Goal: Task Accomplishment & Management: Manage account settings

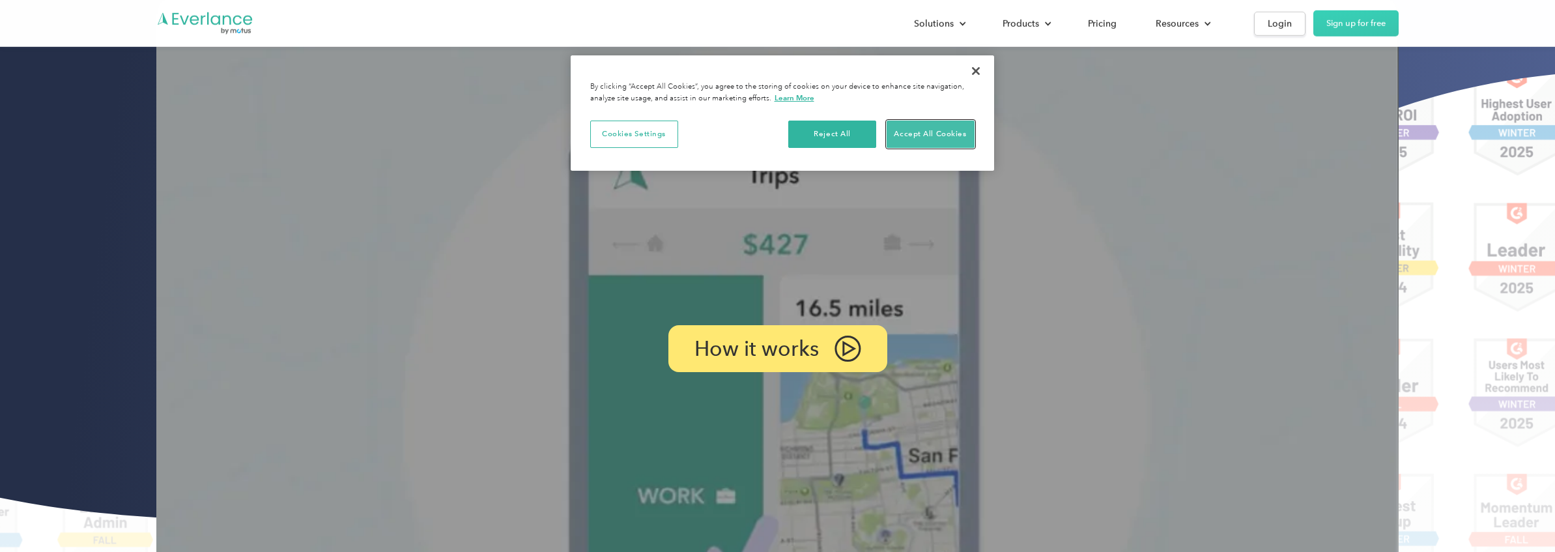
click at [944, 128] on button "Accept All Cookies" at bounding box center [931, 134] width 88 height 27
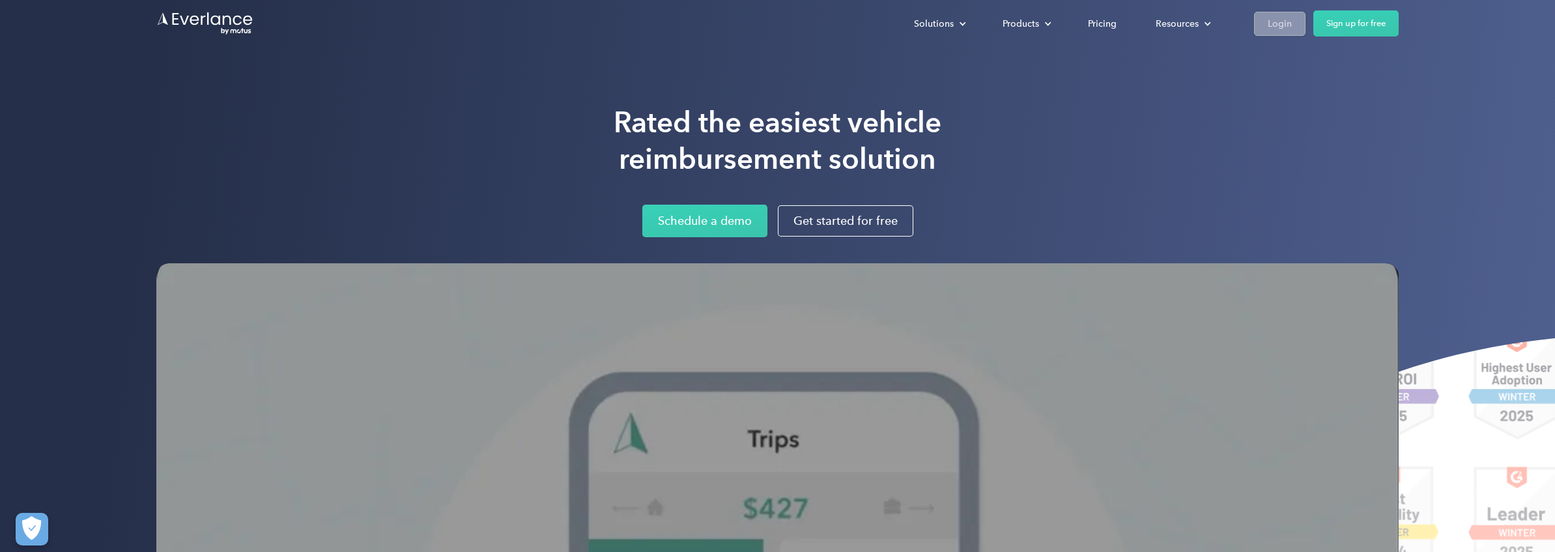
click at [1277, 27] on div "Login" at bounding box center [1280, 24] width 24 height 16
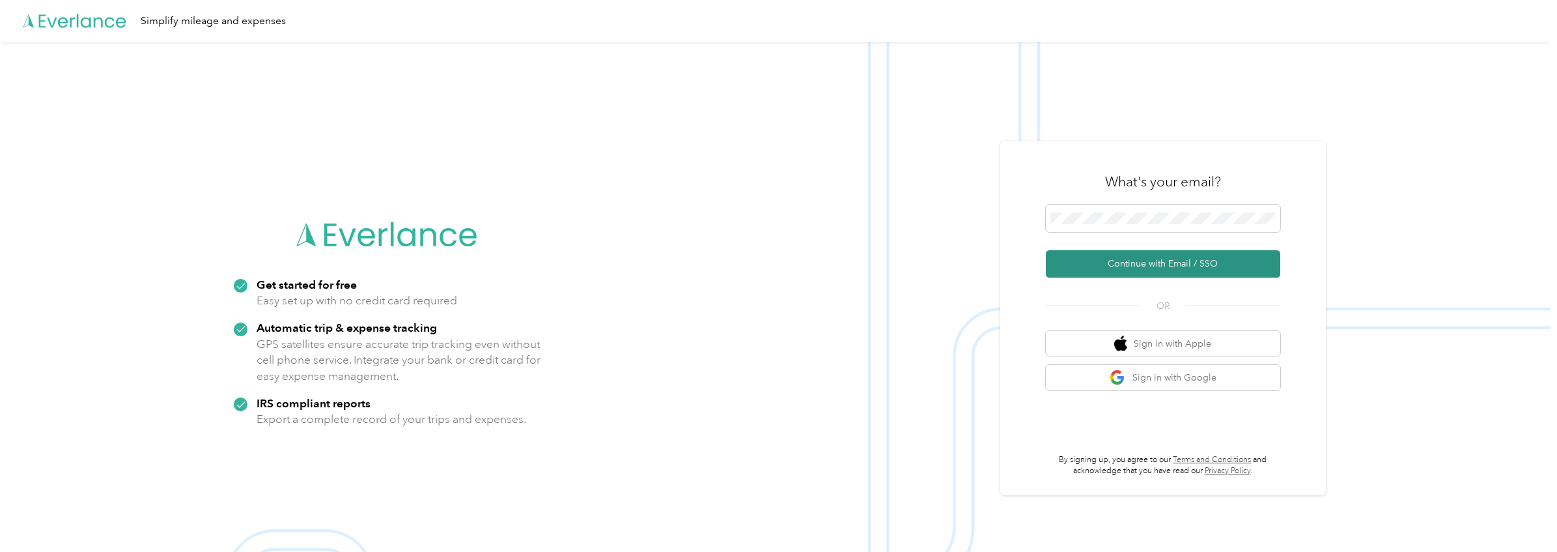
click at [1128, 253] on button "Continue with Email / SSO" at bounding box center [1163, 263] width 234 height 27
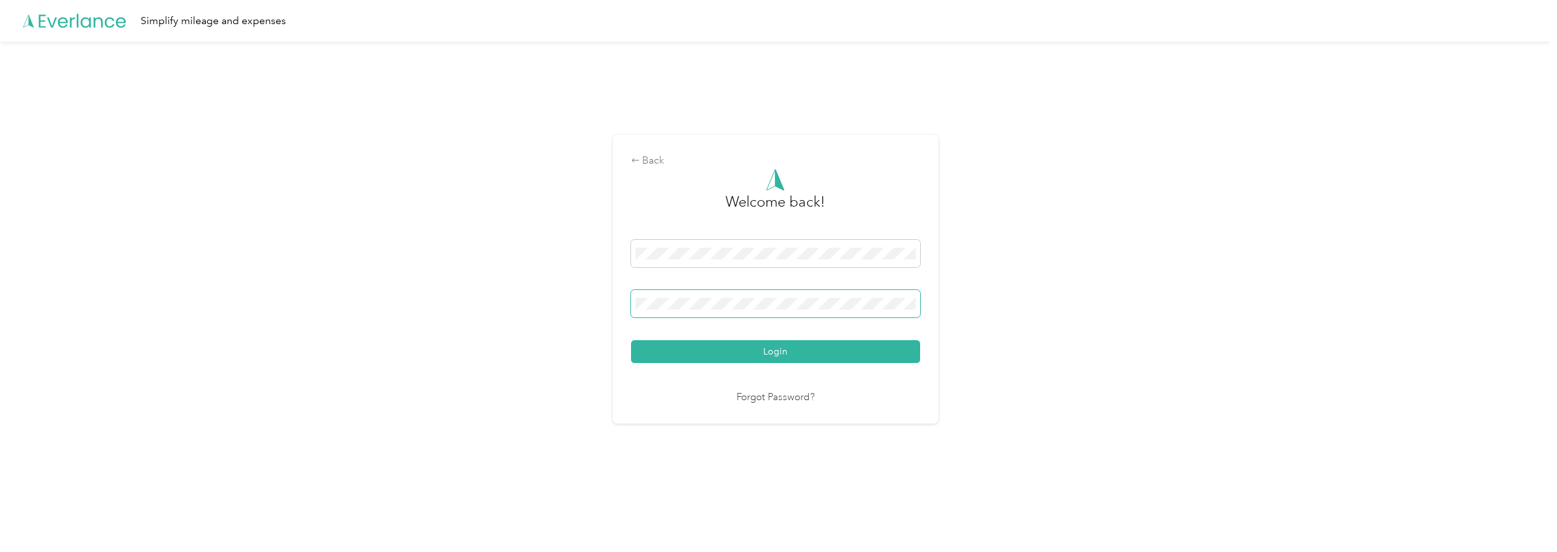
click at [631, 340] on button "Login" at bounding box center [775, 351] width 289 height 23
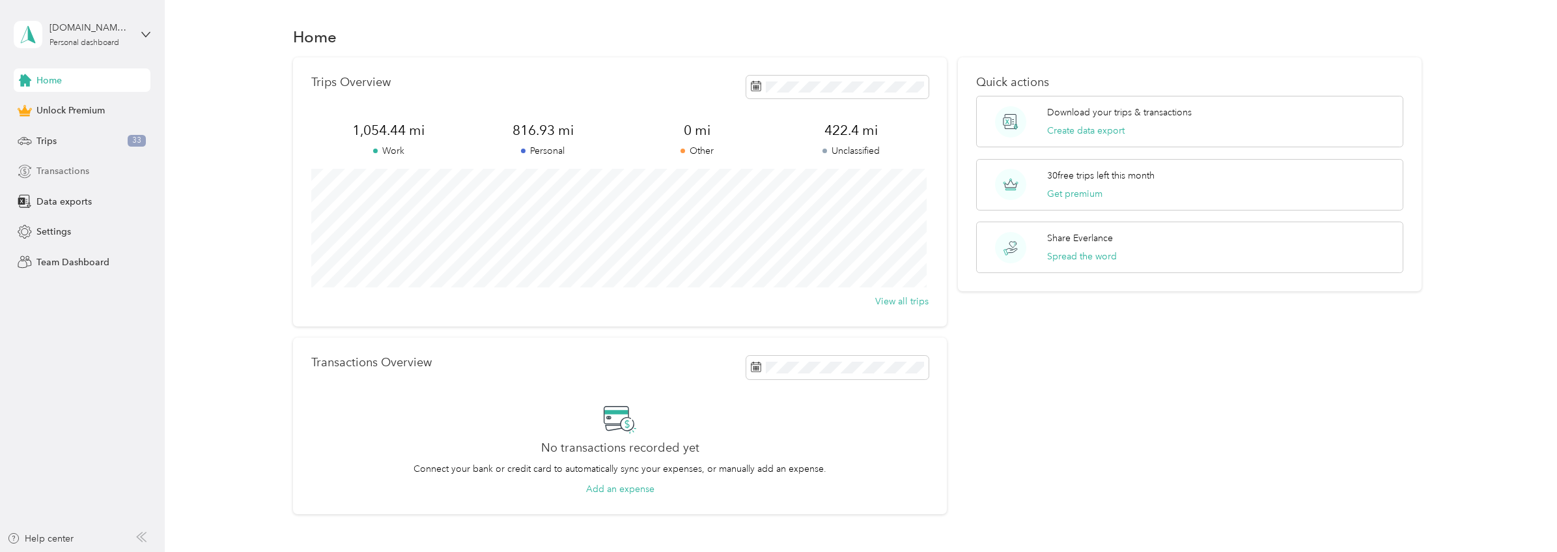
click at [91, 167] on div "Transactions" at bounding box center [82, 171] width 137 height 23
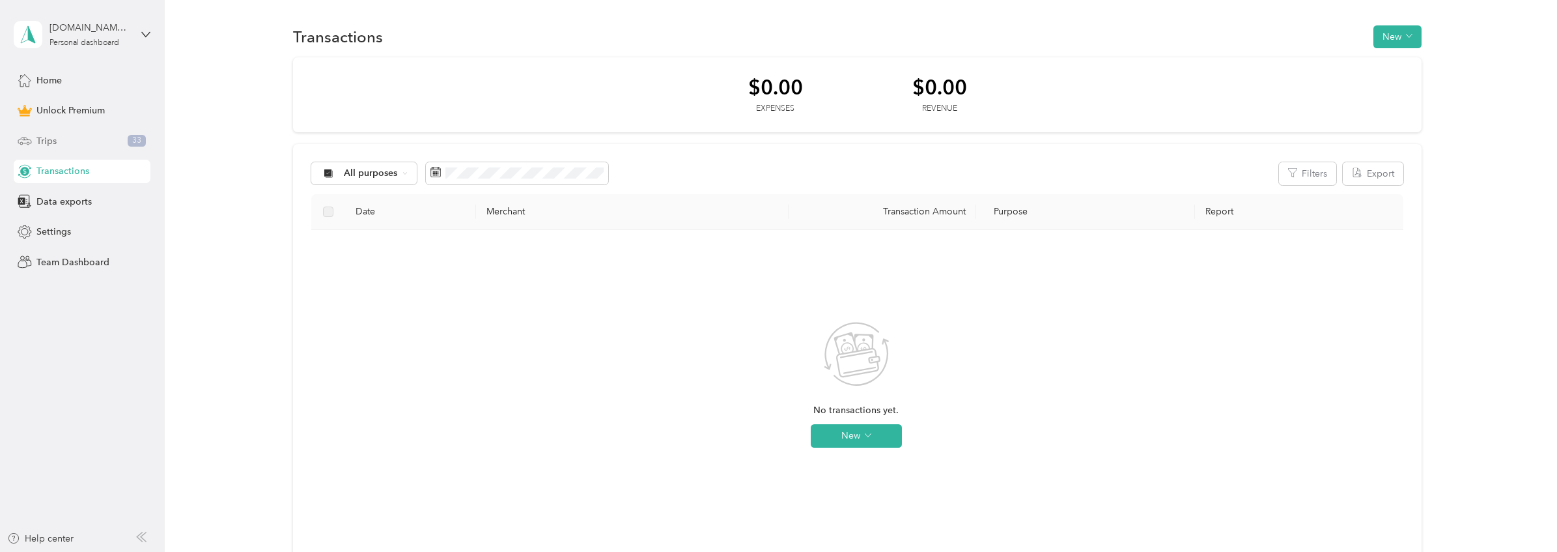
click at [89, 143] on div "Trips 33" at bounding box center [82, 140] width 137 height 23
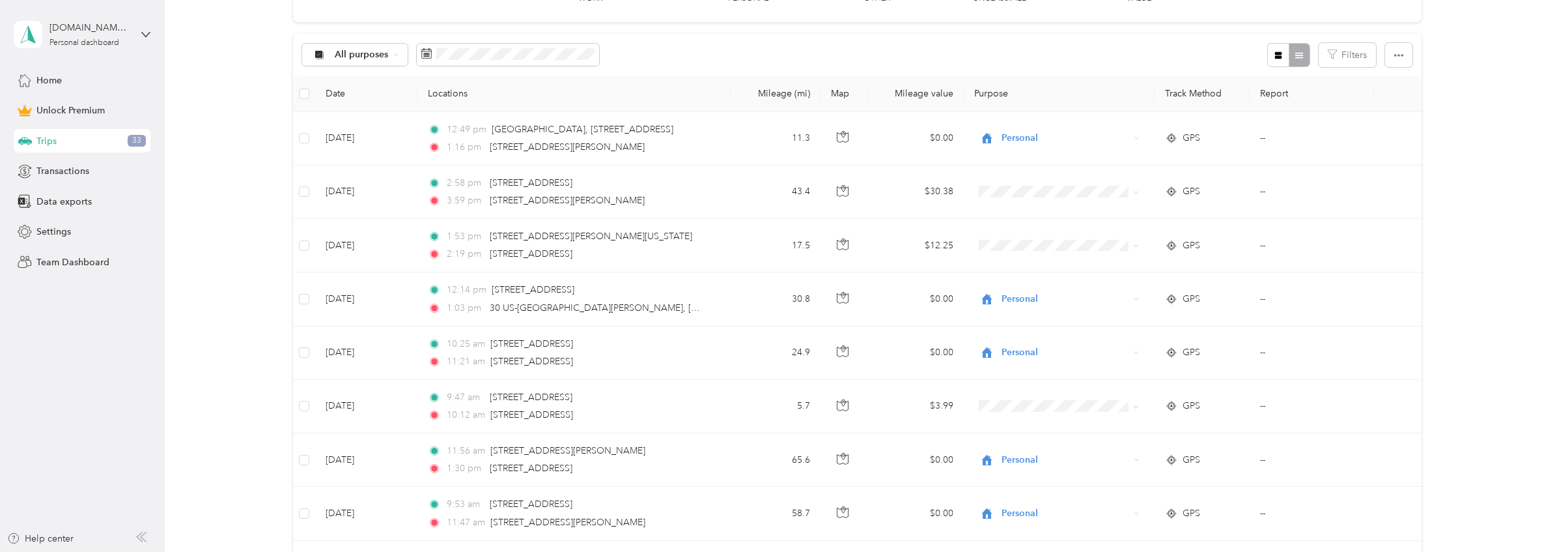
scroll to position [212, 0]
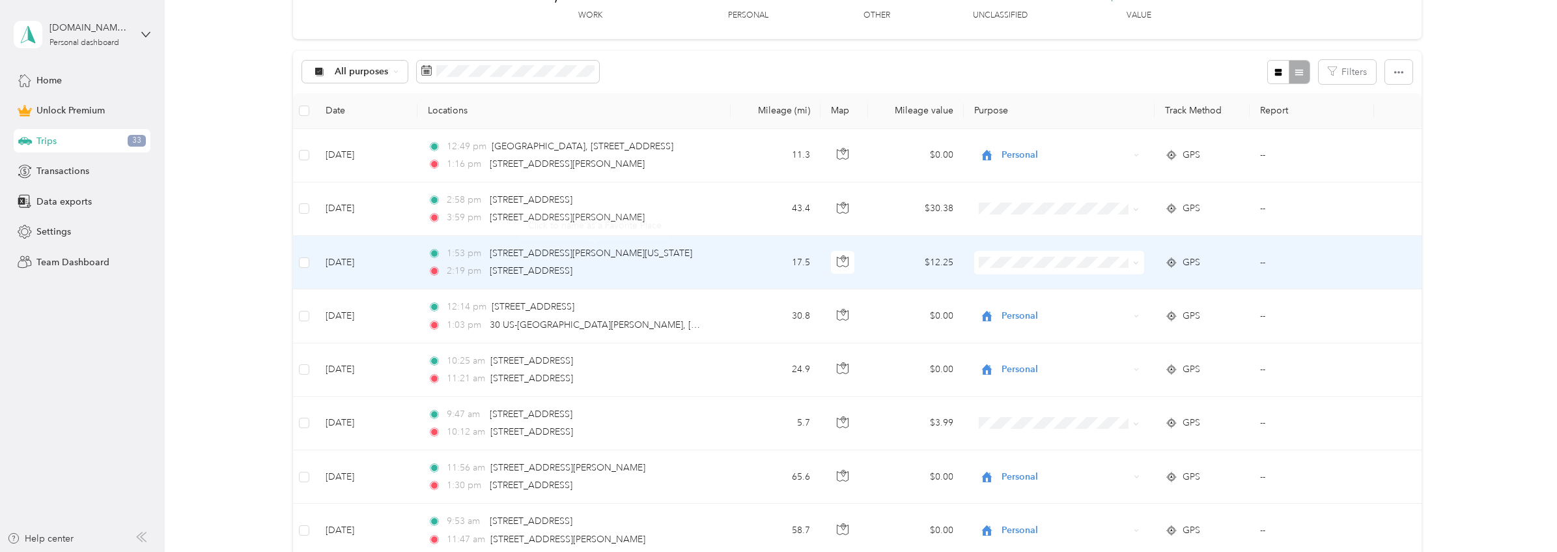
click at [556, 211] on div "Click to name as a Favorite Place" at bounding box center [595, 225] width 152 height 32
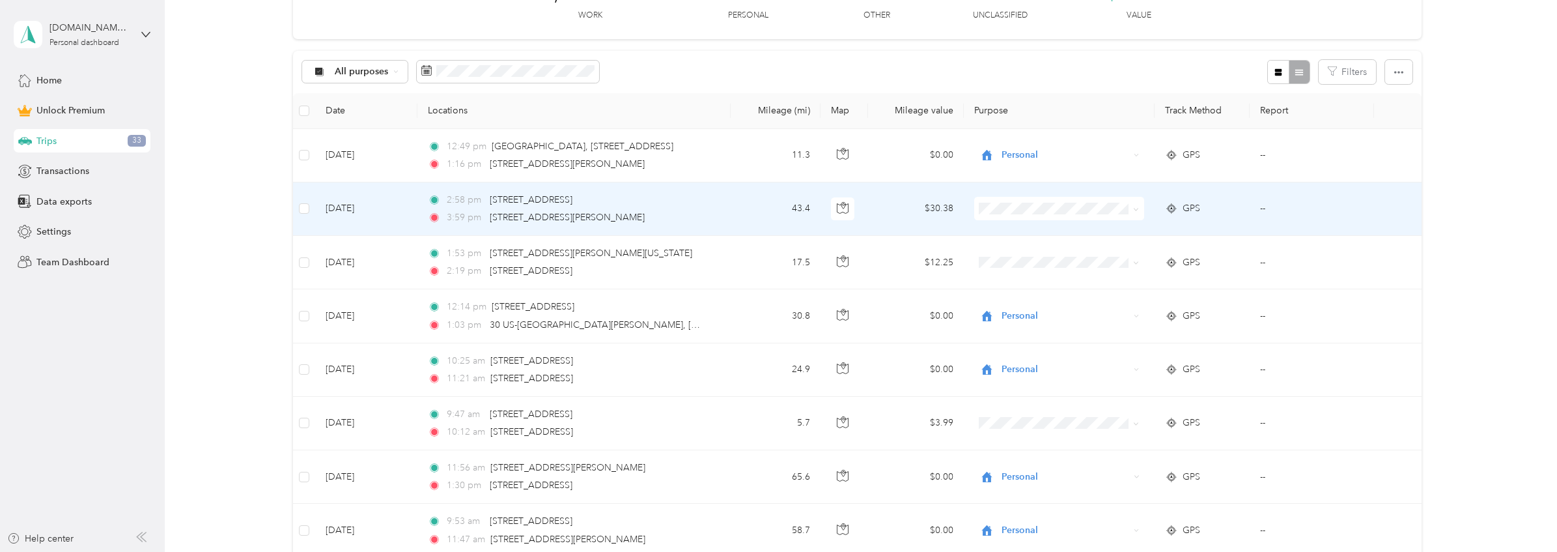
click at [393, 201] on td "Aug 29, 2025" at bounding box center [366, 208] width 102 height 53
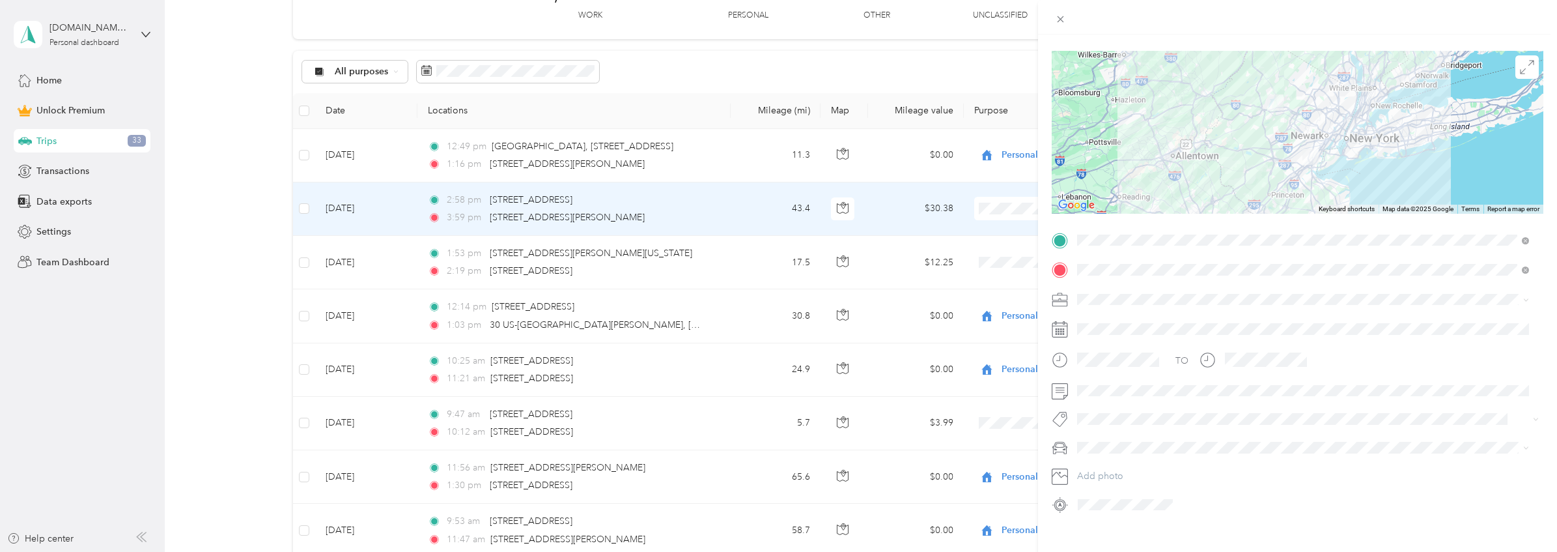
scroll to position [81, 0]
click at [1112, 342] on span "Personal" at bounding box center [1099, 346] width 35 height 11
click at [1112, 342] on span "Personal" at bounding box center [1099, 342] width 35 height 11
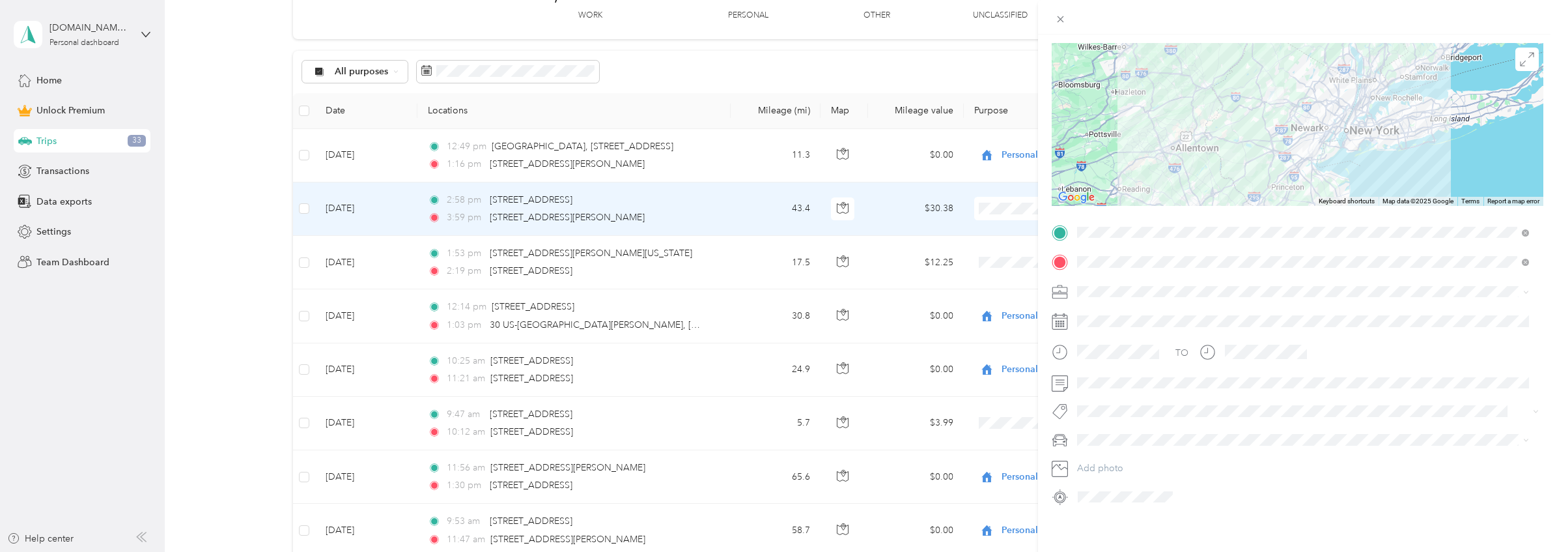
scroll to position [102, 0]
click at [869, 275] on div "Trip details Save This trip cannot be edited because it is either under review,…" at bounding box center [778, 276] width 1557 height 552
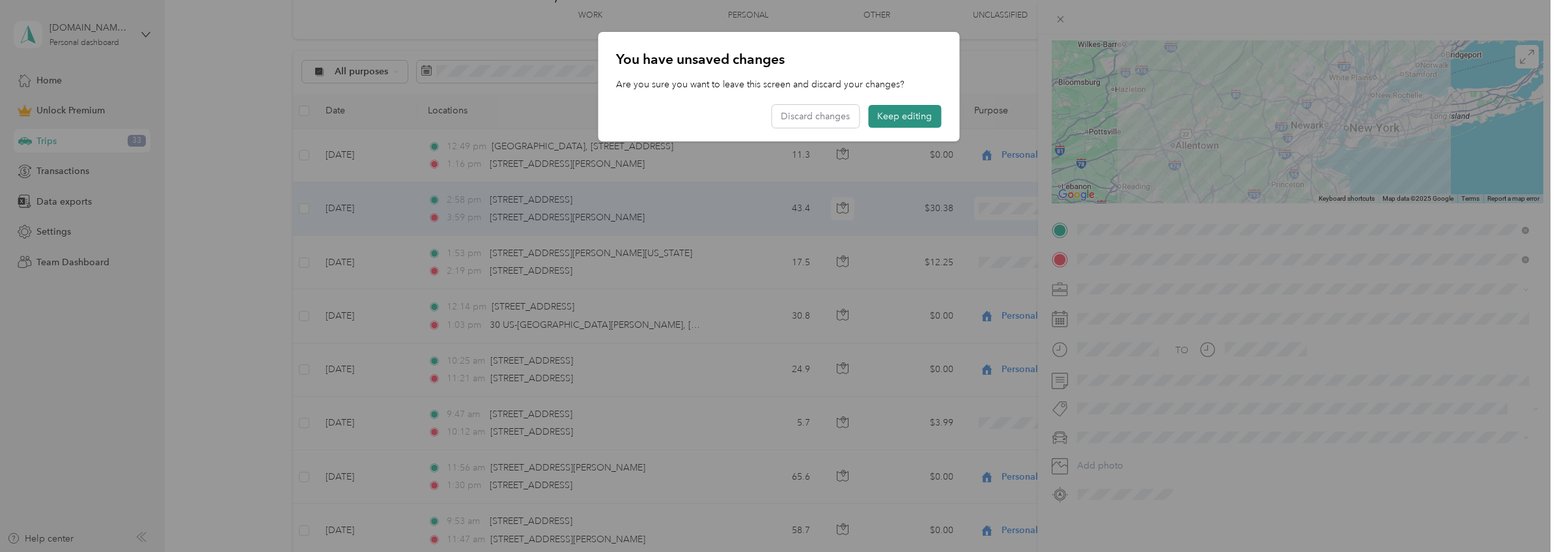
click at [902, 116] on button "Keep editing" at bounding box center [904, 116] width 73 height 23
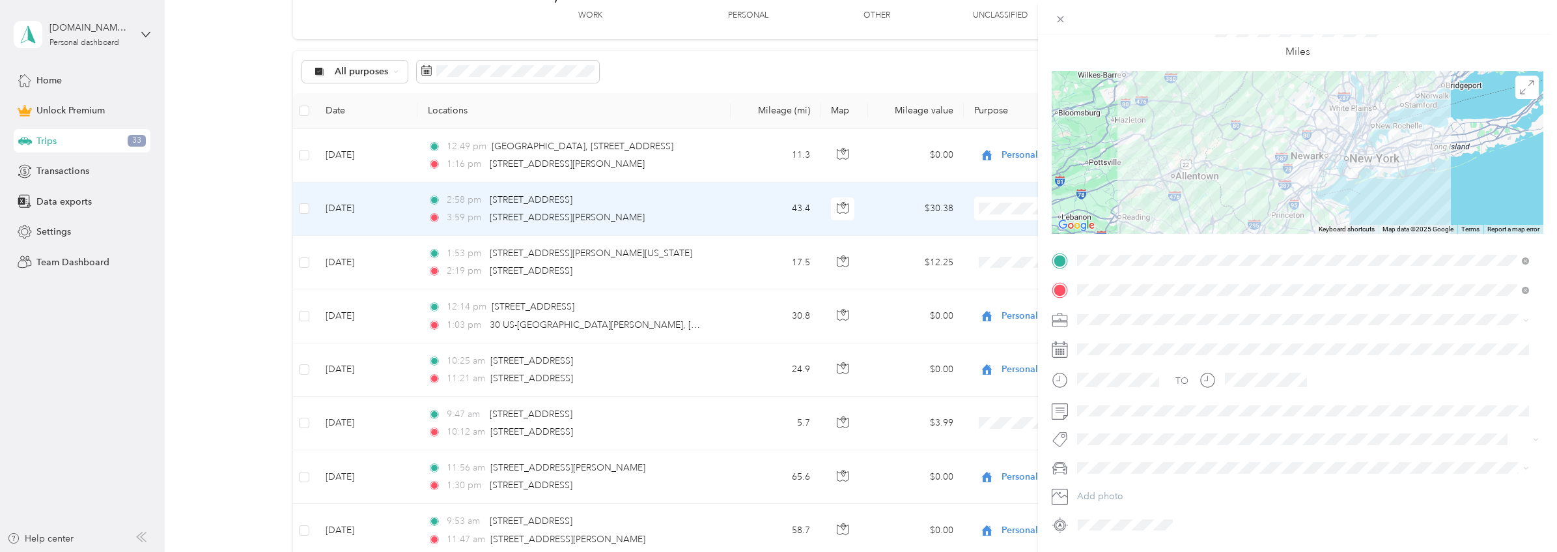
scroll to position [0, 0]
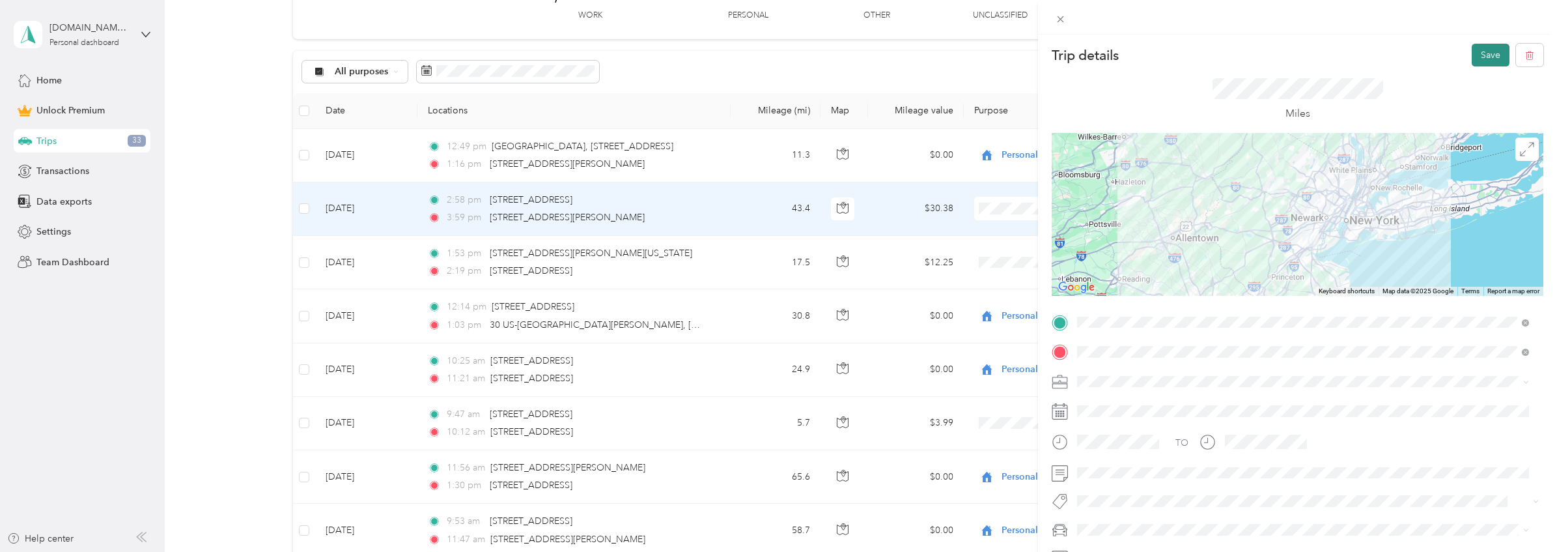
click at [1480, 52] on button "Save" at bounding box center [1491, 55] width 38 height 23
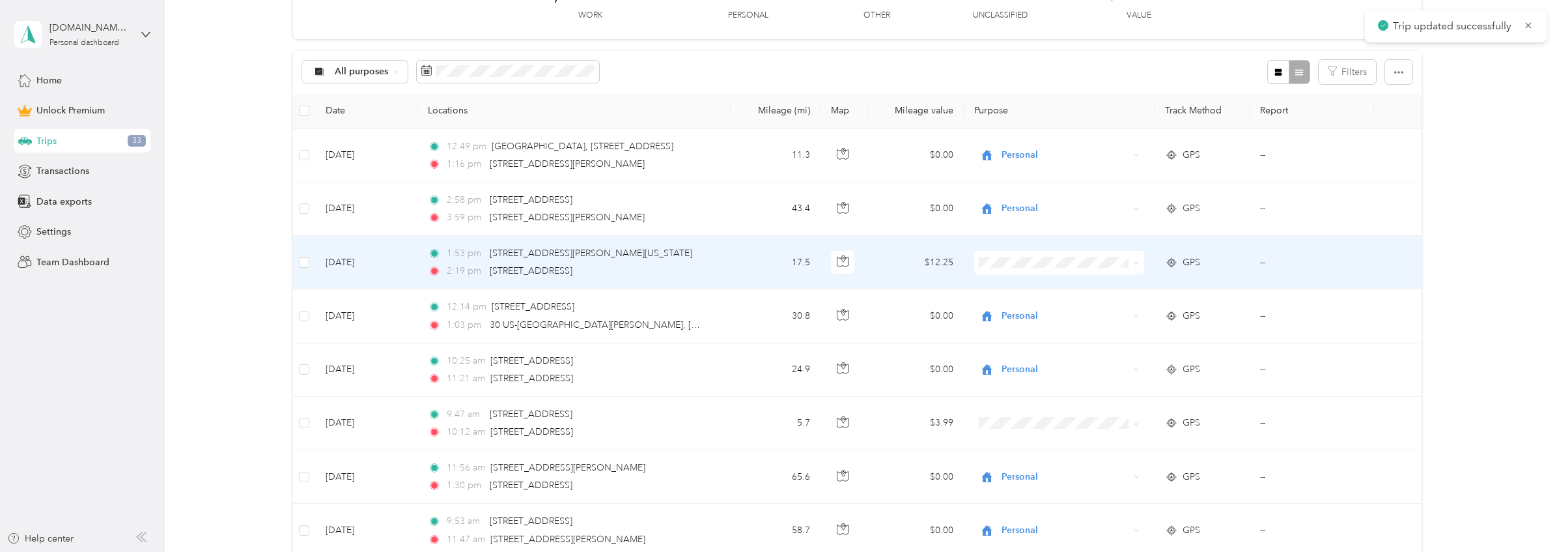
click at [1057, 270] on span at bounding box center [1059, 262] width 170 height 23
click at [722, 258] on td "1:53 pm 30, Hampton House Road, Newton, Sussex County, New Jersey, 07860, USA 2…" at bounding box center [574, 262] width 313 height 53
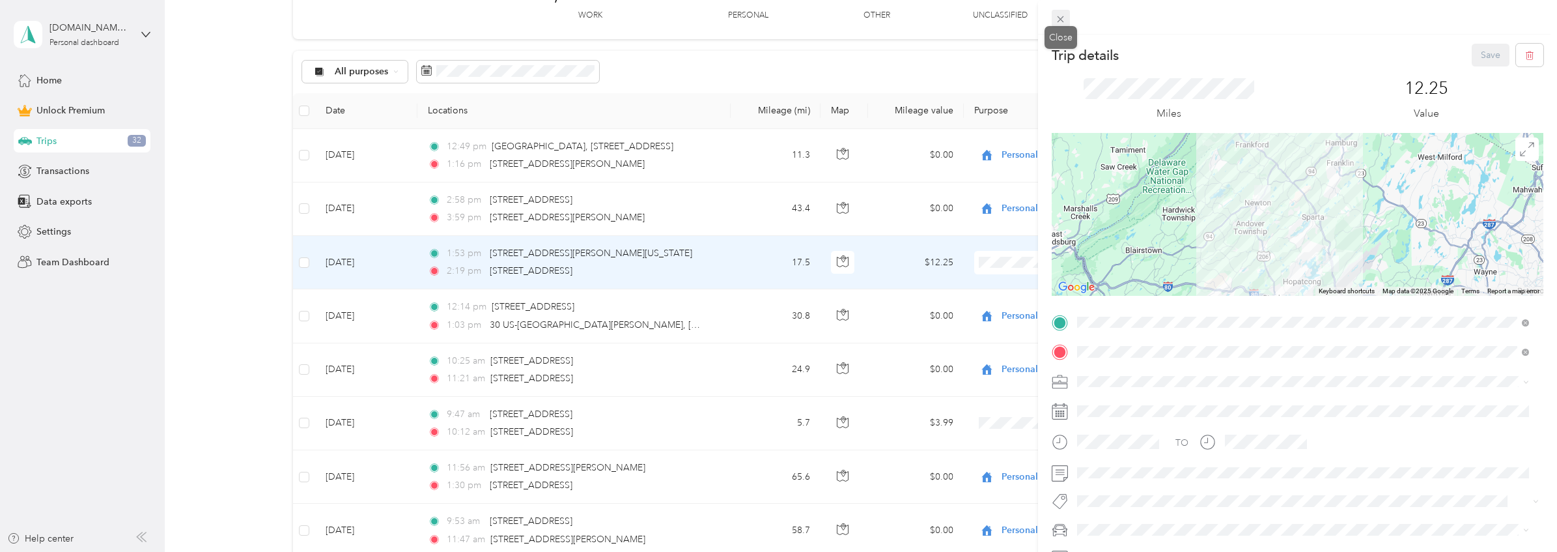
click at [1062, 17] on icon at bounding box center [1060, 19] width 11 height 11
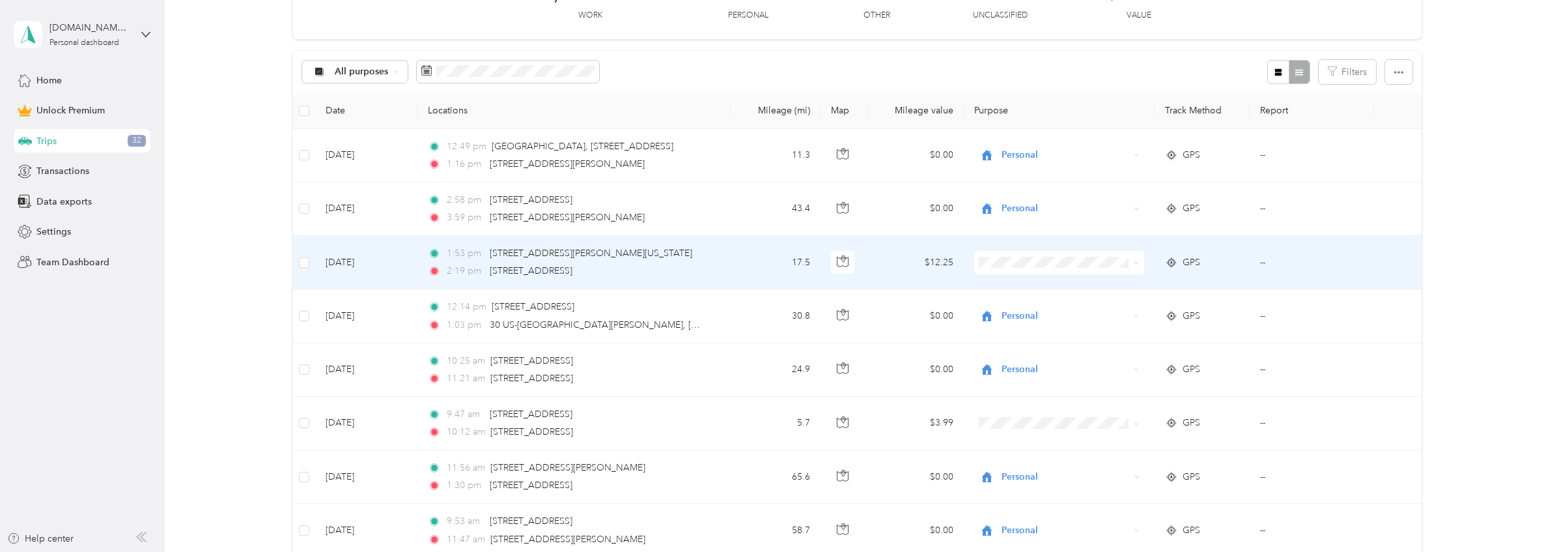
click at [1134, 262] on icon at bounding box center [1136, 263] width 6 height 6
click at [1053, 306] on span "Personal" at bounding box center [1069, 310] width 128 height 14
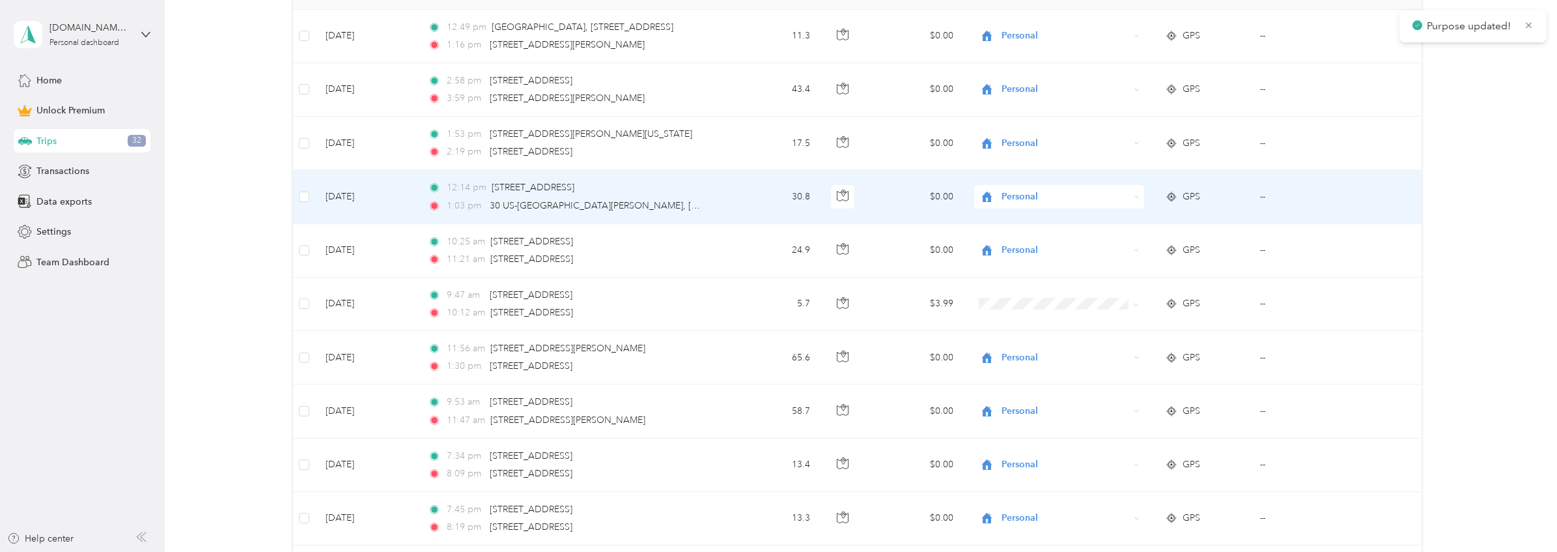
scroll to position [421, 0]
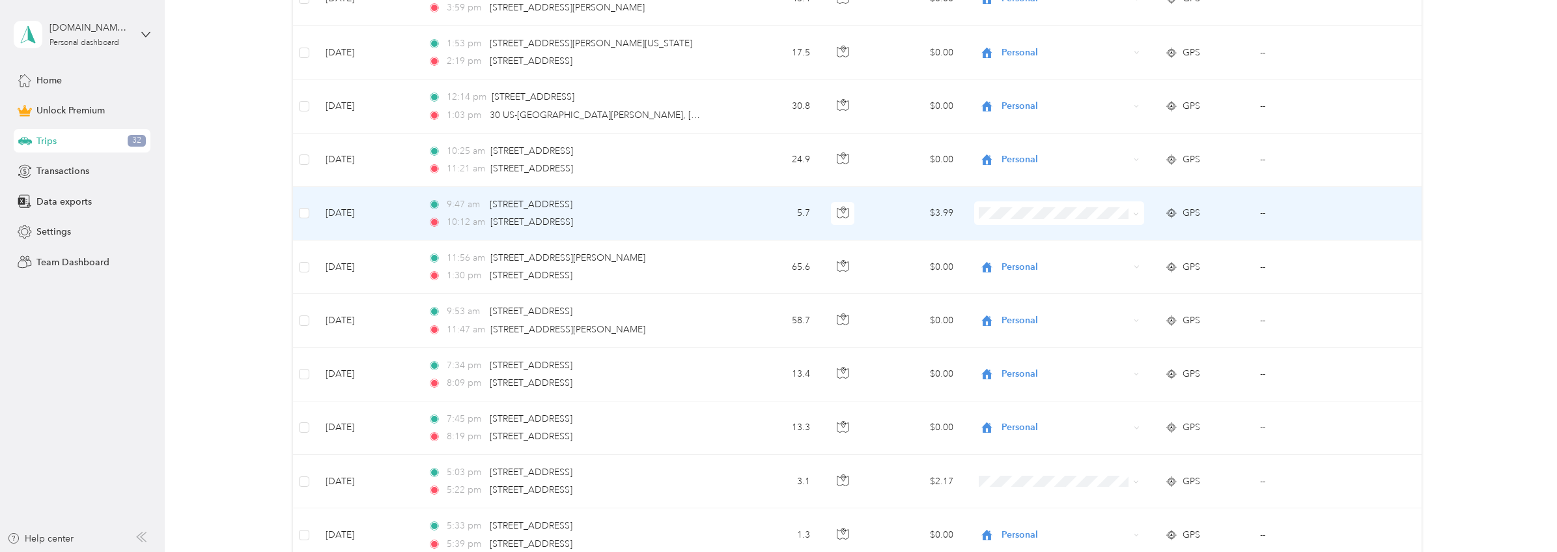
click at [752, 216] on td "5.7" at bounding box center [776, 213] width 90 height 53
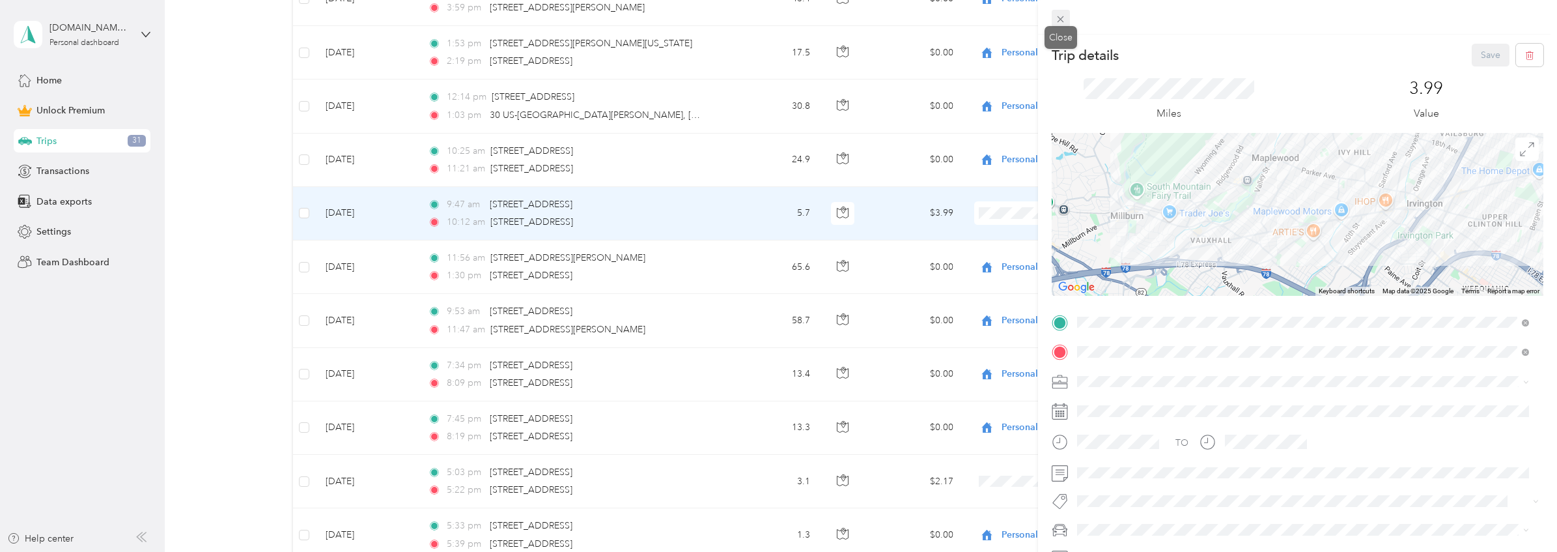
click at [1058, 20] on icon at bounding box center [1060, 19] width 11 height 11
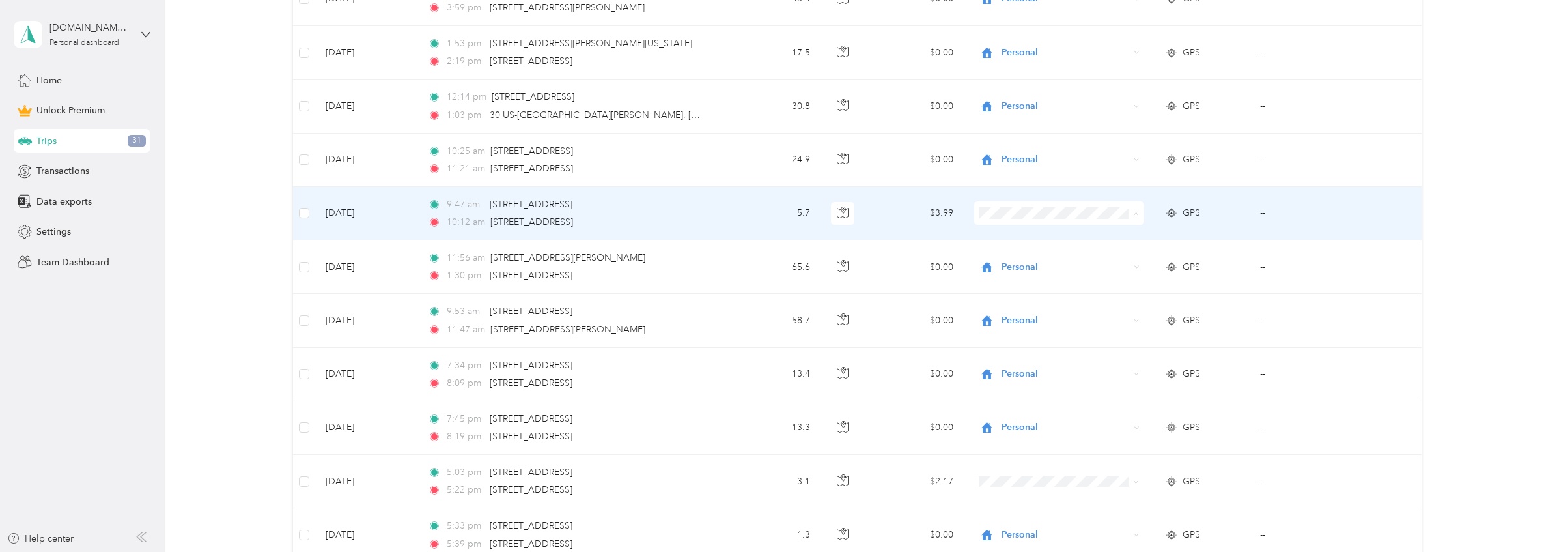
click at [1057, 259] on span "Personal" at bounding box center [1069, 260] width 128 height 14
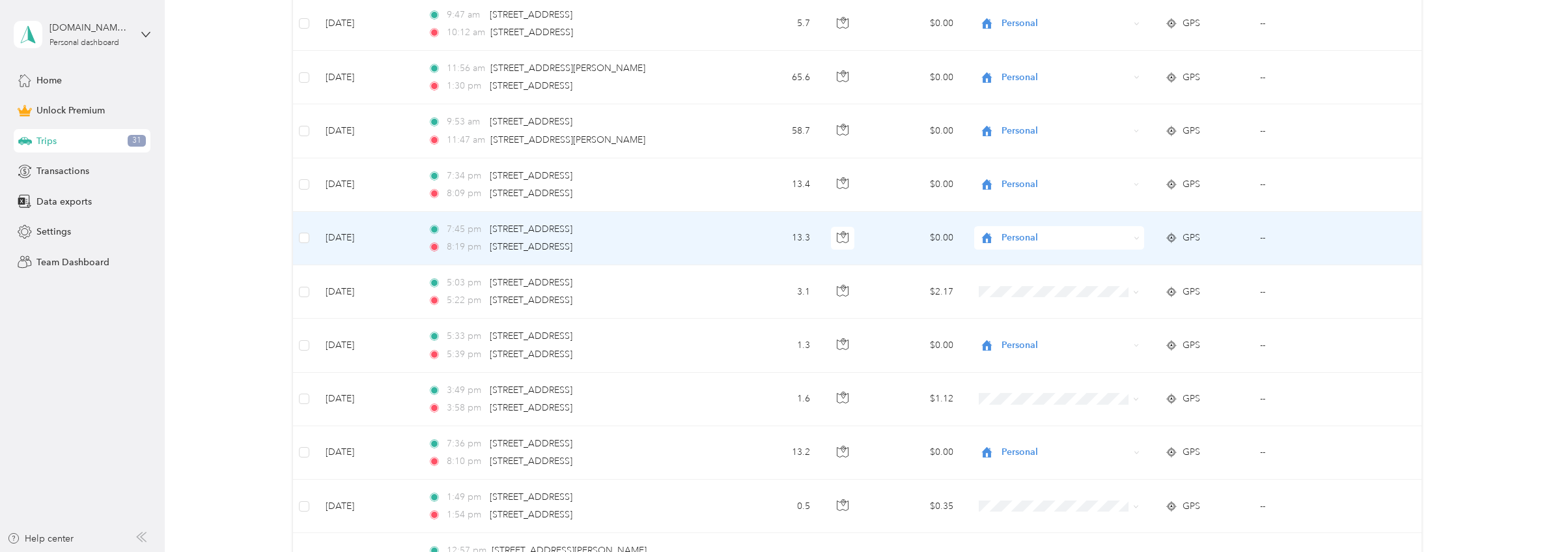
scroll to position [638, 0]
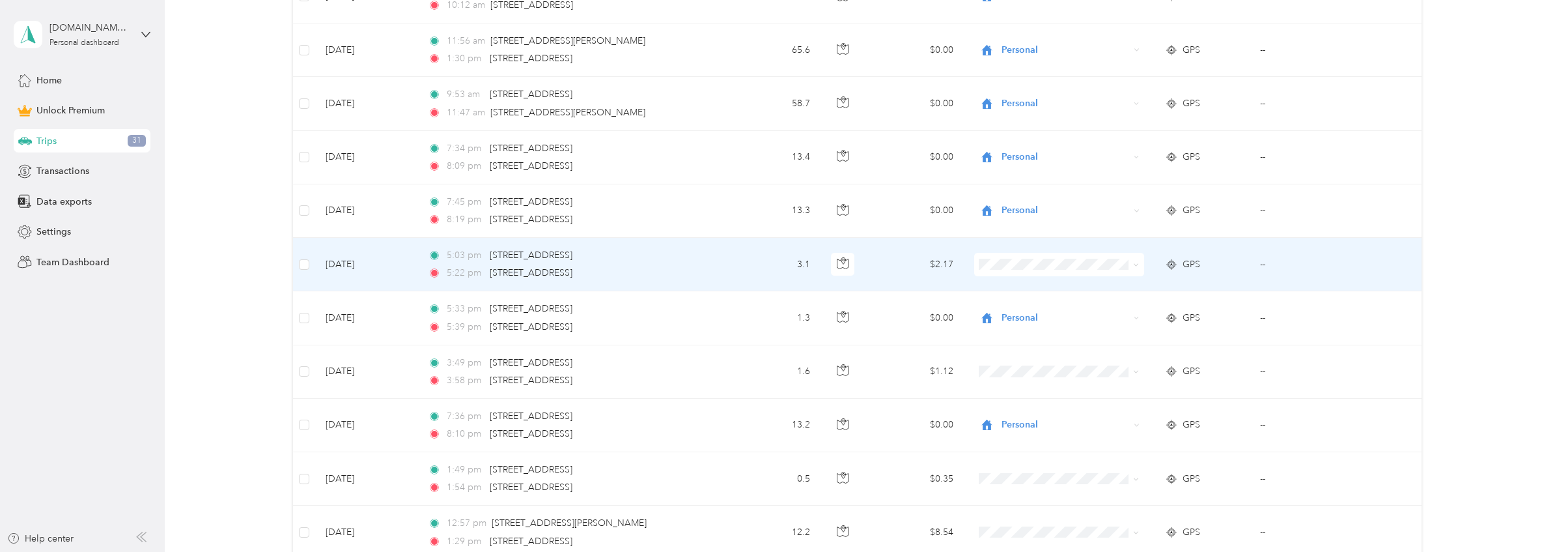
click at [746, 262] on td "3.1" at bounding box center [776, 264] width 90 height 53
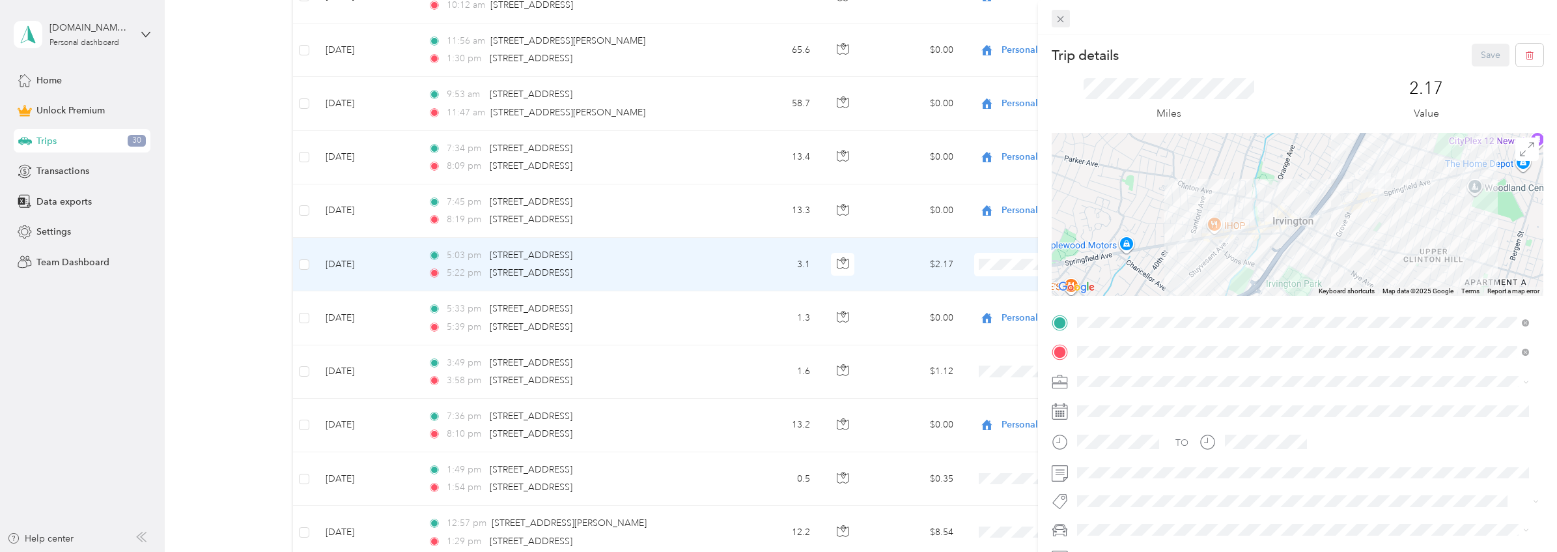
click at [1064, 16] on icon at bounding box center [1060, 19] width 11 height 11
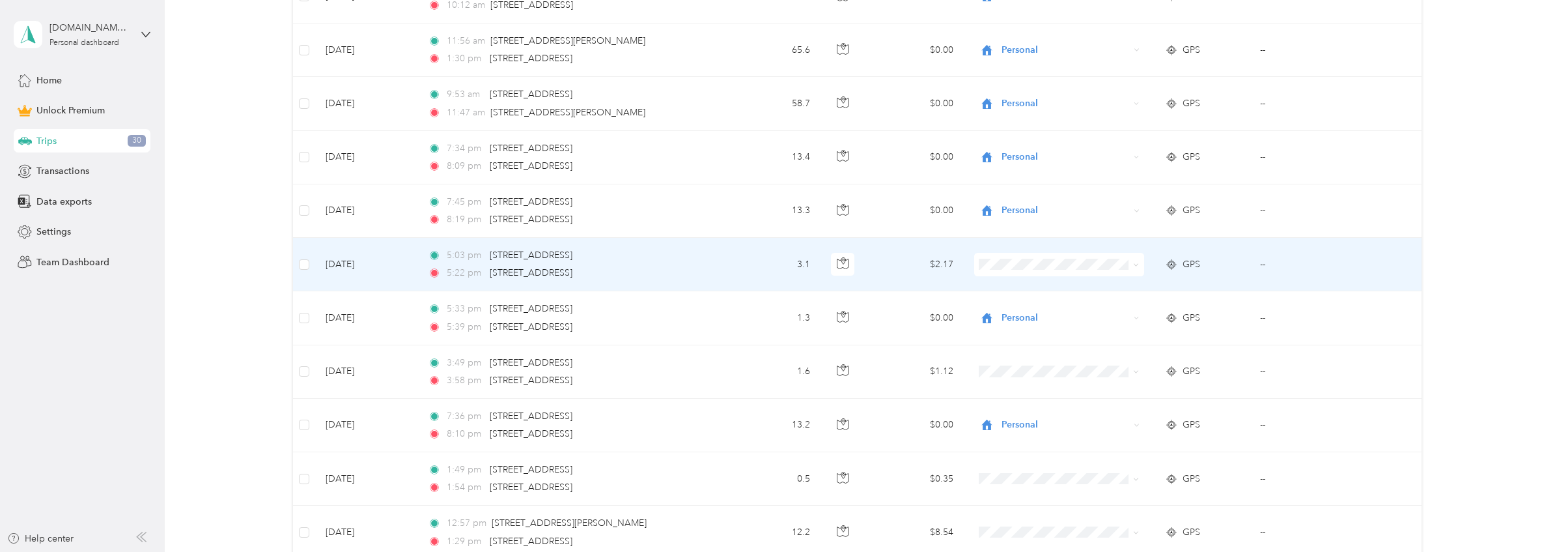
click at [1060, 313] on li "Personal" at bounding box center [1056, 309] width 169 height 23
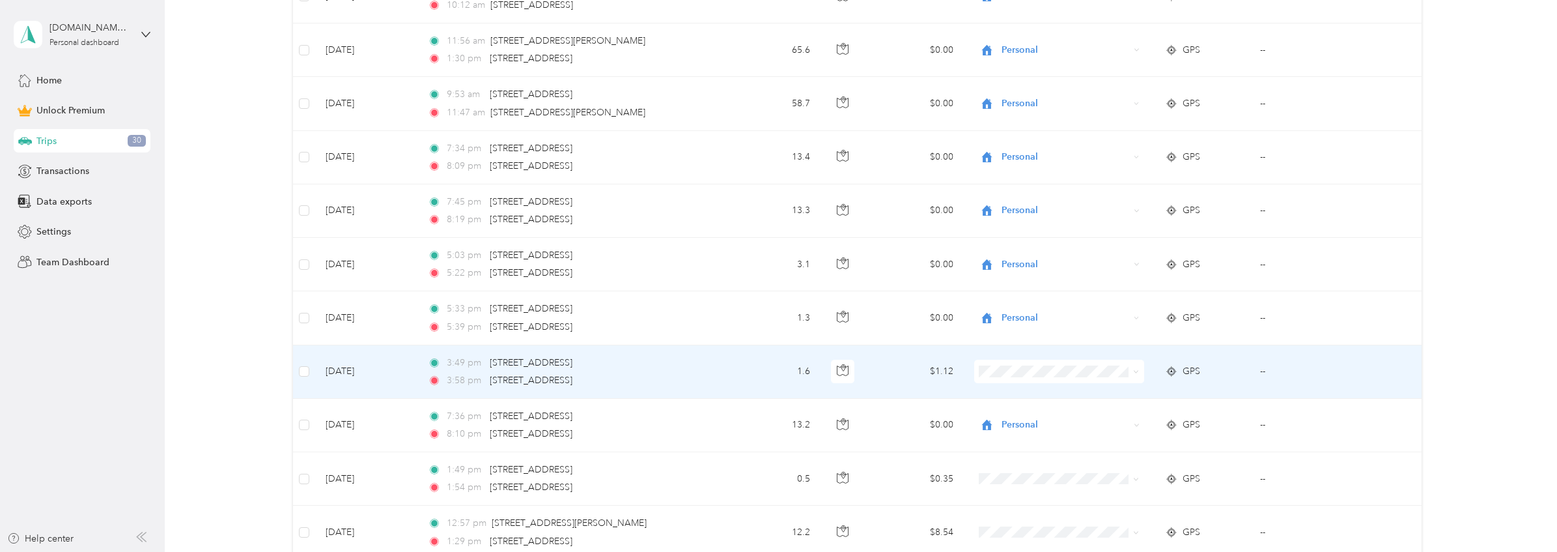
click at [728, 377] on td "3:49 pm 32 22nd St, Irvington, NJ 07111, USA 3:58 pm 31 22nd St, Irvington, NJ …" at bounding box center [574, 371] width 313 height 53
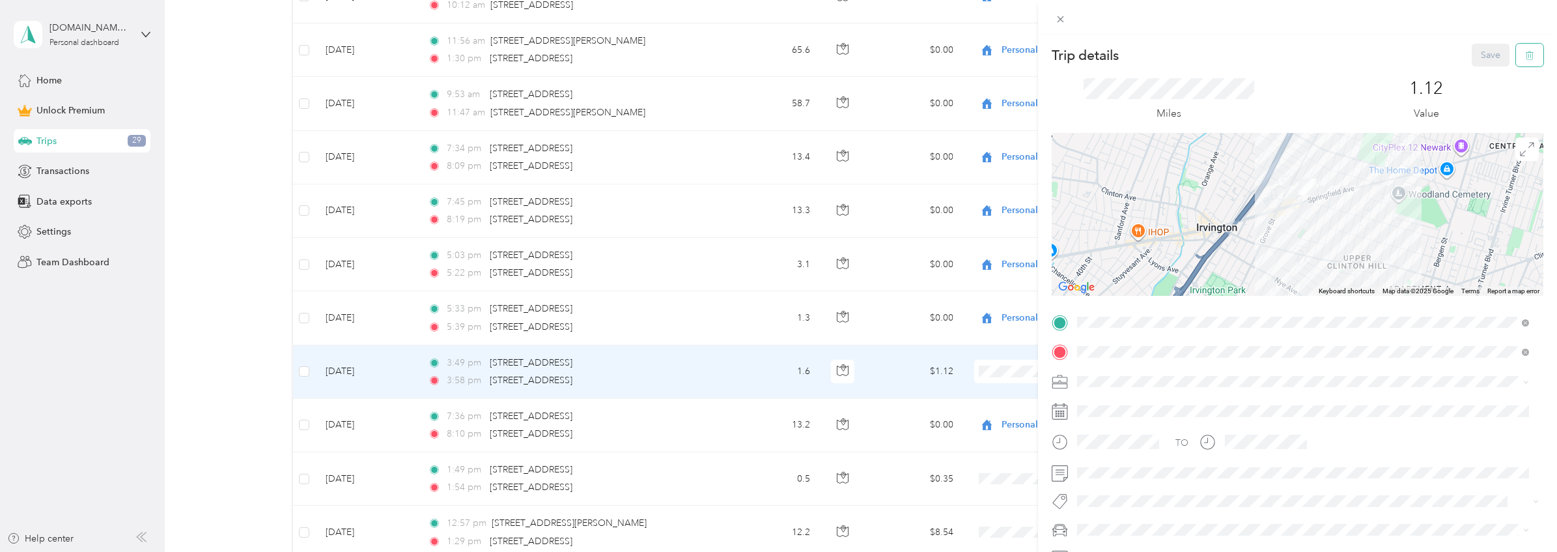
click at [1516, 59] on button "button" at bounding box center [1529, 55] width 27 height 23
click at [1477, 74] on button "Yes" at bounding box center [1481, 71] width 25 height 21
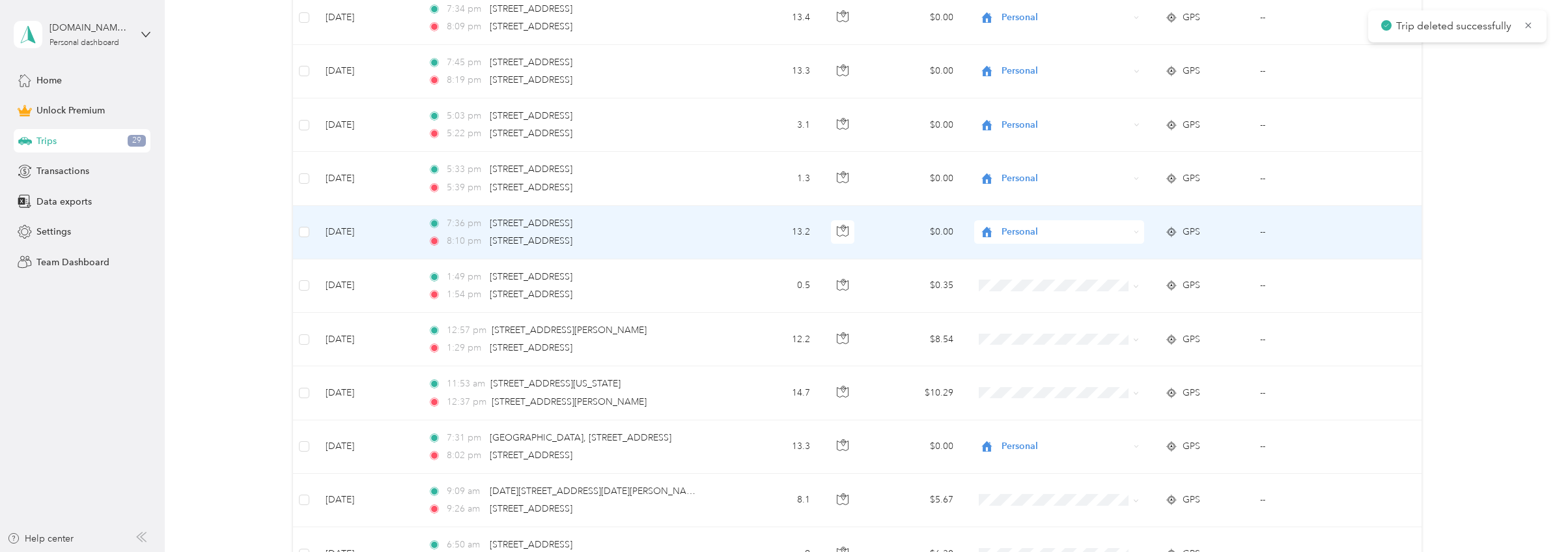
scroll to position [841, 0]
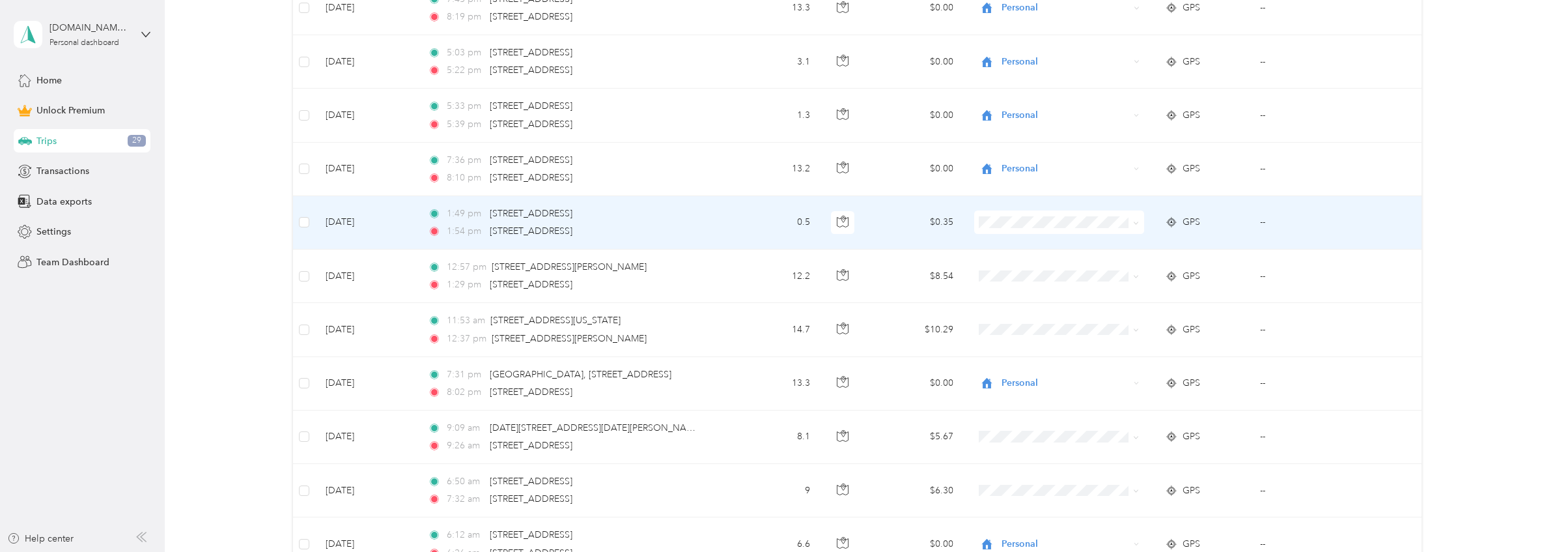
click at [737, 211] on td "0.5" at bounding box center [776, 222] width 90 height 53
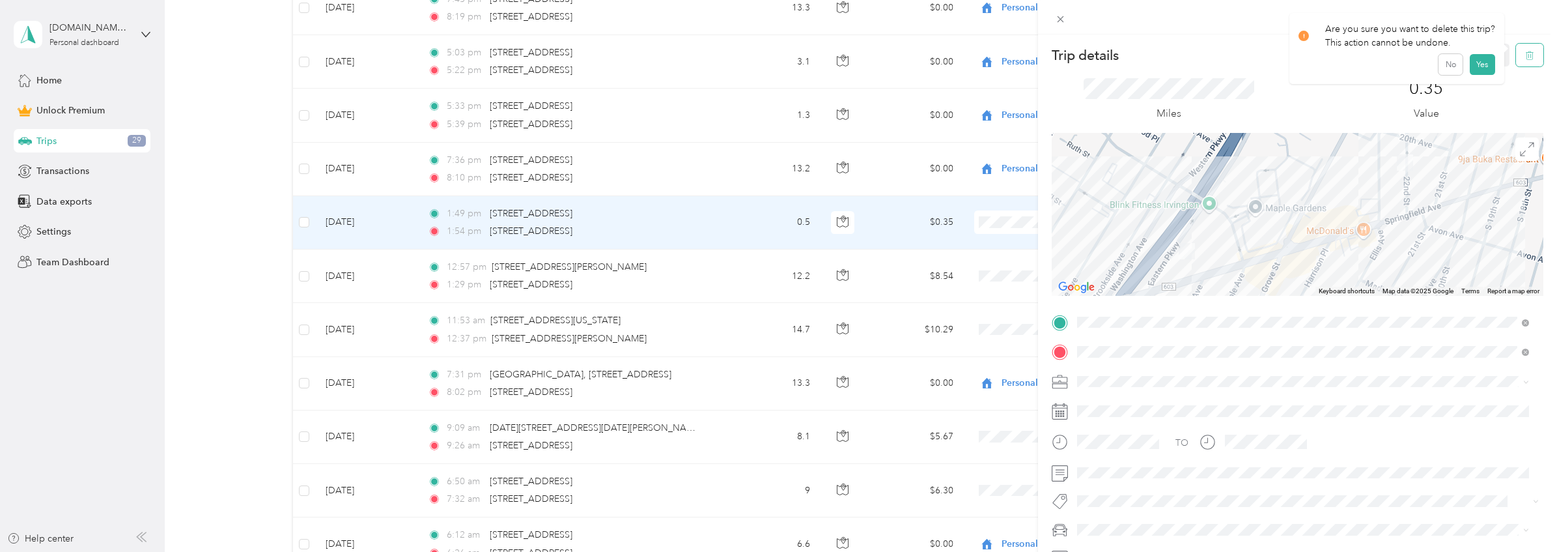
click at [1525, 57] on icon "button" at bounding box center [1529, 55] width 9 height 9
click at [1482, 72] on button "Yes" at bounding box center [1481, 71] width 25 height 21
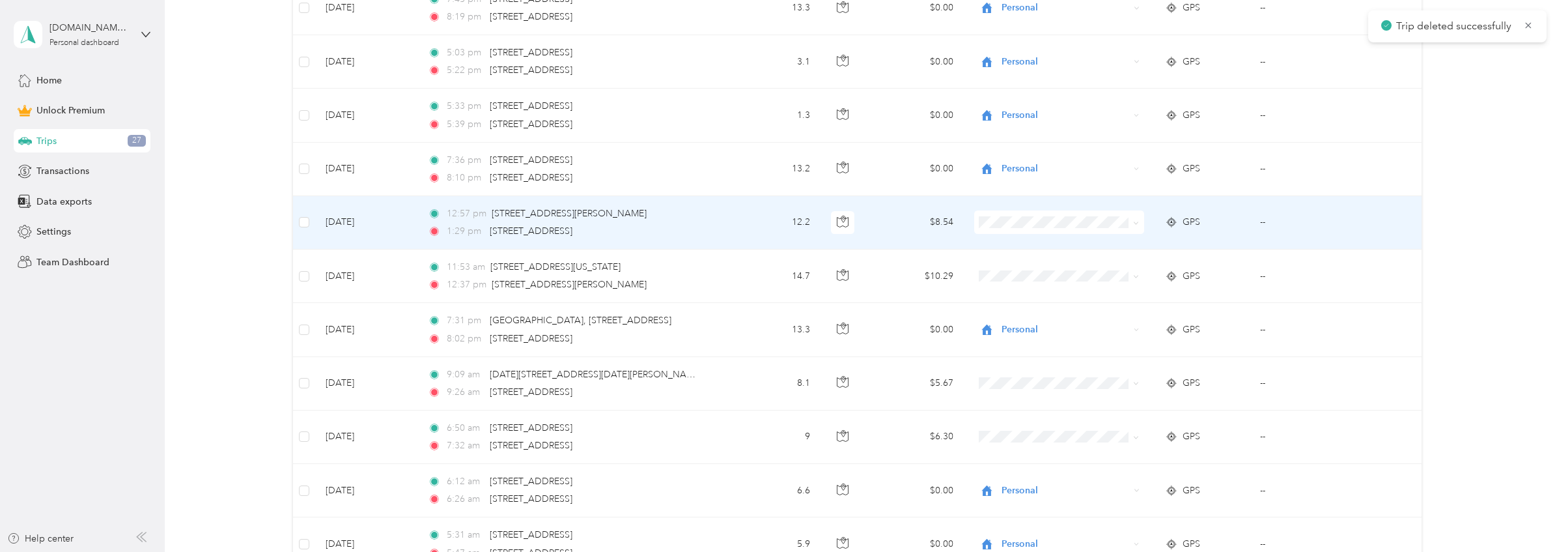
click at [716, 221] on td "12:57 pm 1705 W Edgar Rd, Linden, NJ 07036, USA 1:29 pm 439 Eastern Pkwy, Irvin…" at bounding box center [574, 222] width 313 height 53
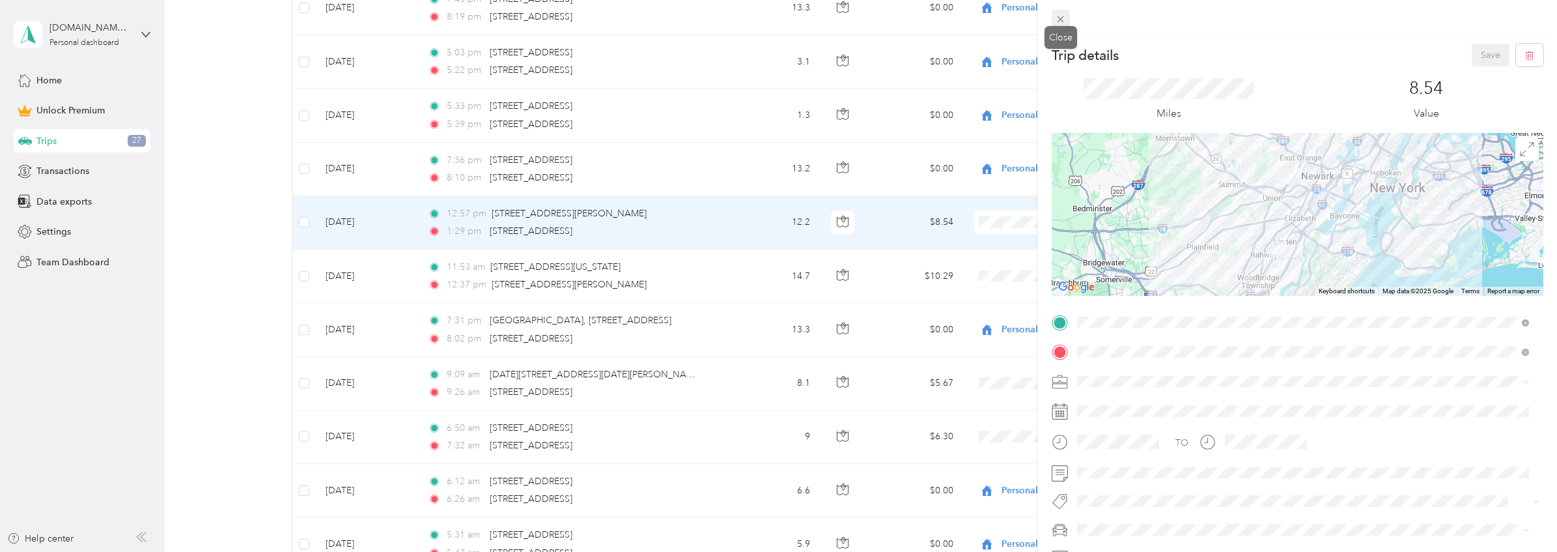
click at [1062, 20] on icon at bounding box center [1060, 19] width 11 height 11
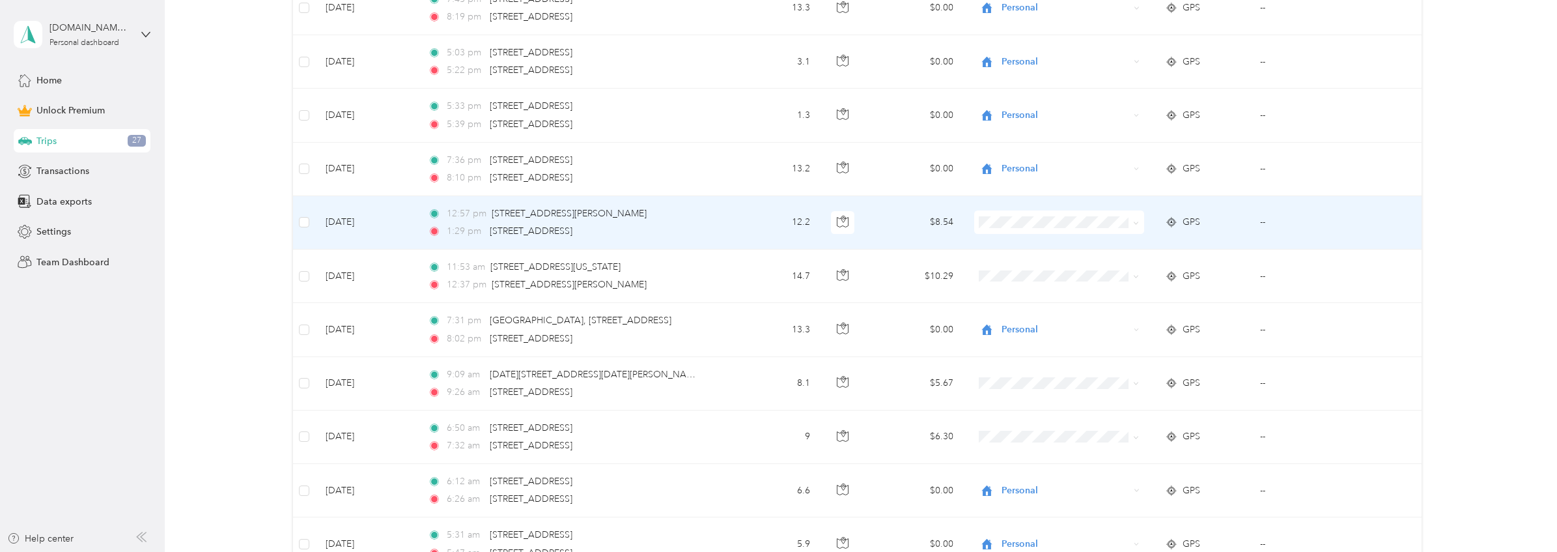
click at [1041, 265] on span "Personal" at bounding box center [1069, 268] width 128 height 14
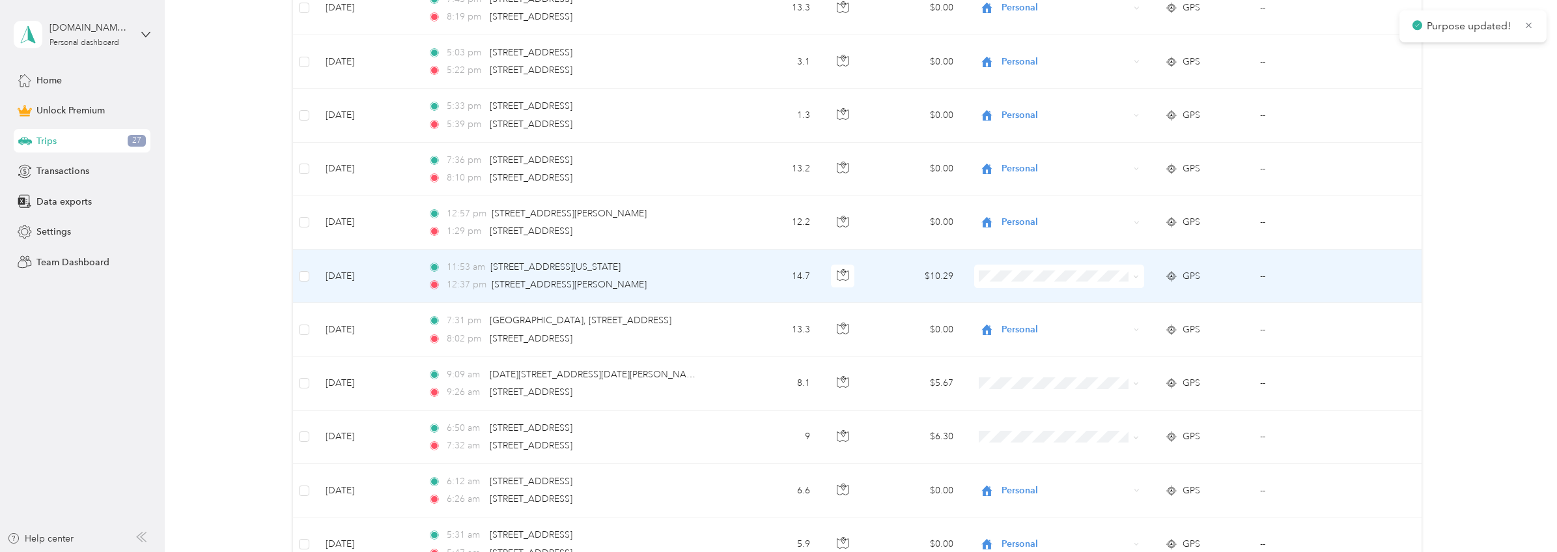
click at [726, 289] on td "11:53 am 34, 22nd Street, Irvington, Essex County, New Jersey, 07111, USA 12:37…" at bounding box center [574, 275] width 313 height 53
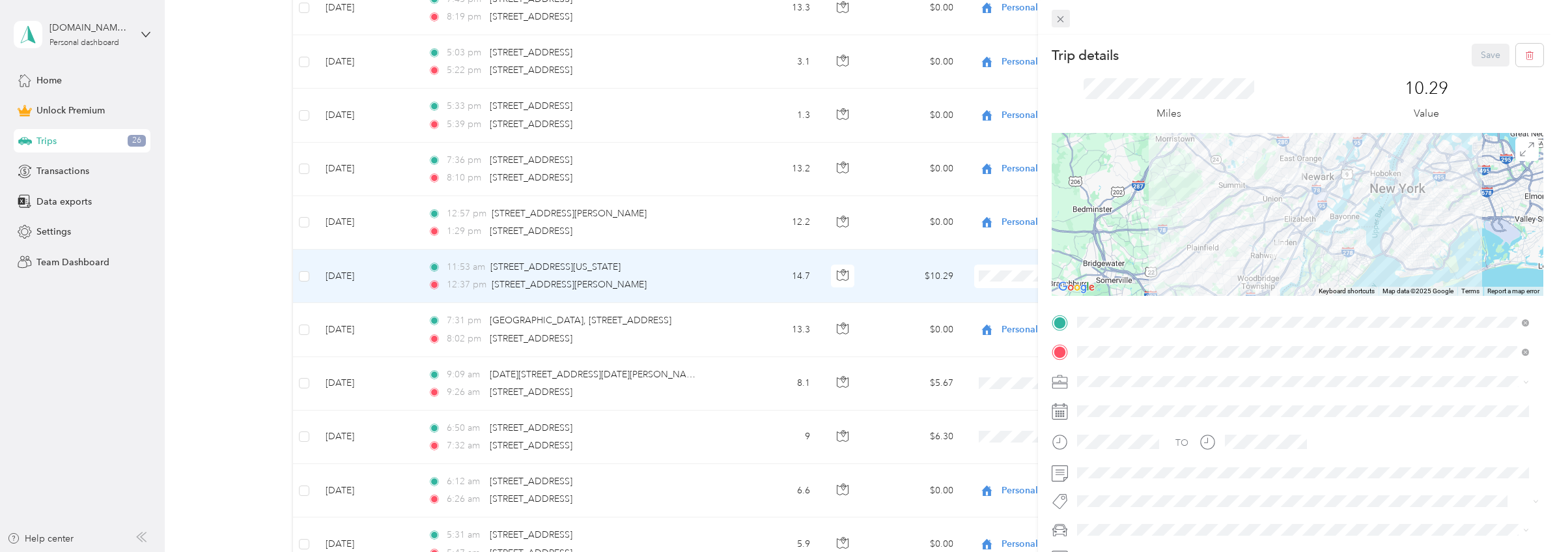
click at [1064, 14] on icon at bounding box center [1060, 19] width 11 height 11
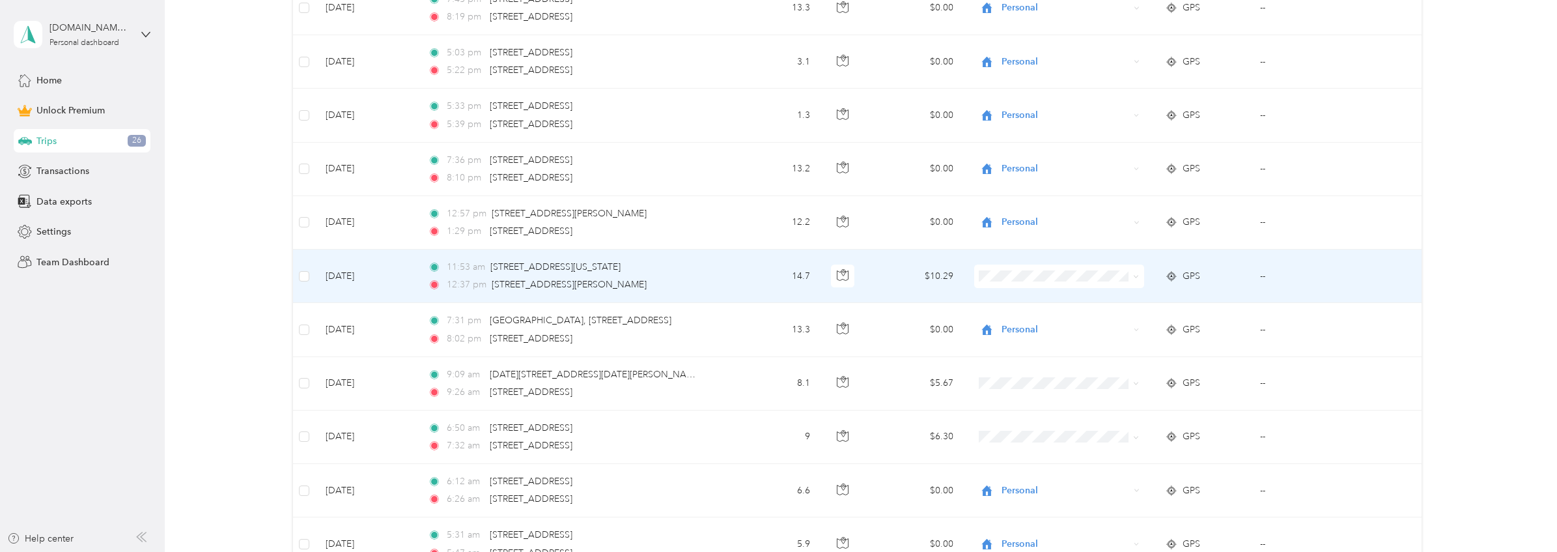
click at [1042, 267] on span at bounding box center [1059, 275] width 170 height 23
click at [1040, 318] on span "Personal" at bounding box center [1069, 324] width 128 height 14
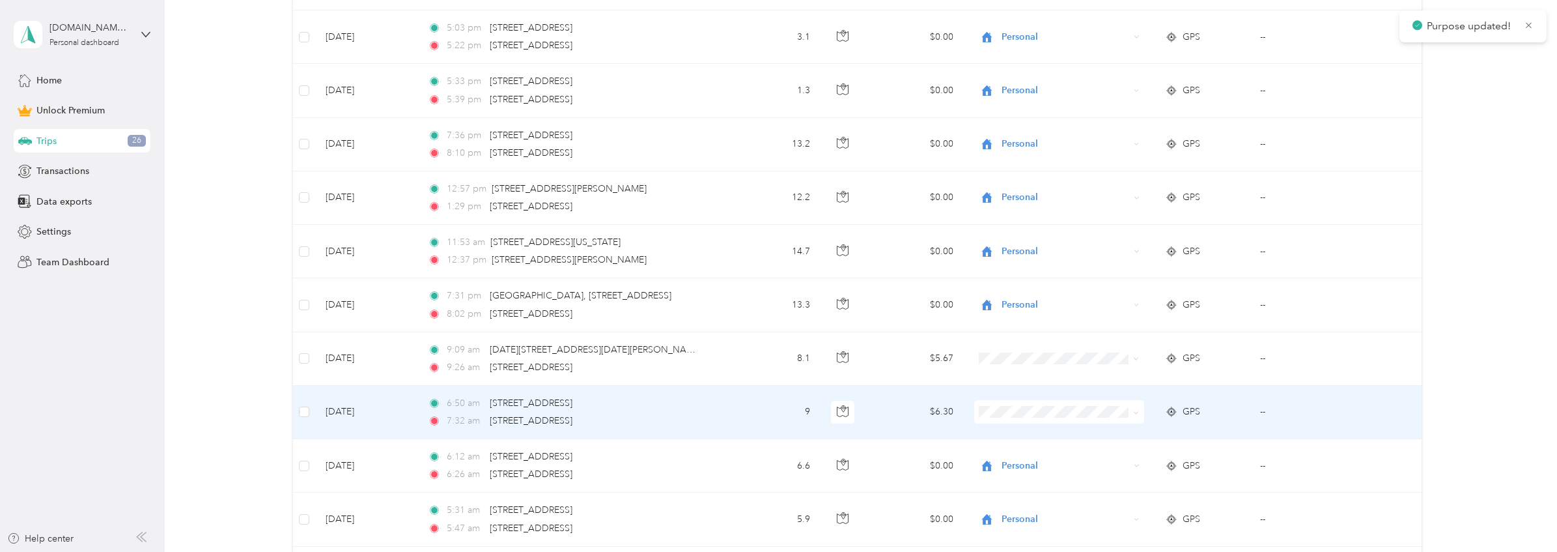
scroll to position [911, 0]
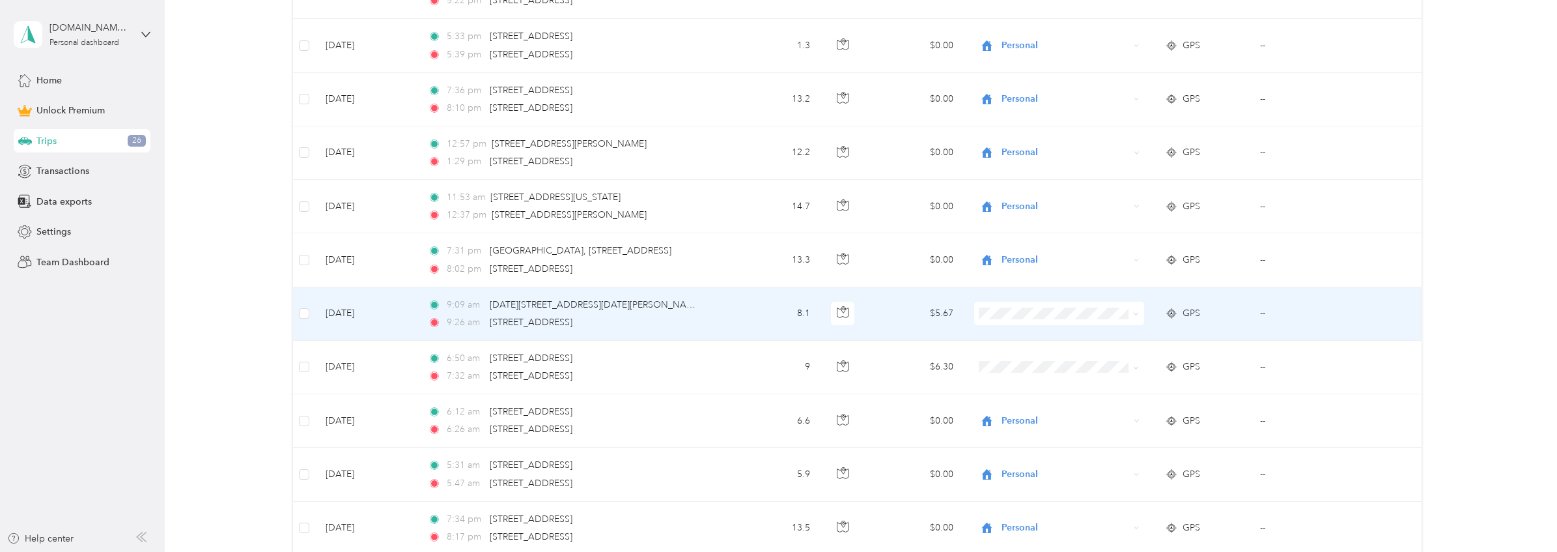
click at [709, 320] on td "9:09 am 1068-1070 Elizabeth Ave, Elizabeth, NJ 07201, USA 9:26 am 32 22nd St, I…" at bounding box center [574, 313] width 313 height 53
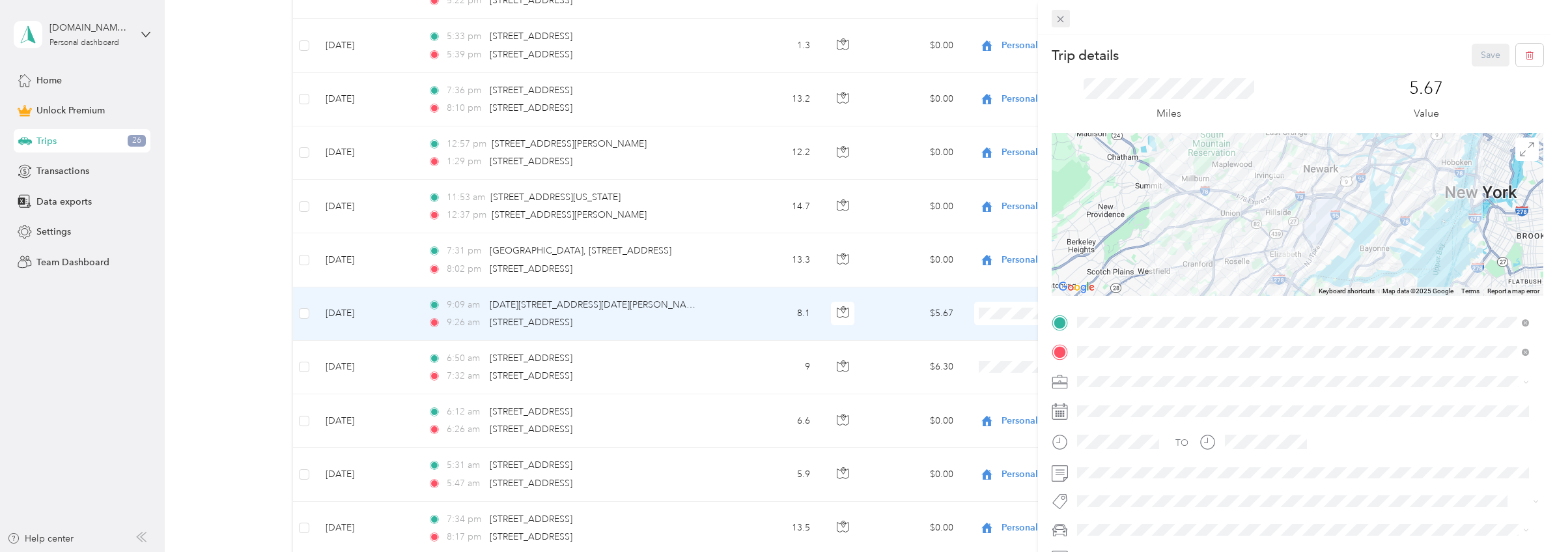
click at [1060, 18] on icon at bounding box center [1061, 19] width 7 height 7
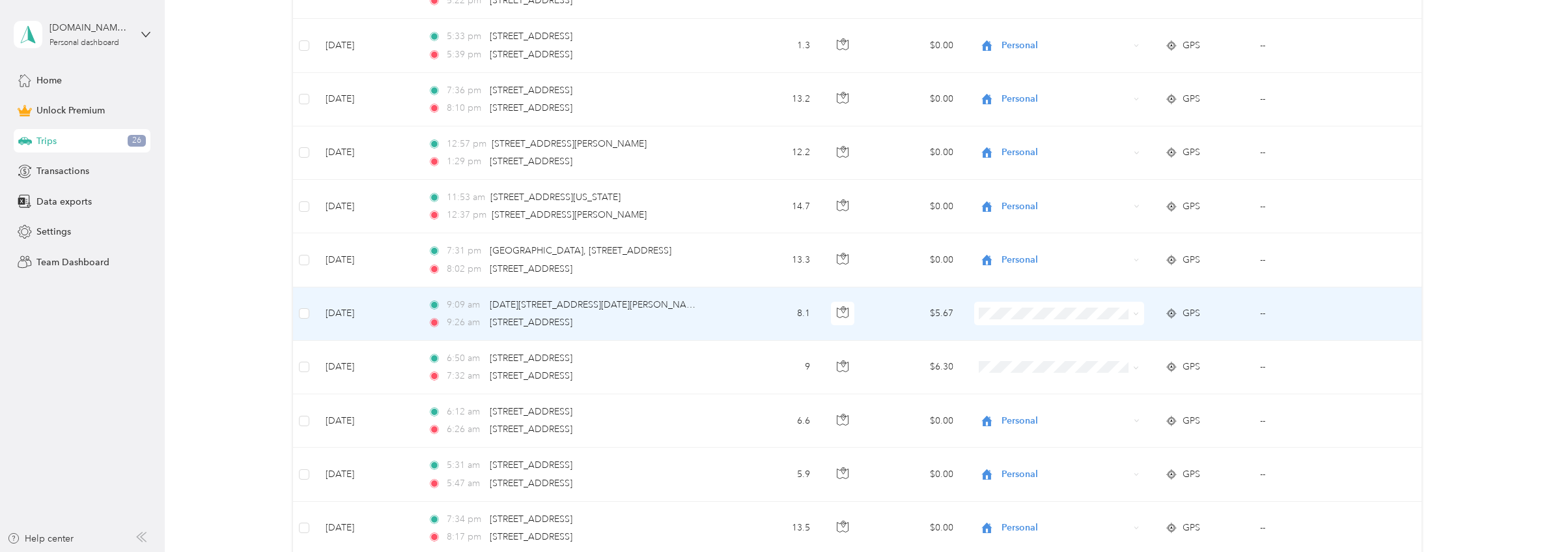
click at [1025, 360] on span "Personal" at bounding box center [1069, 360] width 128 height 14
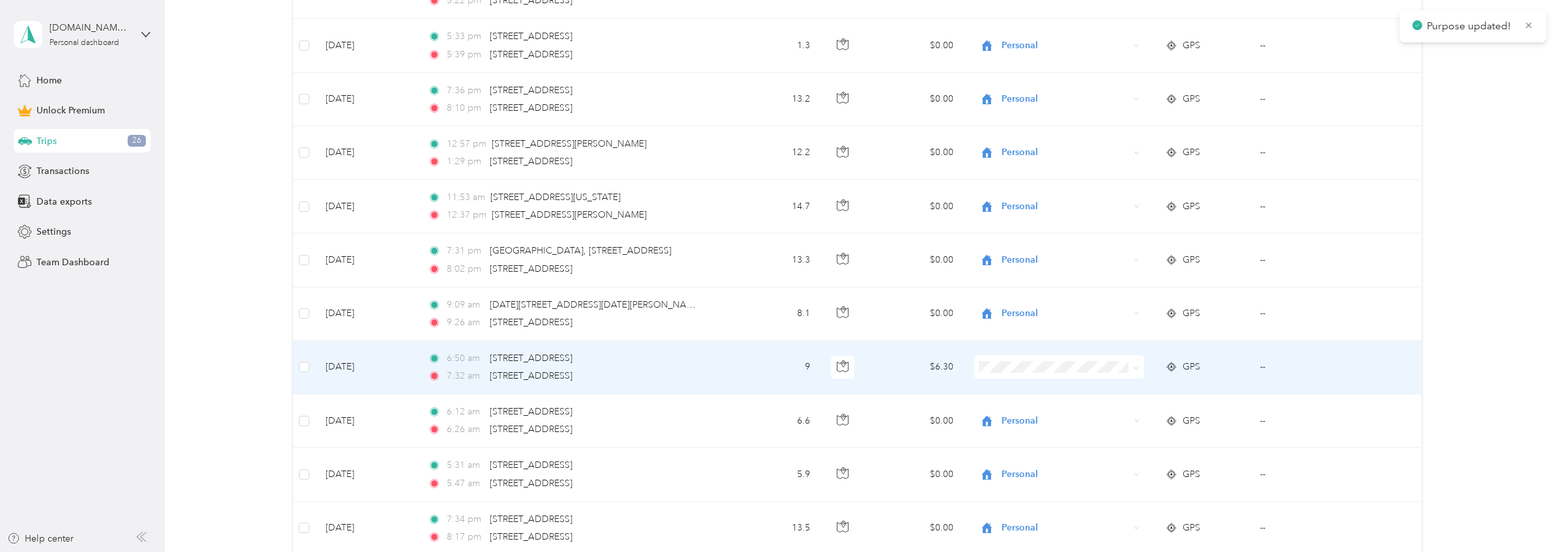
click at [698, 378] on div "7:32 am 33 Broad St, Elizabeth, NJ 07201, USA" at bounding box center [565, 376] width 274 height 14
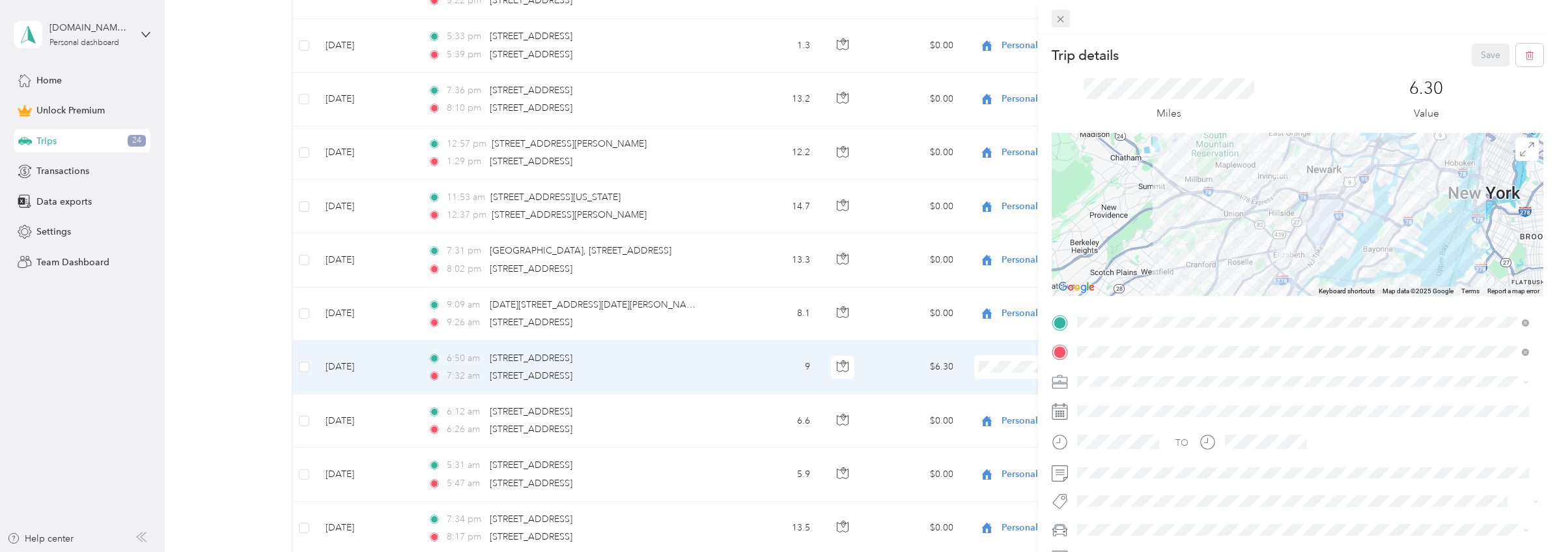
click at [1068, 19] on span at bounding box center [1061, 19] width 18 height 18
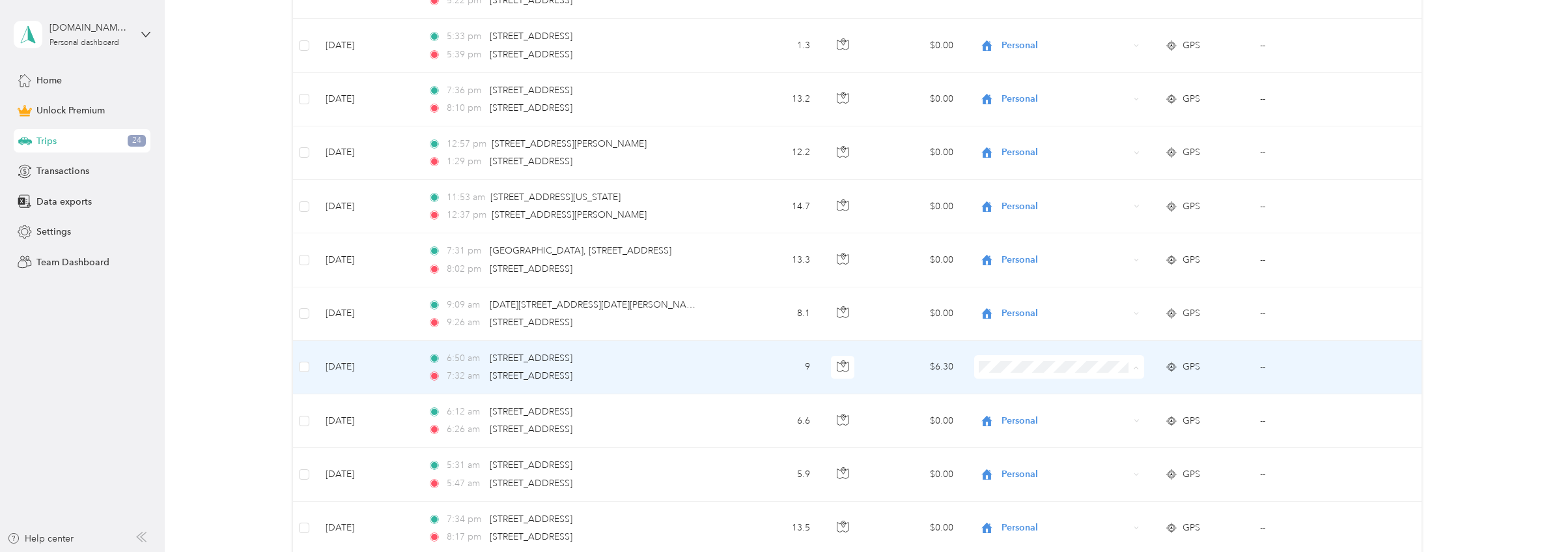
click at [1040, 201] on span "Personal" at bounding box center [1069, 206] width 128 height 14
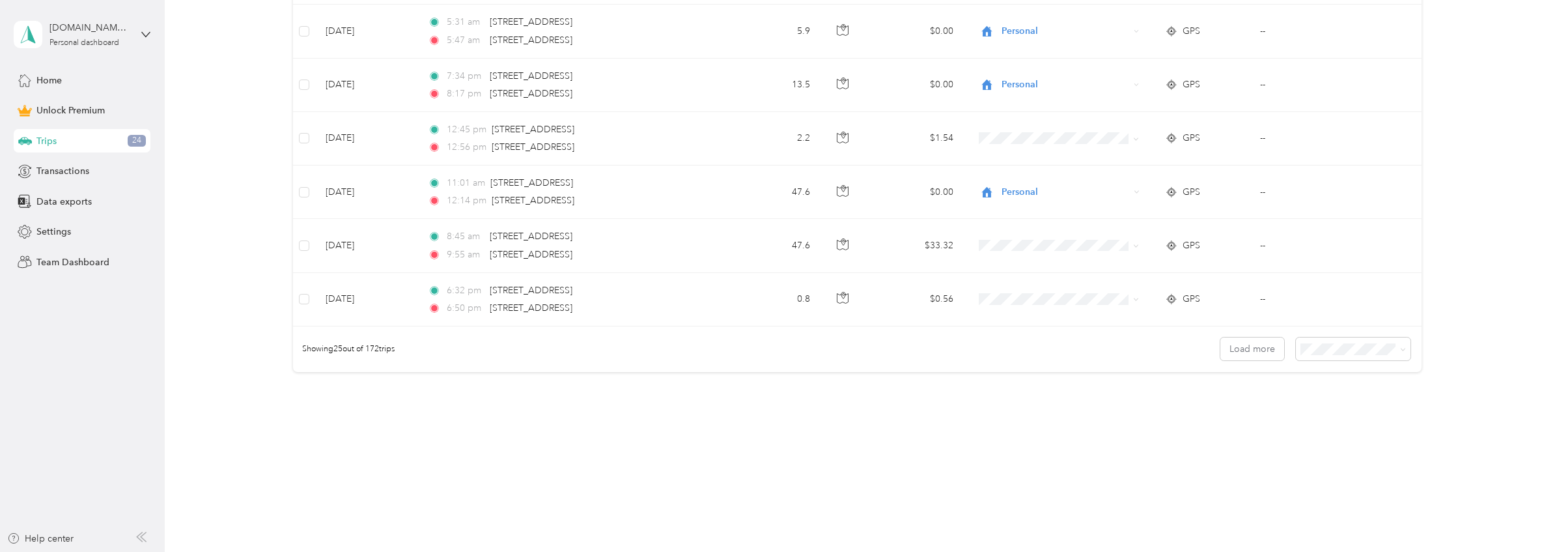
scroll to position [1101, 0]
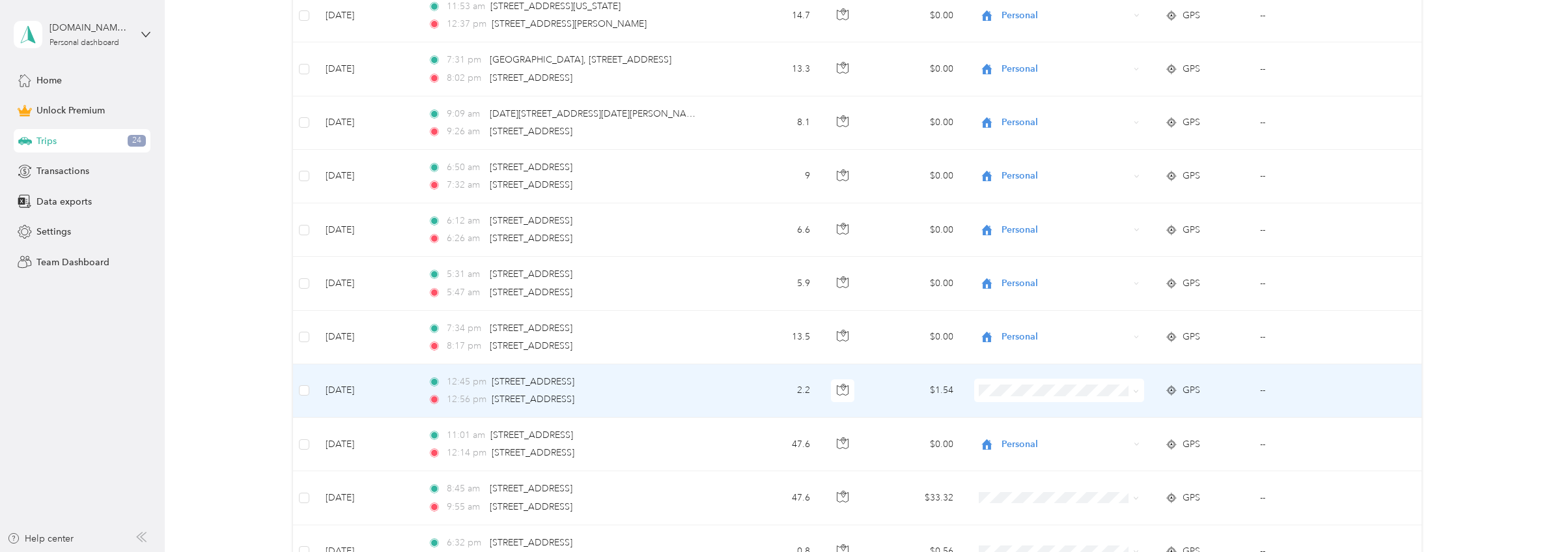
click at [722, 384] on td "12:45 pm 1581 NJ-124, Maplewood, NJ 07040, USA 12:56 pm 31 22nd St, Irvington, …" at bounding box center [574, 390] width 313 height 53
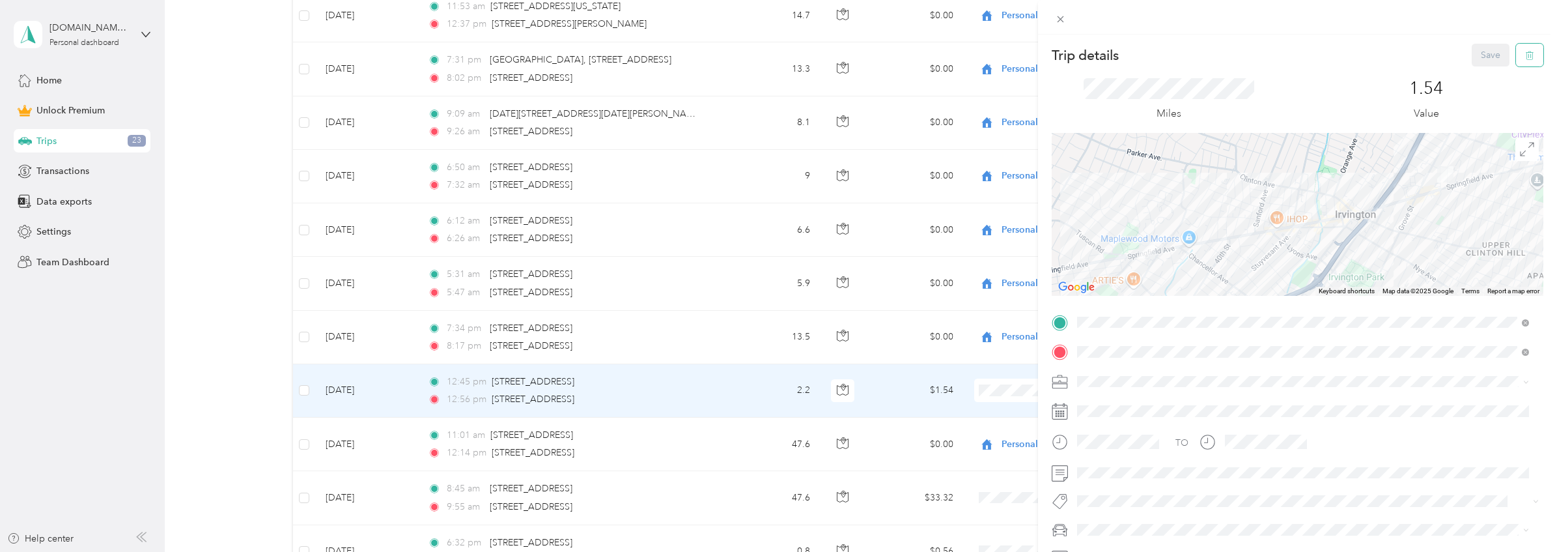
click at [1524, 63] on button "button" at bounding box center [1529, 55] width 27 height 23
click at [1482, 69] on button "Yes" at bounding box center [1481, 71] width 25 height 21
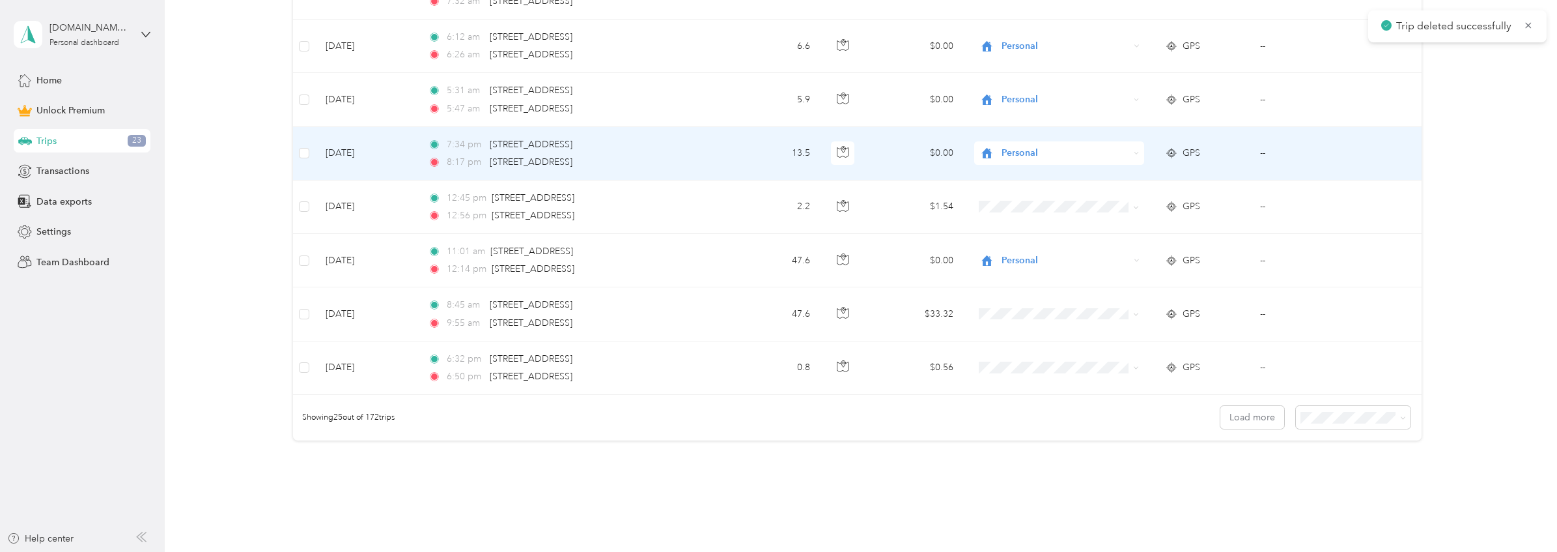
scroll to position [1329, 0]
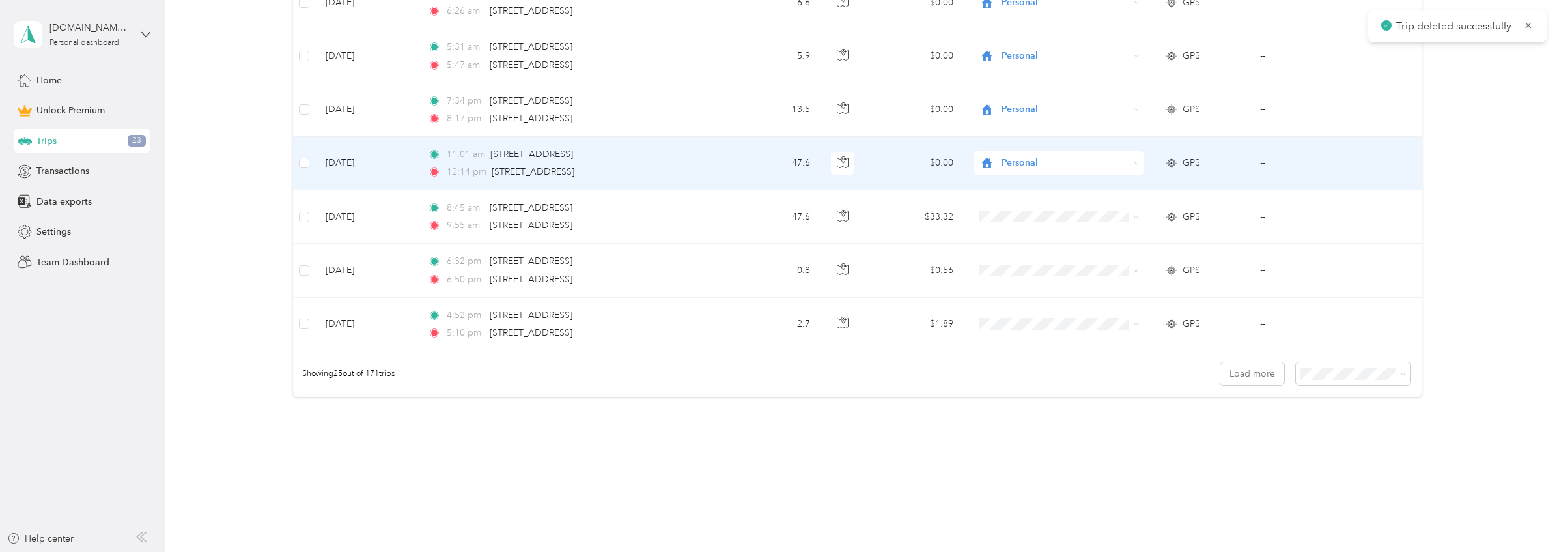
click at [1064, 169] on span "Personal" at bounding box center [1066, 163] width 128 height 14
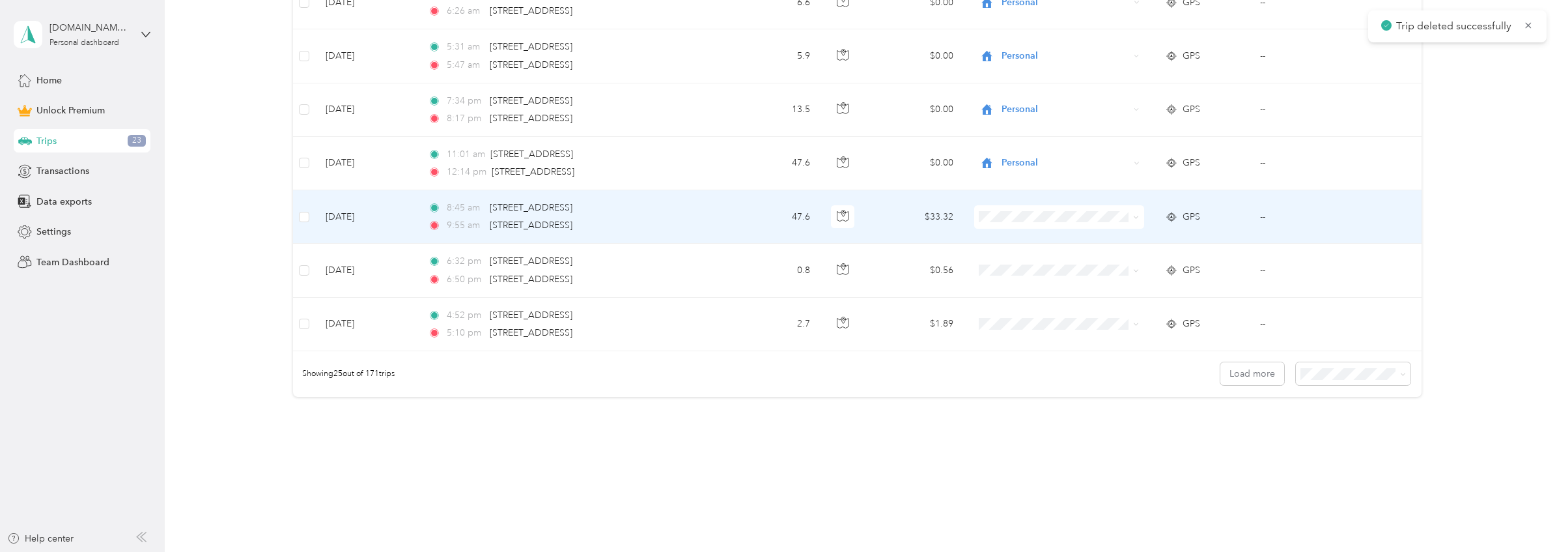
click at [888, 214] on td "$33.32" at bounding box center [916, 216] width 96 height 53
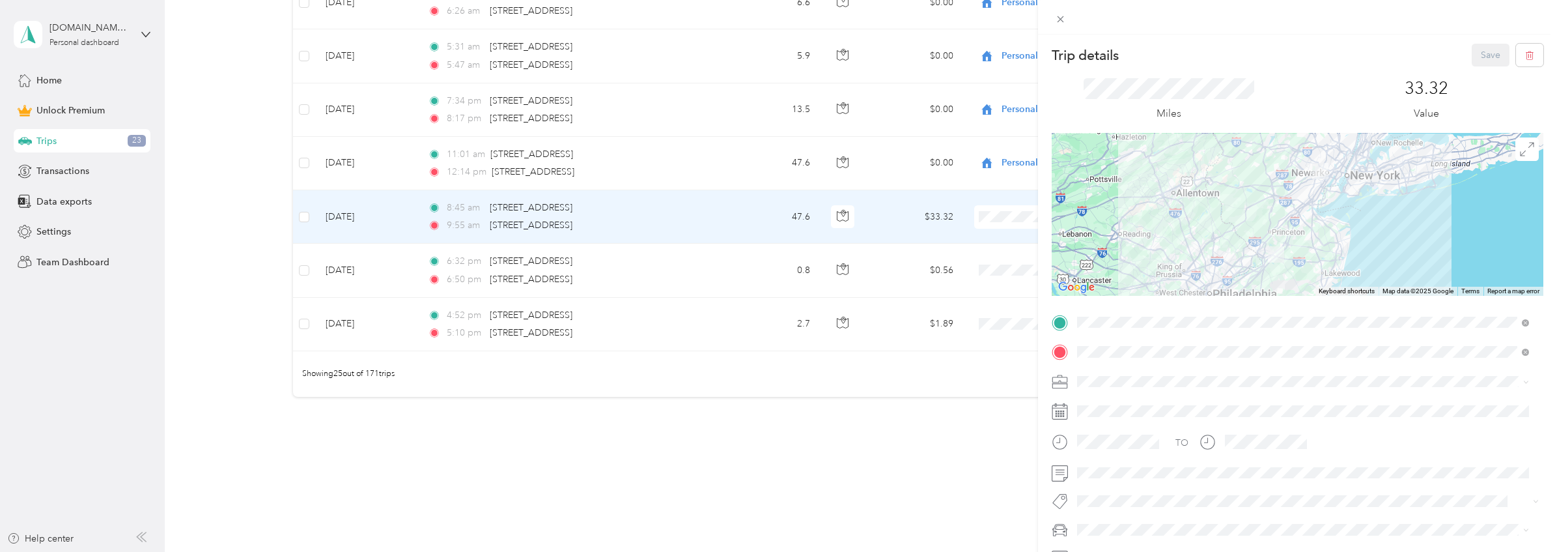
click at [1010, 220] on div "Trip details Save This trip cannot be edited because it is either under review,…" at bounding box center [778, 276] width 1557 height 552
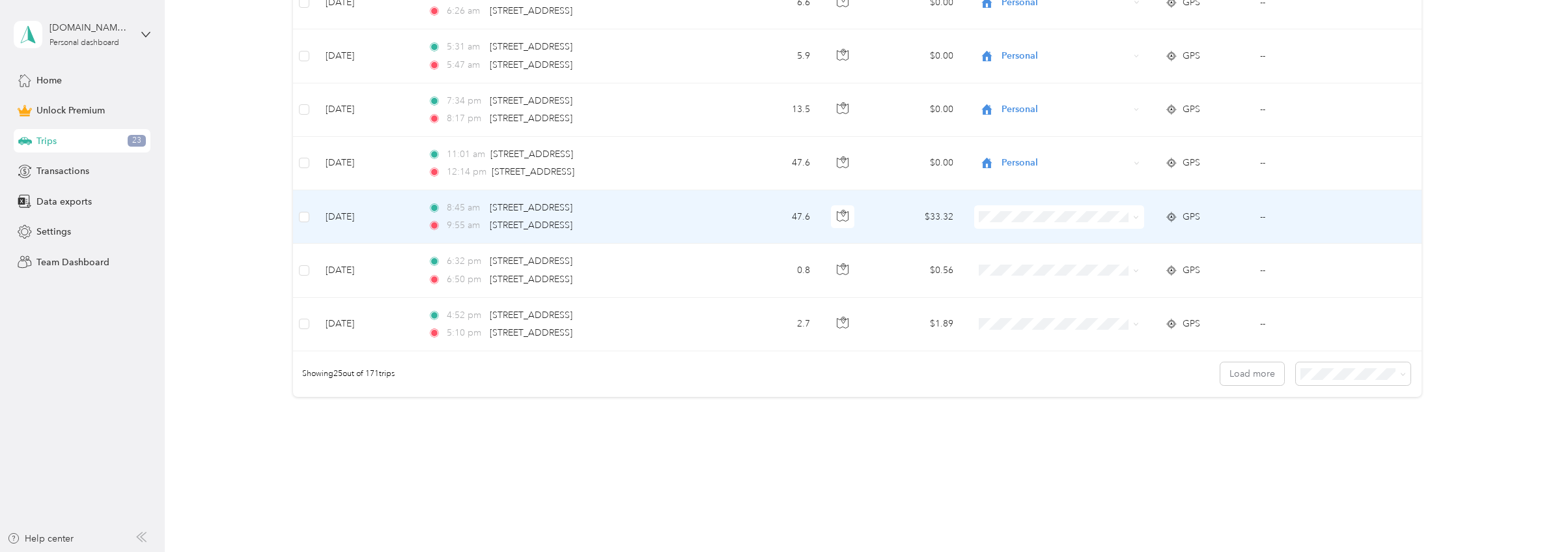
click at [875, 226] on td "$33.32" at bounding box center [916, 216] width 96 height 53
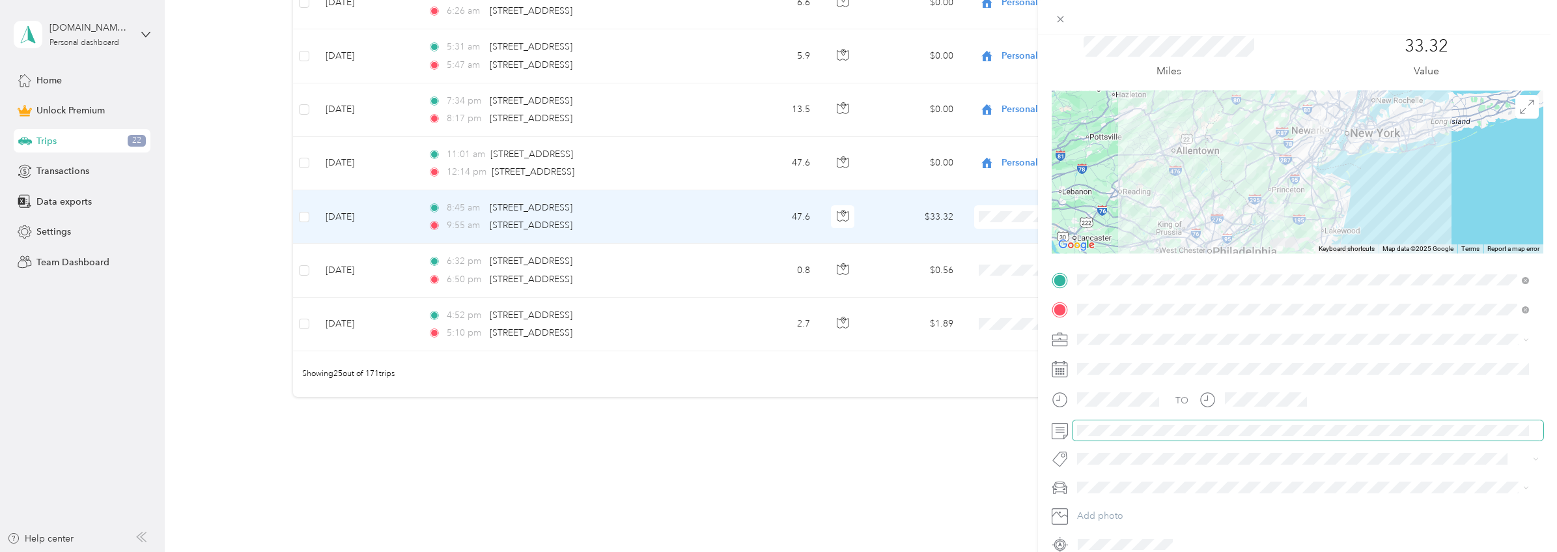
scroll to position [102, 0]
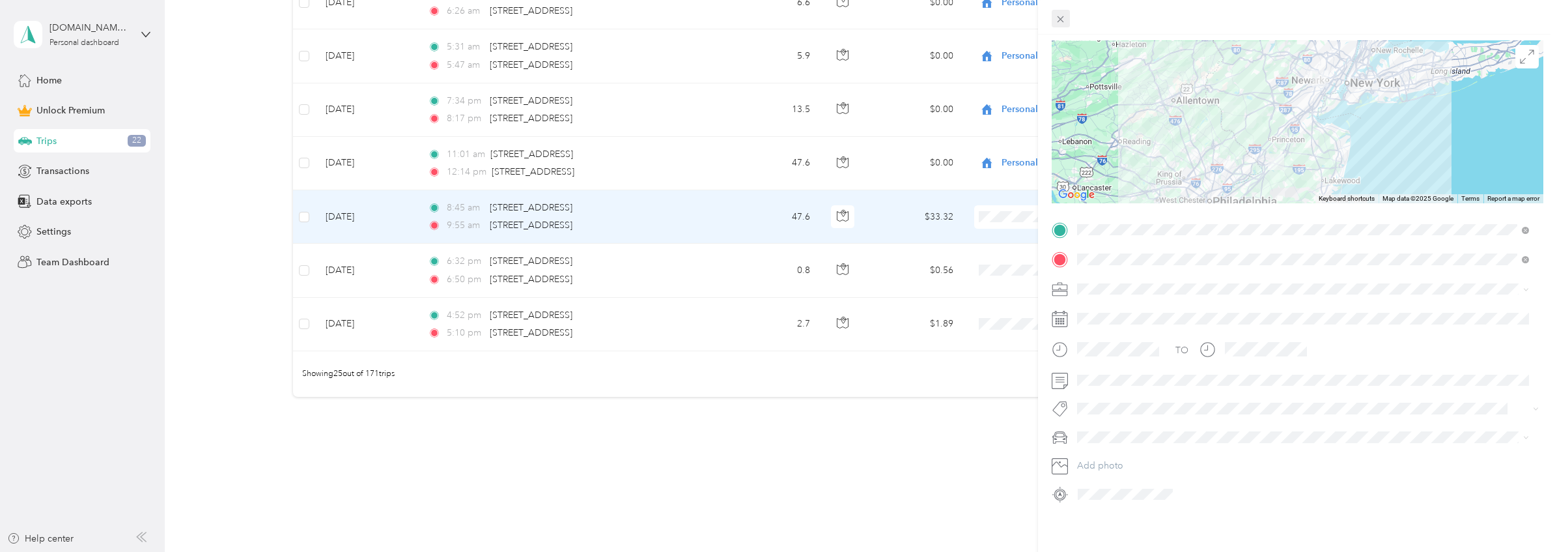
click at [1063, 25] on span at bounding box center [1061, 19] width 18 height 18
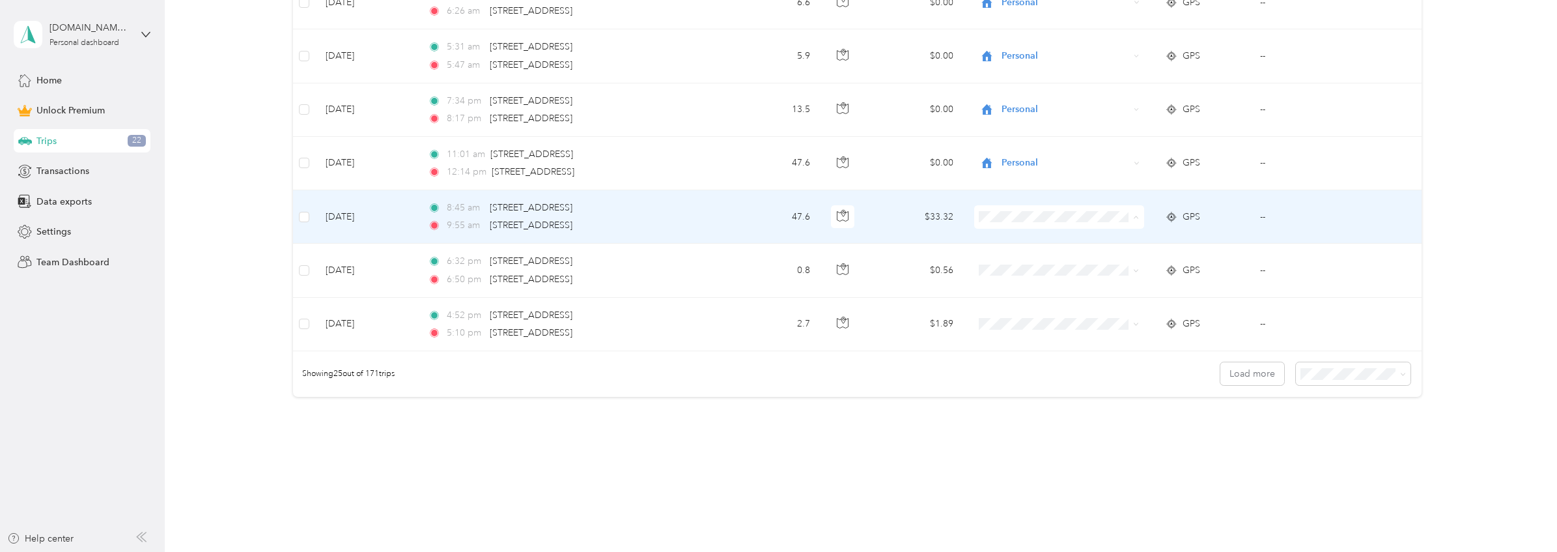
click at [1045, 266] on li "Personal" at bounding box center [1056, 264] width 169 height 23
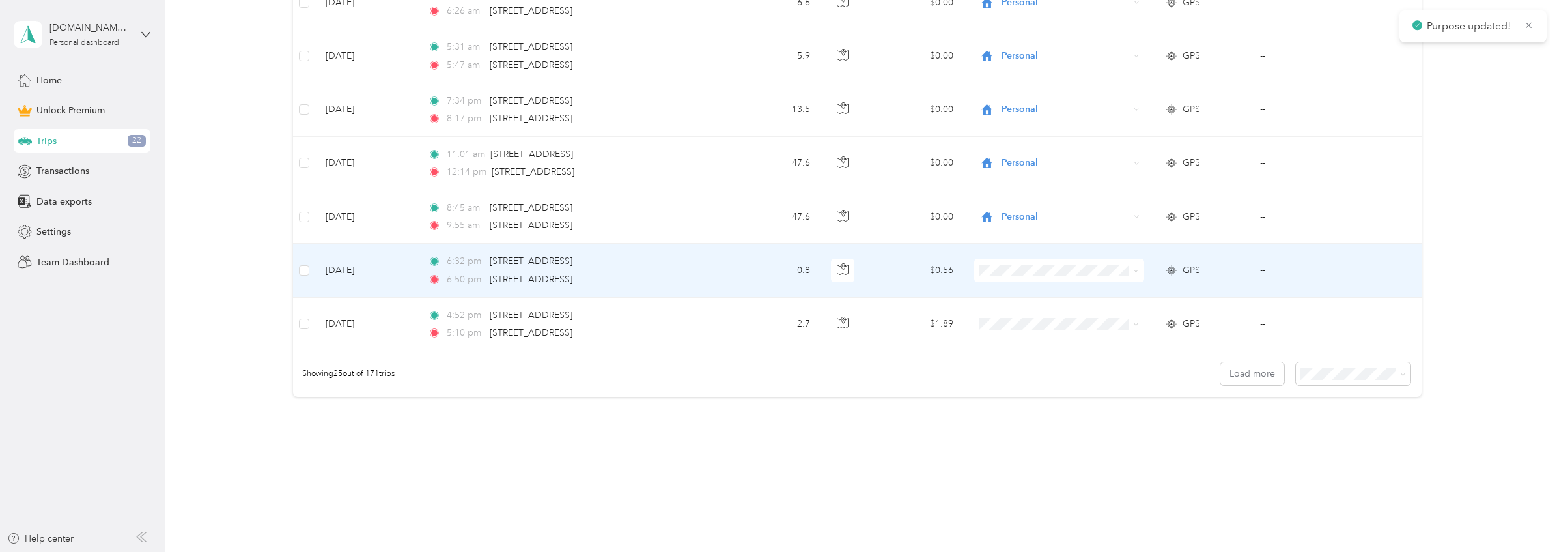
click at [690, 272] on div "6:50 pm 37 22nd St, Irvington, NJ 07111, USA" at bounding box center [565, 279] width 274 height 14
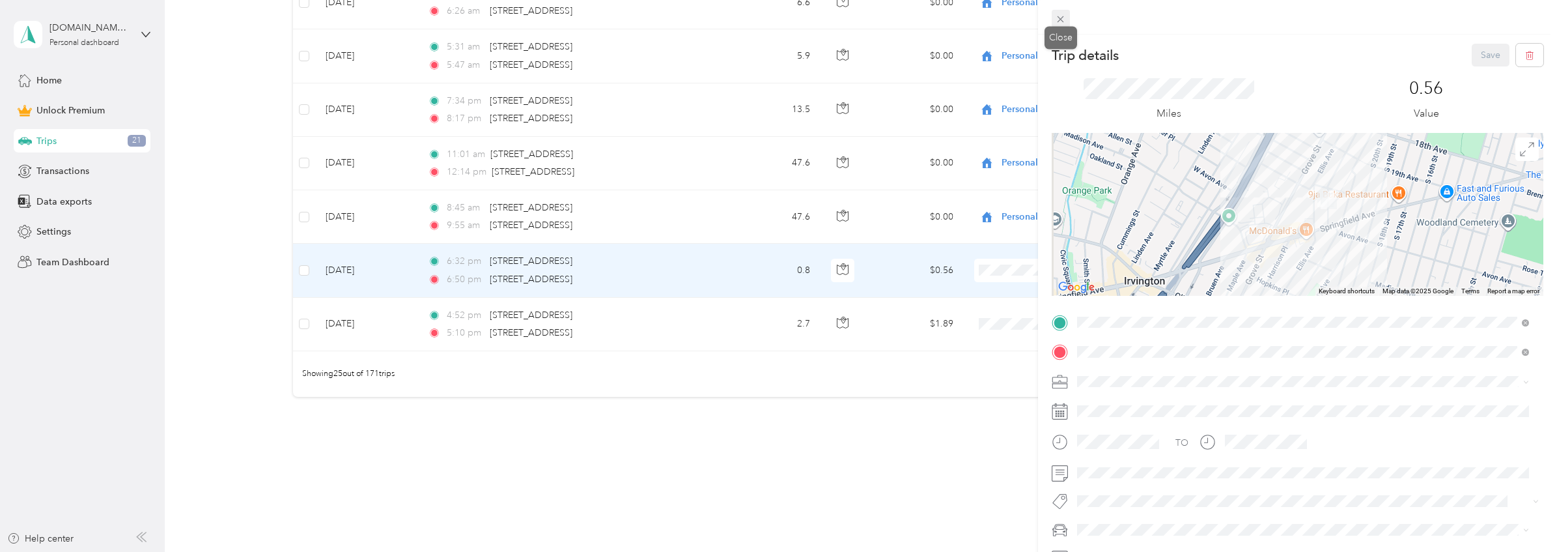
click at [1057, 16] on icon at bounding box center [1060, 19] width 11 height 11
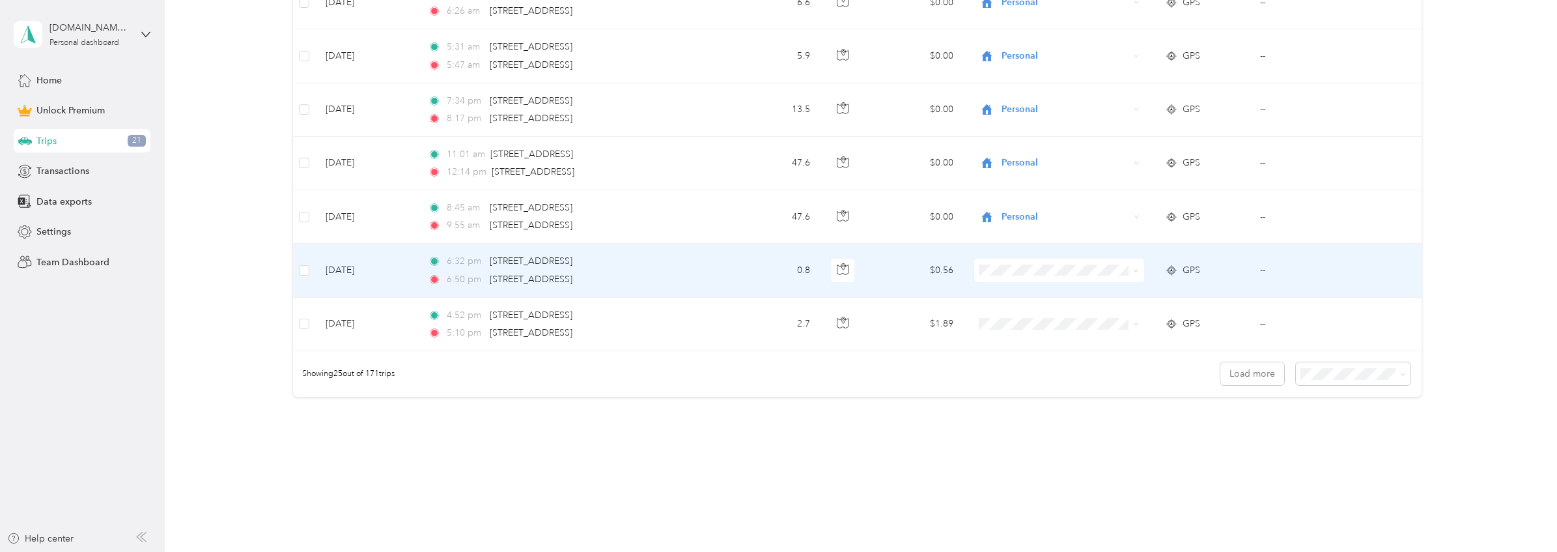
click at [1057, 16] on div "Trip details Save This trip cannot be edited because it is either under review,…" at bounding box center [778, 276] width 1557 height 552
click at [914, 267] on td "$0.56" at bounding box center [916, 270] width 96 height 53
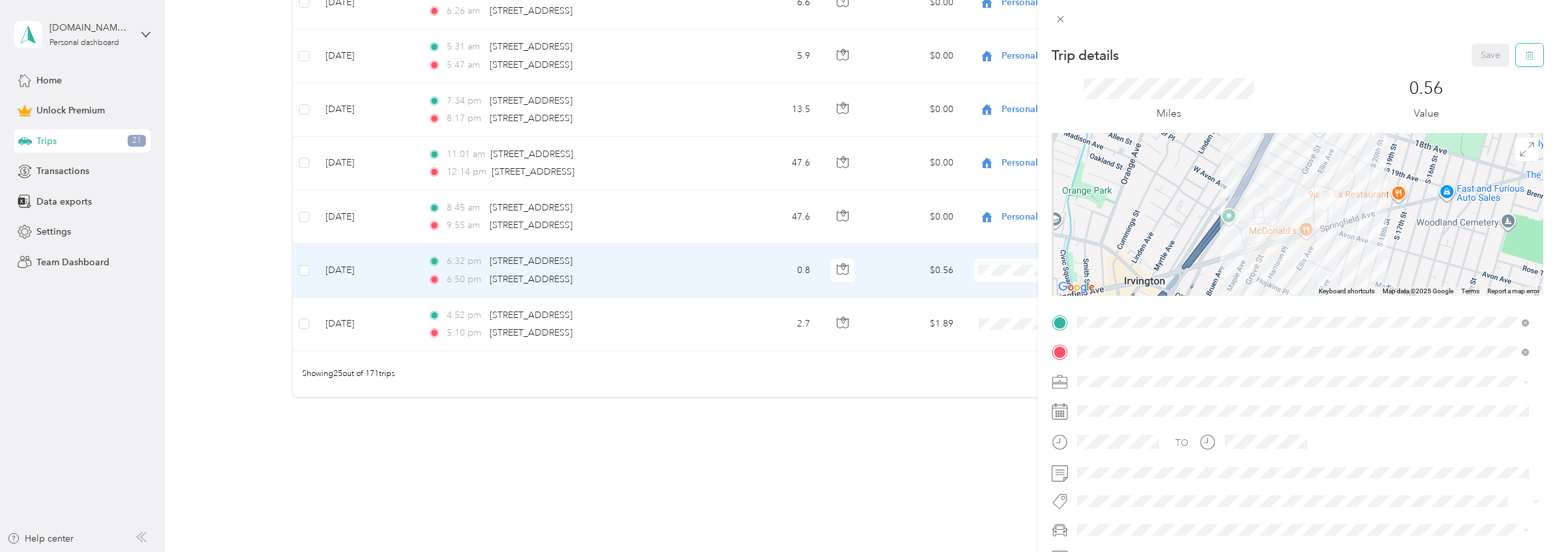
click at [1525, 50] on span "button" at bounding box center [1529, 55] width 9 height 11
click at [1469, 72] on button "Yes" at bounding box center [1481, 71] width 25 height 21
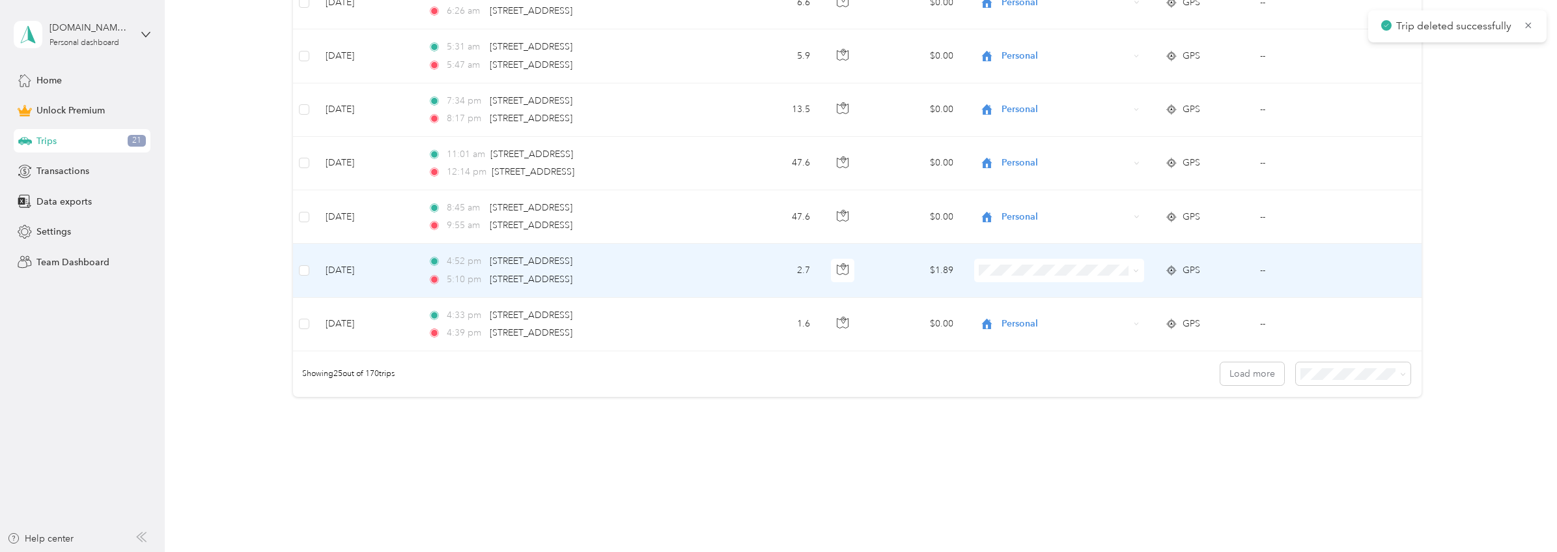
click at [887, 280] on td "$1.89" at bounding box center [916, 270] width 96 height 53
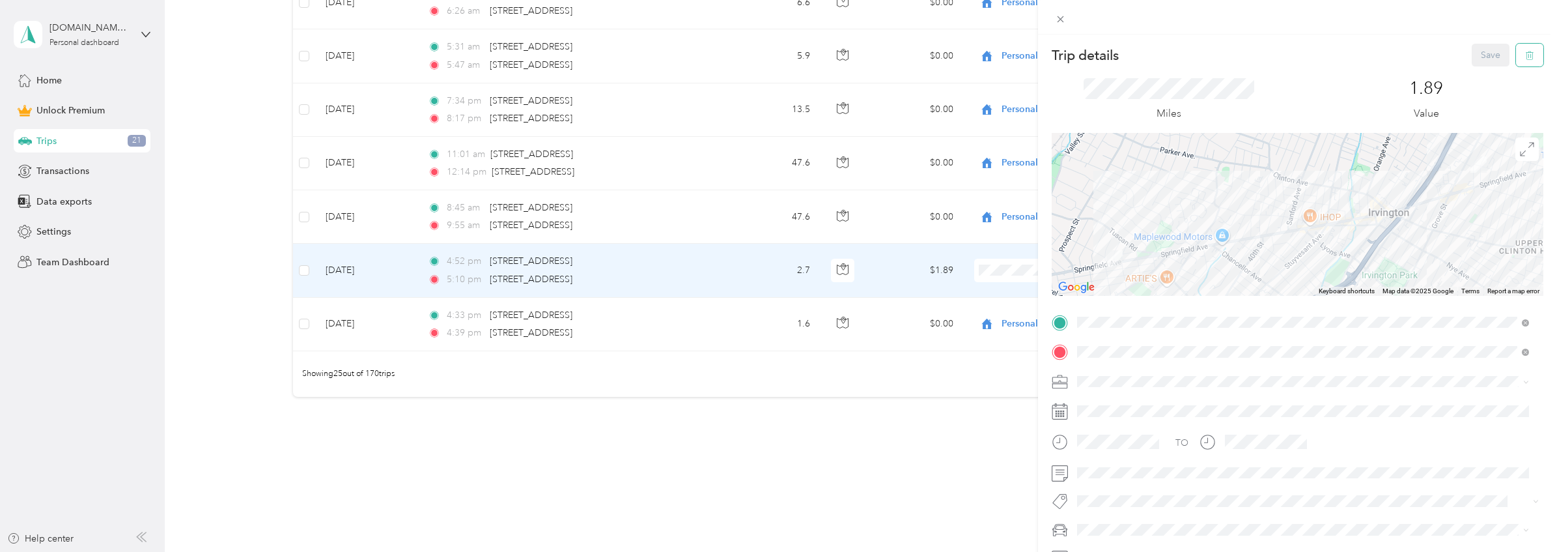
click at [1525, 53] on icon "button" at bounding box center [1529, 55] width 9 height 9
click at [1482, 68] on button "Yes" at bounding box center [1481, 71] width 25 height 21
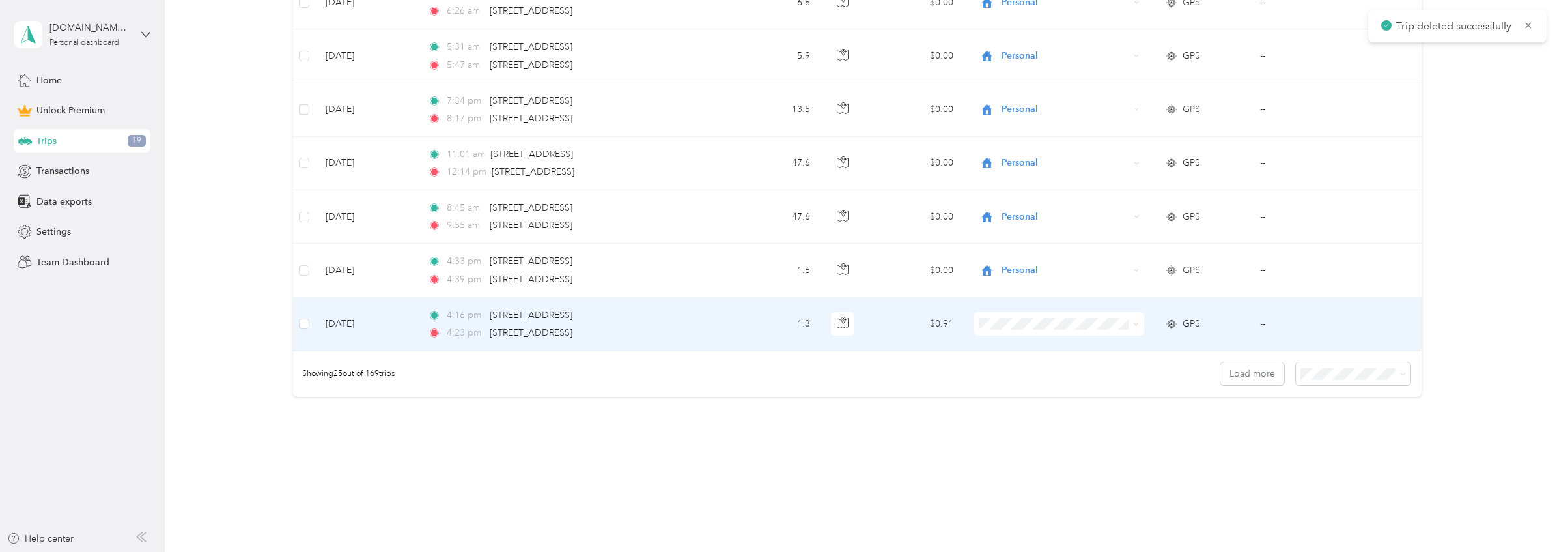
click at [888, 330] on td "$0.91" at bounding box center [916, 324] width 96 height 53
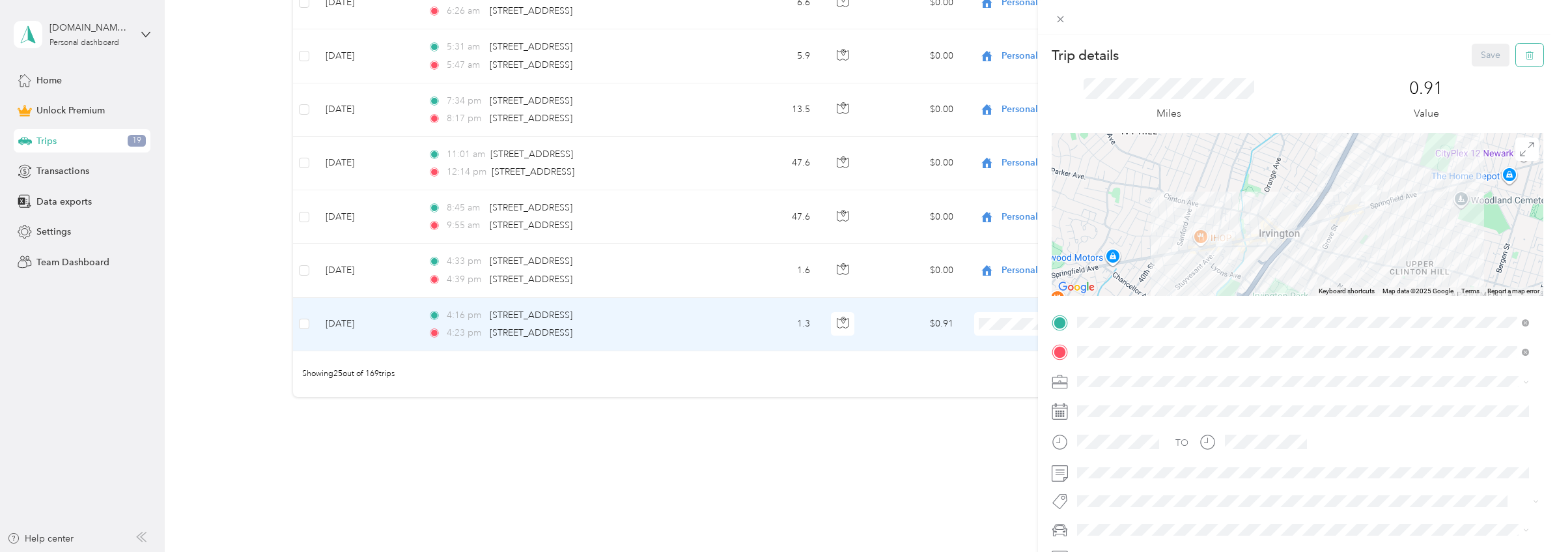
click at [1525, 50] on span "button" at bounding box center [1529, 55] width 9 height 11
click at [1483, 68] on button "Yes" at bounding box center [1481, 71] width 25 height 21
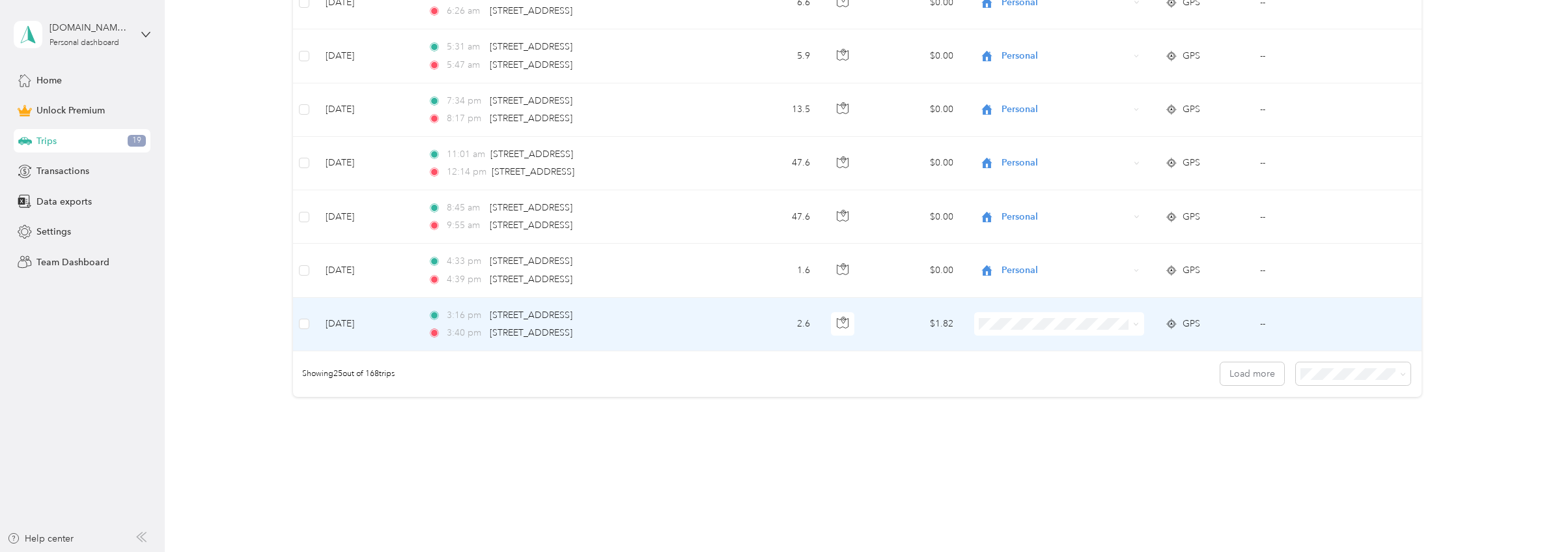
click at [759, 324] on td "2.6" at bounding box center [776, 324] width 90 height 53
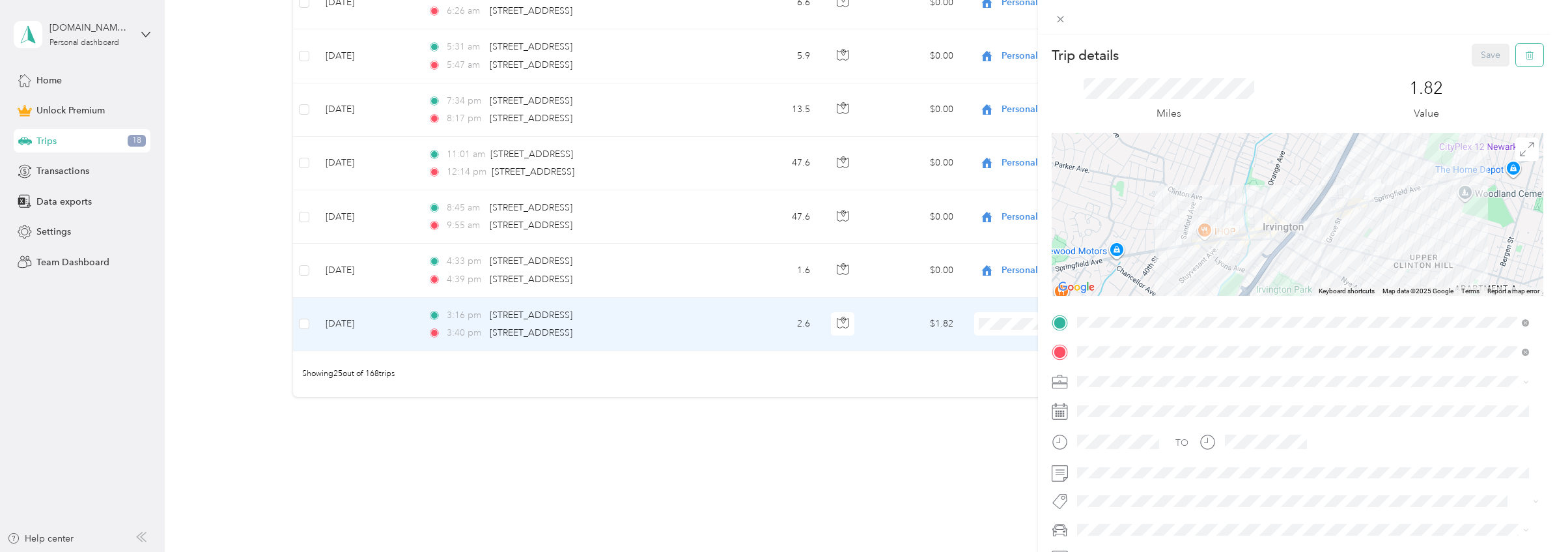
click at [1527, 51] on button "button" at bounding box center [1529, 55] width 27 height 23
click at [1477, 74] on button "Yes" at bounding box center [1481, 71] width 25 height 21
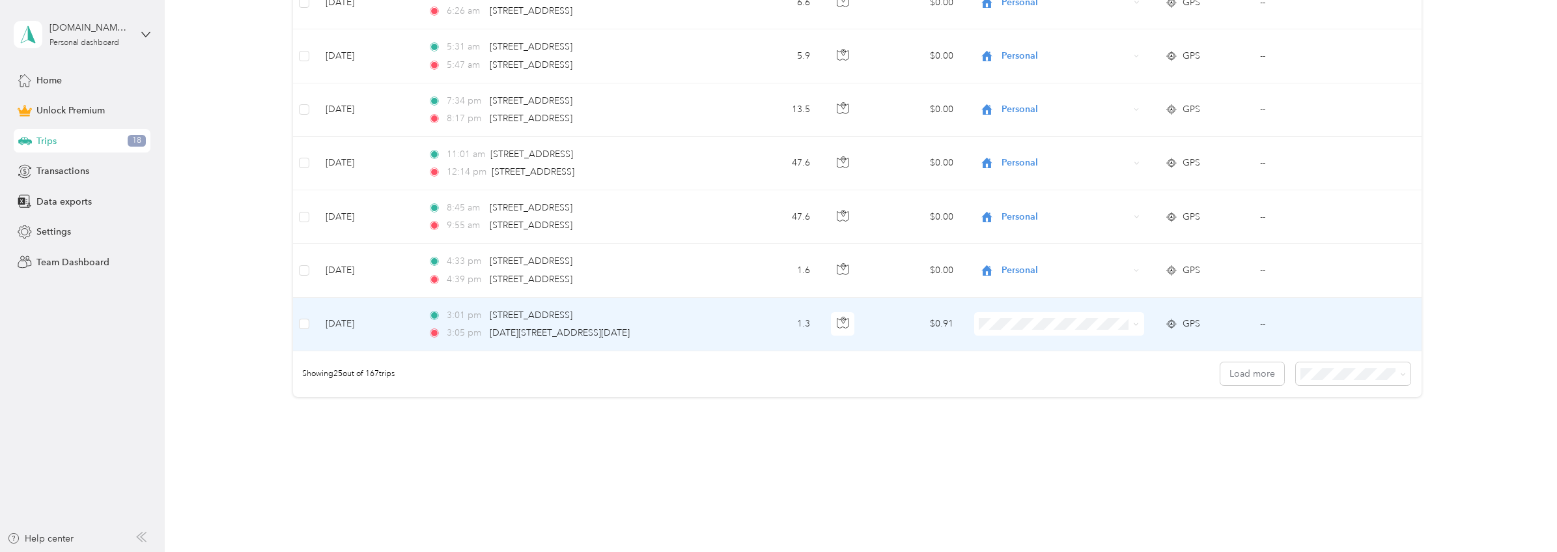
click at [746, 328] on td "1.3" at bounding box center [776, 324] width 90 height 53
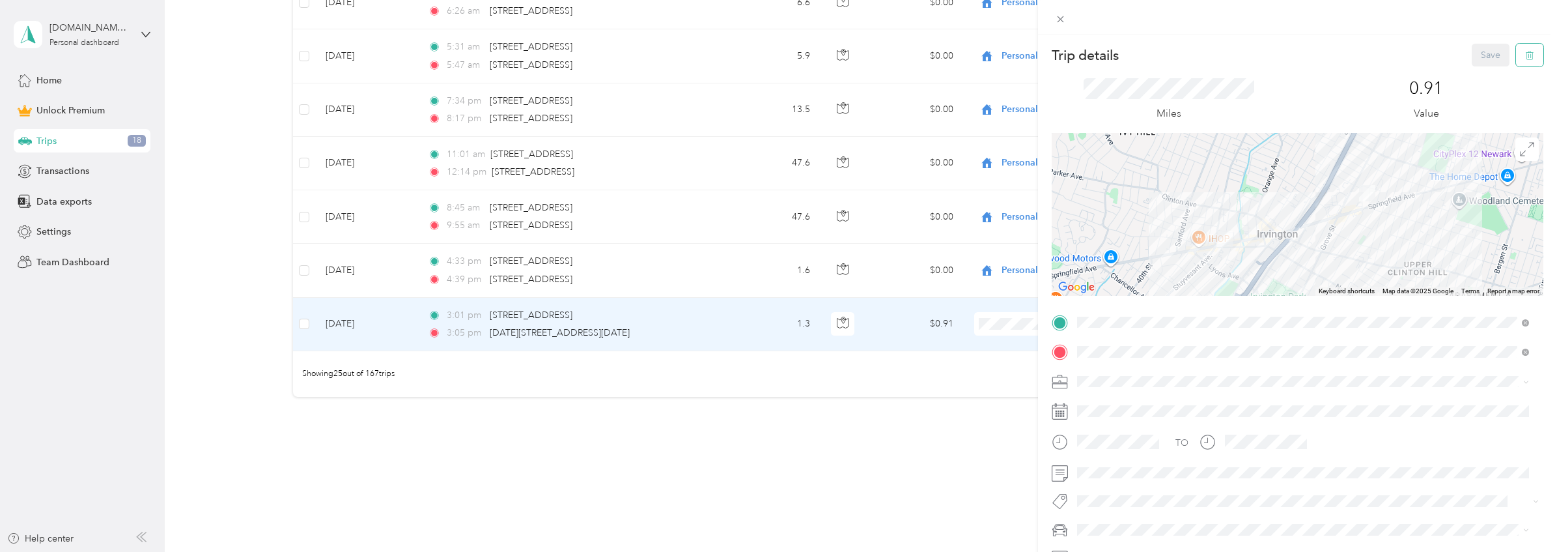
click at [1529, 55] on button "button" at bounding box center [1529, 55] width 27 height 23
click at [1481, 68] on button "Yes" at bounding box center [1481, 71] width 25 height 21
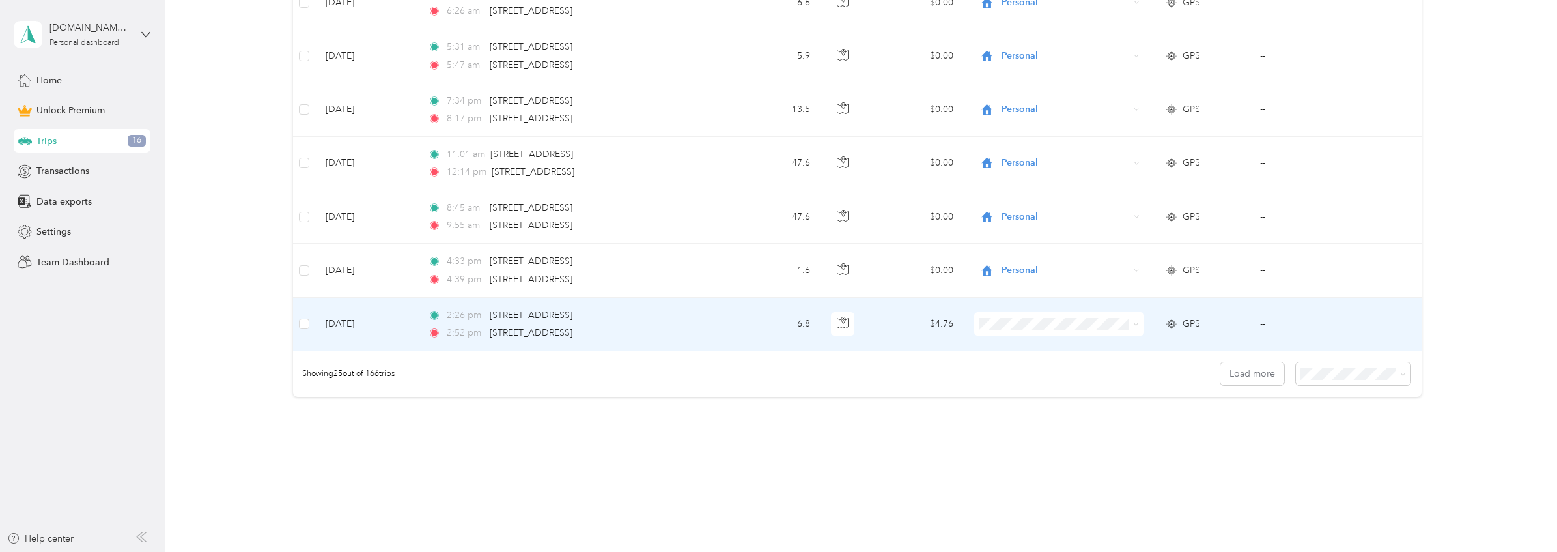
click at [751, 326] on td "6.8" at bounding box center [776, 324] width 90 height 53
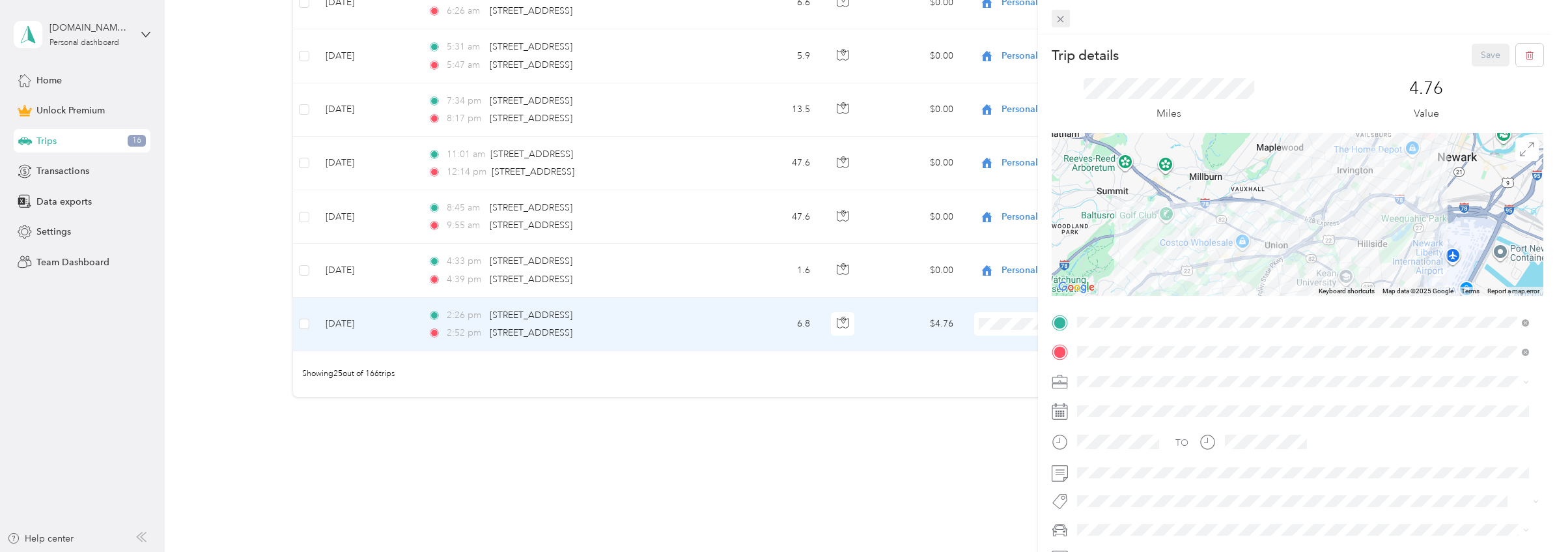
click at [1066, 17] on icon at bounding box center [1060, 19] width 11 height 11
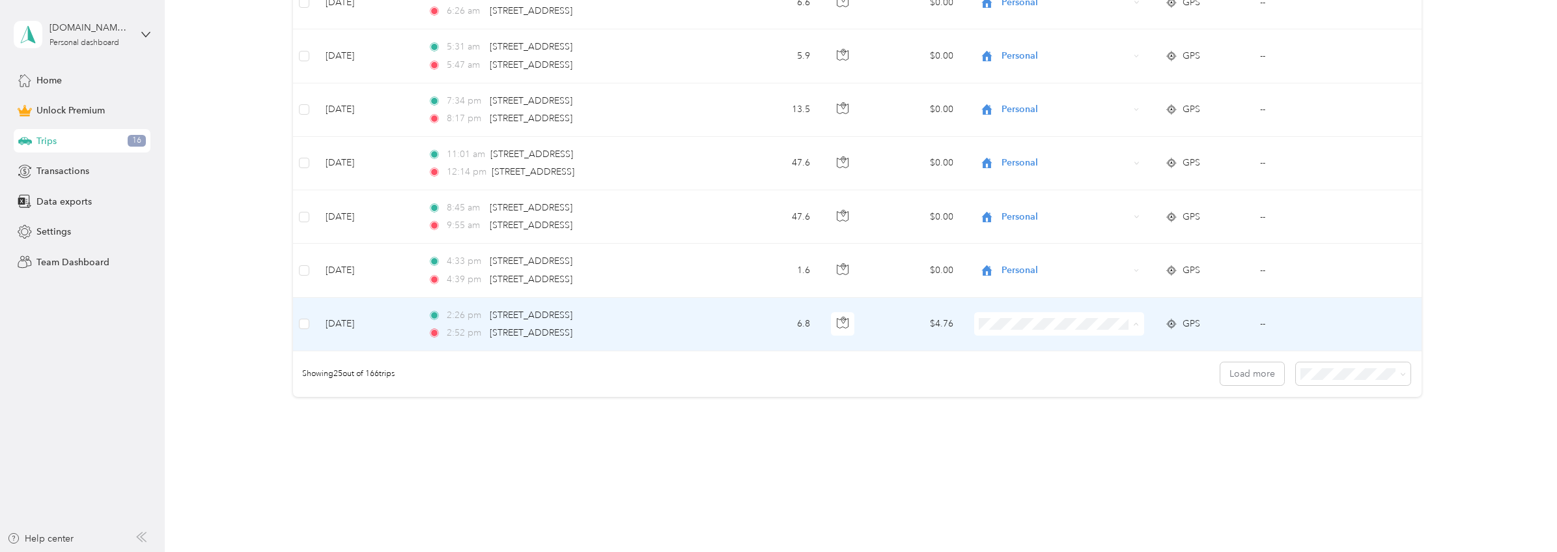
click at [1052, 365] on span "Personal" at bounding box center [1069, 371] width 128 height 14
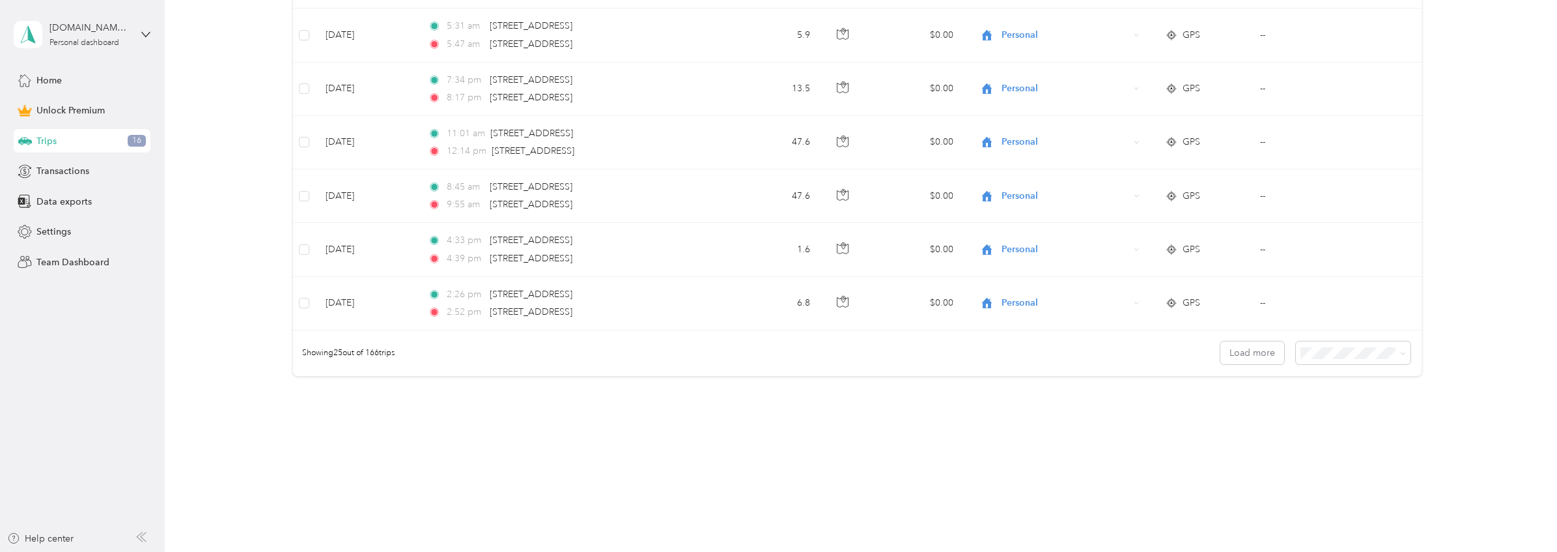
scroll to position [1354, 0]
click at [1272, 348] on button "Load more" at bounding box center [1253, 348] width 64 height 23
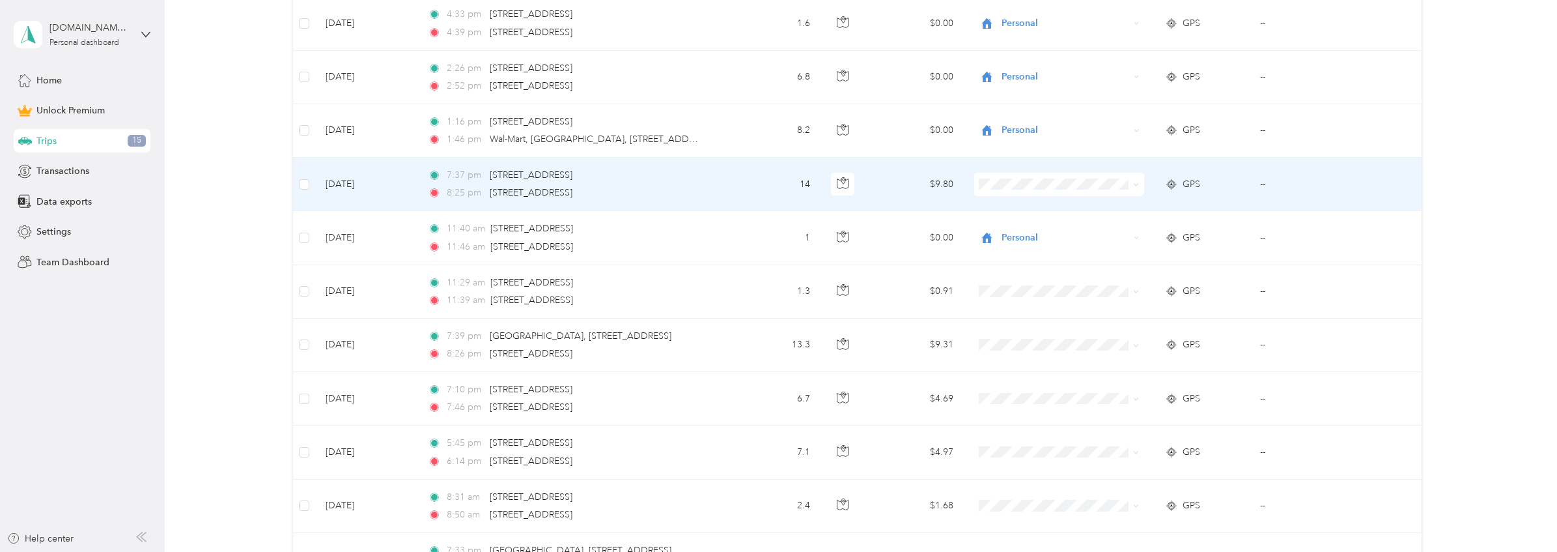
scroll to position [1576, 0]
click at [731, 179] on td "14" at bounding box center [776, 183] width 90 height 53
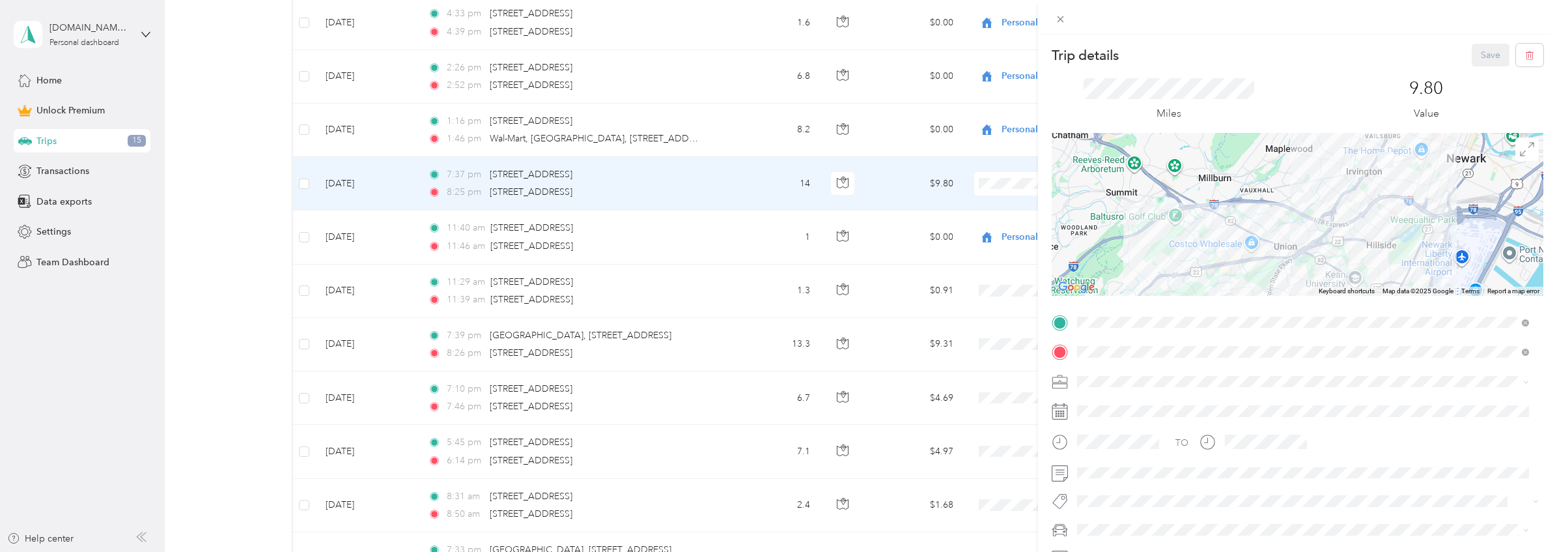
click at [1013, 182] on div "Trip details Save This trip cannot be edited because it is either under review,…" at bounding box center [778, 276] width 1557 height 552
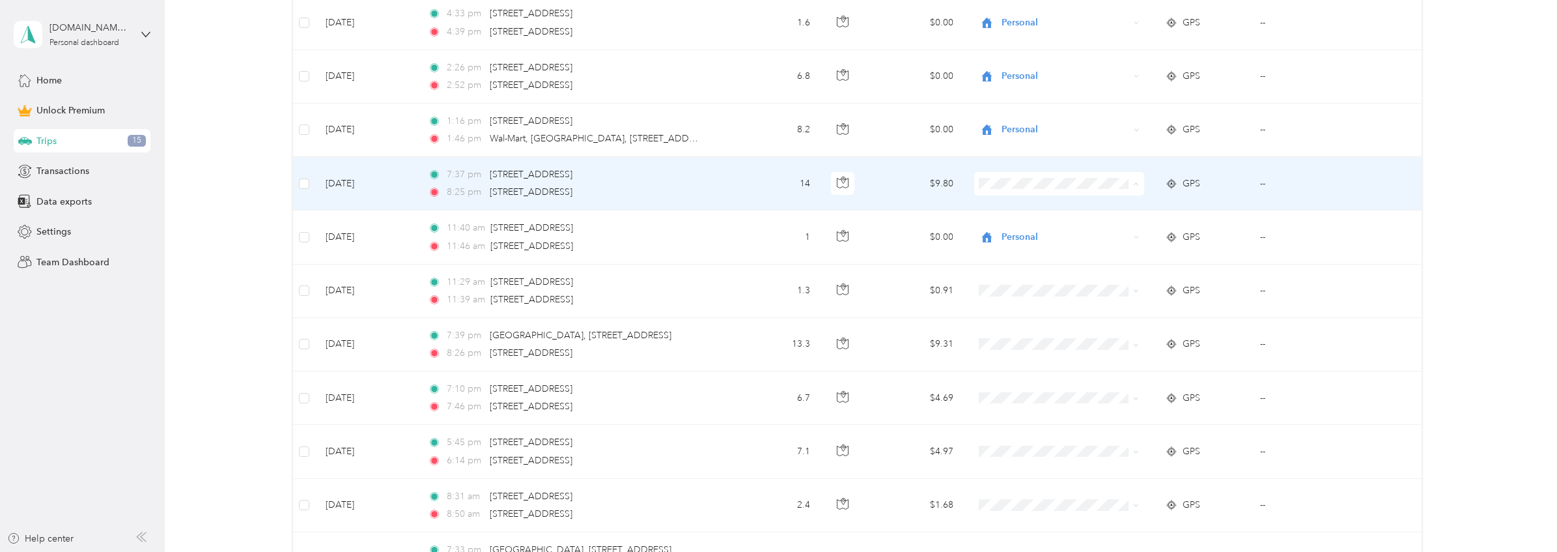
click at [1019, 228] on span "Personal" at bounding box center [1069, 231] width 128 height 14
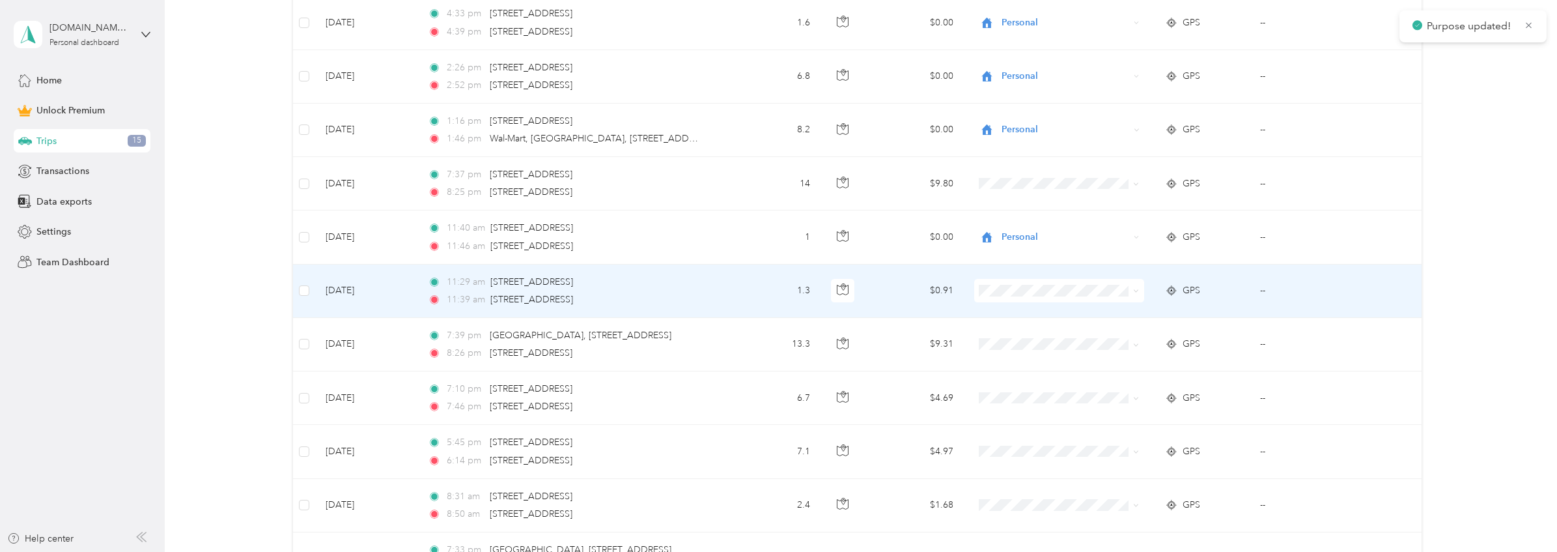
click at [715, 304] on td "11:29 am 32 22nd St, Irvington, NJ 07111, USA 11:39 am 1005 Clinton Ave, Irving…" at bounding box center [574, 290] width 313 height 53
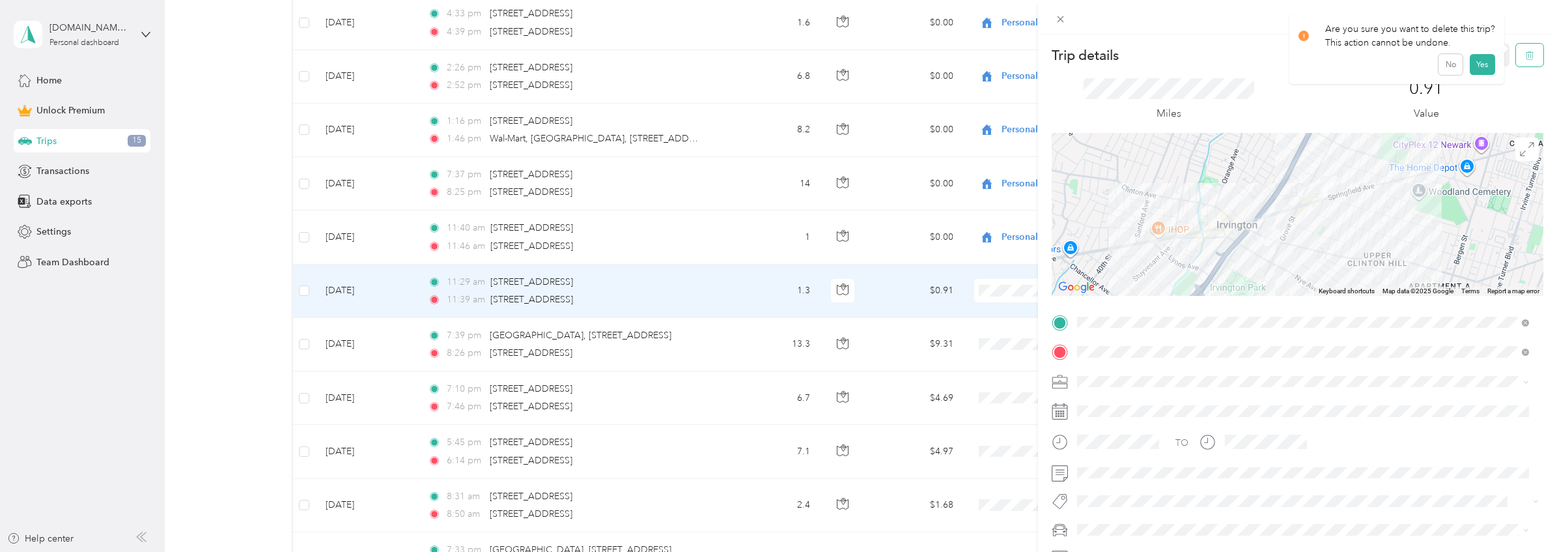
click at [1523, 61] on button "button" at bounding box center [1529, 55] width 27 height 23
click at [1488, 70] on button "Yes" at bounding box center [1481, 71] width 25 height 21
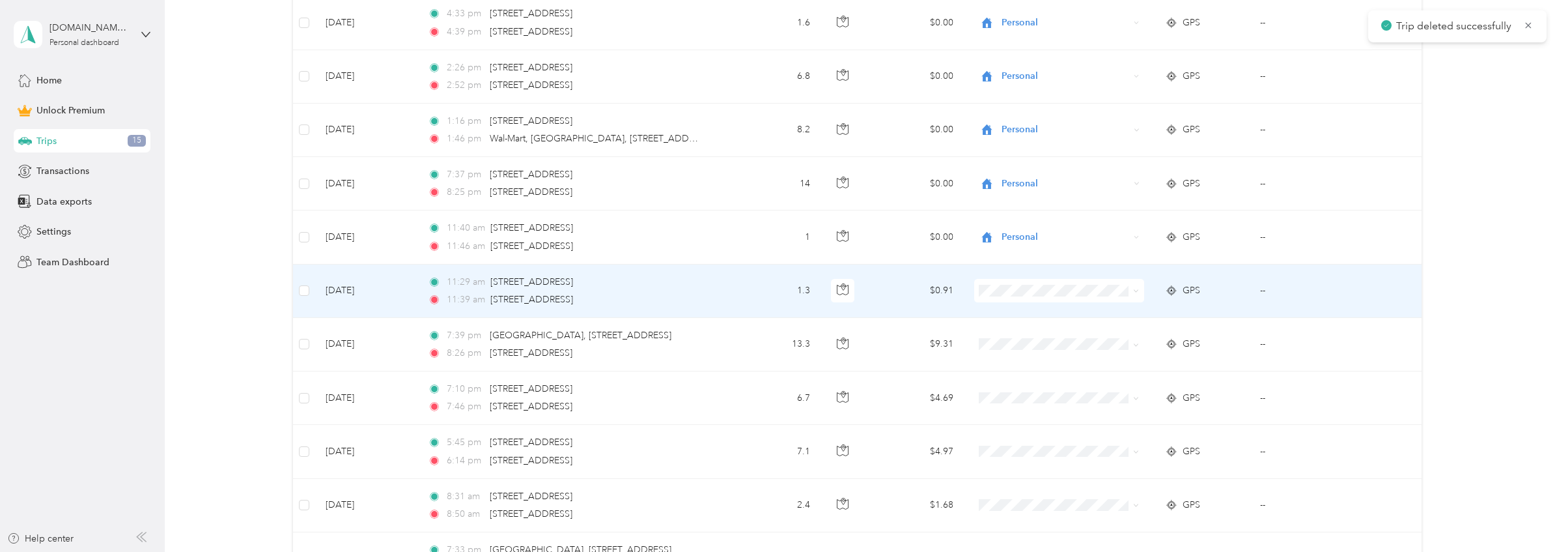
click at [896, 300] on td "$0.91" at bounding box center [916, 290] width 96 height 53
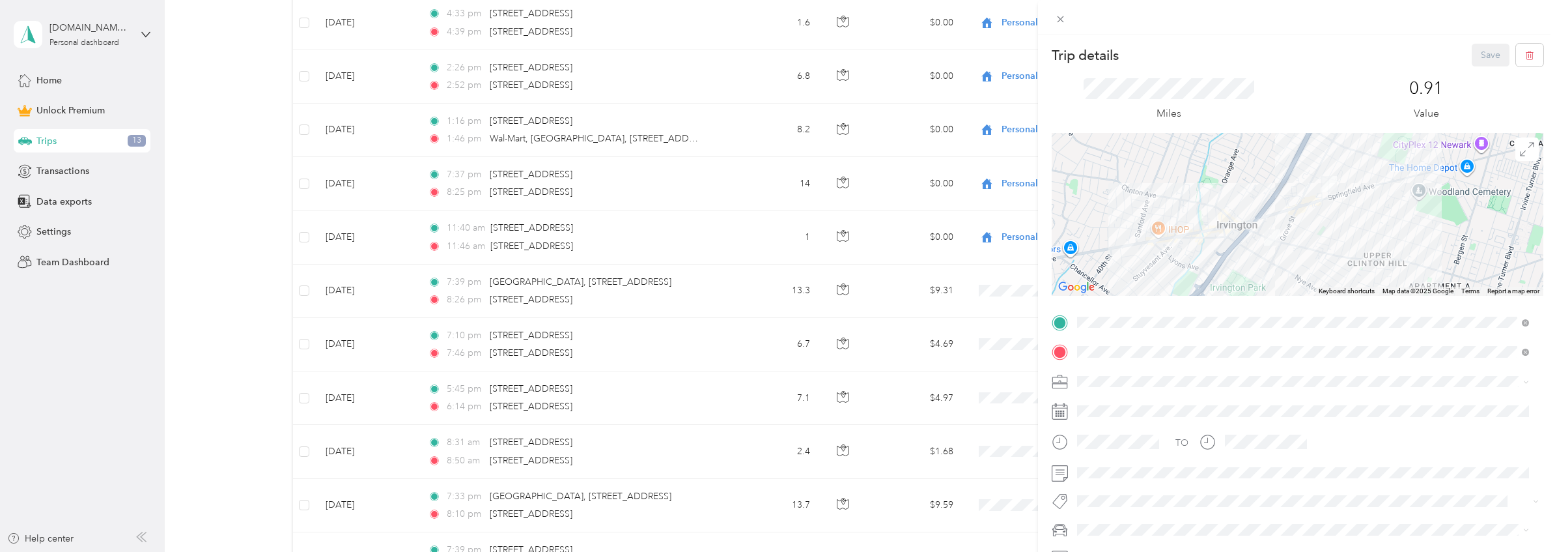
click at [890, 285] on div "Trip details Save This trip cannot be edited because it is either under review,…" at bounding box center [778, 276] width 1557 height 552
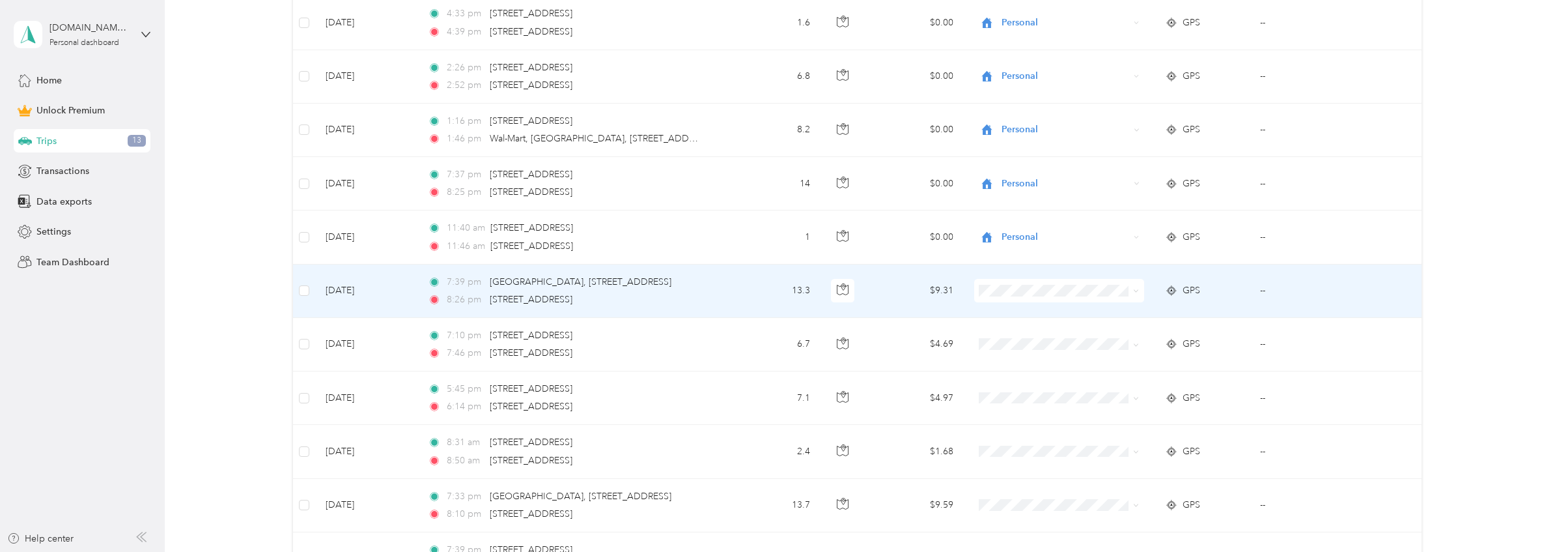
click at [888, 291] on td "$9.31" at bounding box center [916, 290] width 96 height 53
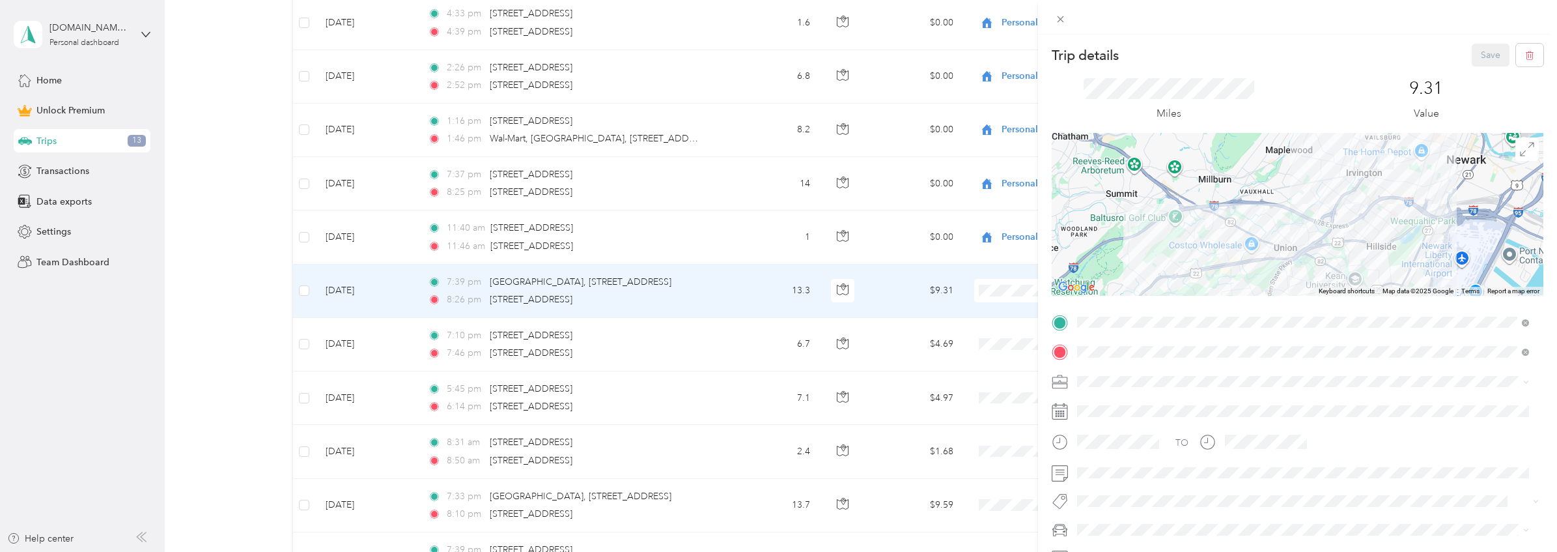
click at [763, 203] on div "Trip details Save This trip cannot be edited because it is either under review,…" at bounding box center [778, 276] width 1557 height 552
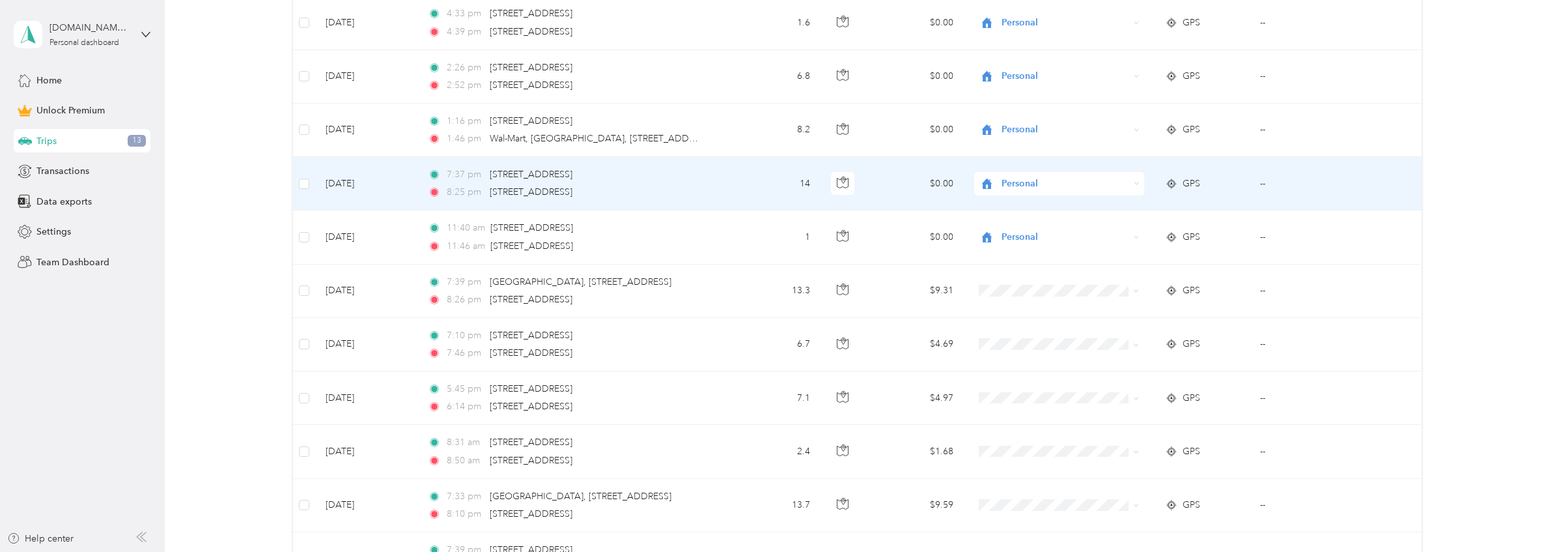
click at [756, 198] on td "14" at bounding box center [776, 183] width 90 height 53
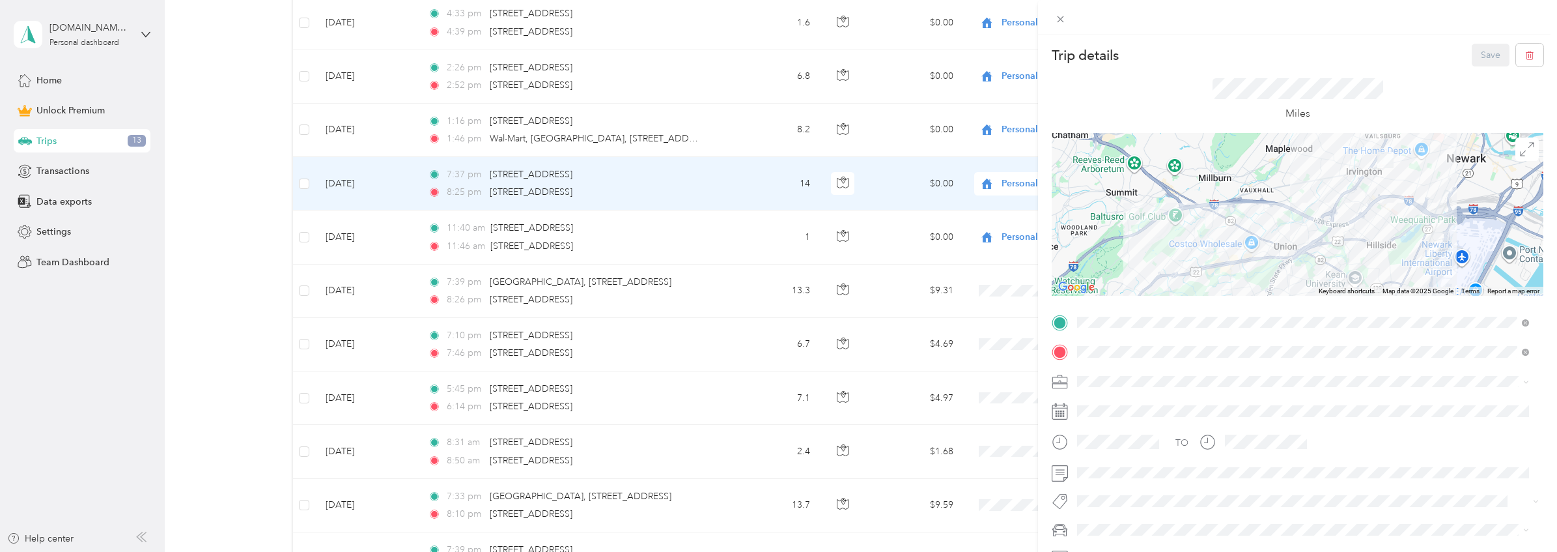
click at [761, 296] on div "Trip details Save This trip cannot be edited because it is either under review,…" at bounding box center [778, 276] width 1557 height 552
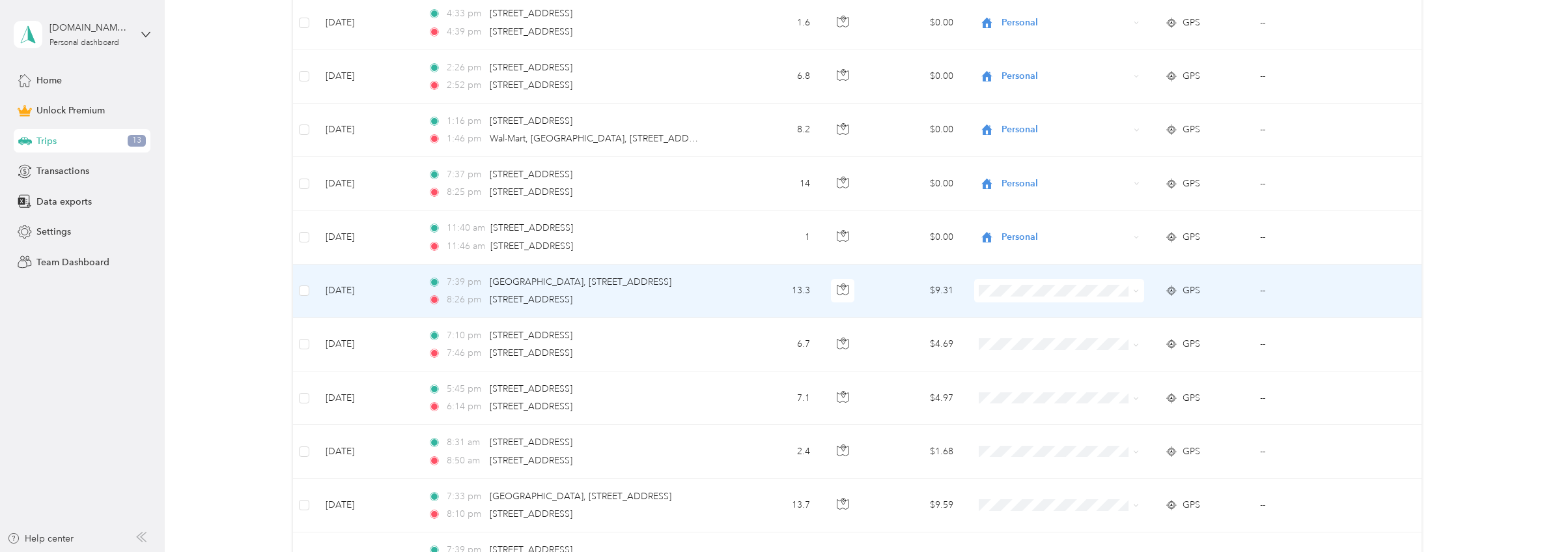
click at [761, 296] on td "13.3" at bounding box center [776, 290] width 90 height 53
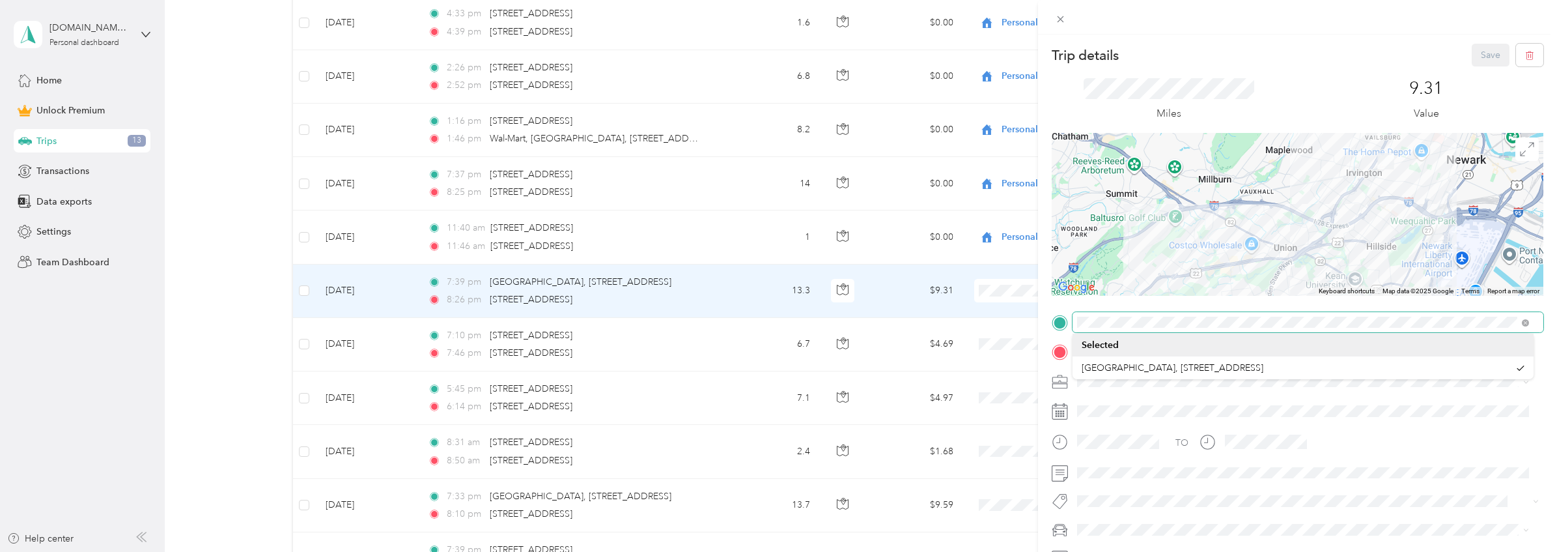
click at [1076, 321] on span at bounding box center [1308, 322] width 471 height 21
click at [1075, 321] on span at bounding box center [1308, 322] width 471 height 21
click at [1077, 319] on span at bounding box center [1308, 322] width 471 height 21
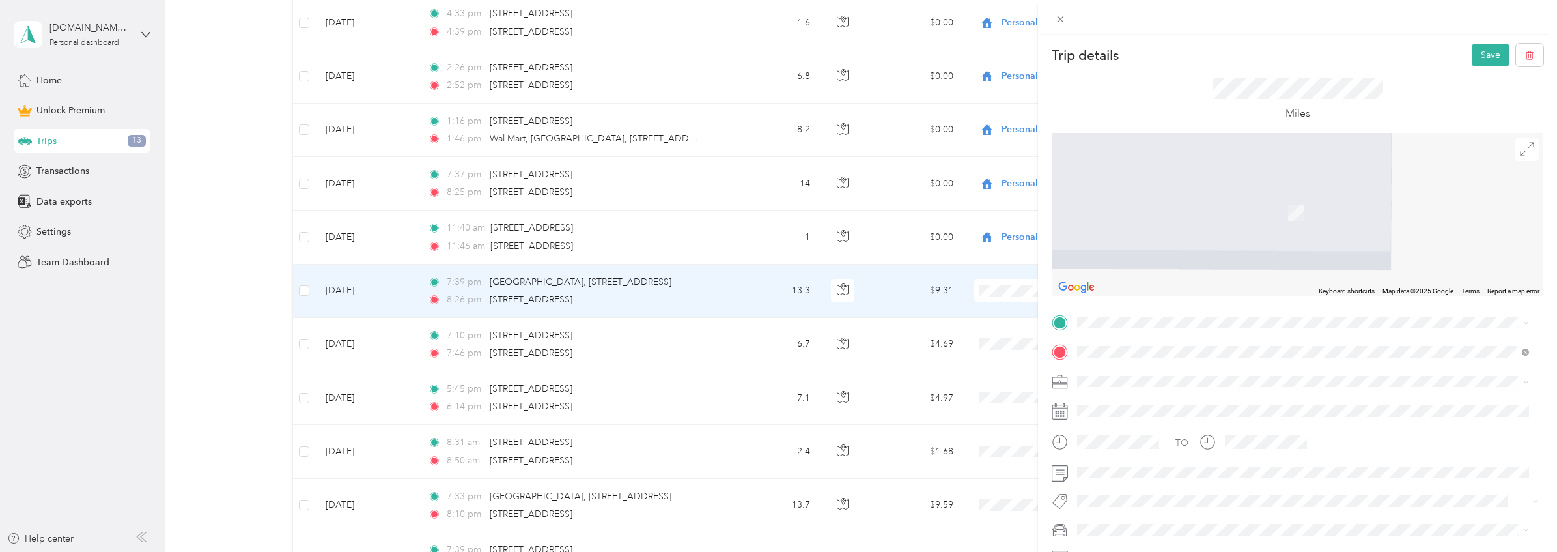
click at [1232, 370] on span "34 22nd Street Irvington, New Jersey 07111, United States" at bounding box center [1167, 364] width 130 height 12
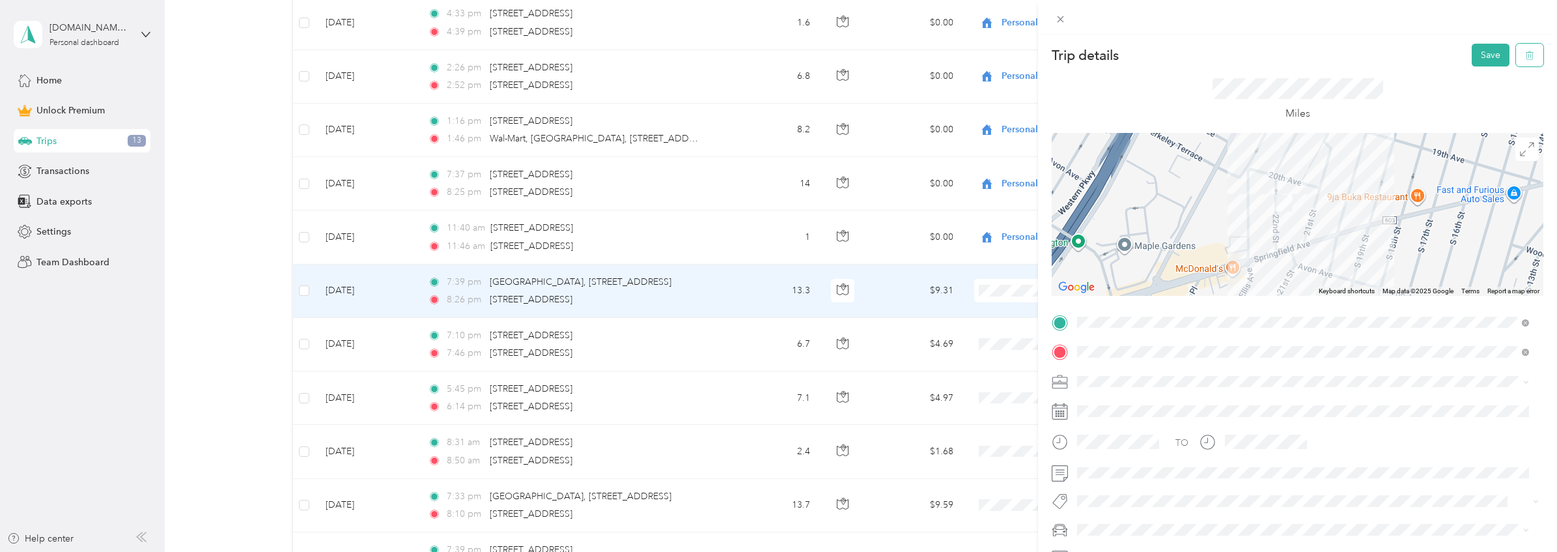
click at [1525, 54] on icon "button" at bounding box center [1529, 55] width 9 height 9
click at [1485, 69] on button "Yes" at bounding box center [1481, 71] width 25 height 21
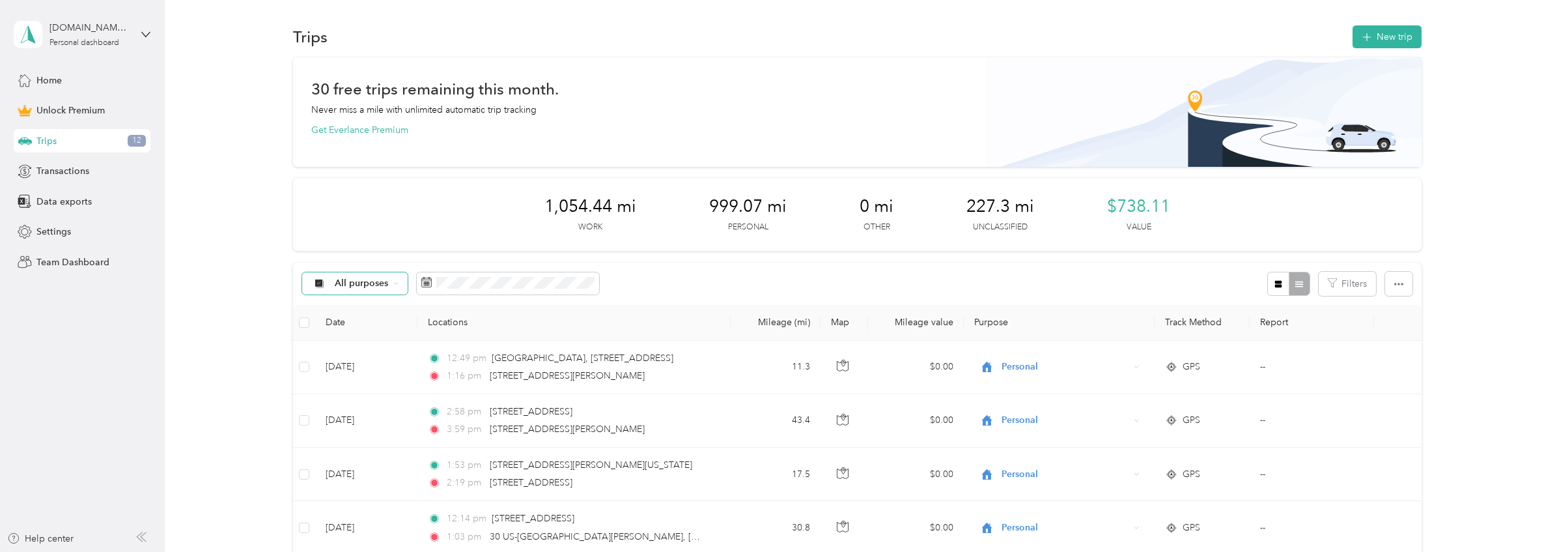
click at [378, 285] on span "All purposes" at bounding box center [362, 283] width 54 height 9
click at [366, 393] on span "Trucking" at bounding box center [366, 398] width 63 height 14
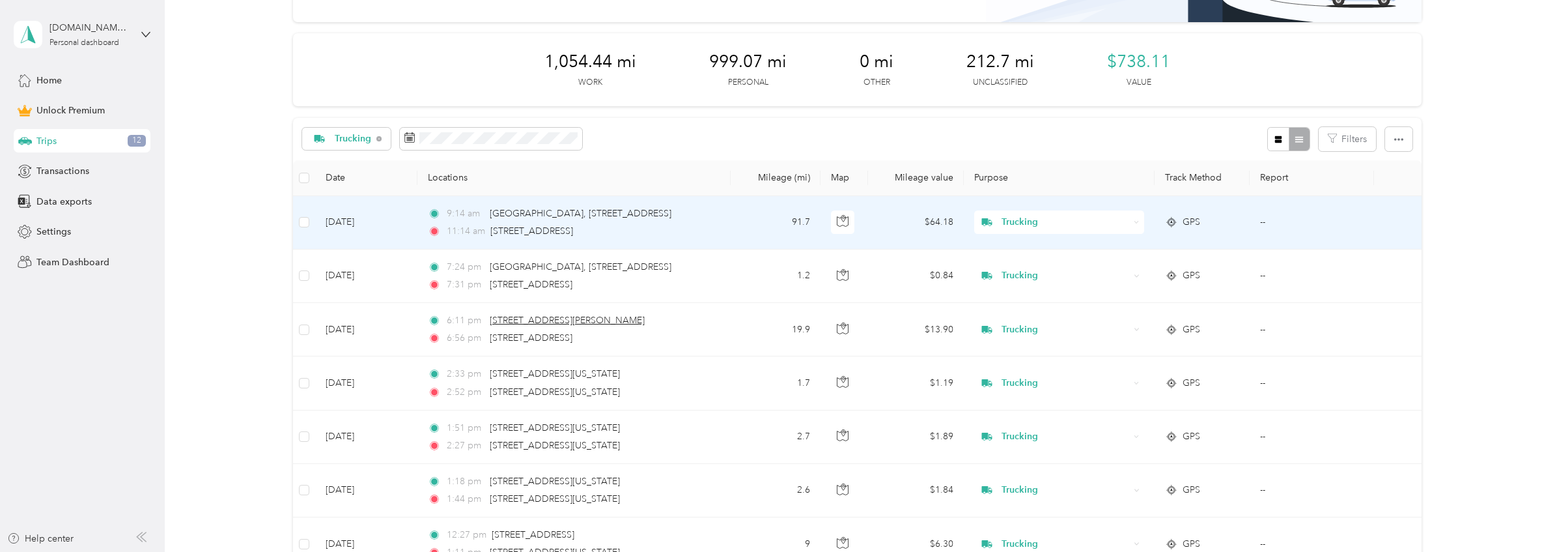
scroll to position [206, 0]
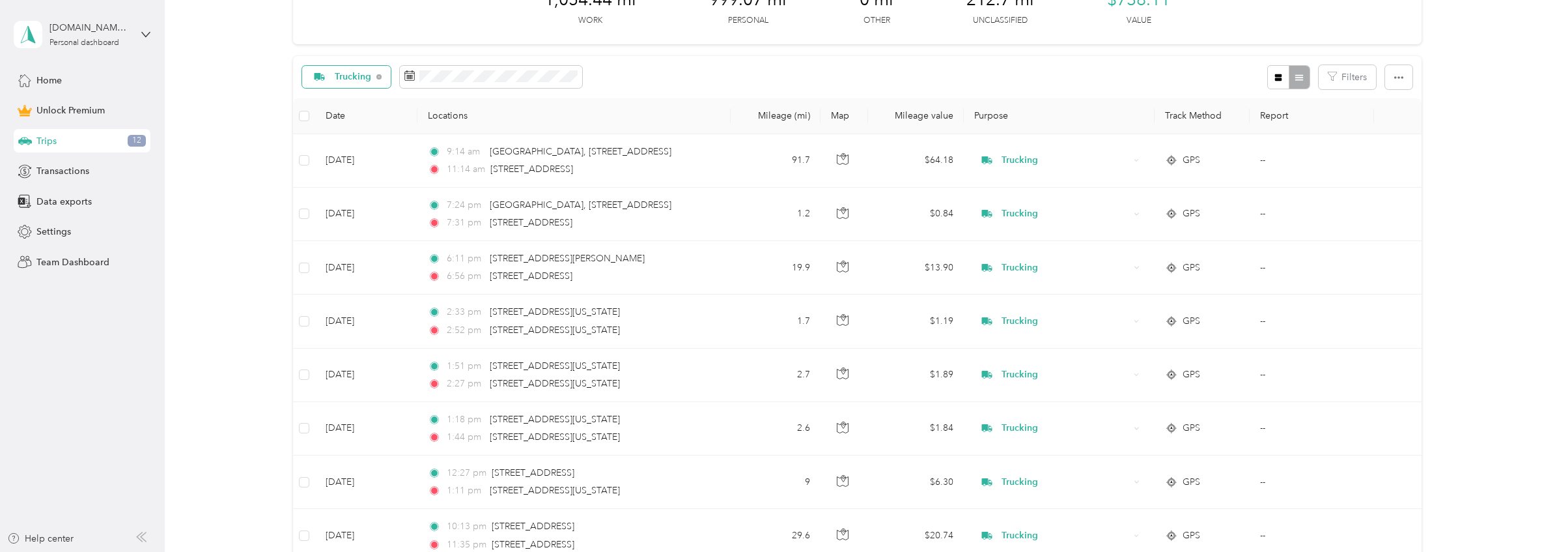
click at [364, 81] on span "Trucking" at bounding box center [353, 76] width 37 height 9
click at [365, 148] on li "Work" at bounding box center [349, 146] width 95 height 23
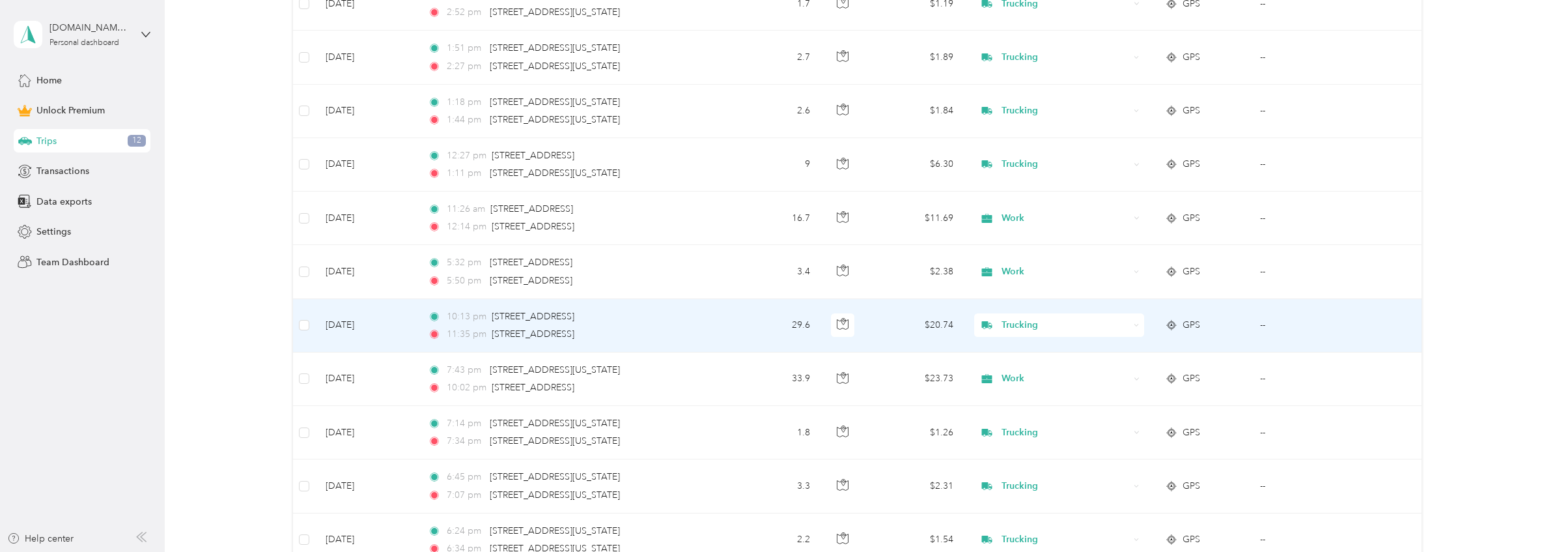
scroll to position [802, 0]
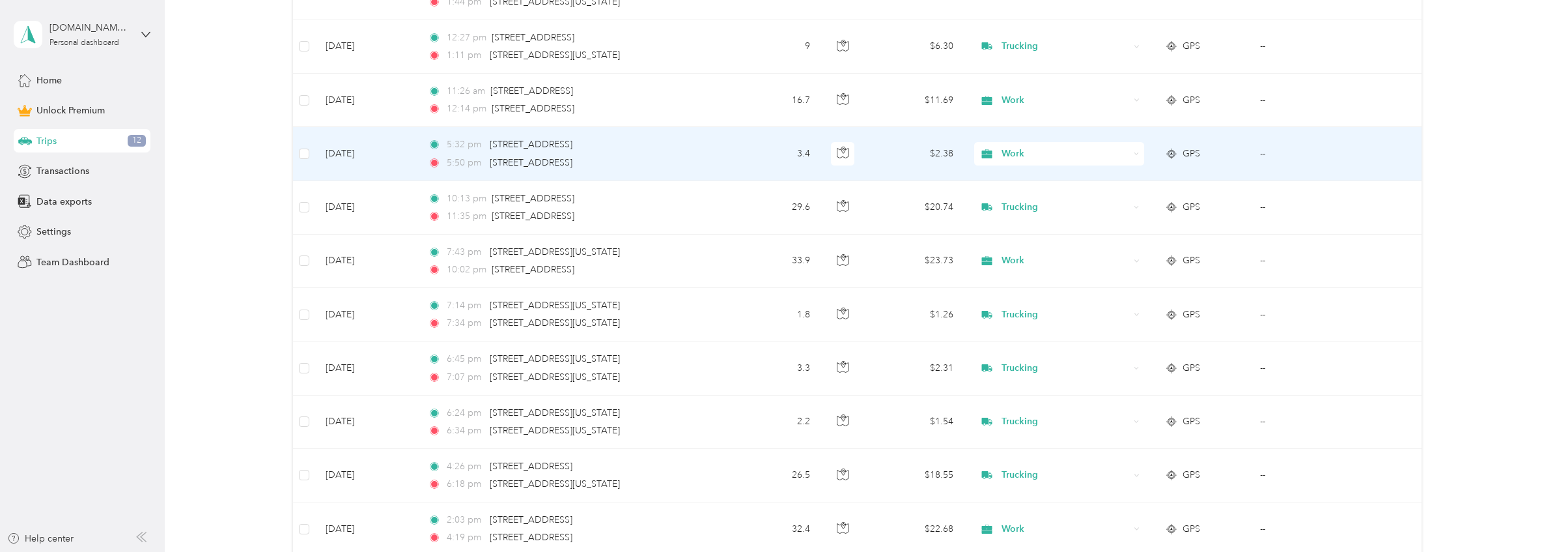
click at [1063, 155] on span "Work" at bounding box center [1066, 154] width 128 height 14
click at [1055, 223] on span "Trucking" at bounding box center [1069, 224] width 128 height 14
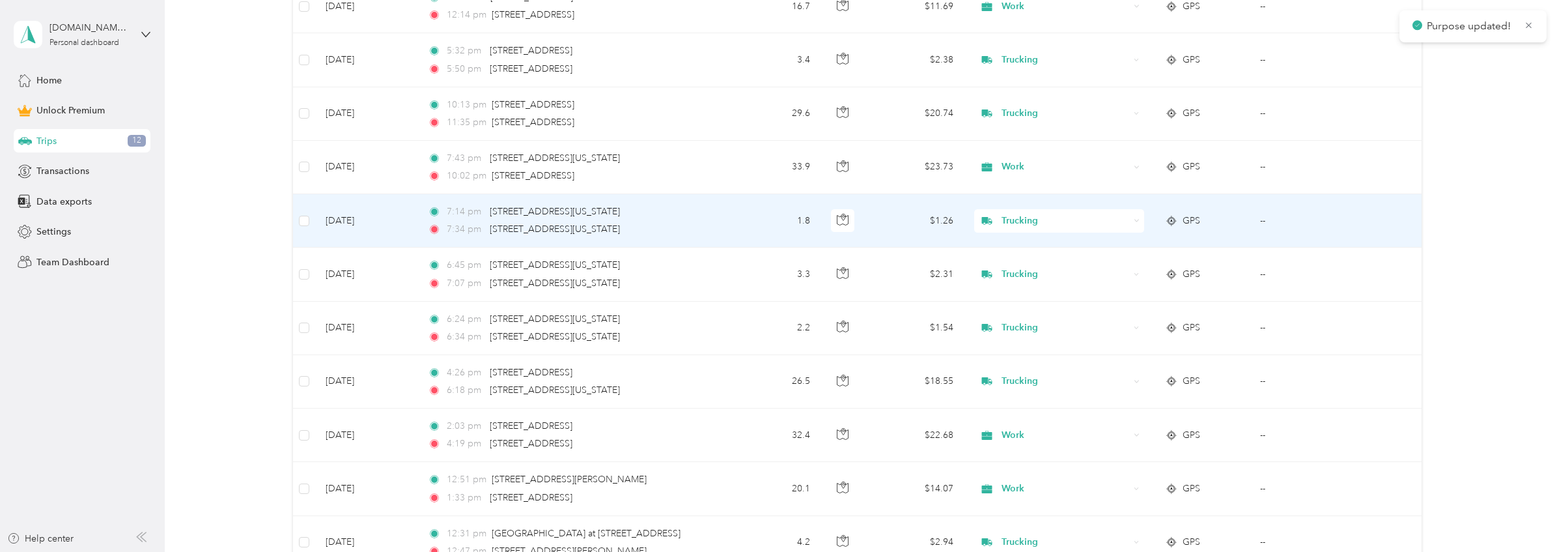
scroll to position [913, 0]
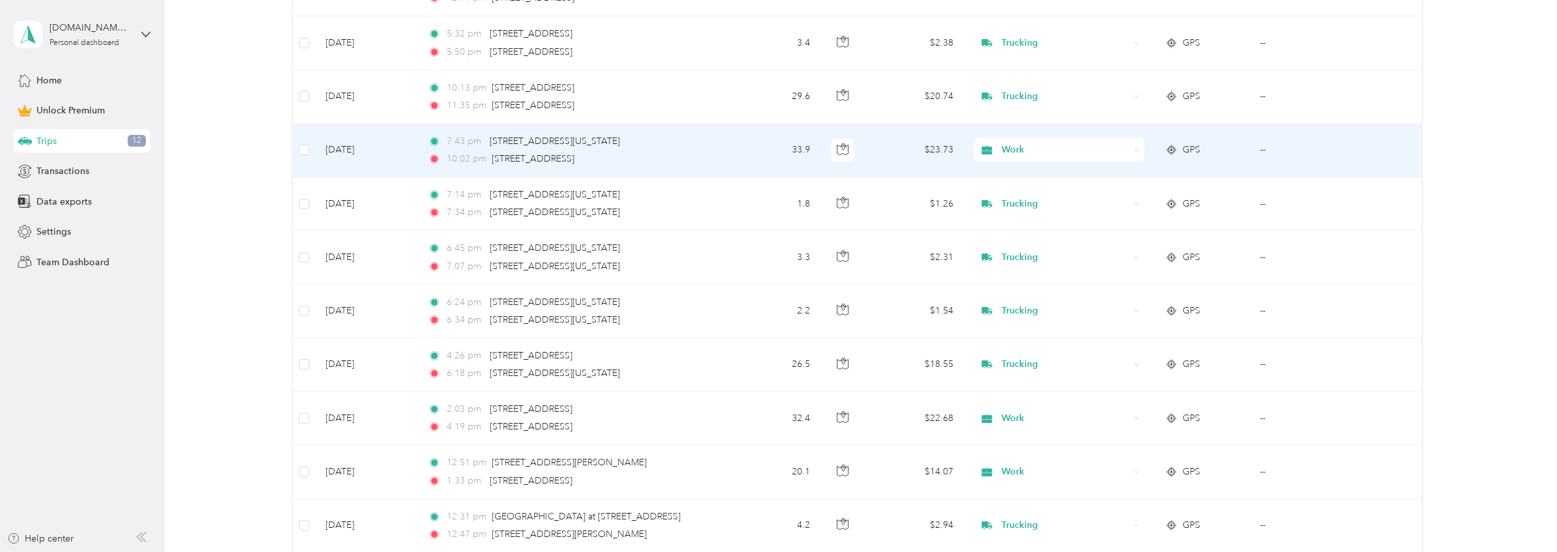
click at [1054, 143] on span "Work" at bounding box center [1066, 150] width 128 height 14
click at [1052, 218] on span "Trucking" at bounding box center [1069, 219] width 128 height 14
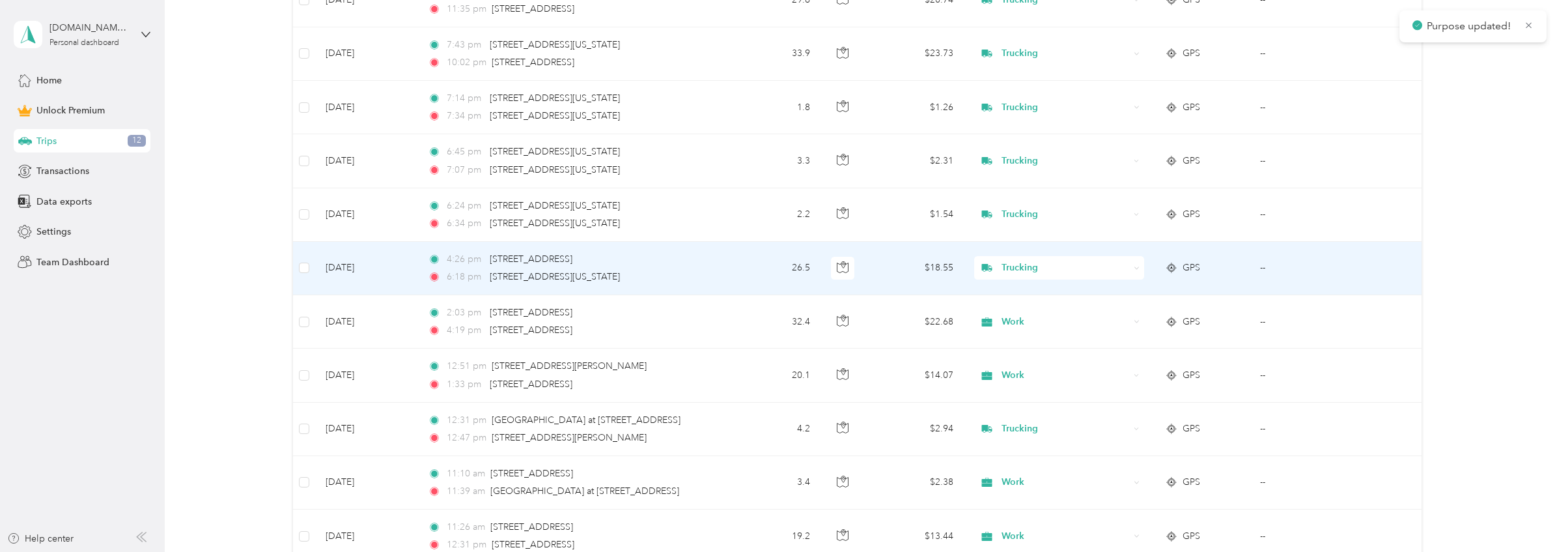
scroll to position [1066, 0]
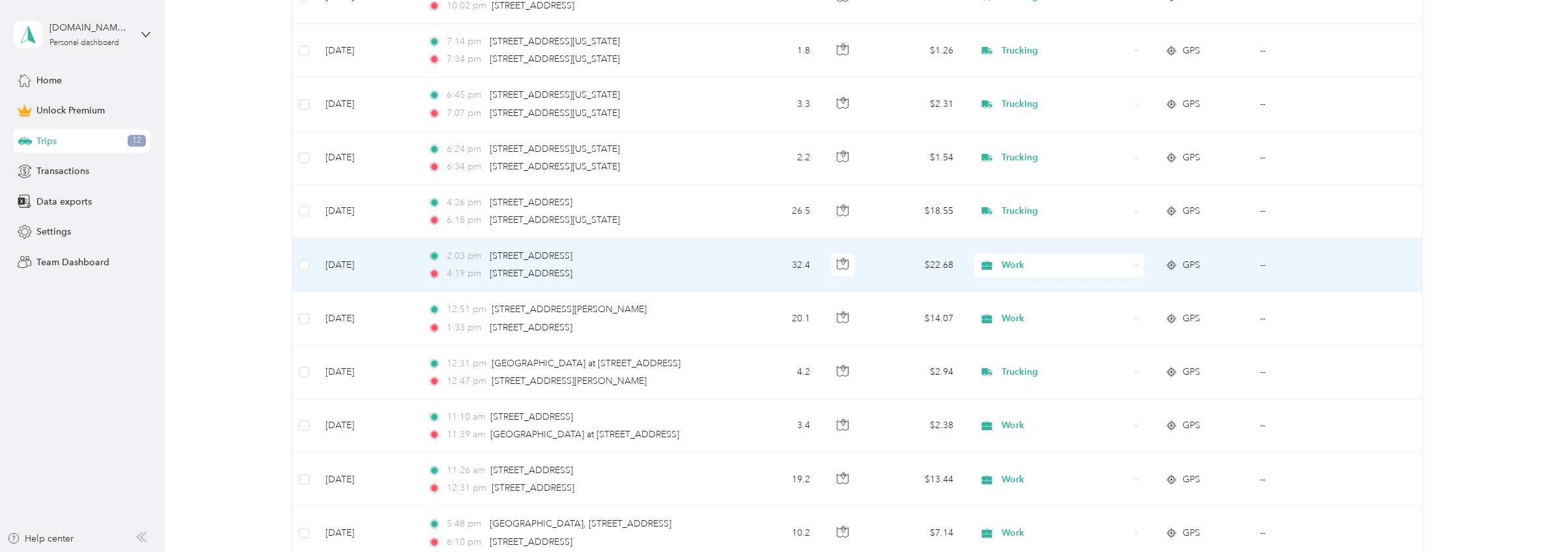
click at [1080, 261] on span "Work" at bounding box center [1066, 265] width 128 height 14
click at [1062, 333] on span "Trucking" at bounding box center [1069, 332] width 128 height 14
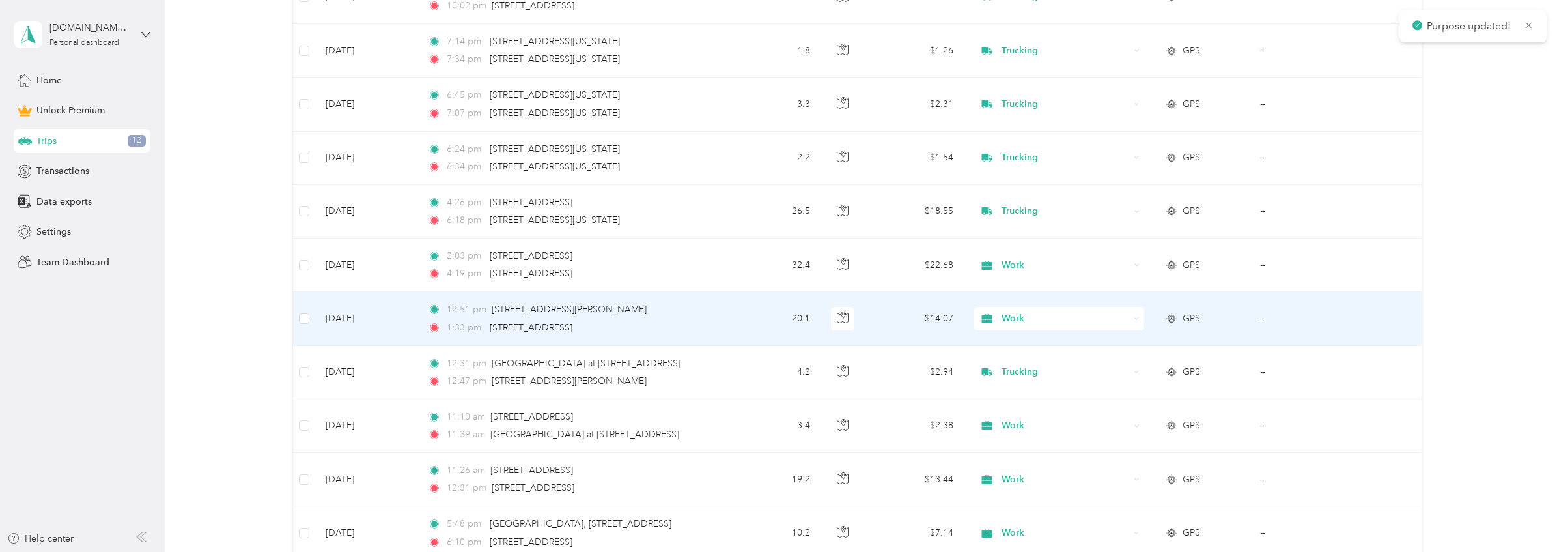
click at [1065, 320] on span "Work" at bounding box center [1066, 318] width 128 height 14
click at [1055, 382] on span "Trucking" at bounding box center [1069, 384] width 128 height 14
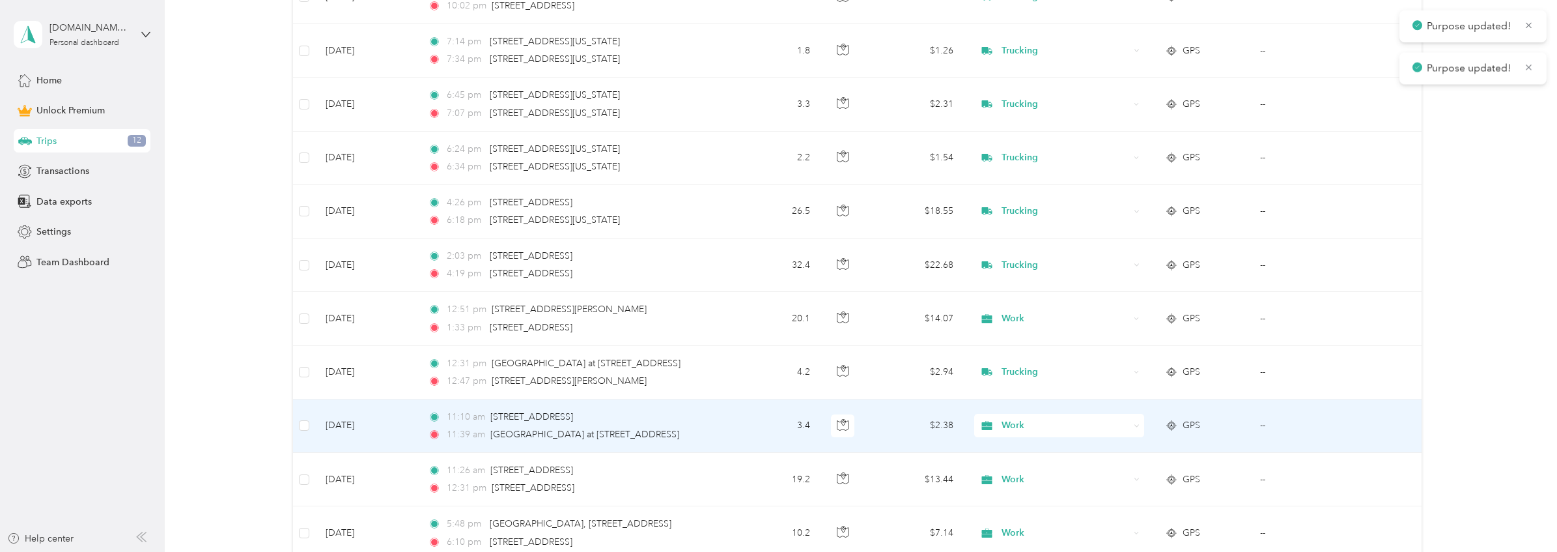
click at [1049, 423] on span "Work" at bounding box center [1066, 425] width 128 height 14
click at [1025, 281] on span "Trucking" at bounding box center [1069, 287] width 128 height 14
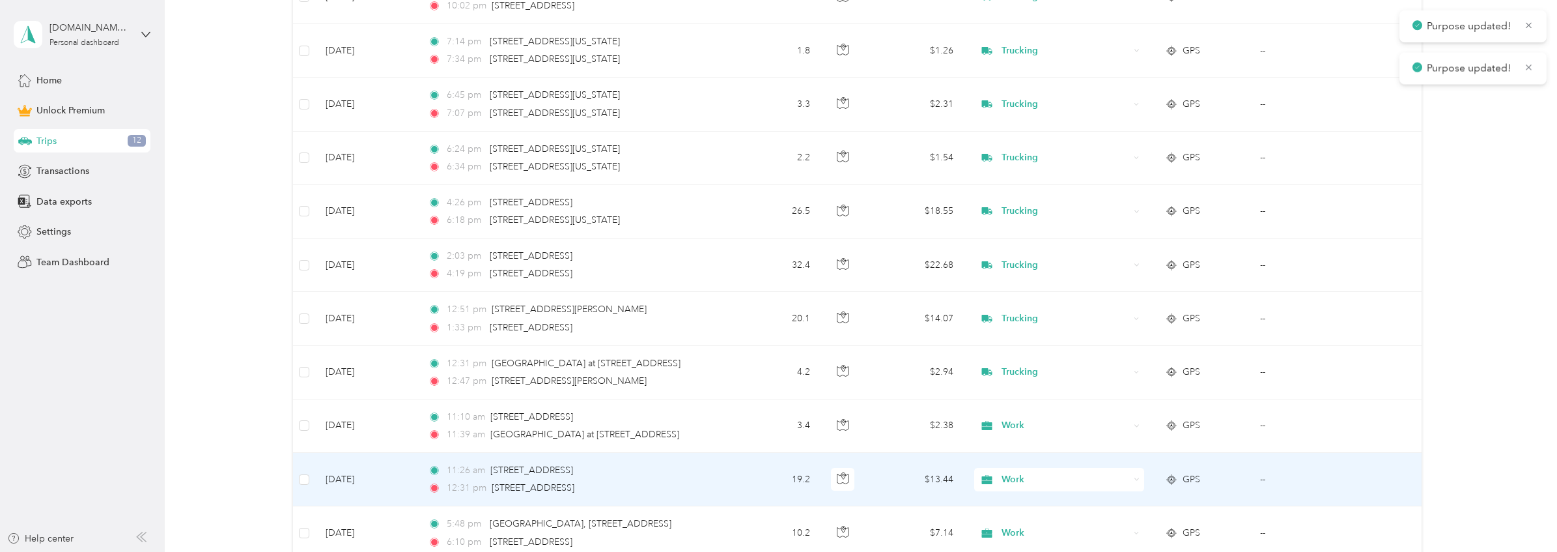
click at [1049, 485] on span "Work" at bounding box center [1066, 479] width 128 height 14
click at [1040, 345] on span "Trucking" at bounding box center [1069, 341] width 128 height 14
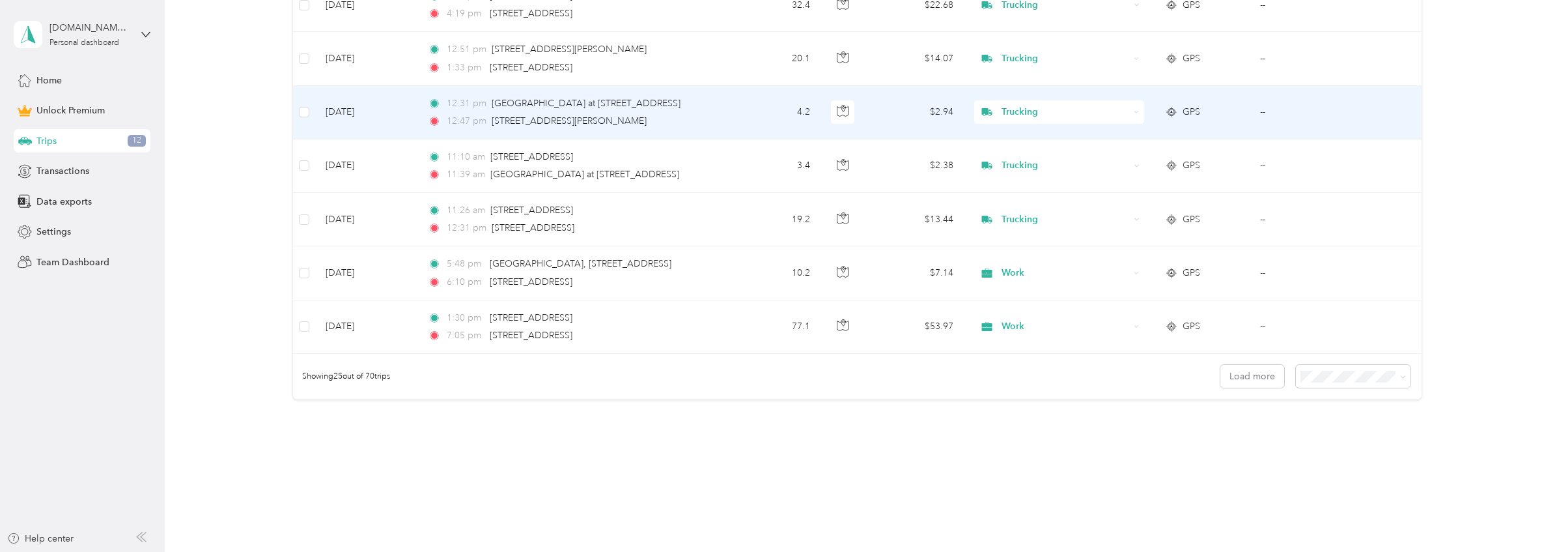
scroll to position [1354, 0]
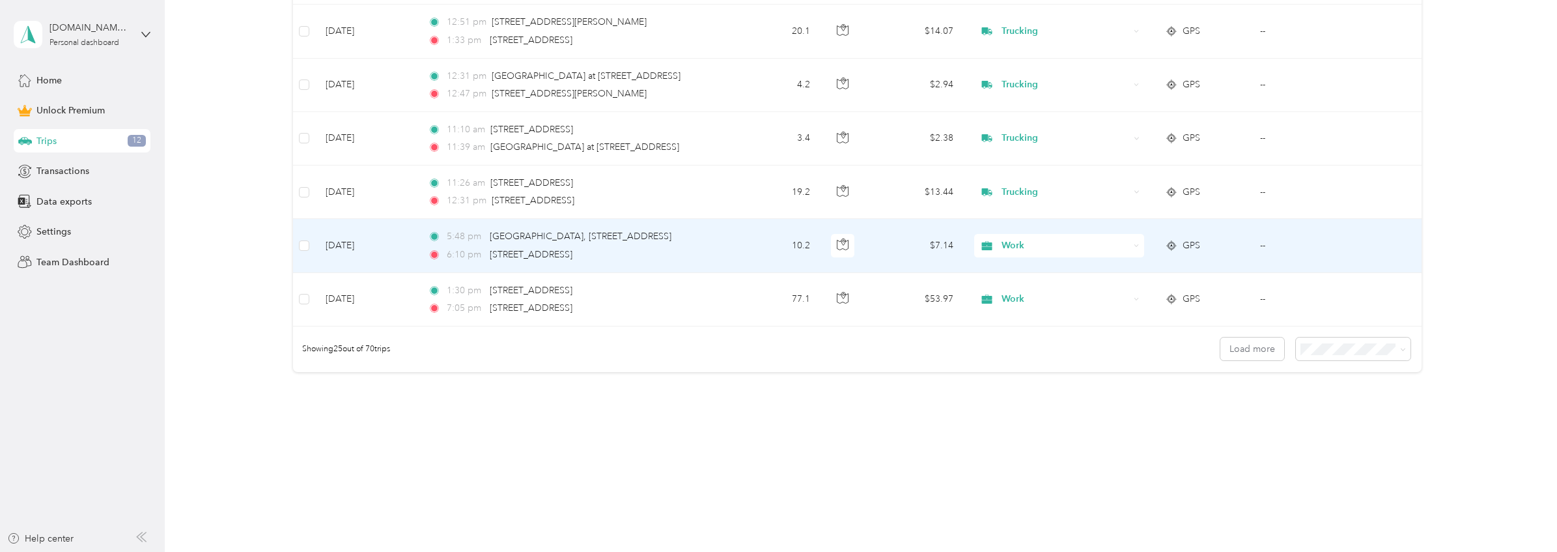
click at [1083, 248] on span "Work" at bounding box center [1066, 245] width 128 height 14
click at [1065, 313] on span "Trucking" at bounding box center [1069, 316] width 128 height 14
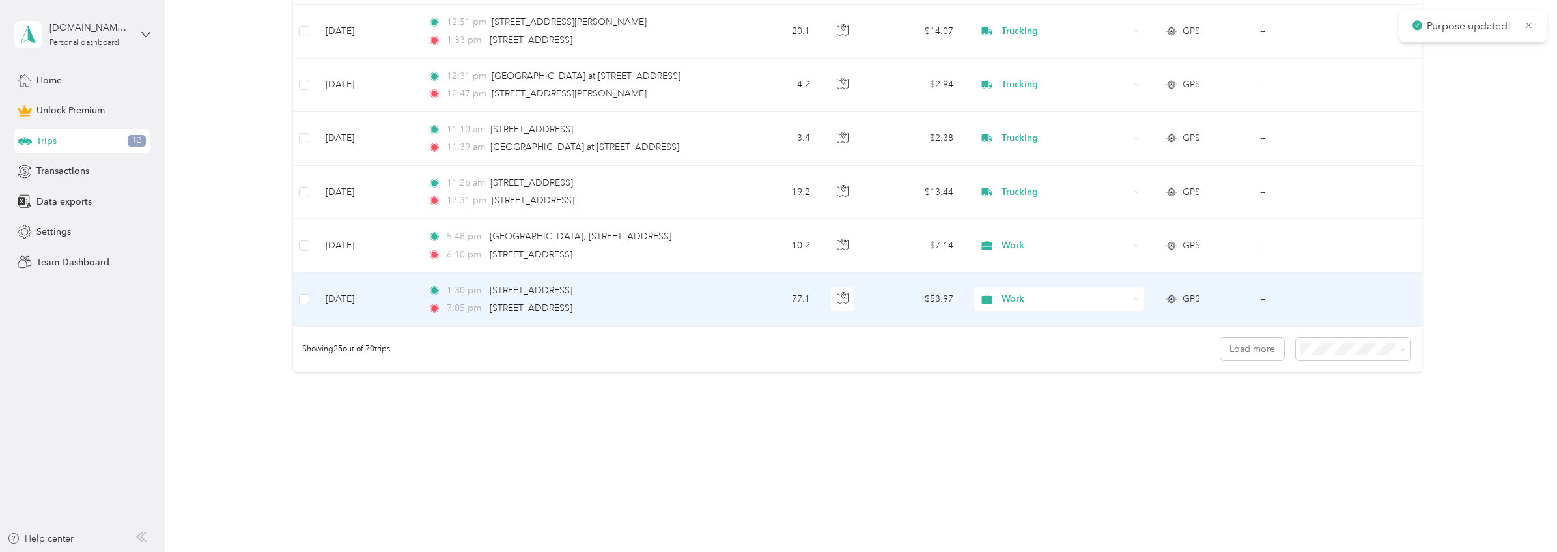
click at [1064, 304] on span "Work" at bounding box center [1066, 299] width 128 height 14
click at [1059, 363] on span "Trucking" at bounding box center [1069, 369] width 128 height 14
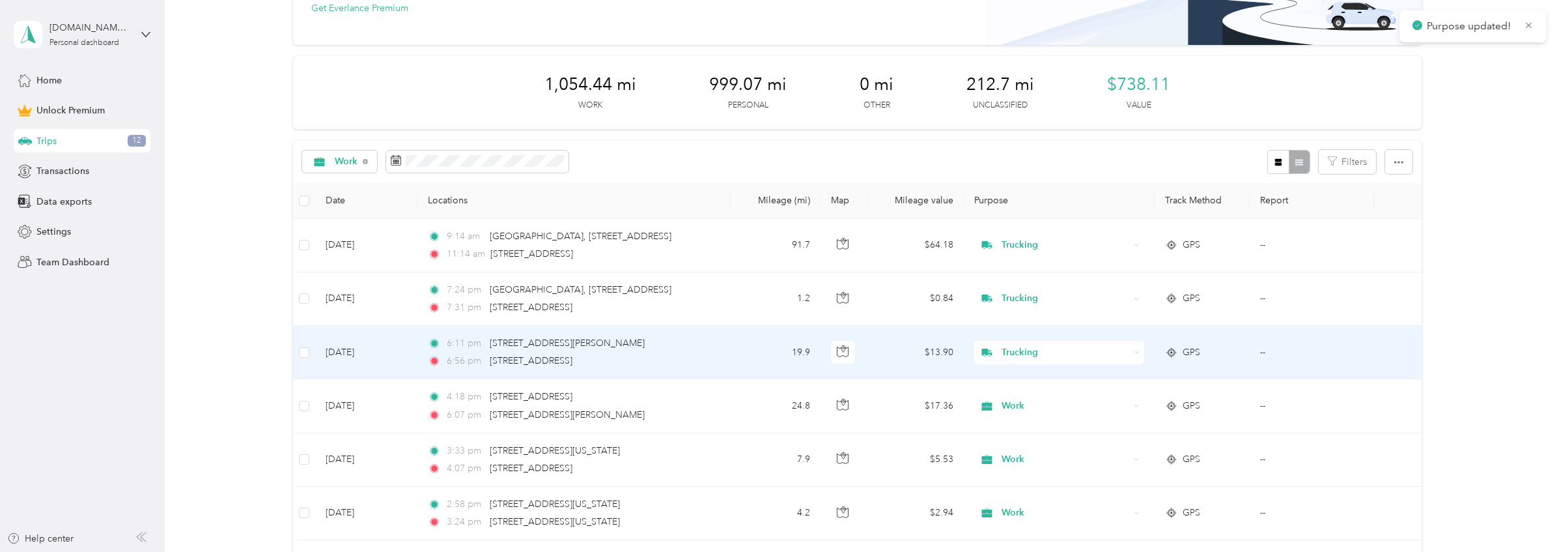
scroll to position [214, 0]
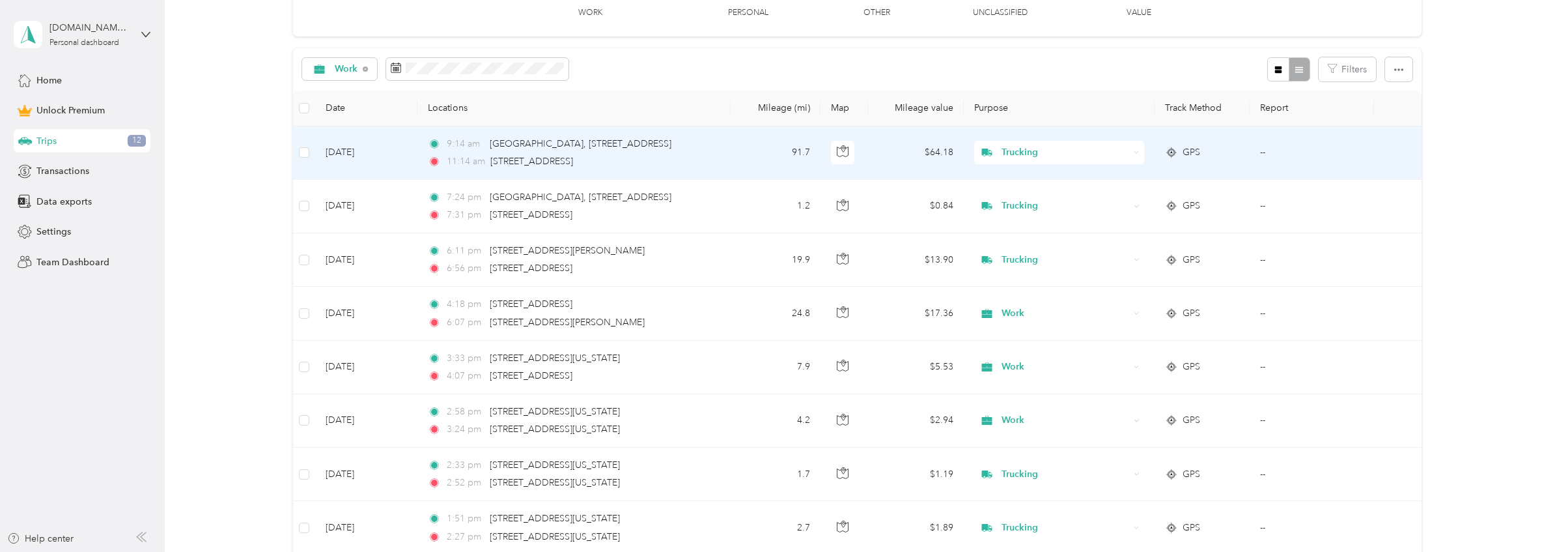
click at [764, 167] on td "91.7" at bounding box center [776, 152] width 90 height 53
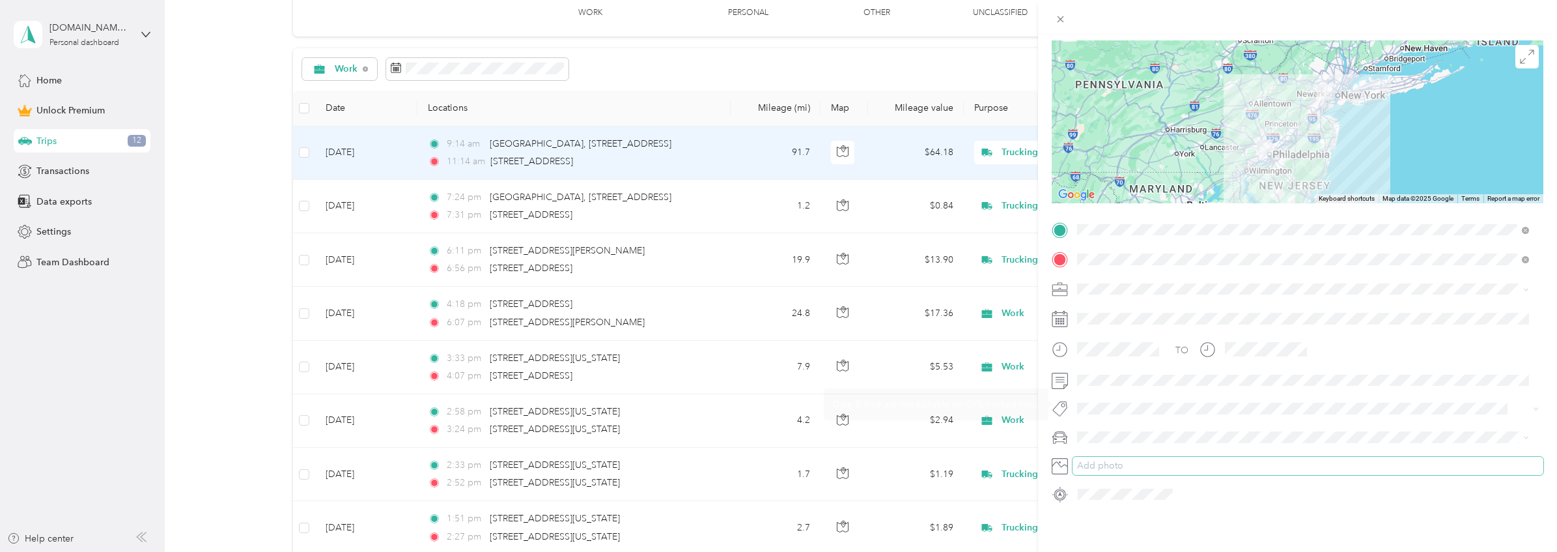
scroll to position [102, 0]
click at [1163, 434] on span at bounding box center [1308, 437] width 471 height 21
click at [1062, 21] on icon at bounding box center [1061, 19] width 7 height 7
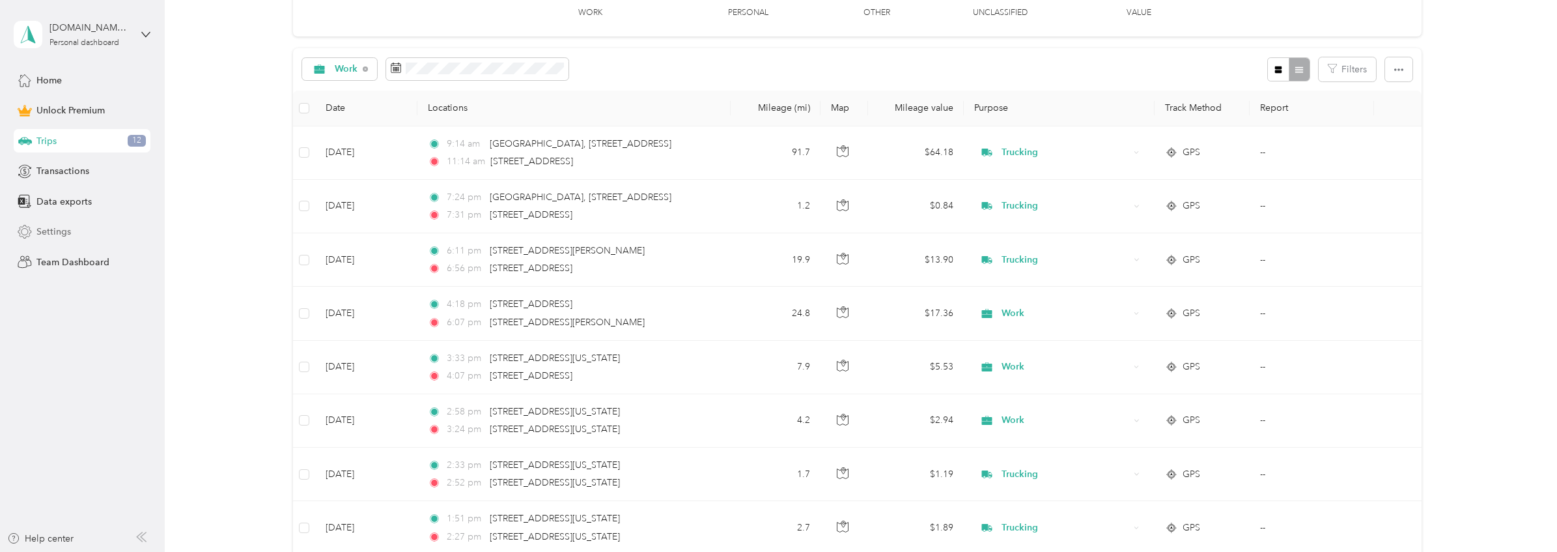
click at [89, 233] on div "Settings" at bounding box center [82, 231] width 137 height 23
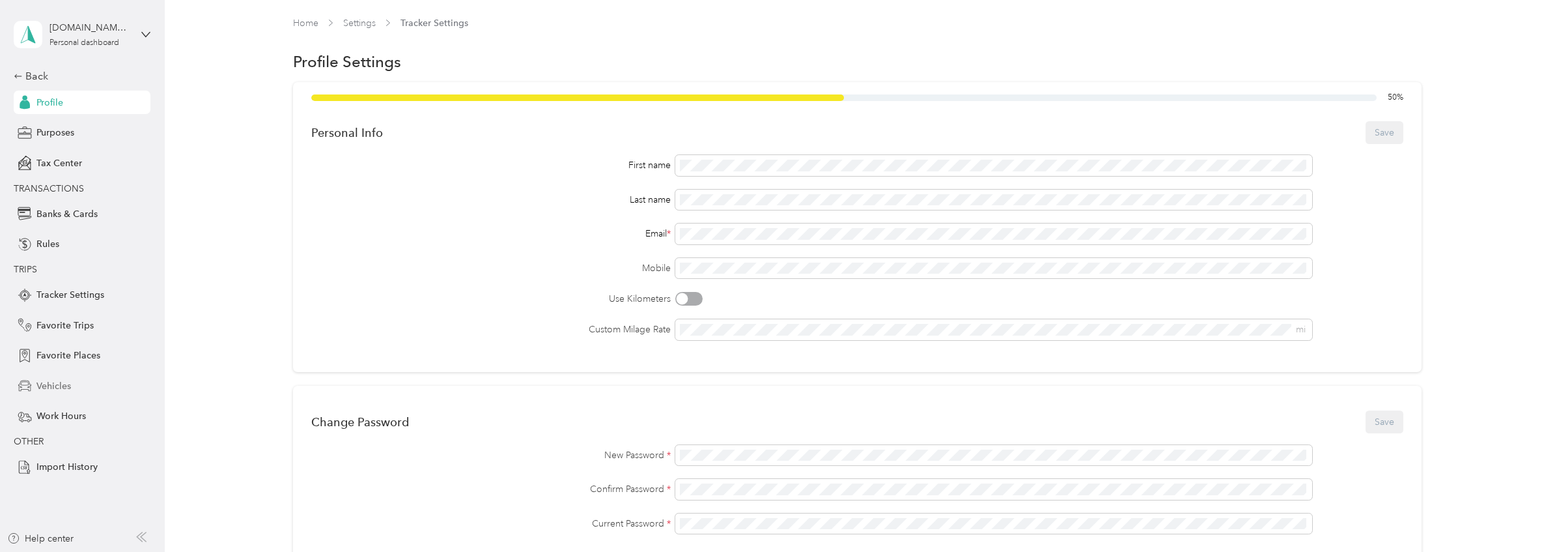
click at [94, 381] on div "Vehicles" at bounding box center [82, 385] width 137 height 23
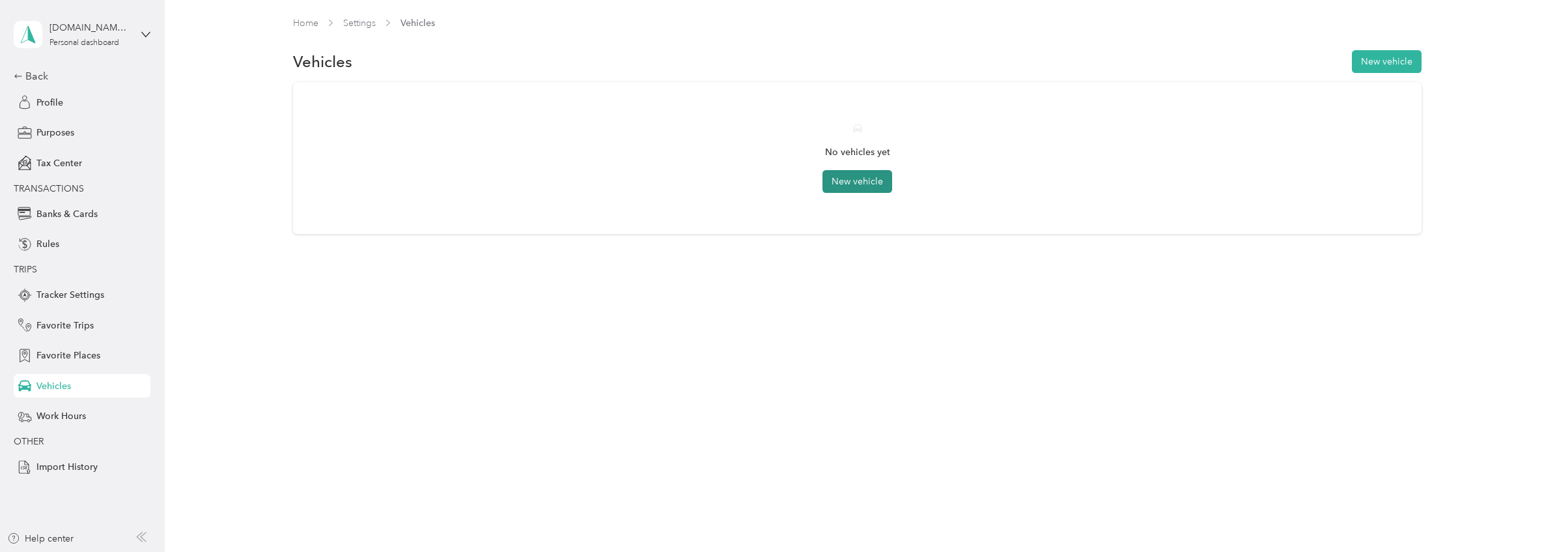
click at [877, 182] on button "New vehicle" at bounding box center [858, 181] width 70 height 23
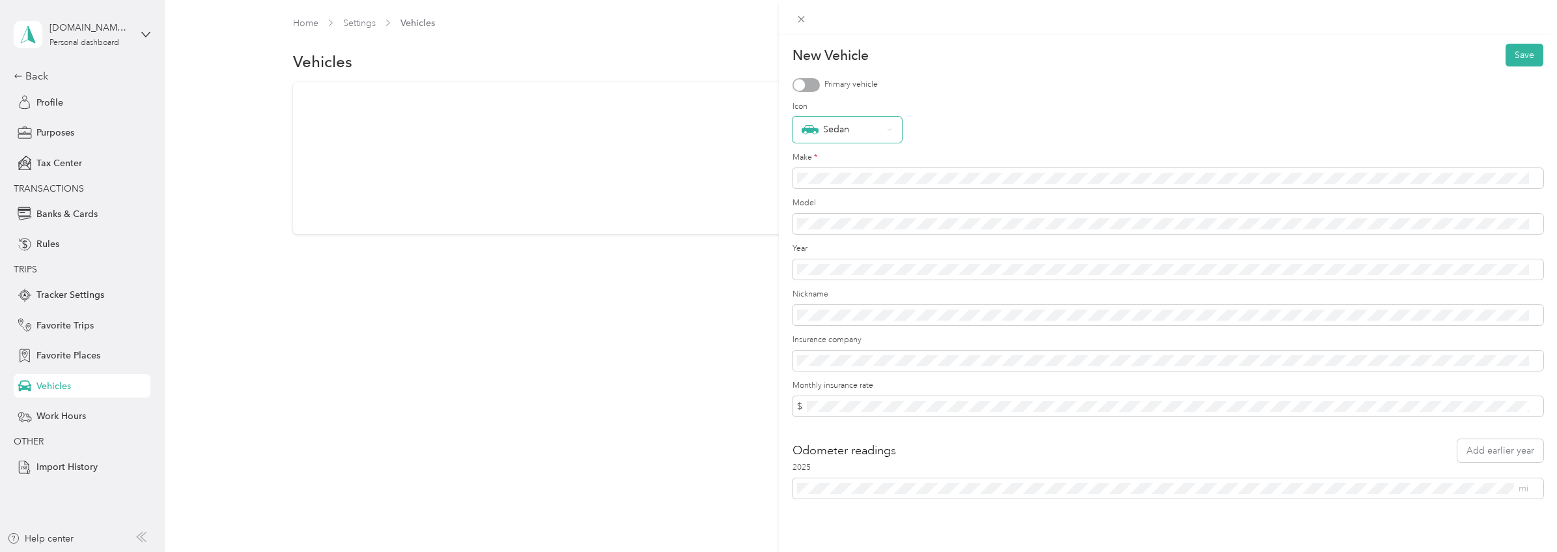
click at [860, 140] on div "Sedan" at bounding box center [847, 130] width 109 height 26
click at [851, 259] on div "Pickup" at bounding box center [847, 266] width 91 height 14
click at [927, 421] on form "New Vehicle Save Primary vehicle Icon Pickup Make * Model Year Nickname Insuran…" at bounding box center [1169, 267] width 752 height 447
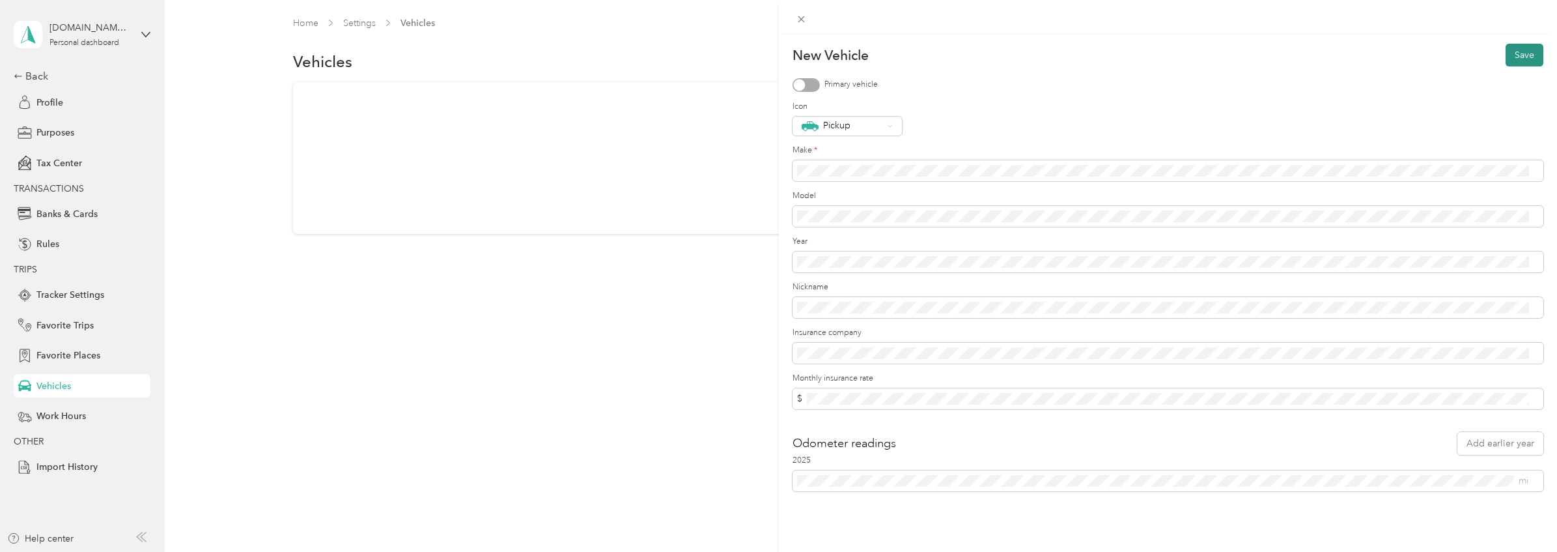
click at [1520, 51] on button "Save" at bounding box center [1525, 55] width 38 height 23
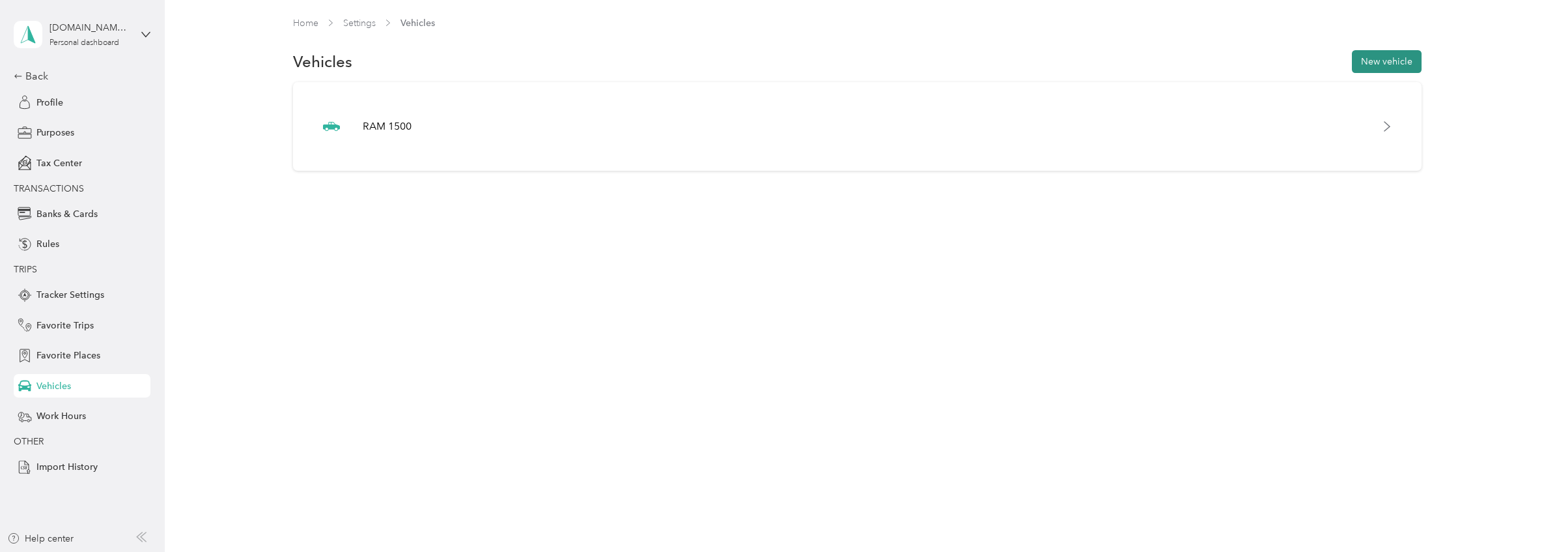
click at [1387, 59] on button "New vehicle" at bounding box center [1387, 61] width 70 height 23
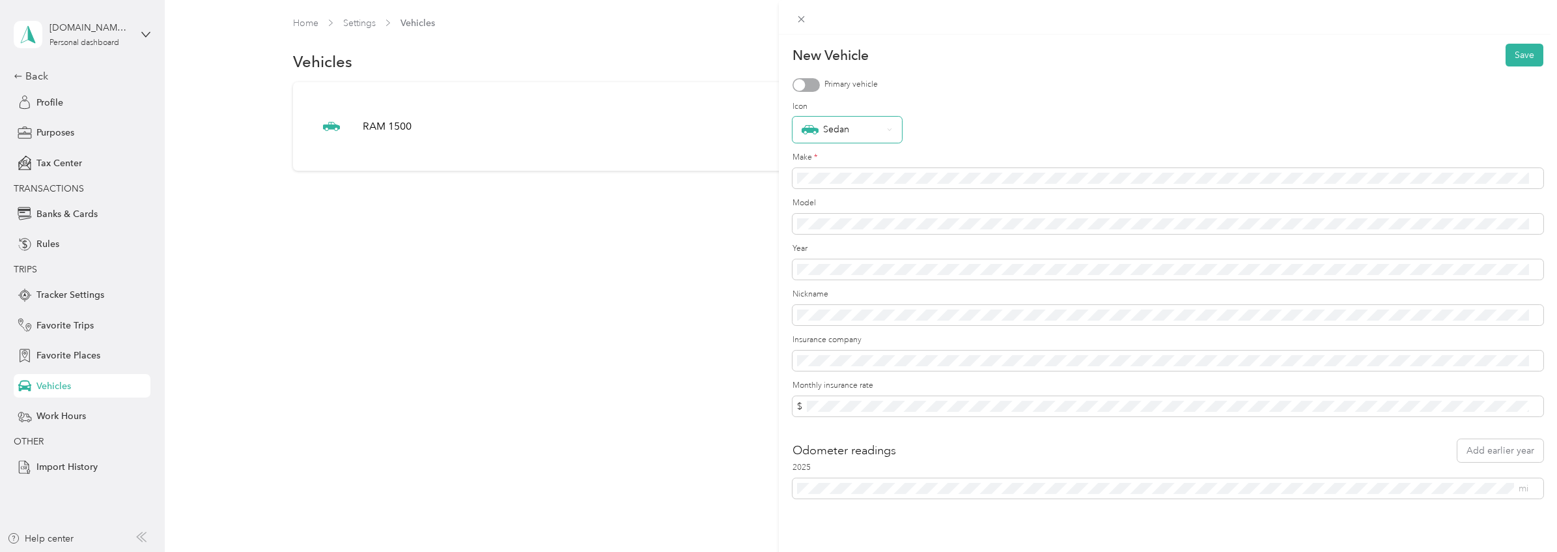
click at [835, 140] on div "Sedan" at bounding box center [847, 130] width 109 height 26
click at [862, 289] on div "Truck" at bounding box center [847, 286] width 91 height 14
click at [851, 179] on span at bounding box center [1169, 173] width 752 height 21
click at [909, 372] on form "New Vehicle Save Primary vehicle Icon Truck Make * Model Year Nickname Insuranc…" at bounding box center [1169, 269] width 752 height 450
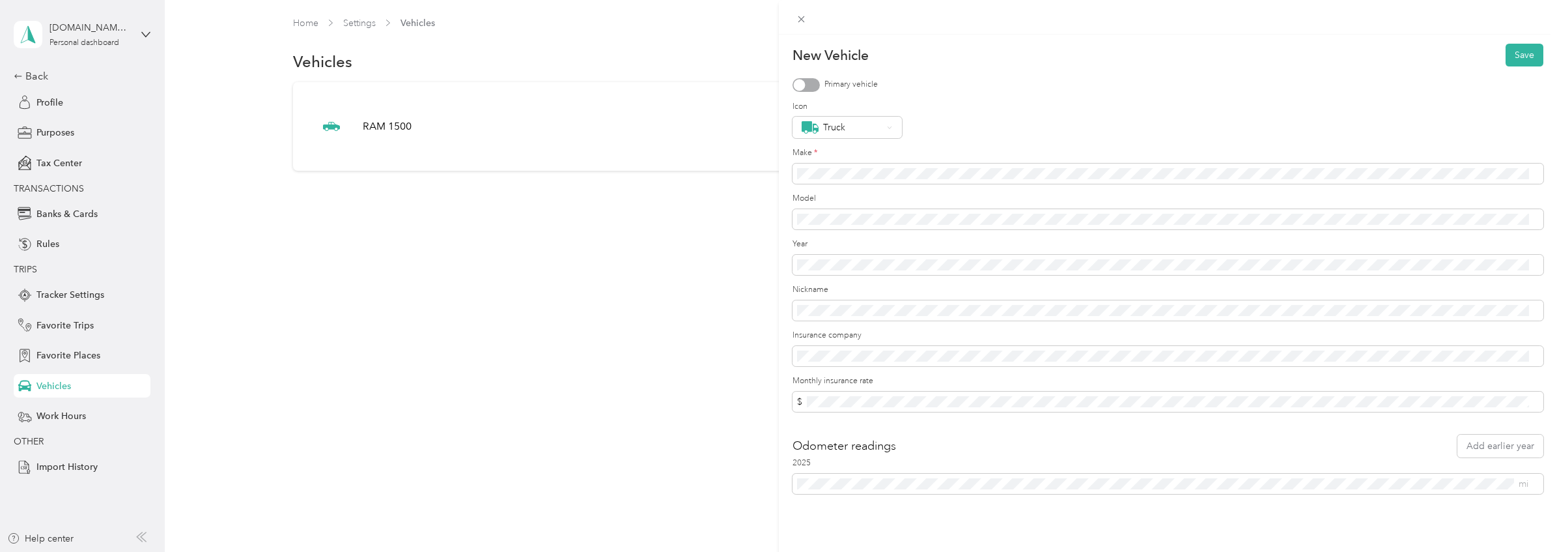
click at [907, 378] on label "Monthly insurance rate" at bounding box center [1169, 381] width 752 height 12
click at [911, 423] on form "New Vehicle Save Primary vehicle Icon Truck Make * Model Year Nickname Insuranc…" at bounding box center [1169, 269] width 752 height 450
click at [890, 502] on div "New Vehicle Save Primary vehicle Icon Truck Make * Model Year Nickname Insuranc…" at bounding box center [1168, 311] width 779 height 552
click at [911, 330] on label "Insurance company" at bounding box center [1169, 336] width 752 height 12
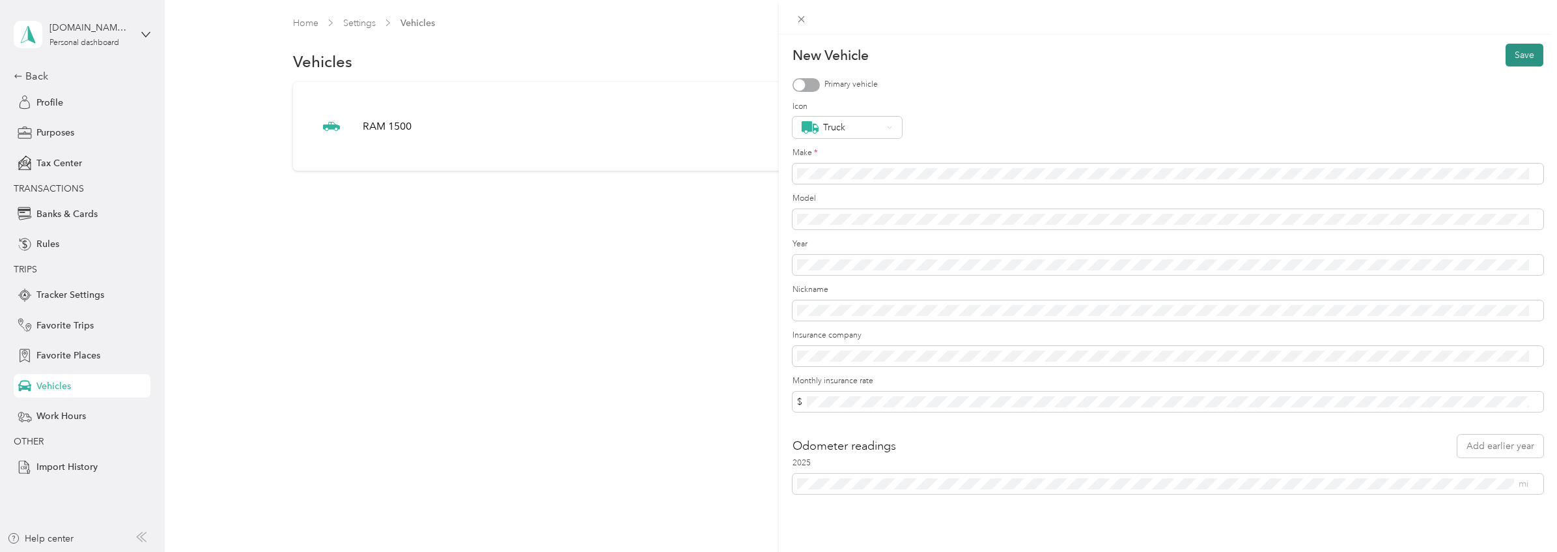
click at [1509, 51] on button "Save" at bounding box center [1525, 55] width 38 height 23
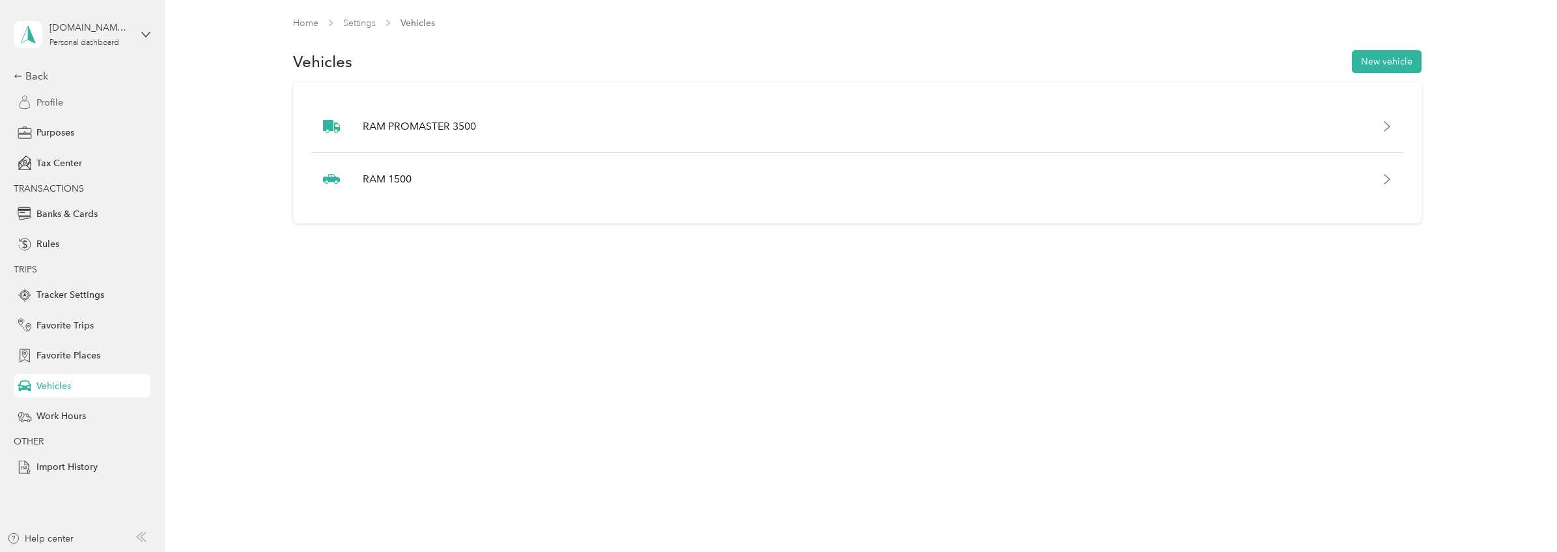
click at [57, 104] on span "Profile" at bounding box center [49, 103] width 27 height 14
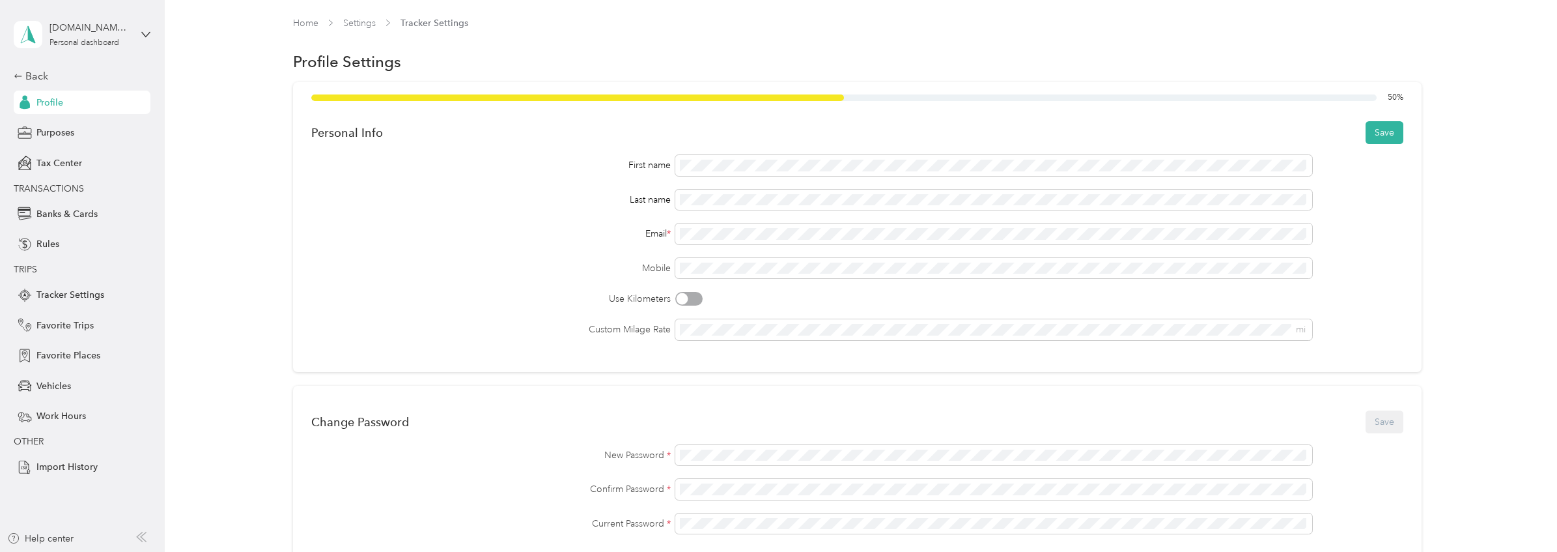
click at [803, 297] on div "Use Kilometers" at bounding box center [857, 299] width 1092 height 14
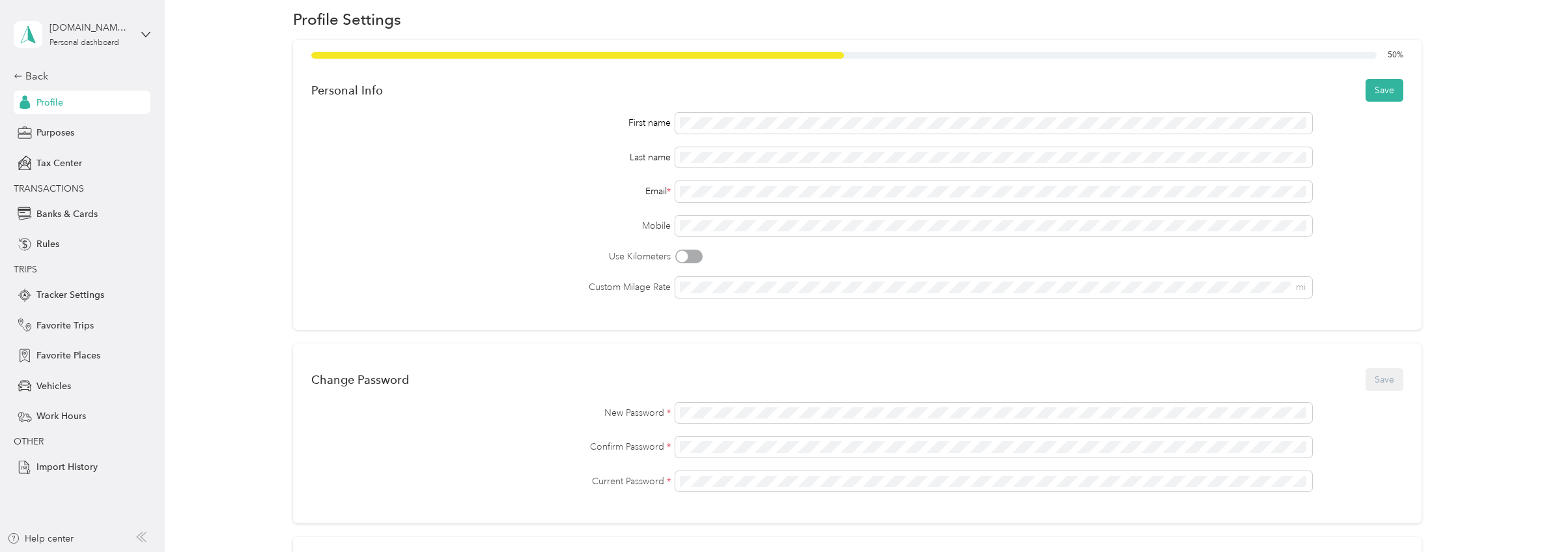
scroll to position [43, 0]
click at [771, 315] on div "50 % Personal Info Save First name Last name Email * Mobile Use Kilometers Cust…" at bounding box center [857, 184] width 1129 height 290
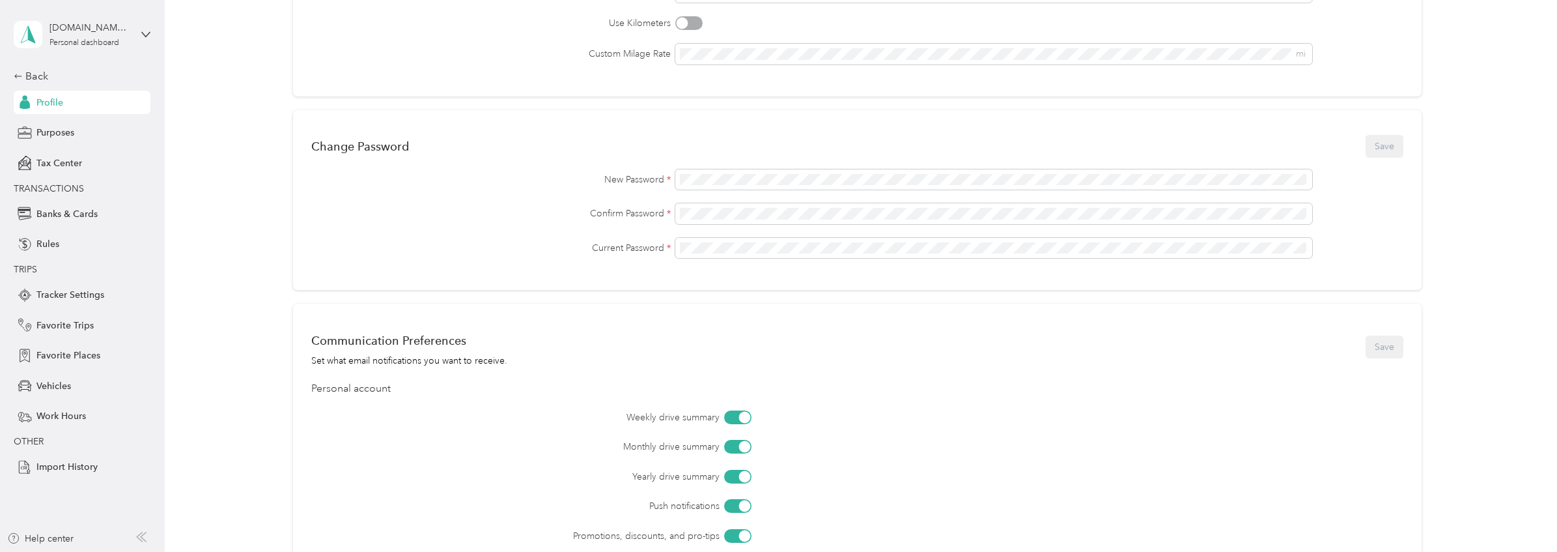
scroll to position [0, 0]
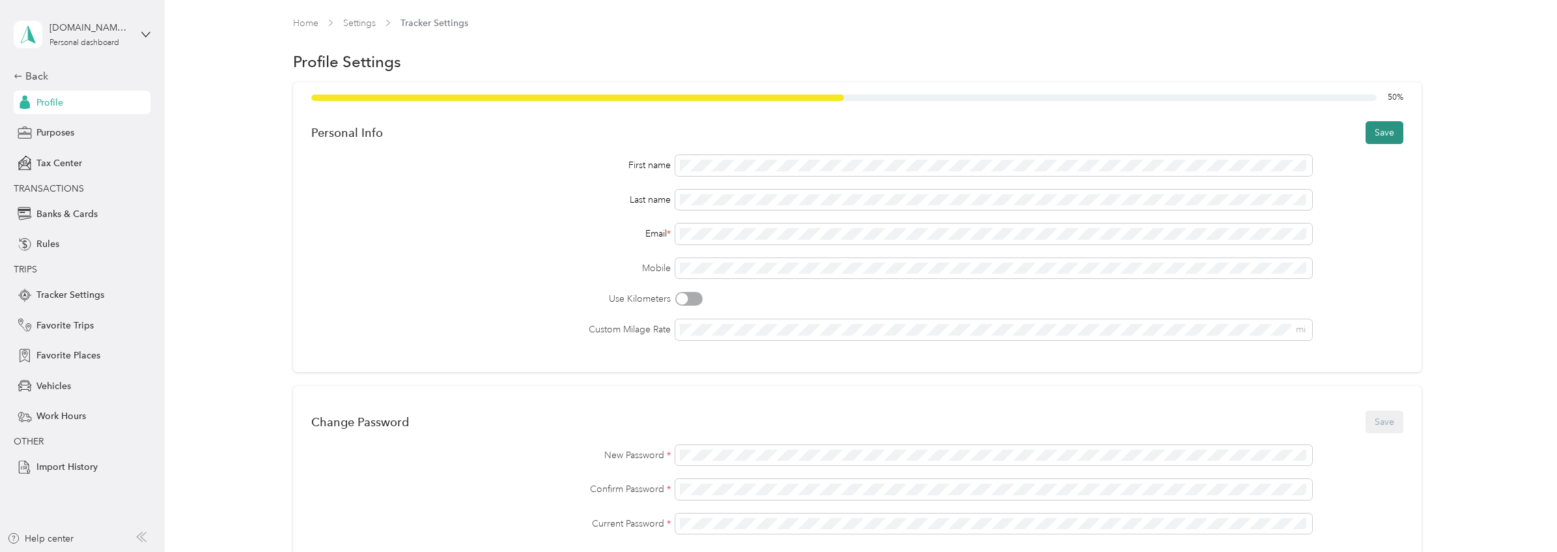
click at [1389, 132] on button "Save" at bounding box center [1385, 132] width 38 height 23
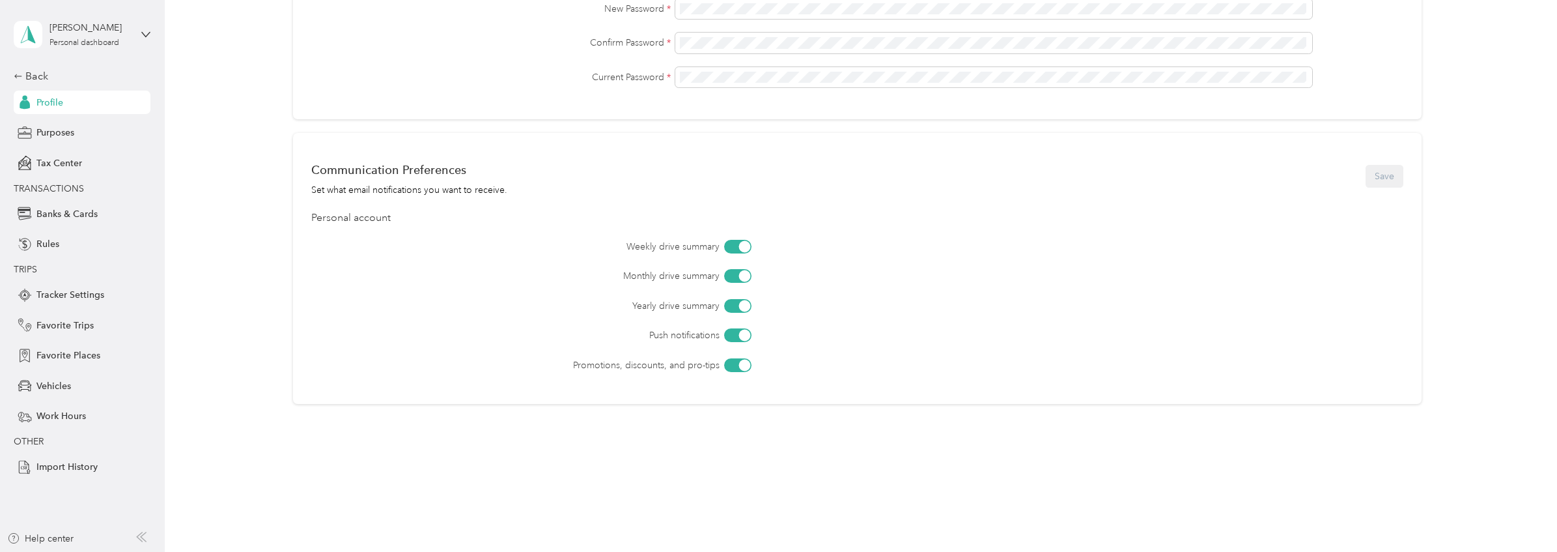
scroll to position [161, 0]
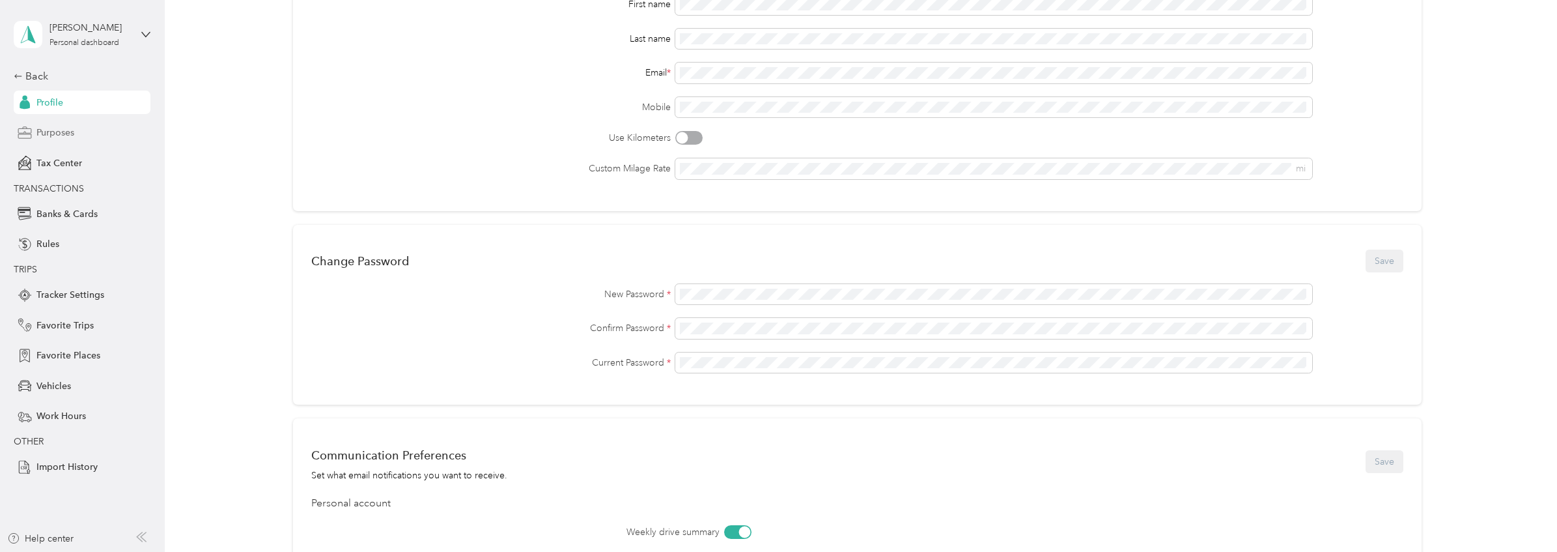
click at [59, 132] on span "Purposes" at bounding box center [55, 133] width 38 height 14
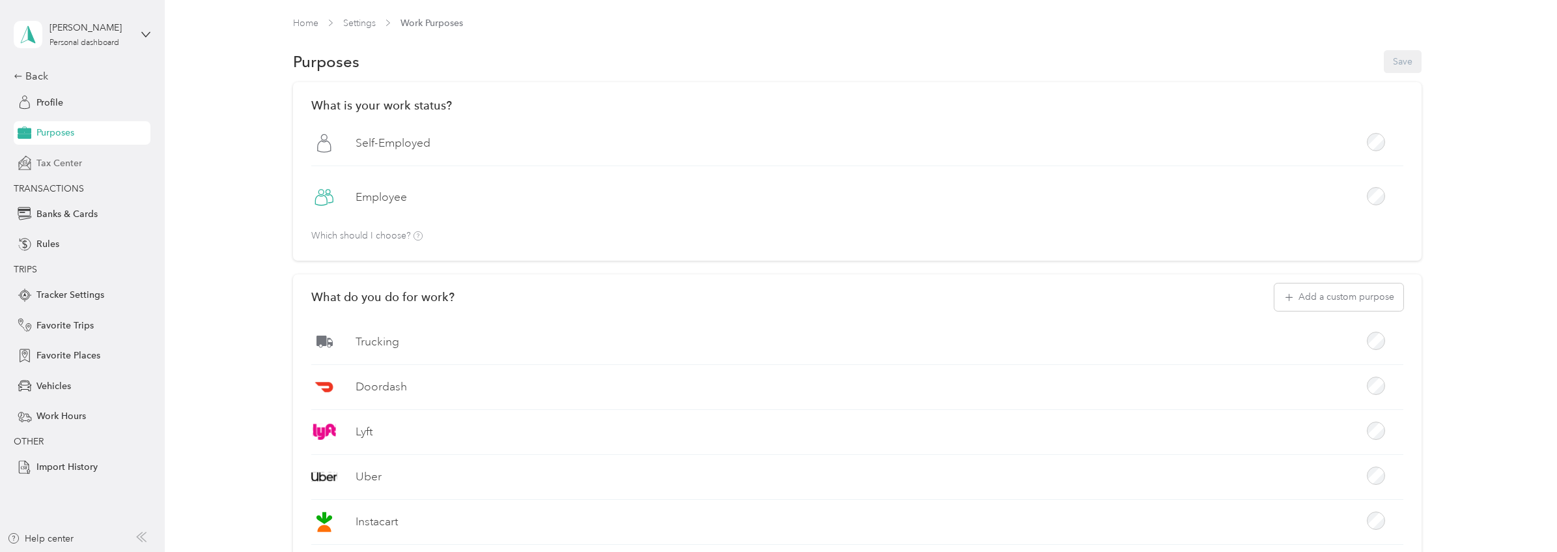
click at [85, 170] on div "Tax Center" at bounding box center [82, 162] width 137 height 23
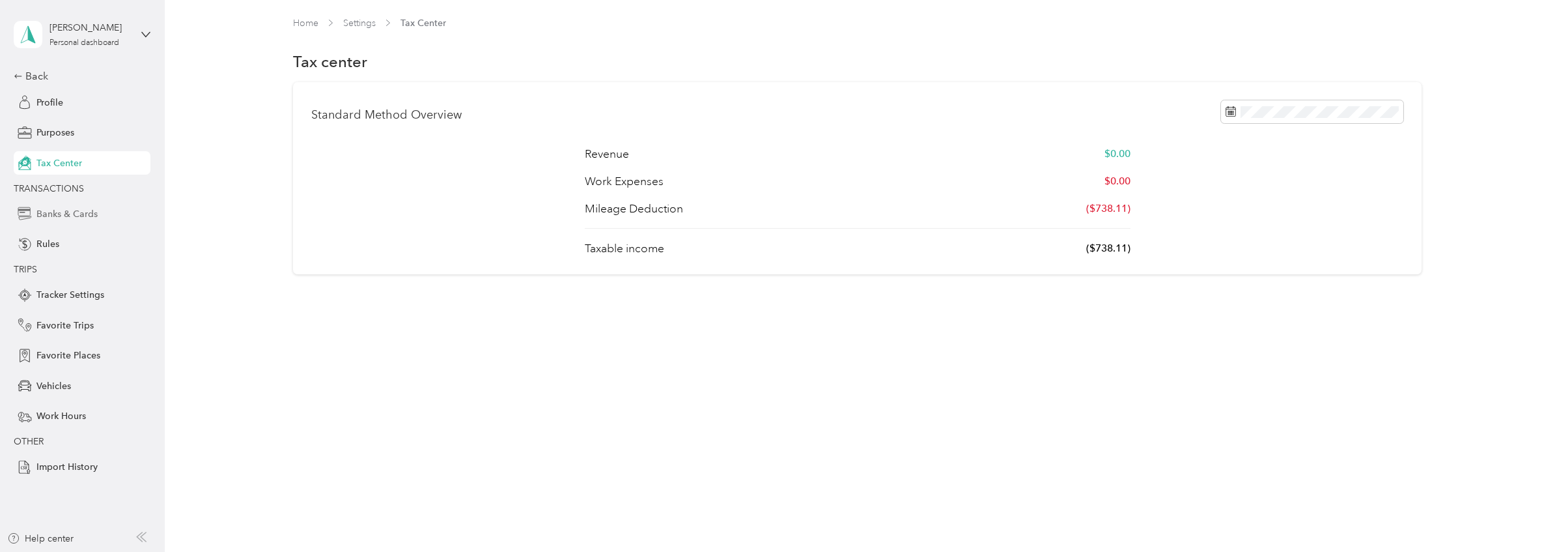
click at [70, 214] on span "Banks & Cards" at bounding box center [66, 214] width 61 height 14
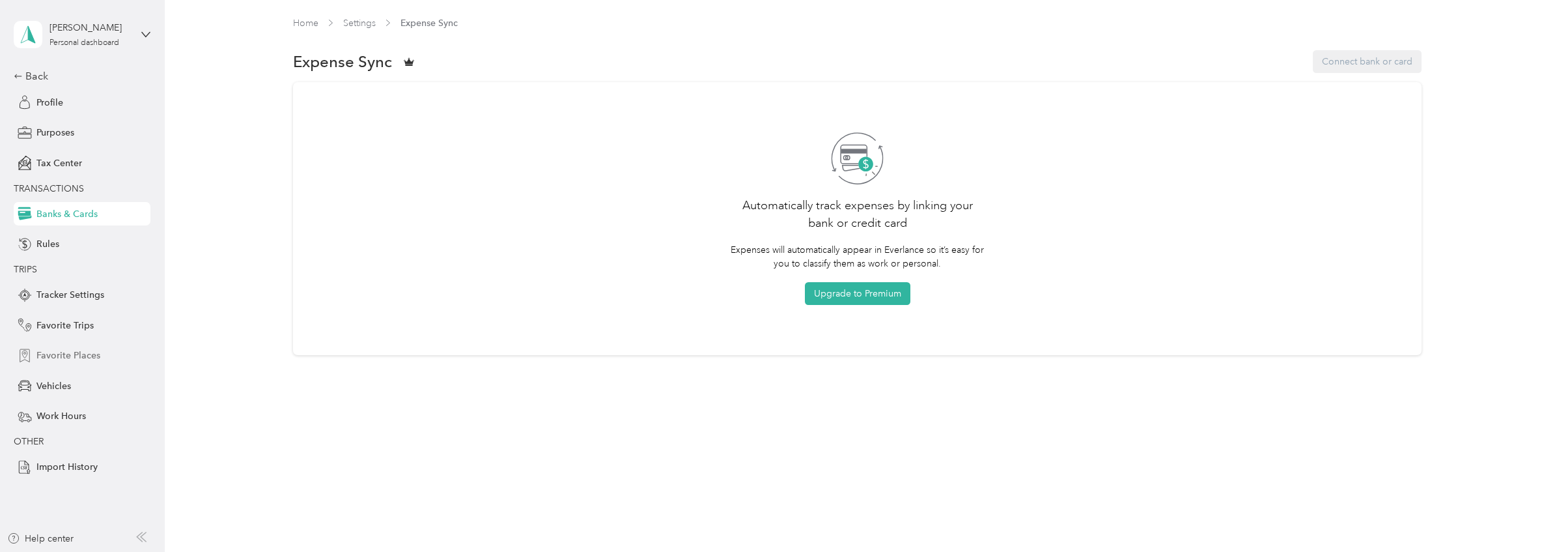
click at [67, 353] on span "Favorite Places" at bounding box center [68, 355] width 64 height 14
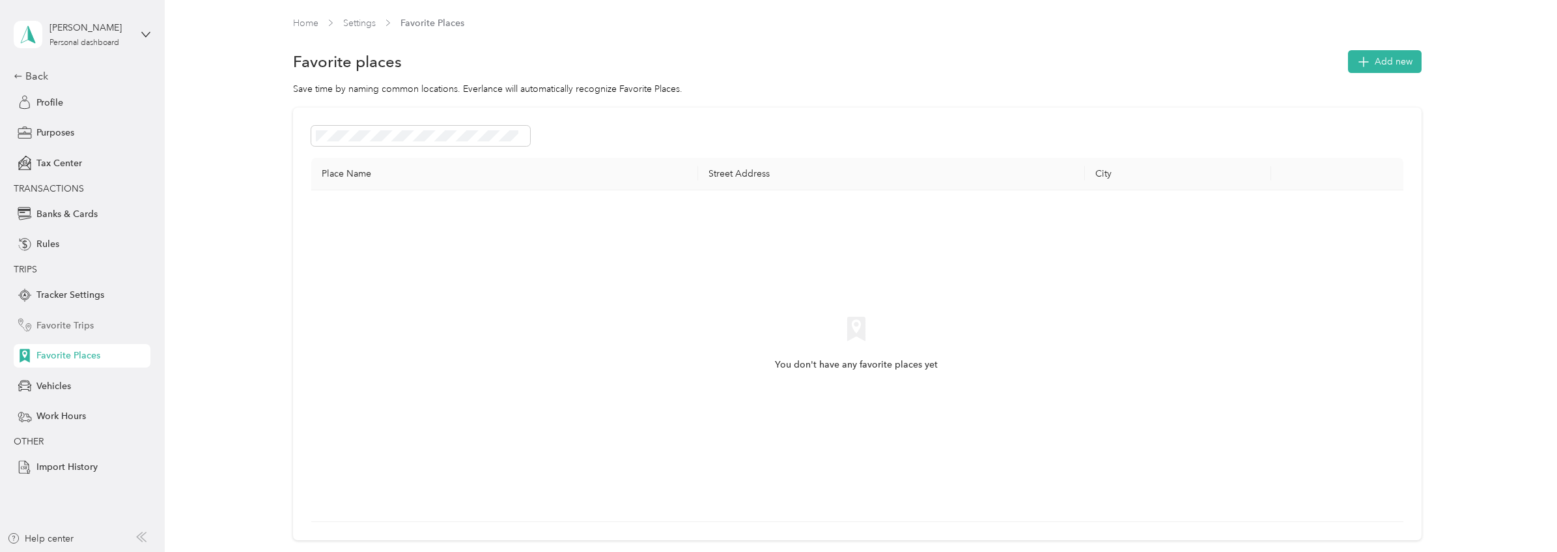
click at [89, 322] on span "Favorite Trips" at bounding box center [64, 326] width 57 height 14
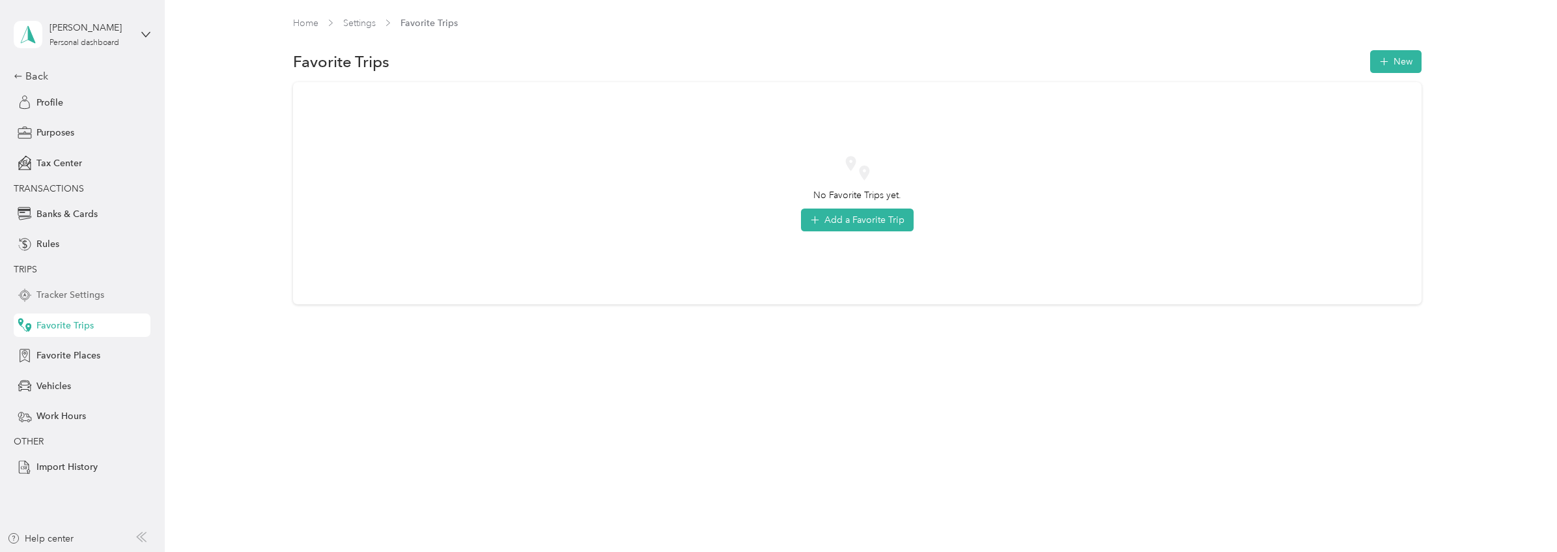
click at [78, 294] on span "Tracker Settings" at bounding box center [70, 295] width 68 height 14
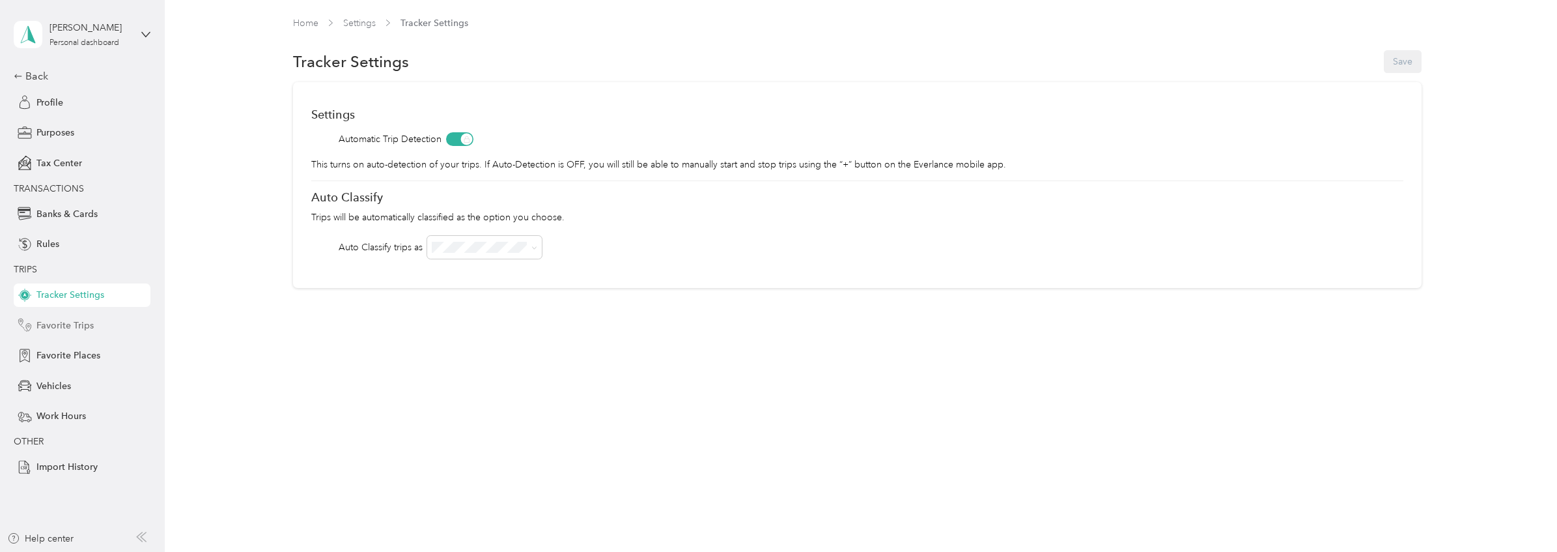
click at [51, 315] on div "Favorite Trips" at bounding box center [82, 324] width 137 height 23
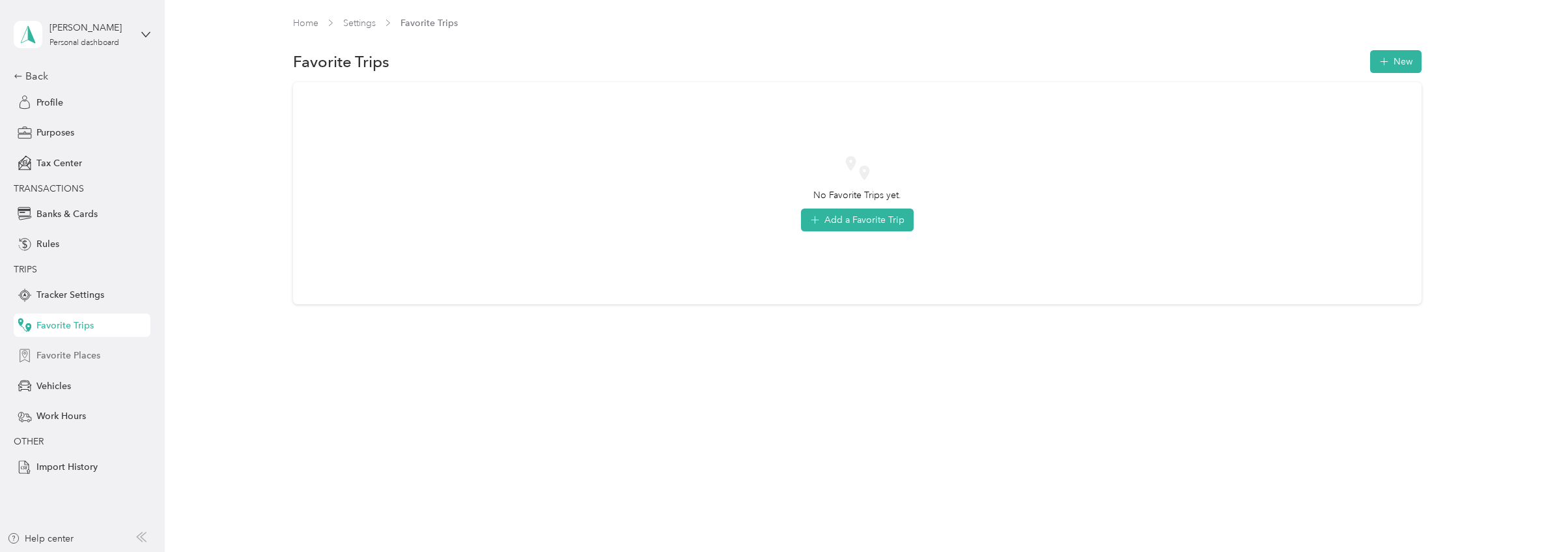
click at [59, 352] on span "Favorite Places" at bounding box center [68, 355] width 64 height 14
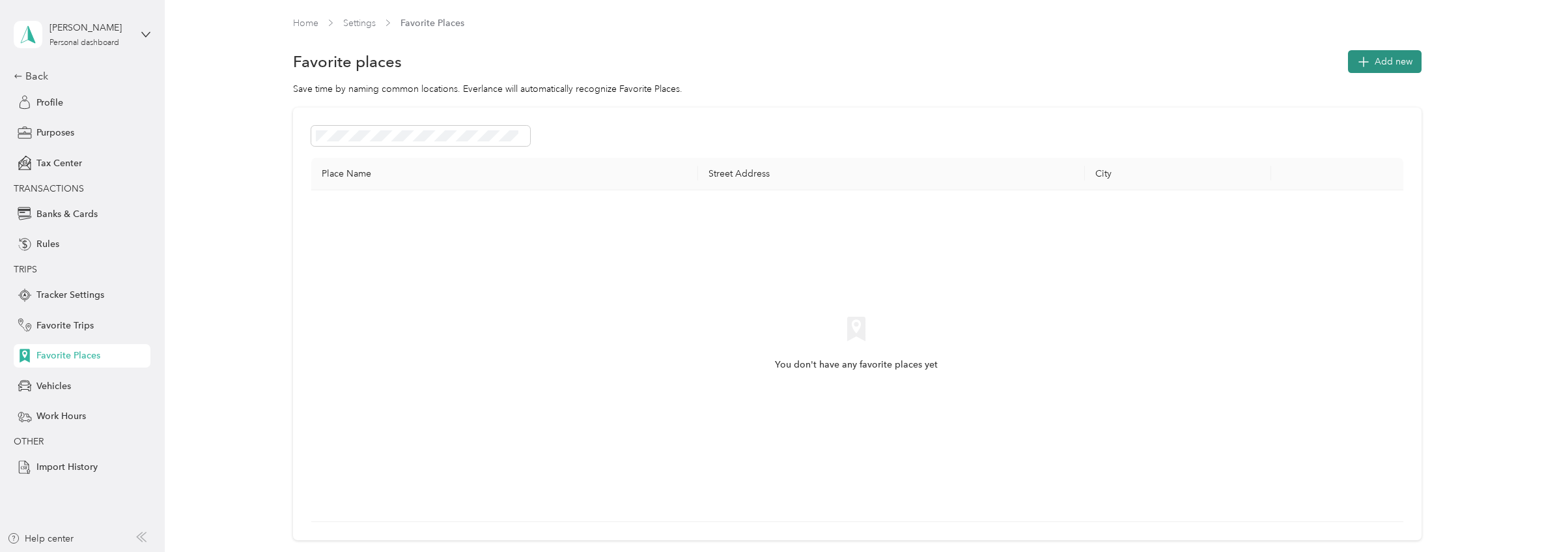
click at [1405, 60] on span "Add new" at bounding box center [1394, 62] width 38 height 14
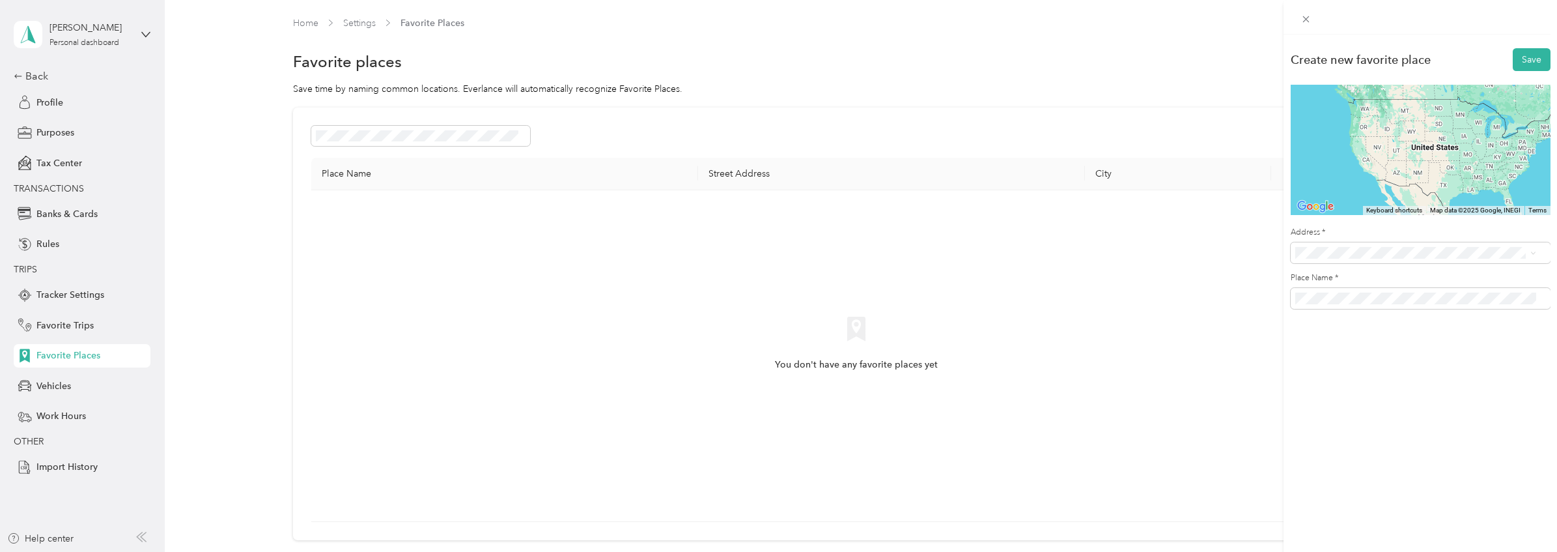
click at [1342, 294] on span "34 22nd Street Irvington, New Jersey 07111, United States" at bounding box center [1385, 299] width 130 height 12
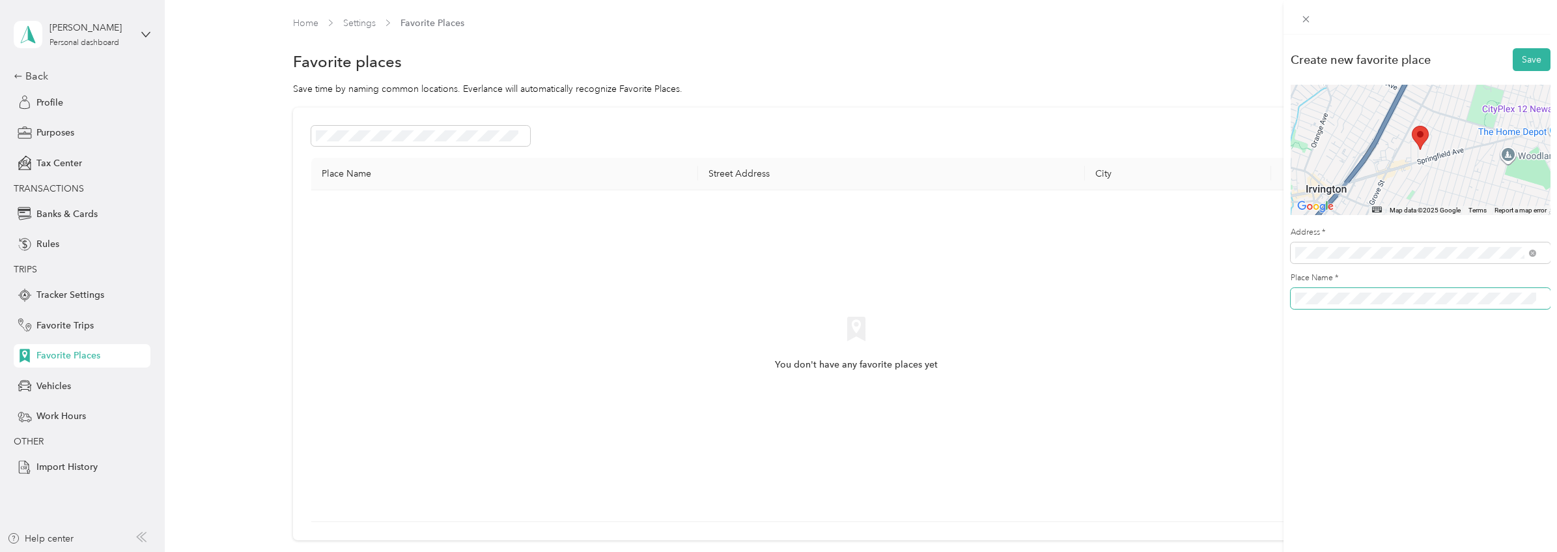
click at [1513, 48] on button "Save" at bounding box center [1532, 59] width 38 height 23
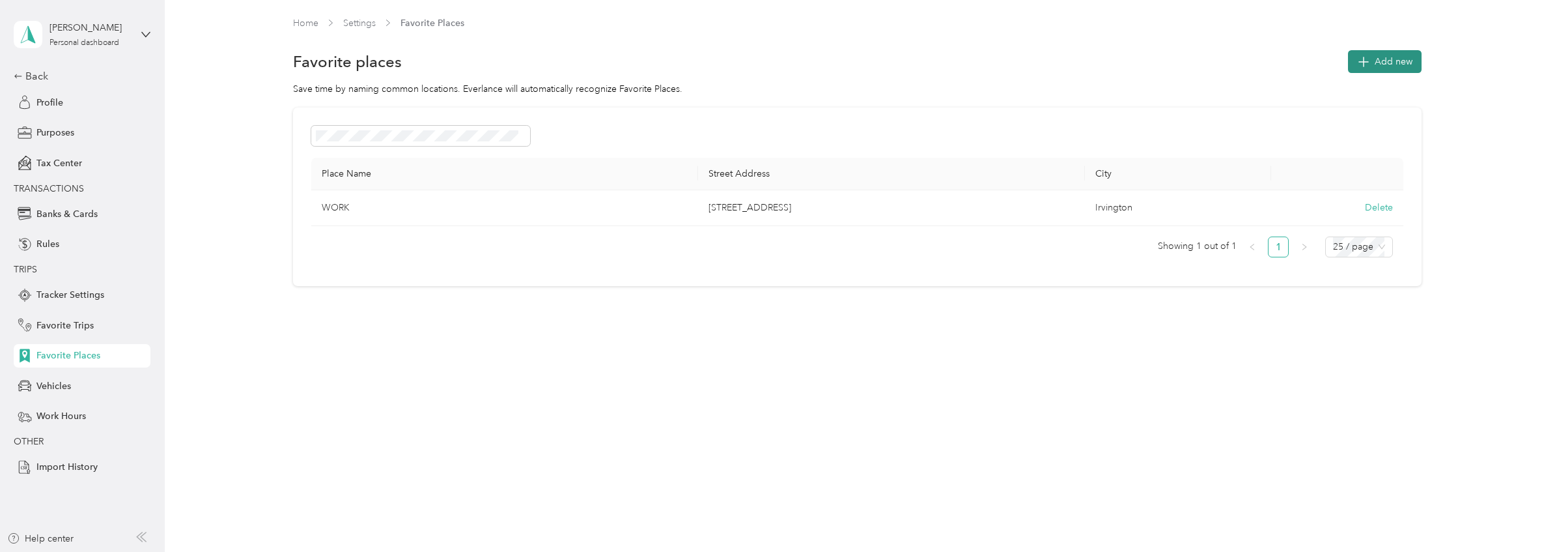
click at [1394, 53] on button "Add new" at bounding box center [1385, 61] width 74 height 23
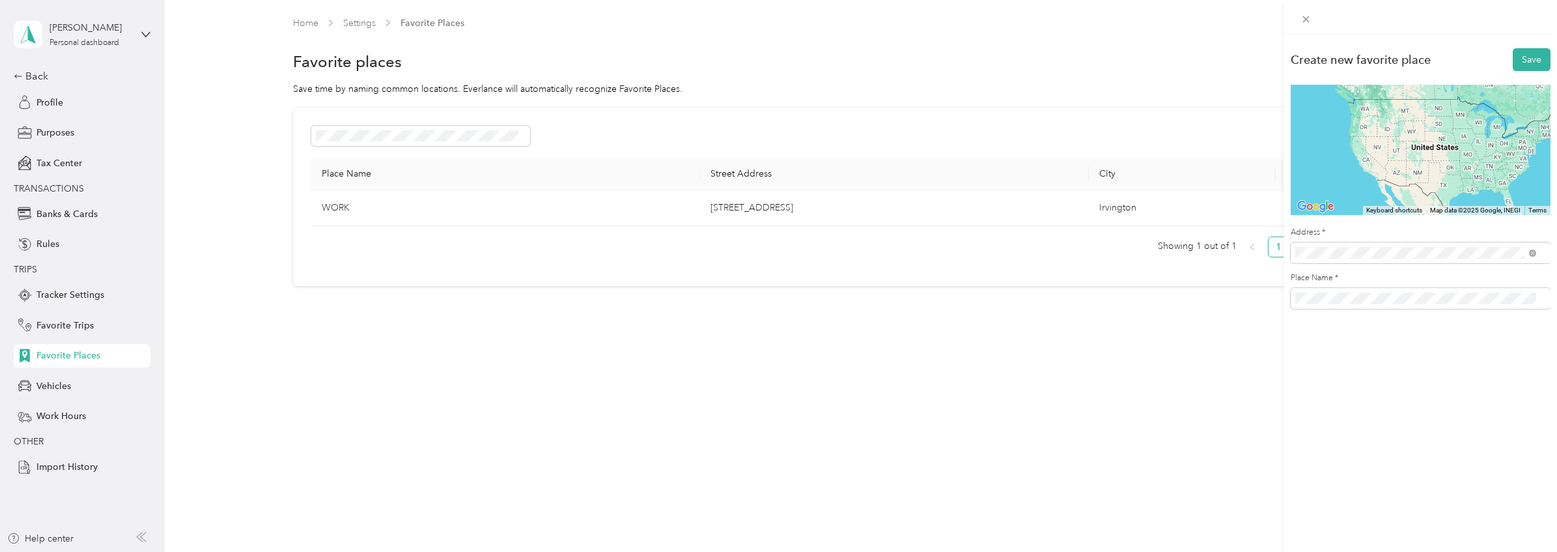
click at [1400, 386] on span "719 Newark Avenue Manville, New Jersey 08835, United States" at bounding box center [1385, 380] width 130 height 12
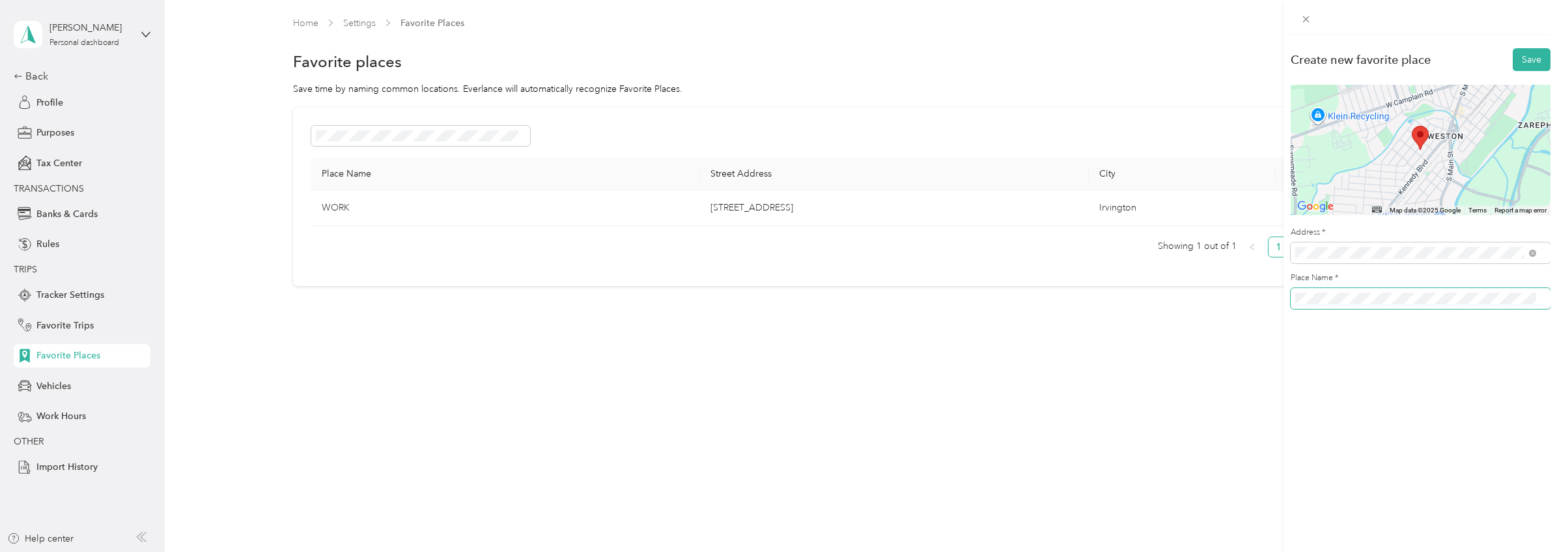
click at [1406, 305] on span at bounding box center [1421, 298] width 260 height 21
click at [1513, 48] on button "Save" at bounding box center [1532, 59] width 38 height 23
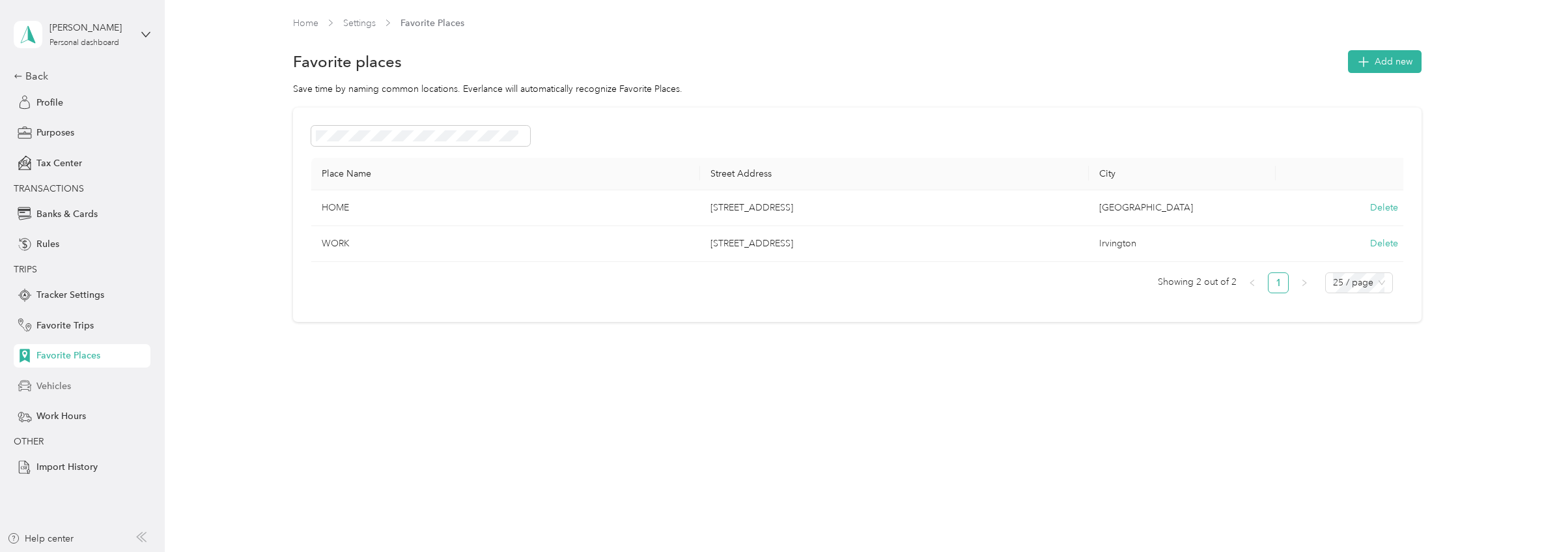
click at [58, 389] on span "Vehicles" at bounding box center [53, 386] width 35 height 14
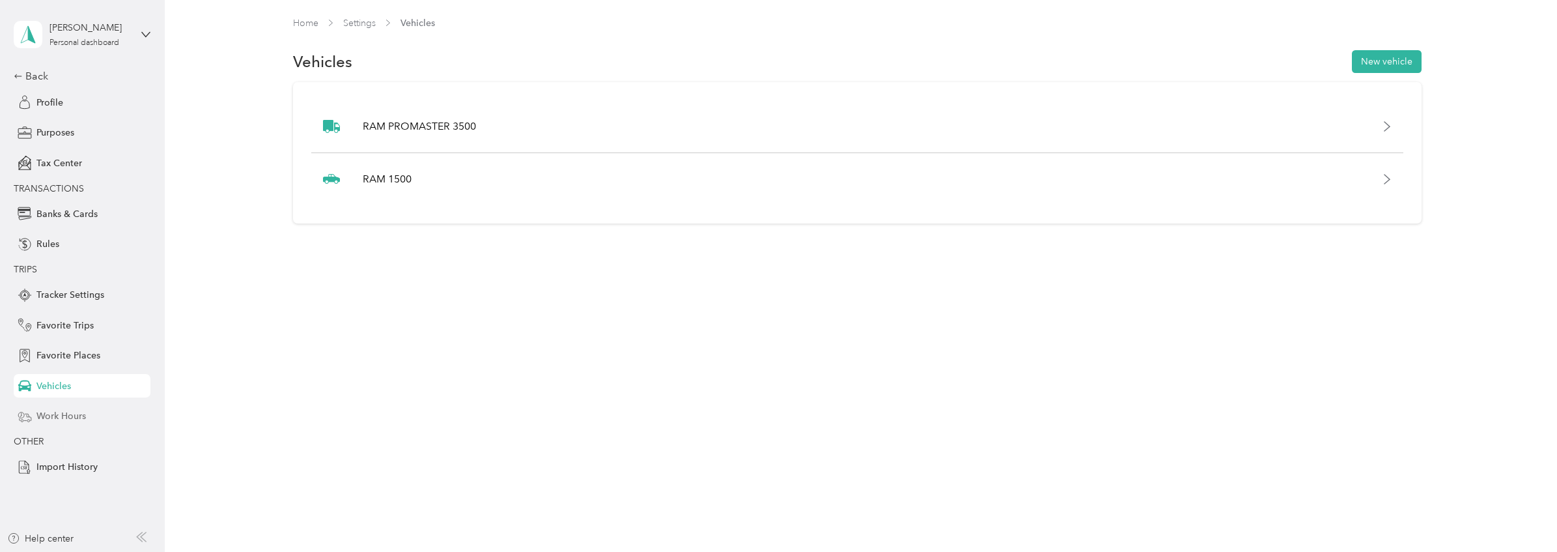
click at [74, 410] on span "Work Hours" at bounding box center [61, 416] width 50 height 14
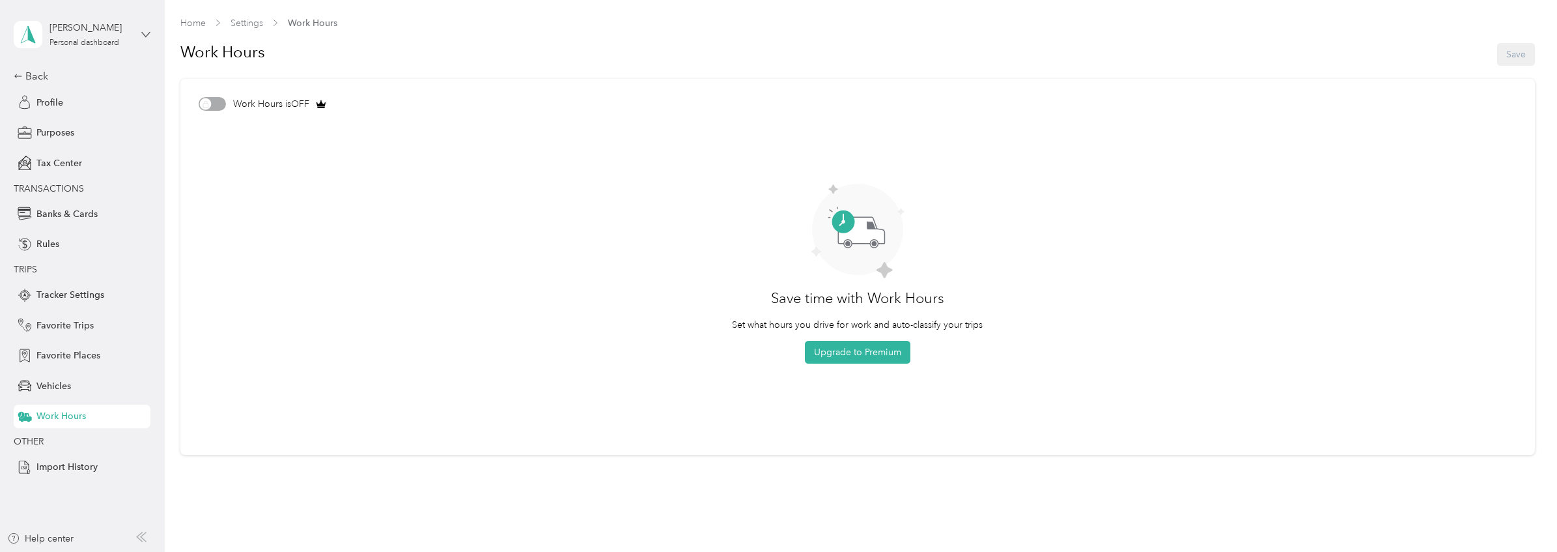
click at [141, 31] on icon at bounding box center [145, 34] width 9 height 9
click at [345, 71] on icon at bounding box center [350, 70] width 10 height 10
click at [64, 80] on div "Back" at bounding box center [79, 76] width 130 height 16
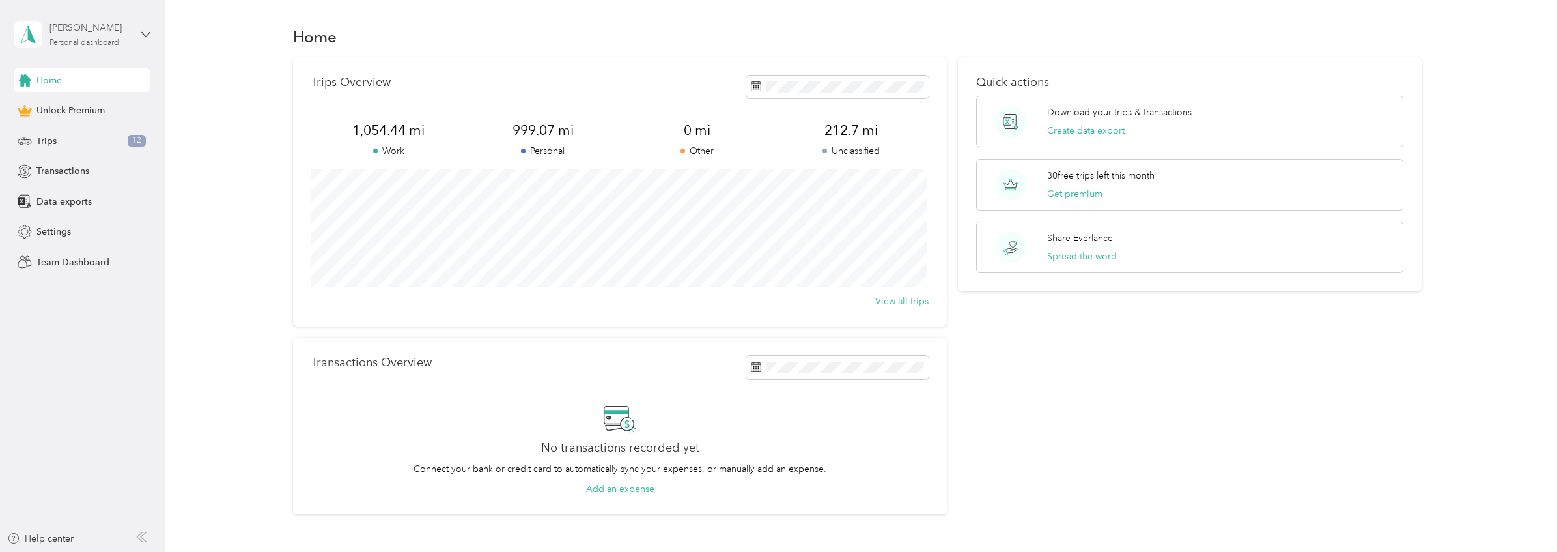
click at [59, 25] on div "YAMI GONZALEZ" at bounding box center [90, 28] width 81 height 14
click at [35, 33] on icon at bounding box center [28, 34] width 20 height 18
click at [268, 72] on div "You’re signed in as rubicontransportation.llc@gmail.com Log out" at bounding box center [189, 89] width 351 height 74
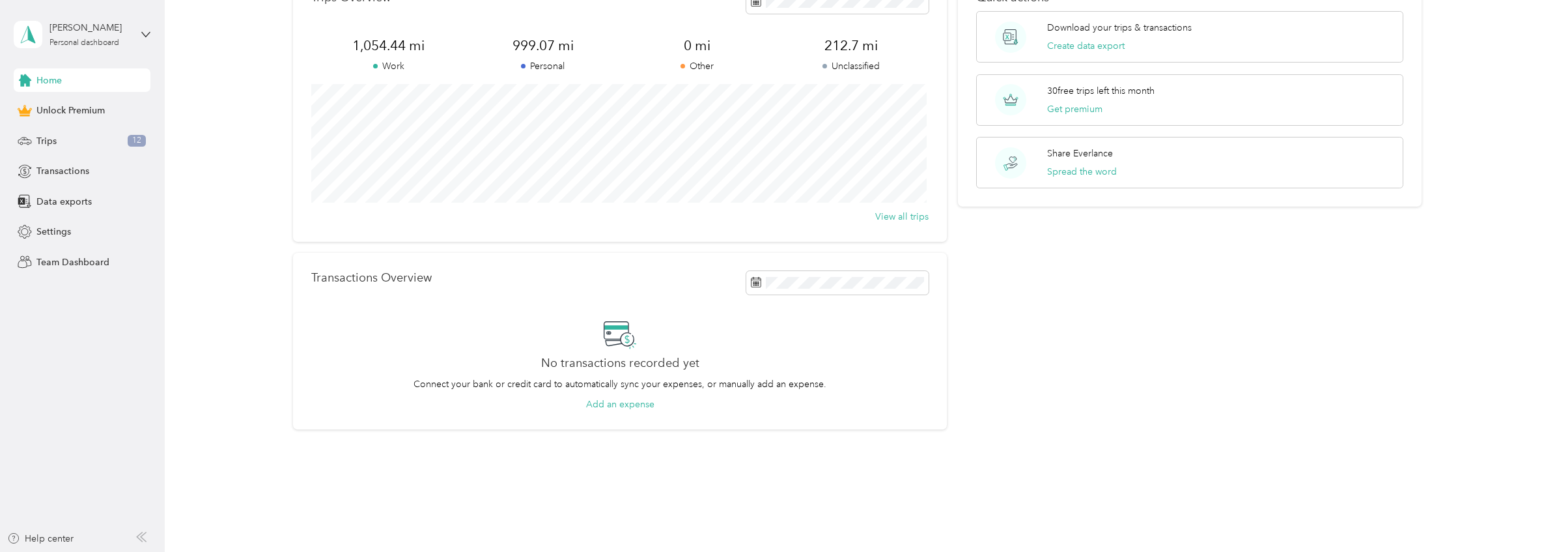
scroll to position [88, 0]
click at [611, 404] on button "Add an expense" at bounding box center [620, 401] width 68 height 14
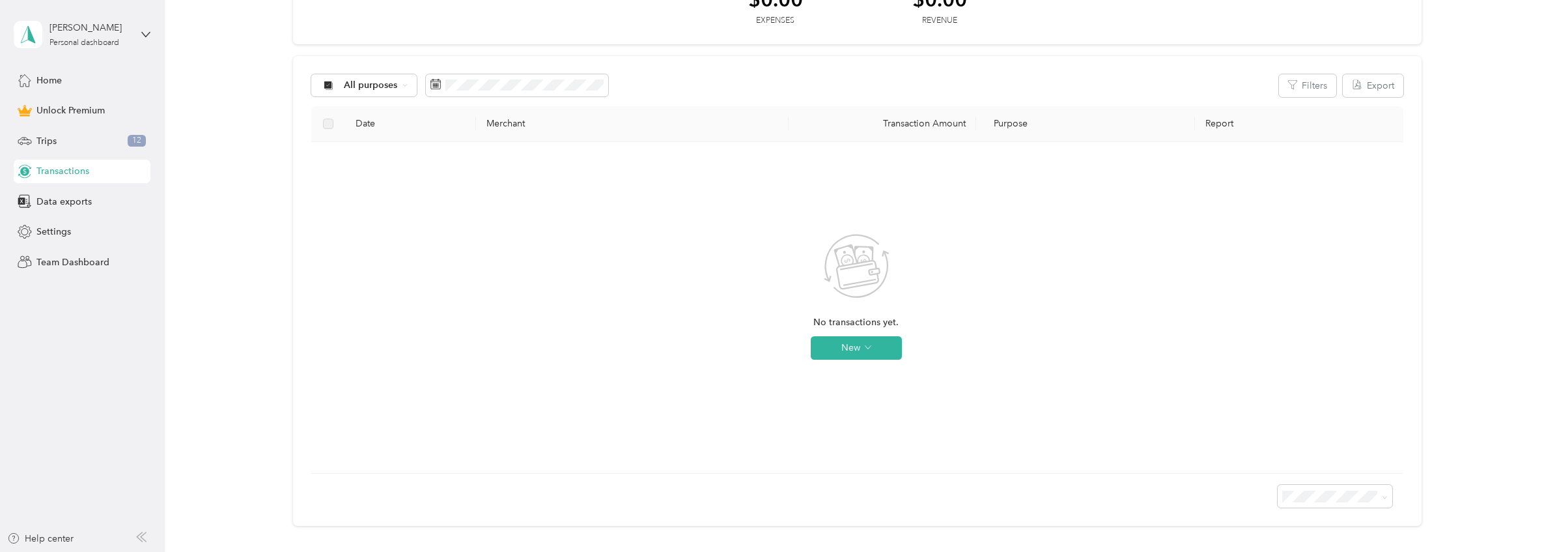
click at [63, 173] on span "Transactions" at bounding box center [62, 171] width 53 height 14
click at [98, 39] on div "Personal dashboard" at bounding box center [85, 43] width 70 height 8
click at [67, 225] on span "Settings" at bounding box center [53, 232] width 35 height 14
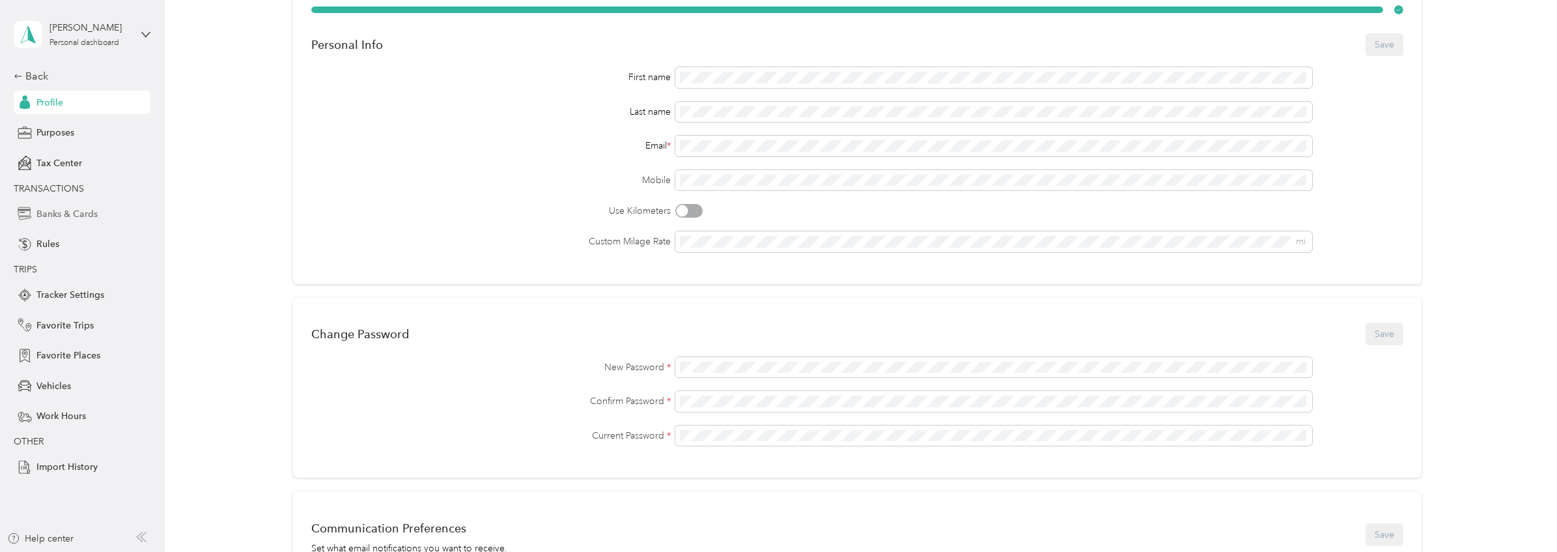
click at [67, 218] on span "Banks & Cards" at bounding box center [66, 214] width 61 height 14
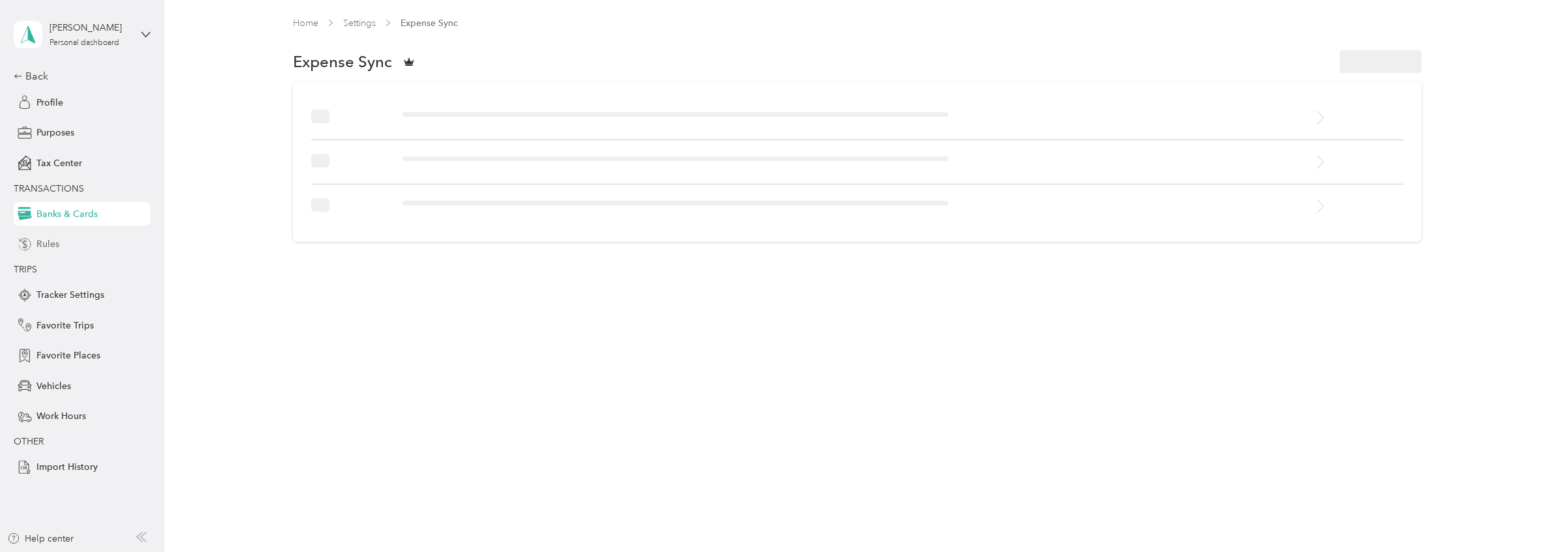
click at [57, 246] on span "Rules" at bounding box center [47, 244] width 23 height 14
click at [48, 220] on span "Banks & Cards" at bounding box center [66, 214] width 61 height 14
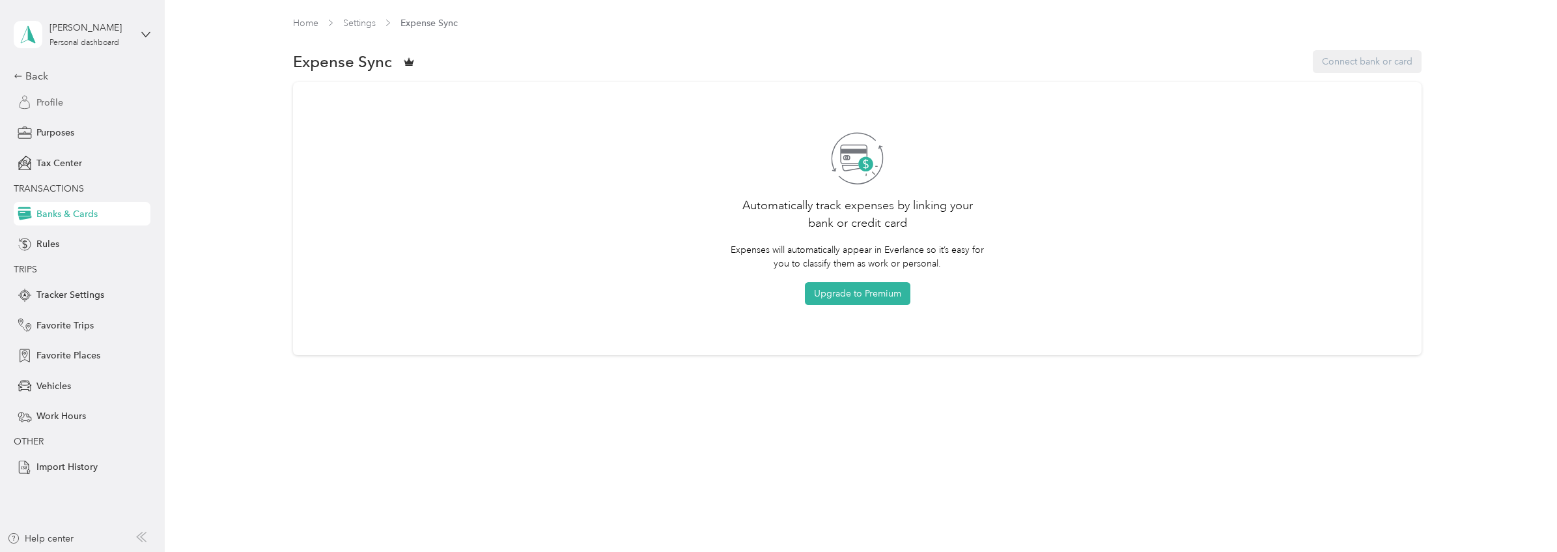
click at [53, 104] on span "Profile" at bounding box center [49, 103] width 27 height 14
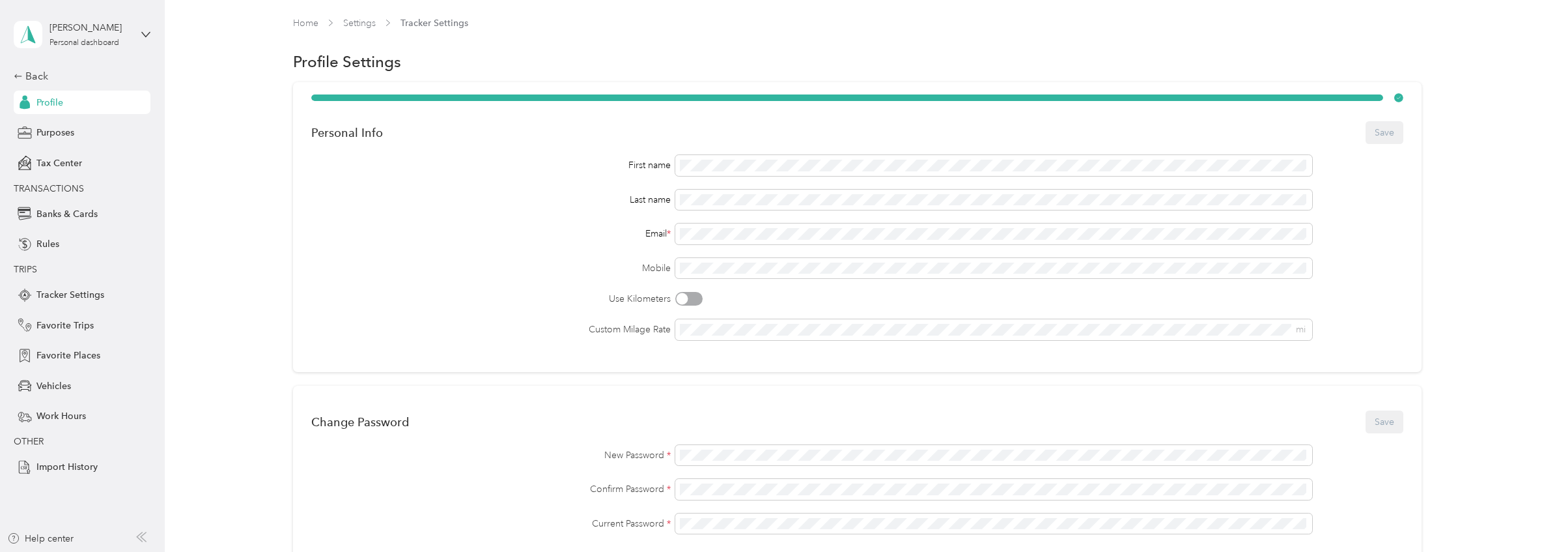
scroll to position [436, 0]
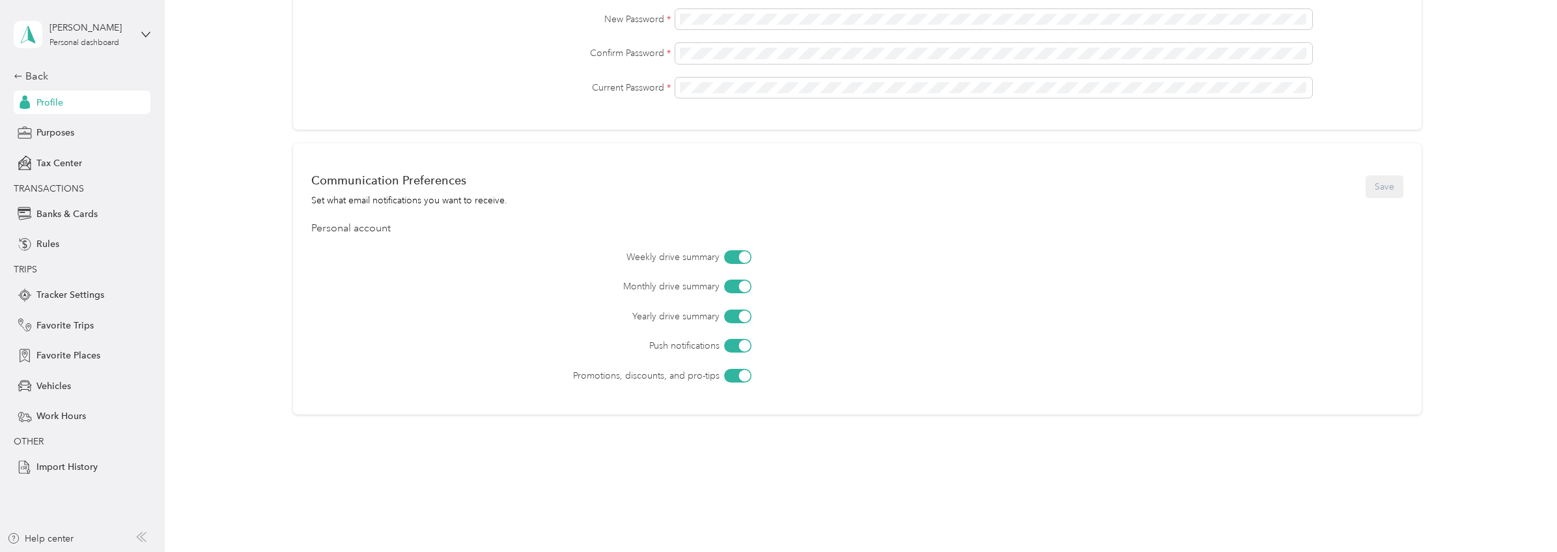
click at [60, 89] on div "Back Profile Purposes Tax Center TRANSACTIONS Banks & Cards Rules TRIPS Tracker…" at bounding box center [82, 273] width 137 height 410
click at [43, 79] on div "Back" at bounding box center [79, 76] width 130 height 16
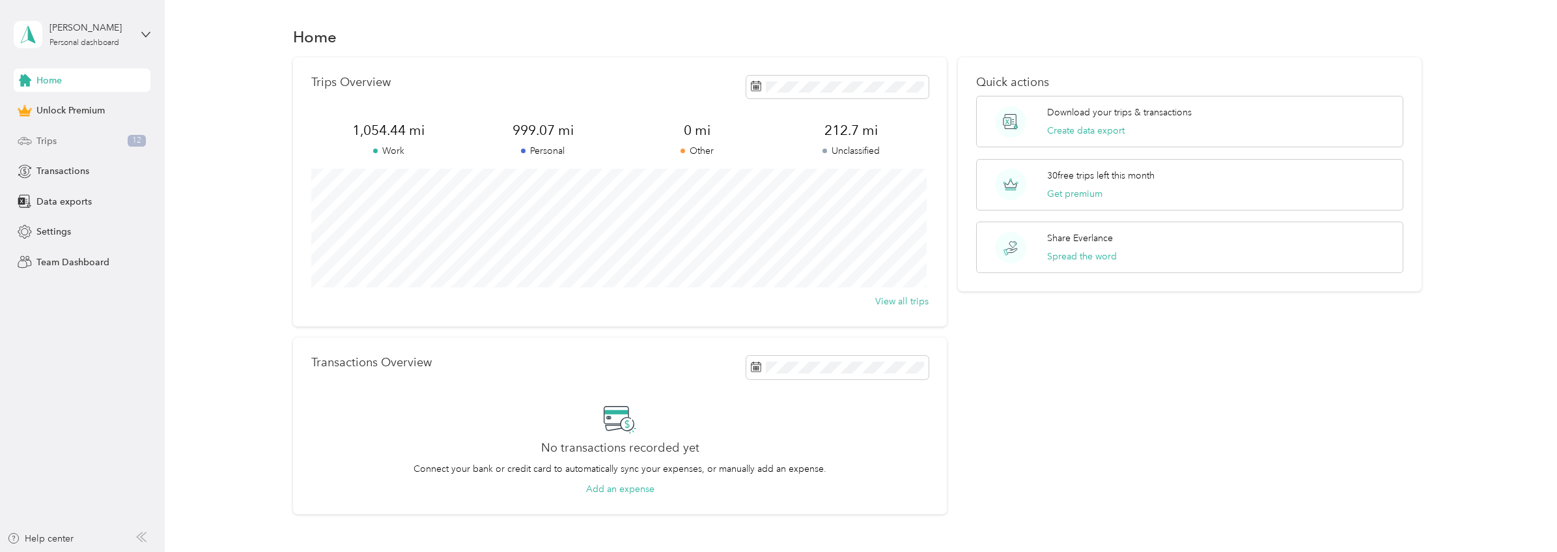
click at [68, 132] on div "Trips 12" at bounding box center [82, 140] width 137 height 23
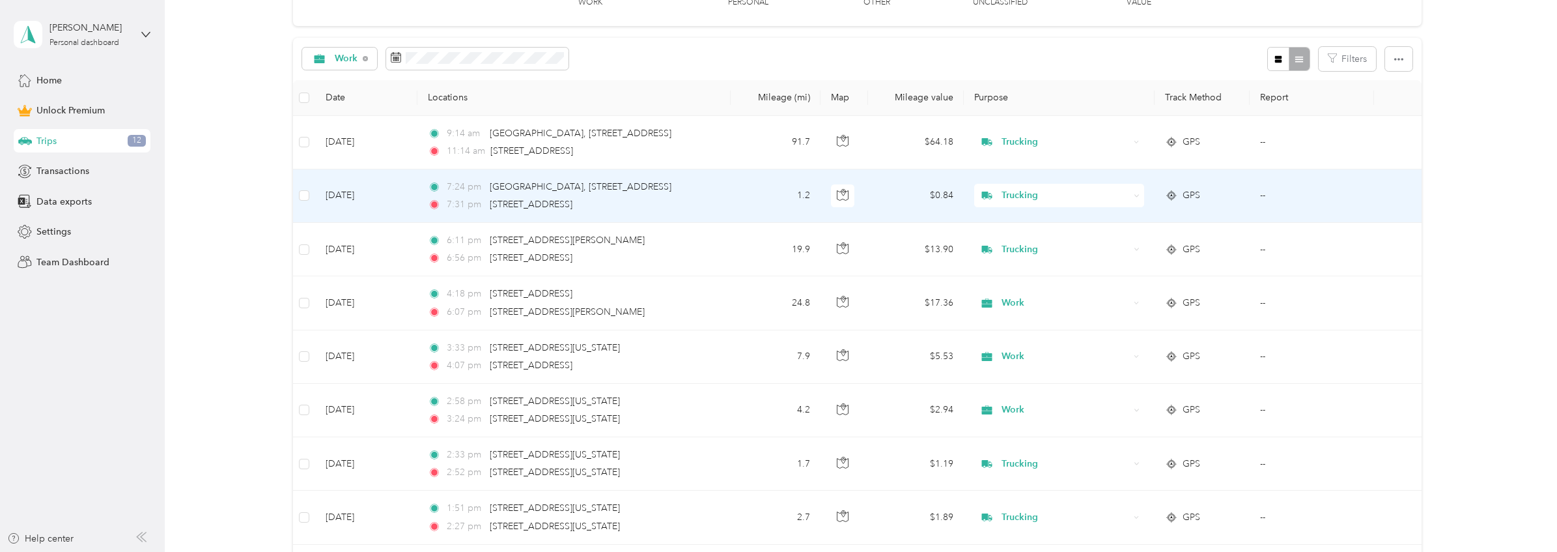
scroll to position [330, 0]
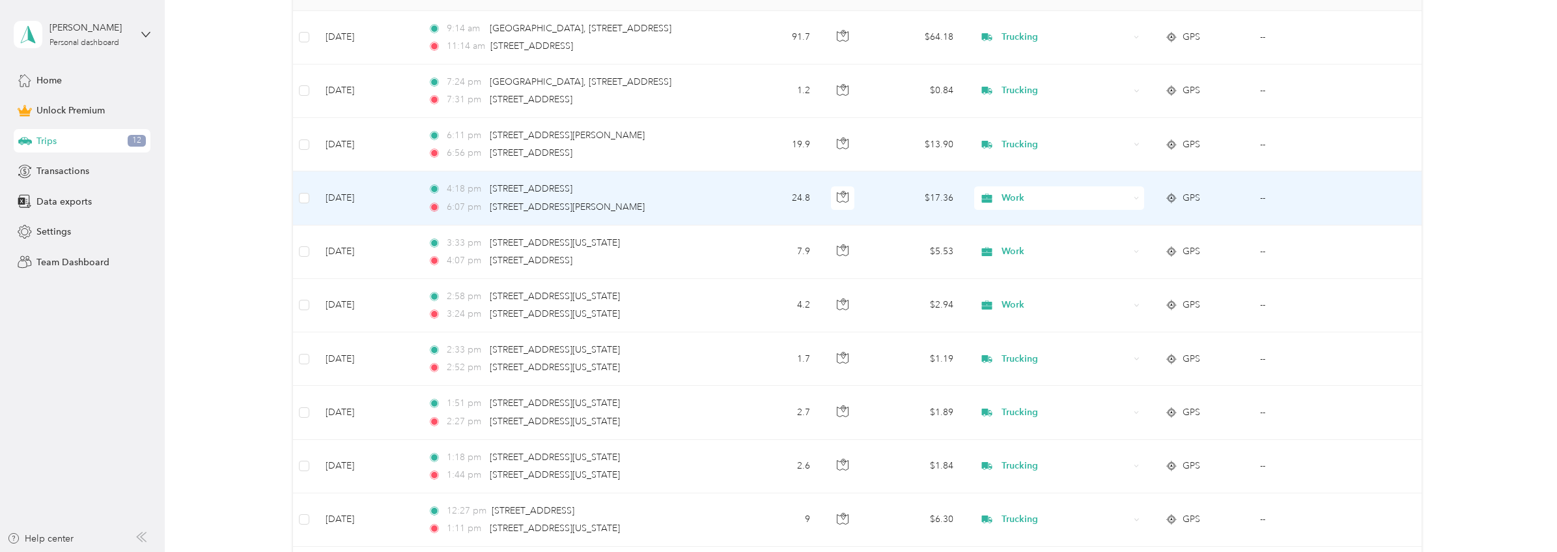
click at [1049, 195] on span "Work" at bounding box center [1066, 198] width 128 height 14
click at [1041, 264] on span "Trucking" at bounding box center [1069, 268] width 128 height 14
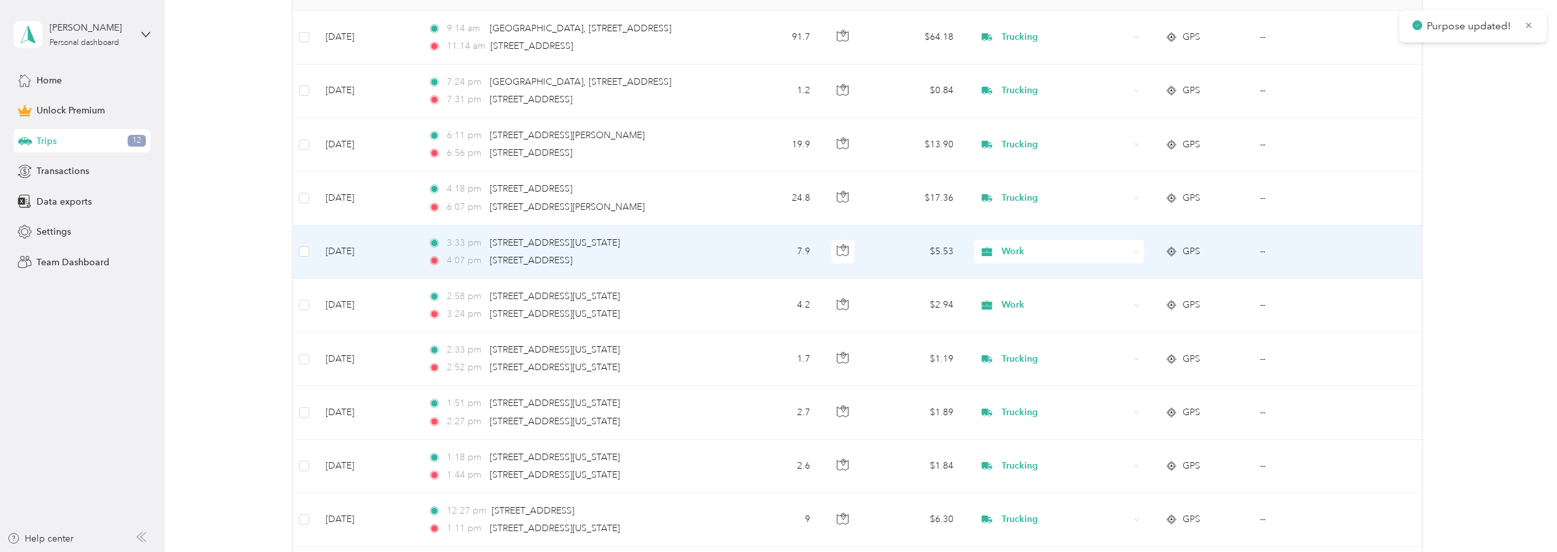
click at [1045, 253] on span "Work" at bounding box center [1066, 251] width 128 height 14
click at [1043, 314] on li "Trucking" at bounding box center [1056, 321] width 169 height 23
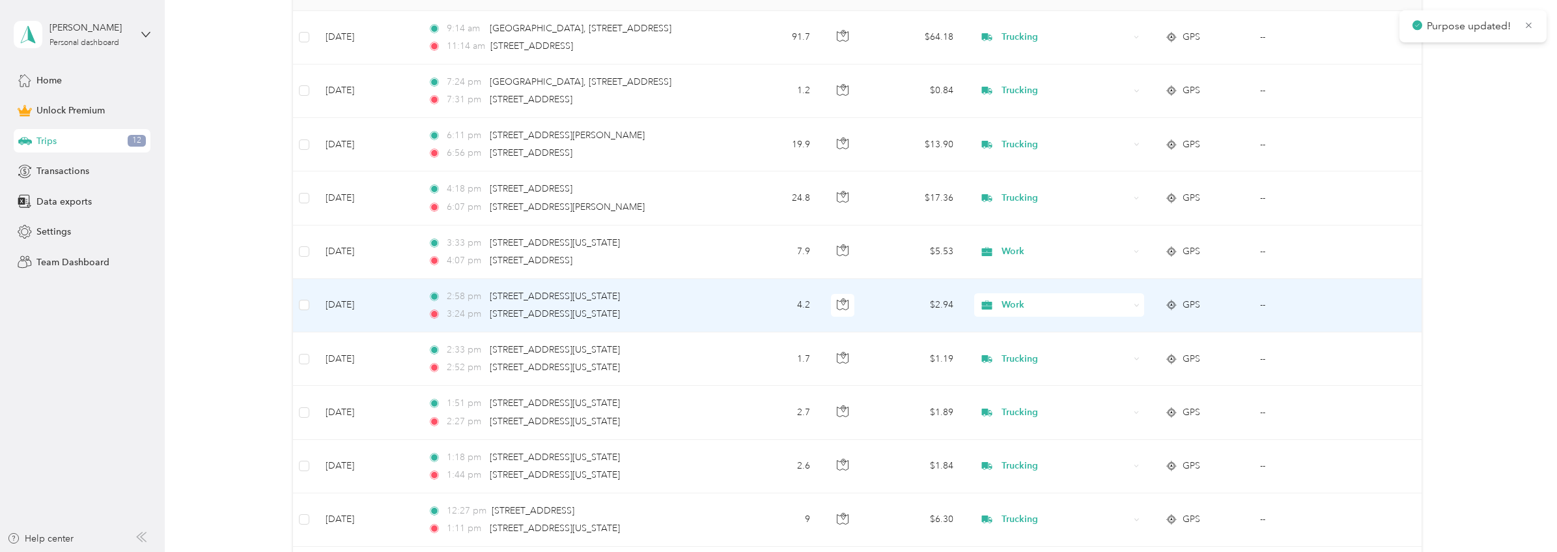
click at [1042, 307] on span "Work" at bounding box center [1066, 305] width 128 height 14
click at [1036, 373] on span "Trucking" at bounding box center [1069, 375] width 128 height 14
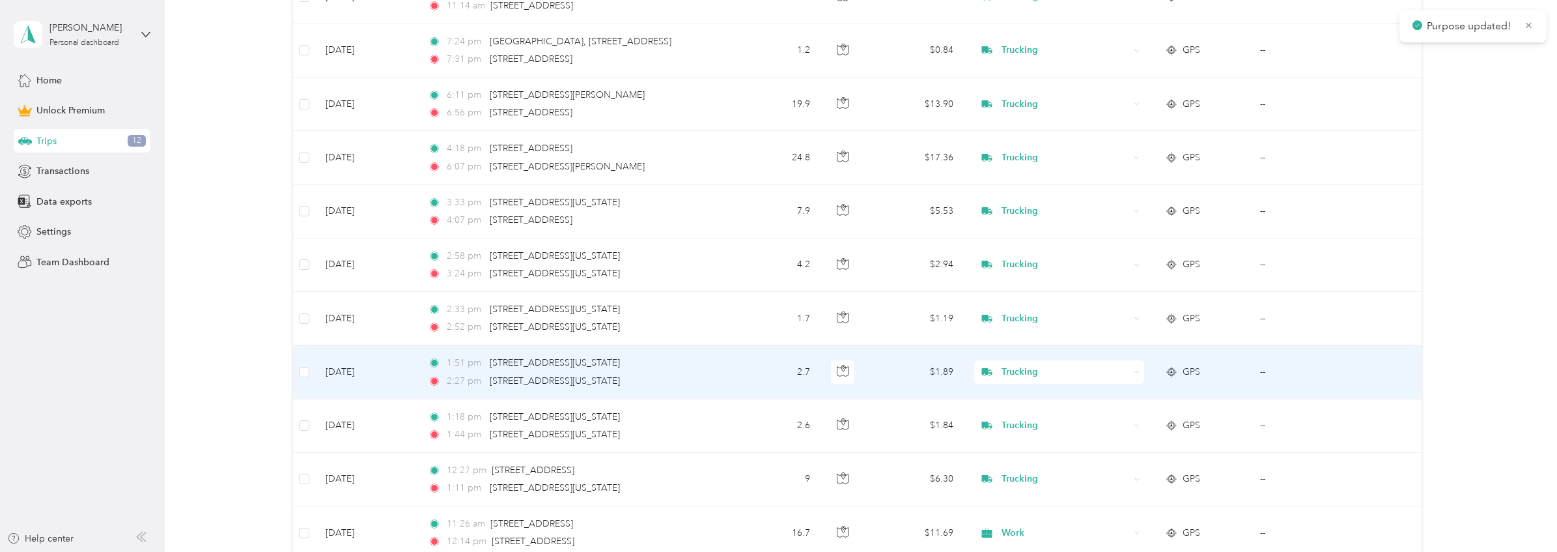
scroll to position [668, 0]
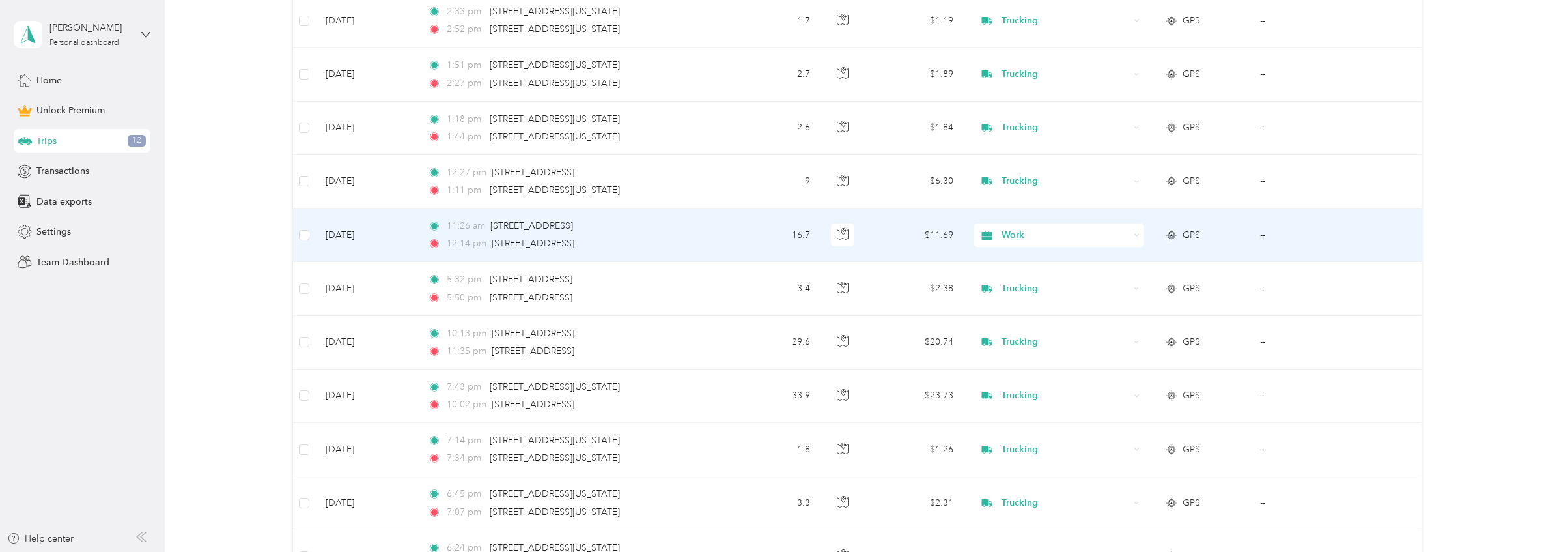
click at [1084, 237] on span "Work" at bounding box center [1066, 235] width 128 height 14
click at [1071, 300] on span "Trucking" at bounding box center [1069, 305] width 128 height 14
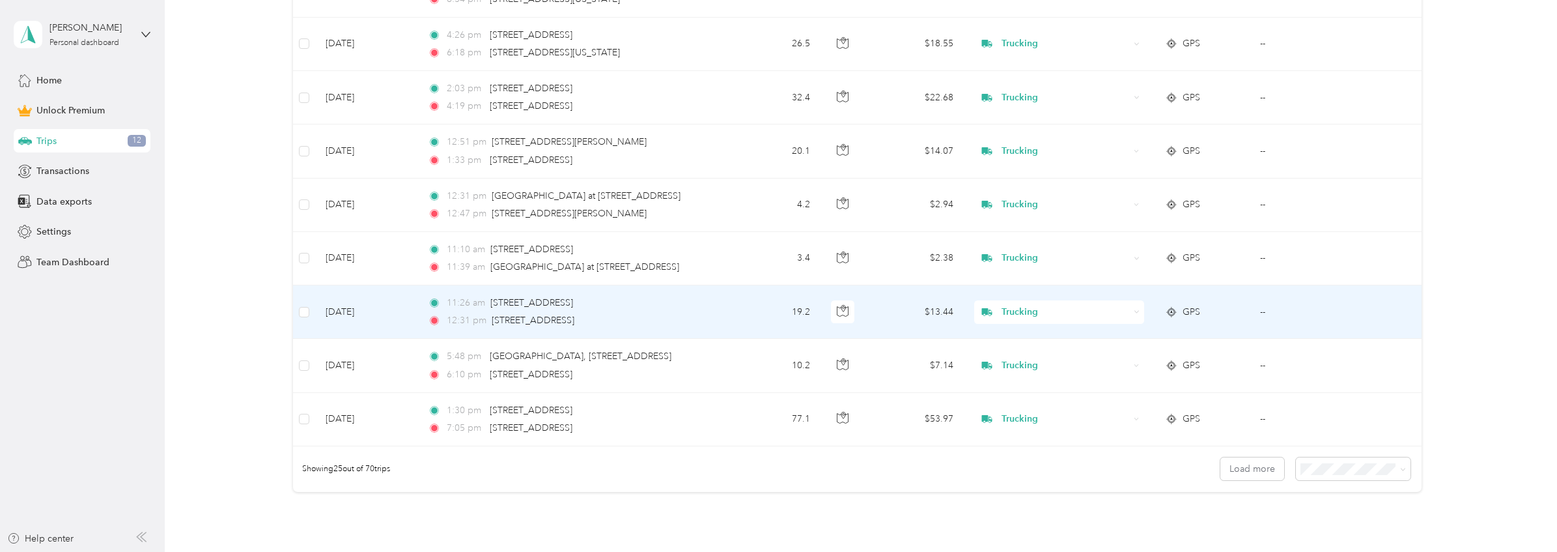
scroll to position [1354, 0]
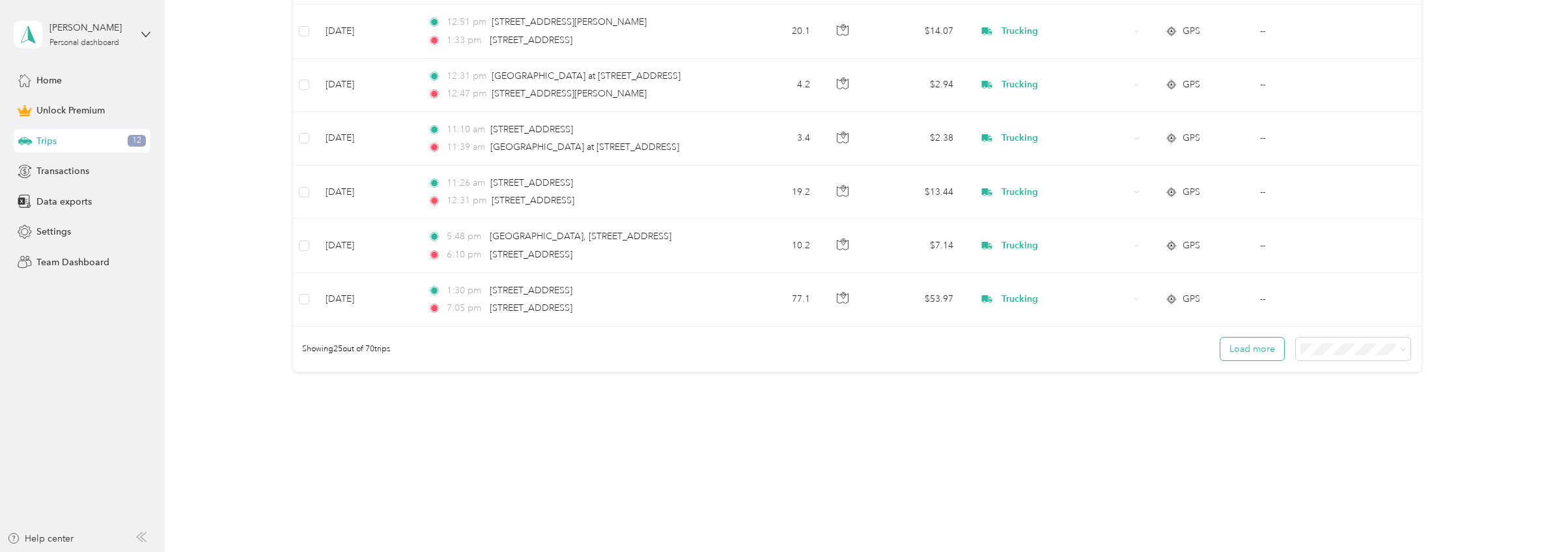
click at [1244, 352] on button "Load more" at bounding box center [1253, 348] width 64 height 23
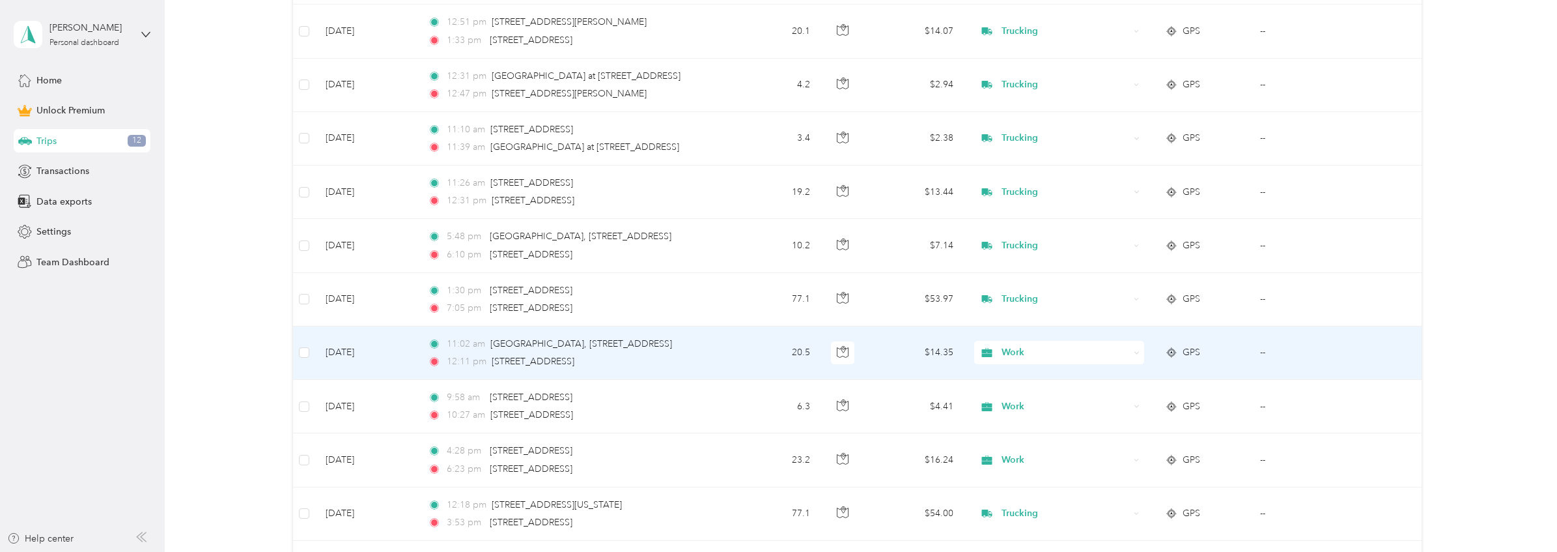
click at [1096, 357] on span "Work" at bounding box center [1066, 352] width 128 height 14
click at [1066, 418] on span "Trucking" at bounding box center [1069, 423] width 128 height 14
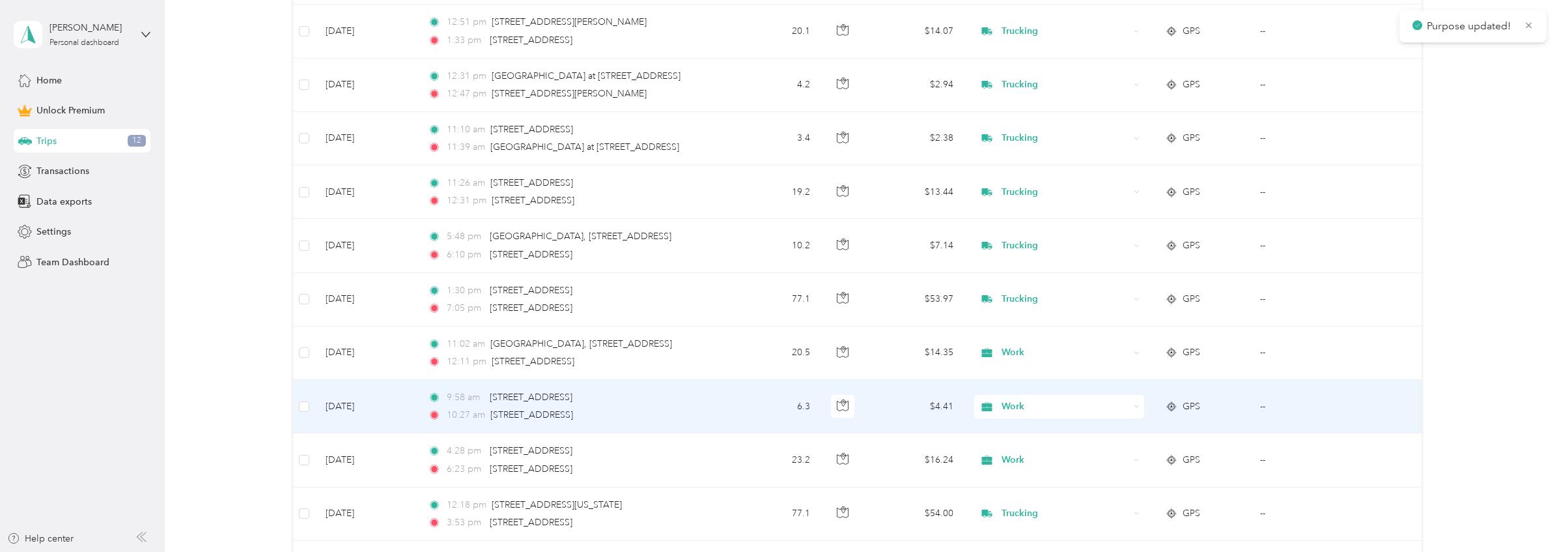
click at [1060, 412] on span "Work" at bounding box center [1066, 406] width 128 height 14
click at [1029, 267] on span "Trucking" at bounding box center [1069, 268] width 128 height 14
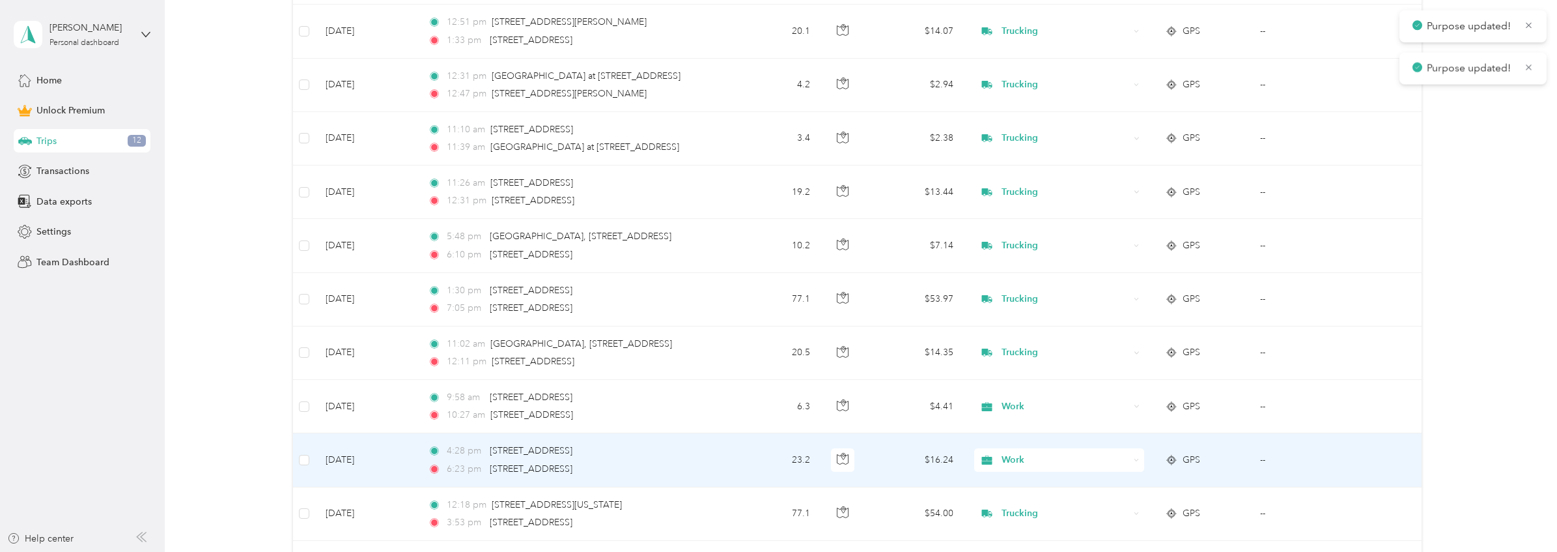
click at [1047, 457] on span "Work" at bounding box center [1066, 460] width 128 height 14
click at [1032, 326] on li "Trucking" at bounding box center [1056, 321] width 169 height 23
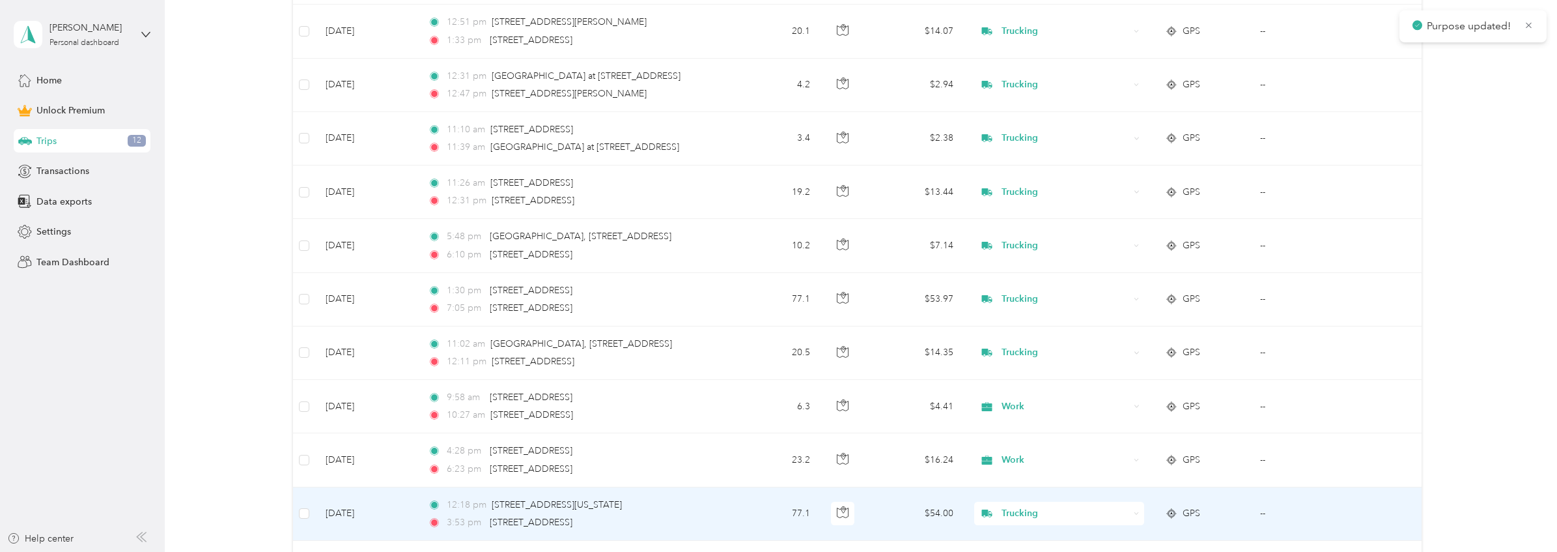
click at [1045, 515] on span "Trucking" at bounding box center [1066, 513] width 128 height 14
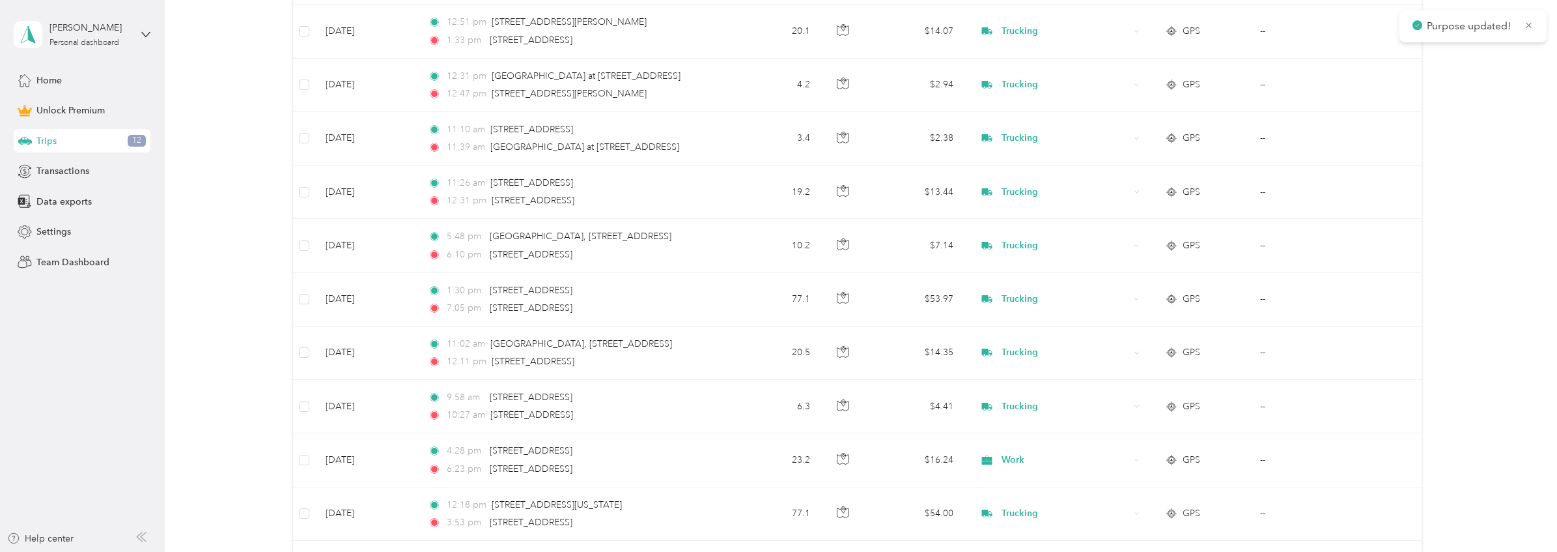
click at [1460, 386] on div "30 free trips remaining this month. Never miss a mile with unlimited automatic …" at bounding box center [857, 231] width 1354 height 3054
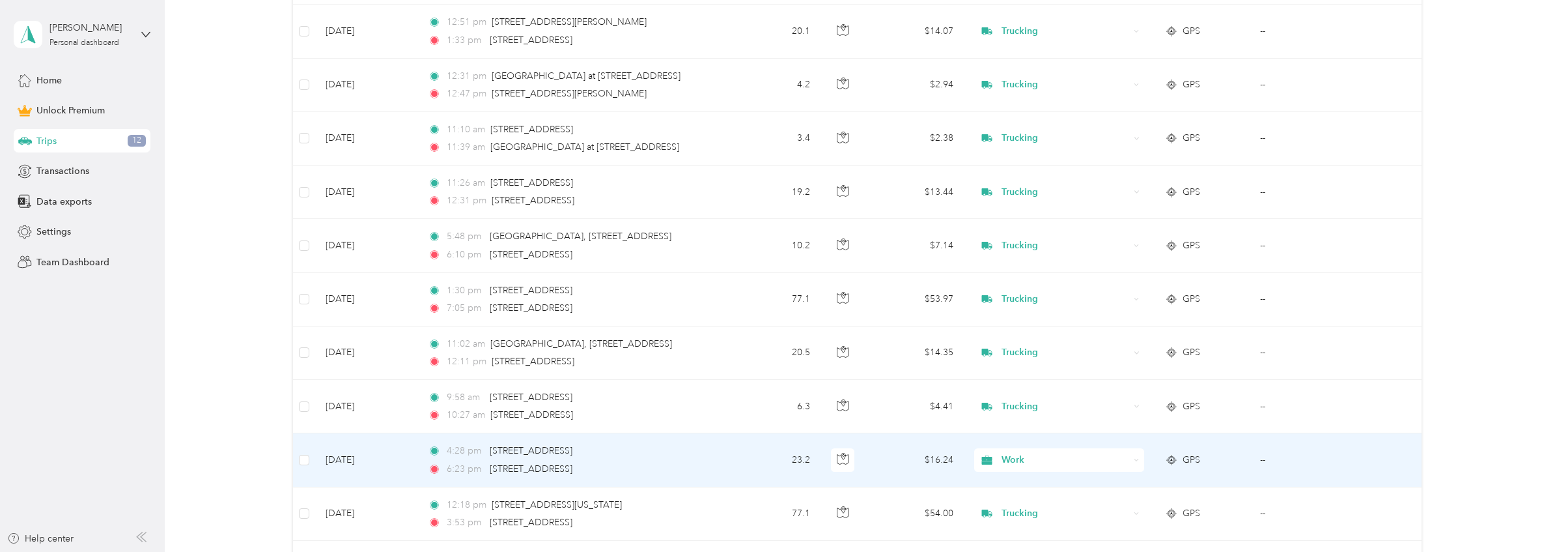
click at [1044, 461] on span "Work" at bounding box center [1066, 460] width 128 height 14
click at [1030, 324] on span "Trucking" at bounding box center [1069, 322] width 128 height 14
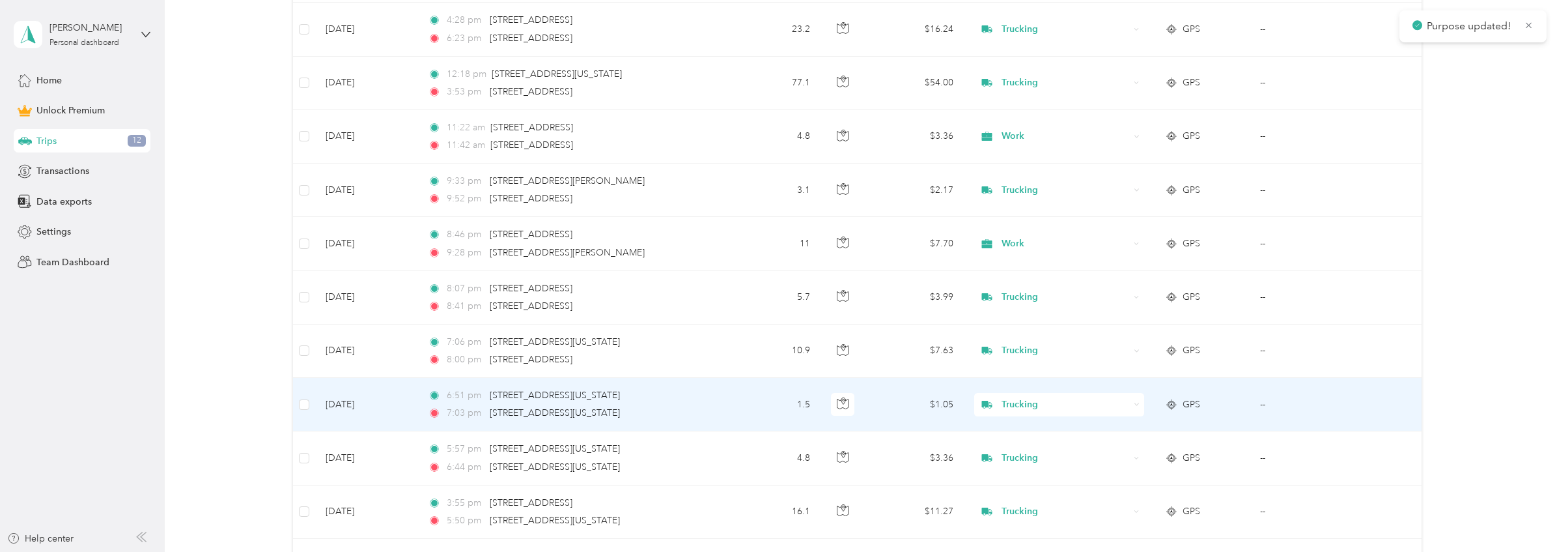
scroll to position [1659, 0]
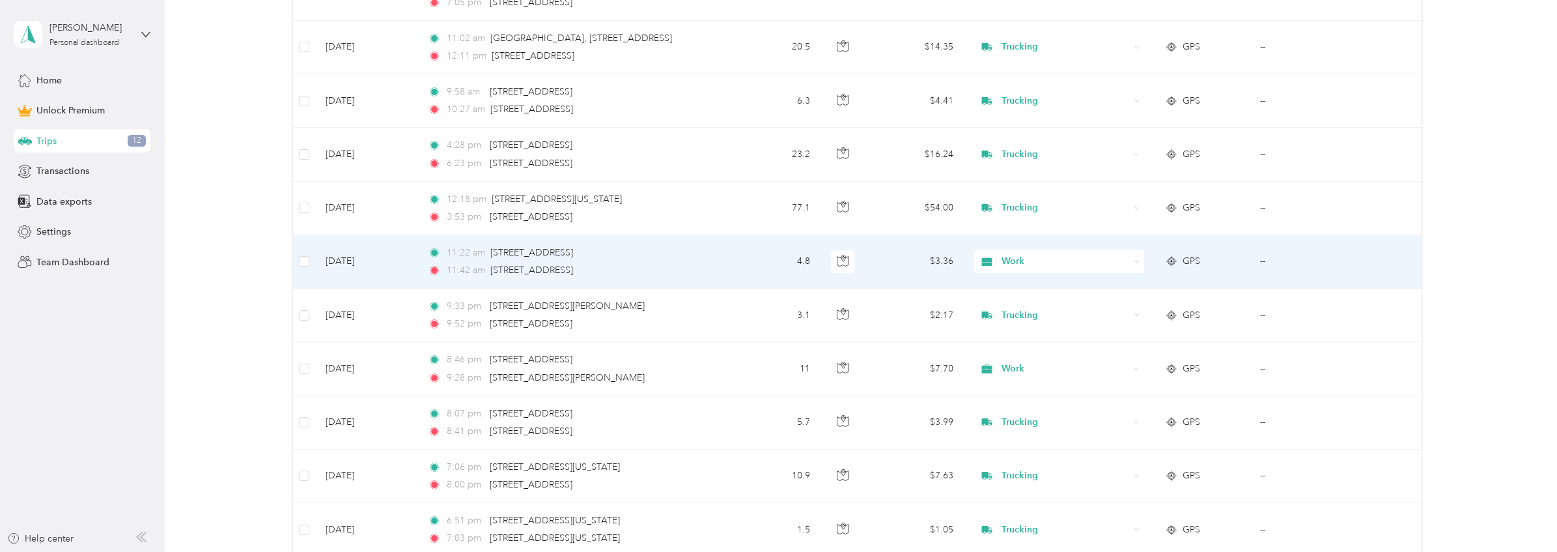
click at [1015, 261] on span "Work" at bounding box center [1066, 261] width 128 height 14
click at [1028, 328] on span "Trucking" at bounding box center [1069, 331] width 128 height 14
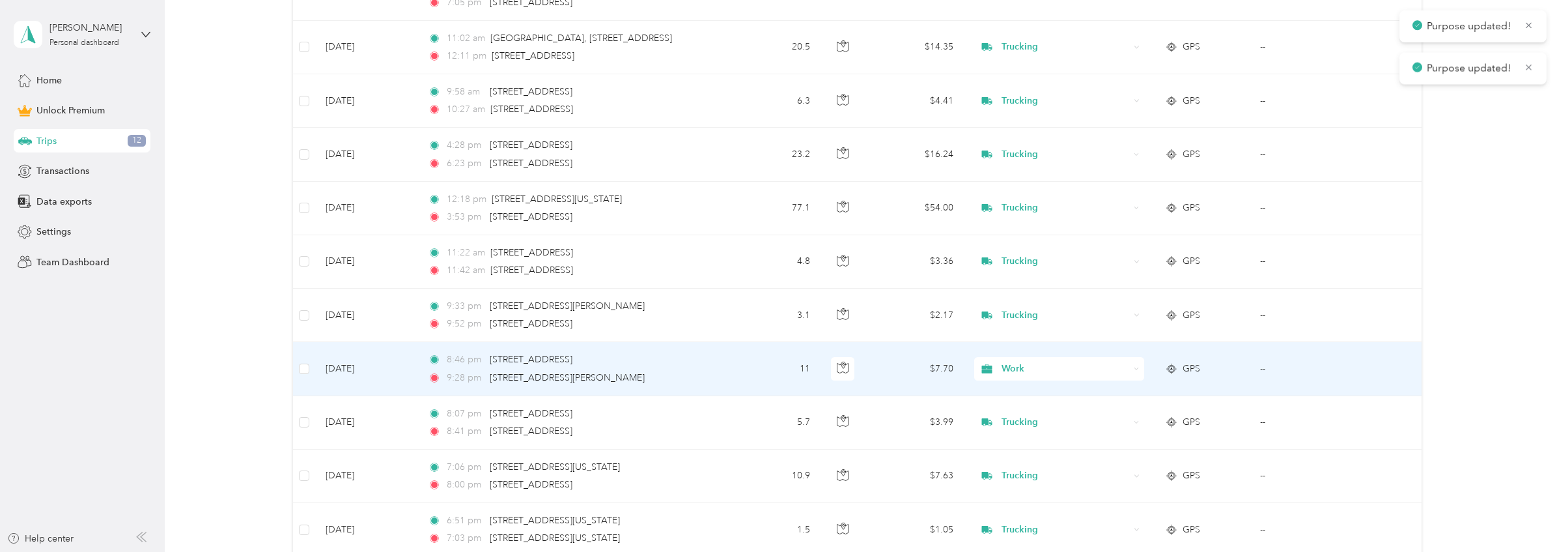
click at [1040, 369] on span "Work" at bounding box center [1066, 369] width 128 height 14
click at [1019, 226] on span "Trucking" at bounding box center [1069, 227] width 128 height 14
click at [1066, 369] on span "Work" at bounding box center [1066, 369] width 128 height 14
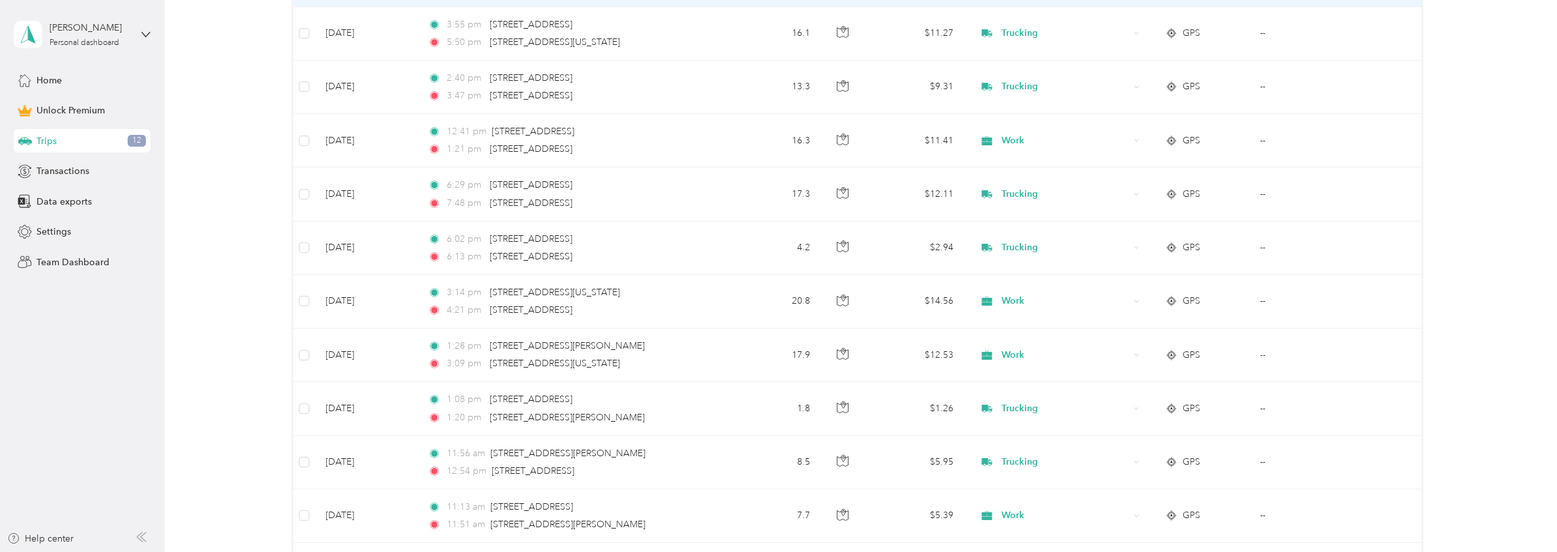
scroll to position [2303, 0]
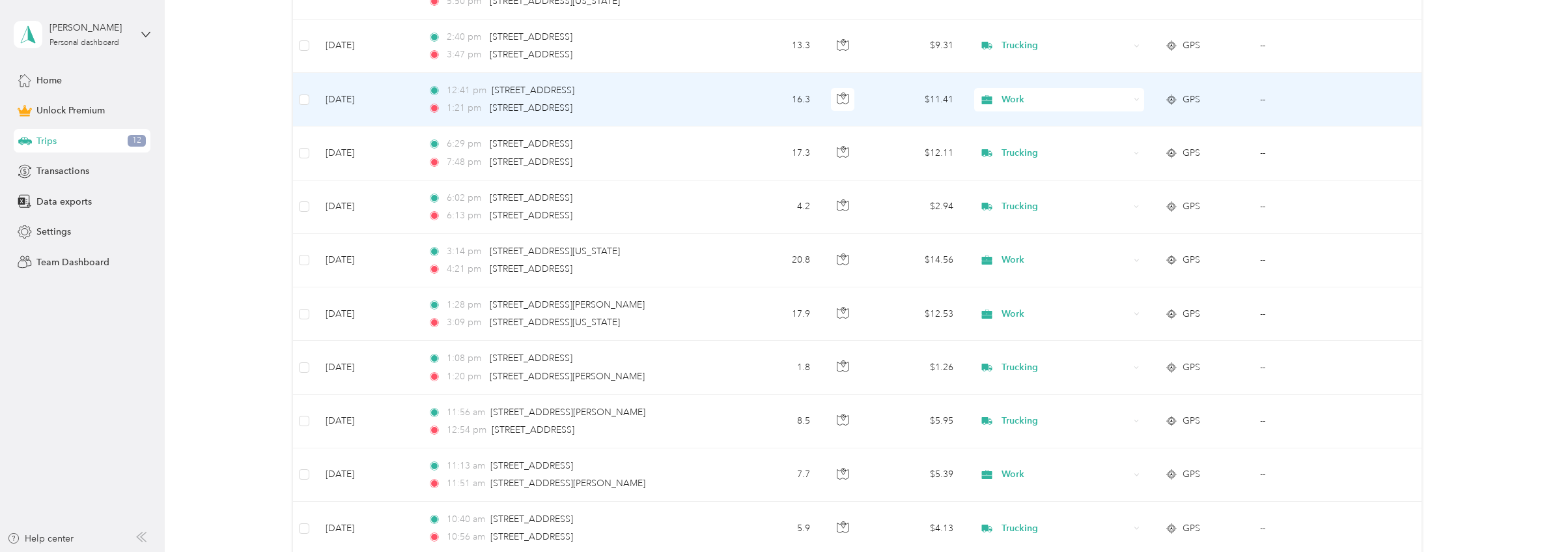
click at [1040, 95] on span "Work" at bounding box center [1066, 99] width 128 height 14
click at [1044, 170] on span "Trucking" at bounding box center [1069, 170] width 128 height 14
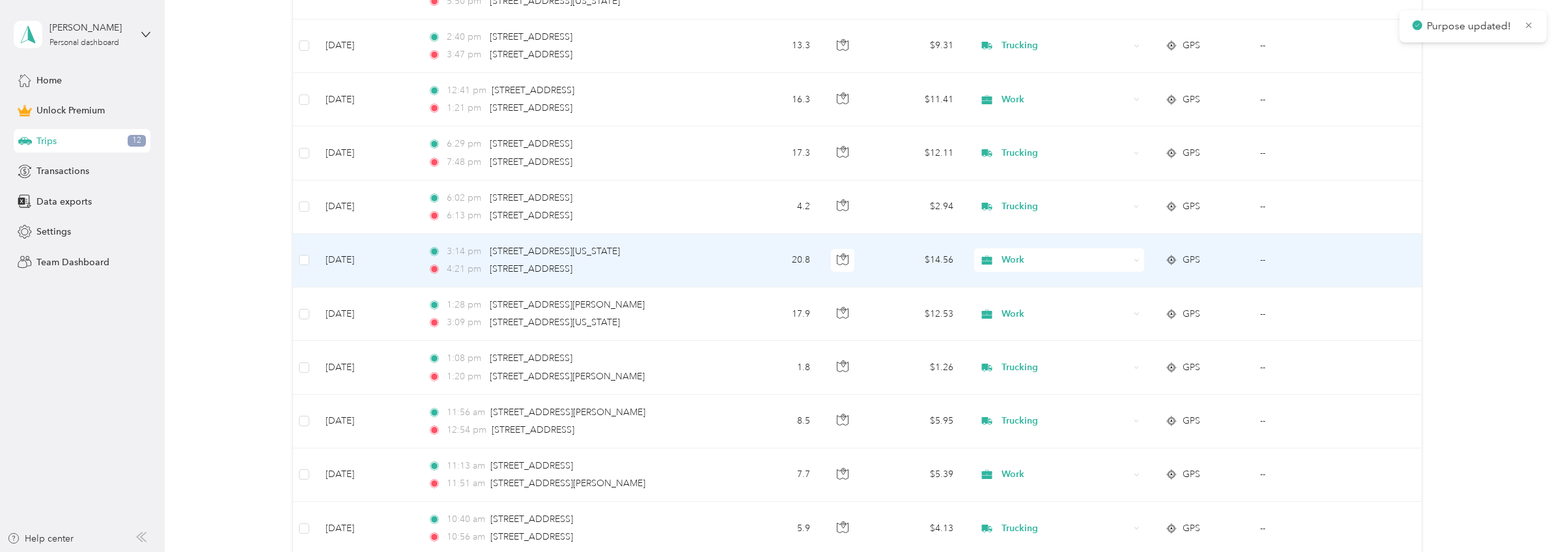
click at [1090, 260] on span "Work" at bounding box center [1066, 260] width 128 height 14
click at [1042, 324] on span "Trucking" at bounding box center [1069, 330] width 128 height 14
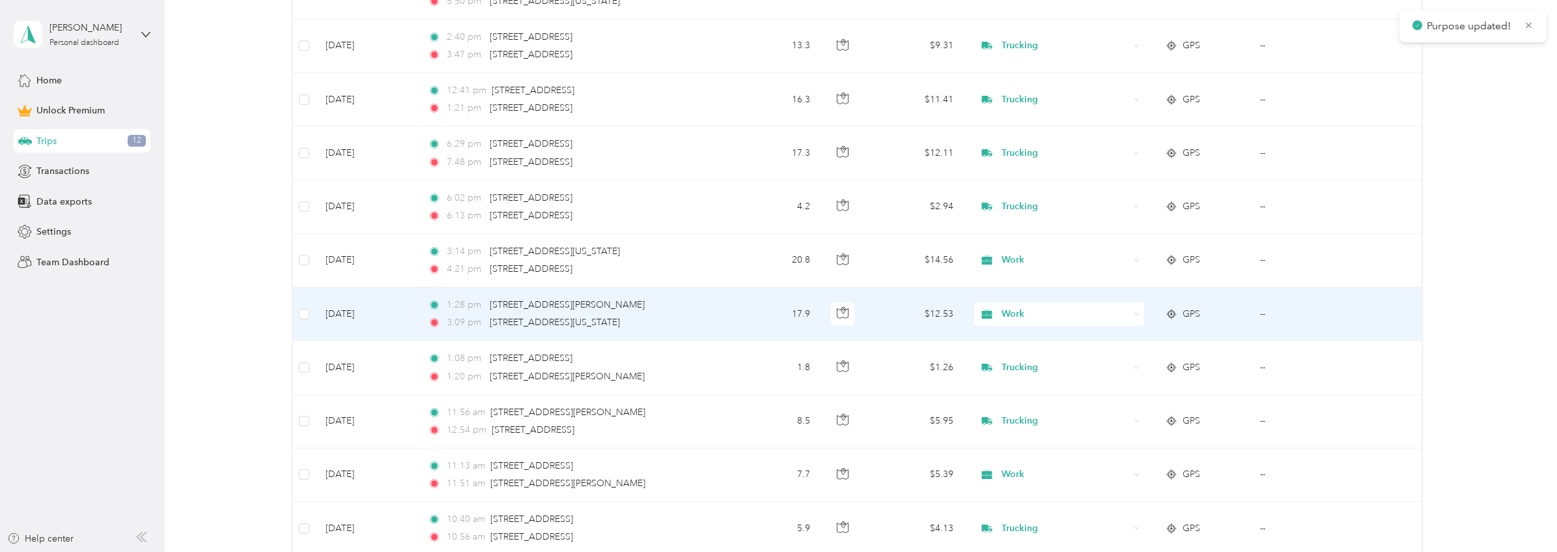
click at [1050, 318] on span "Work" at bounding box center [1066, 314] width 128 height 14
click at [1043, 387] on li "Trucking" at bounding box center [1056, 380] width 169 height 23
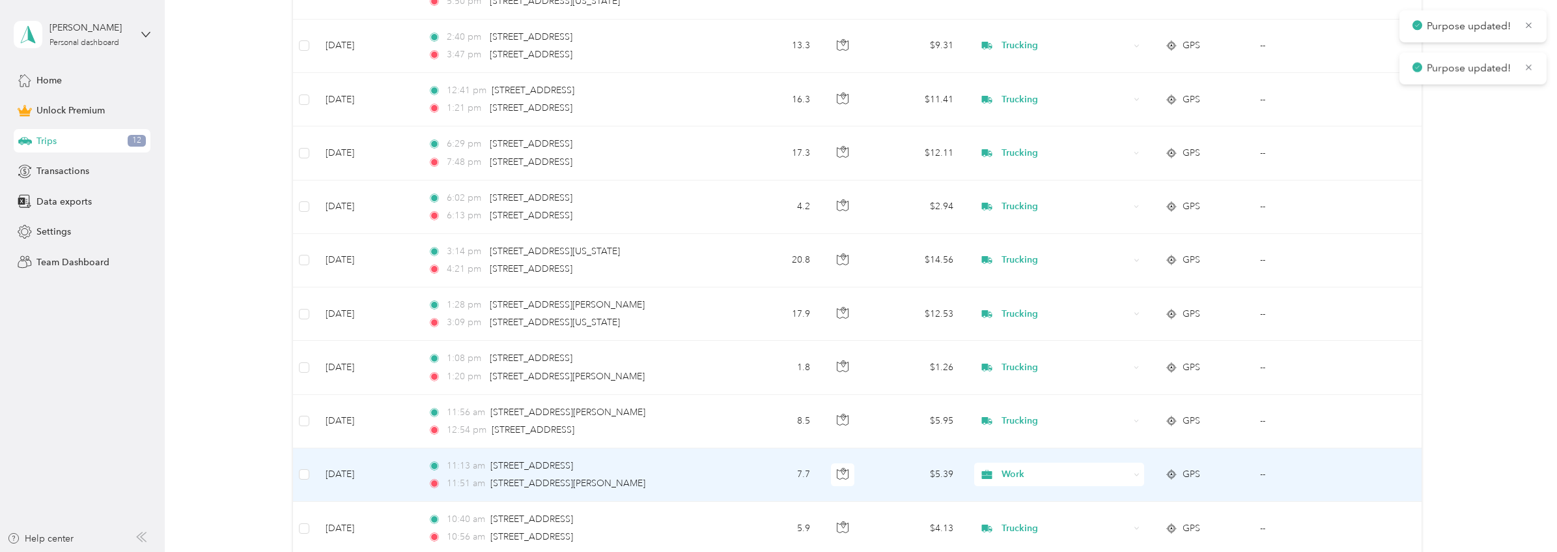
click at [1055, 475] on span "Work" at bounding box center [1066, 474] width 128 height 14
click at [1028, 337] on span "Trucking" at bounding box center [1069, 336] width 128 height 14
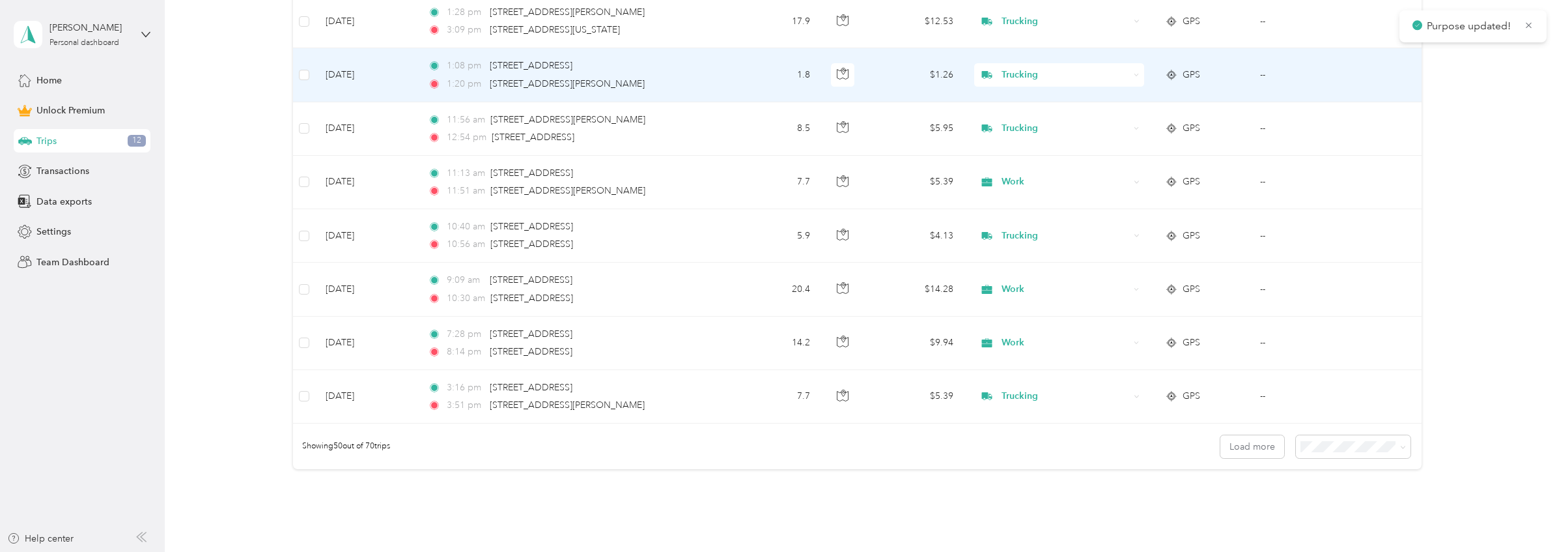
scroll to position [2598, 0]
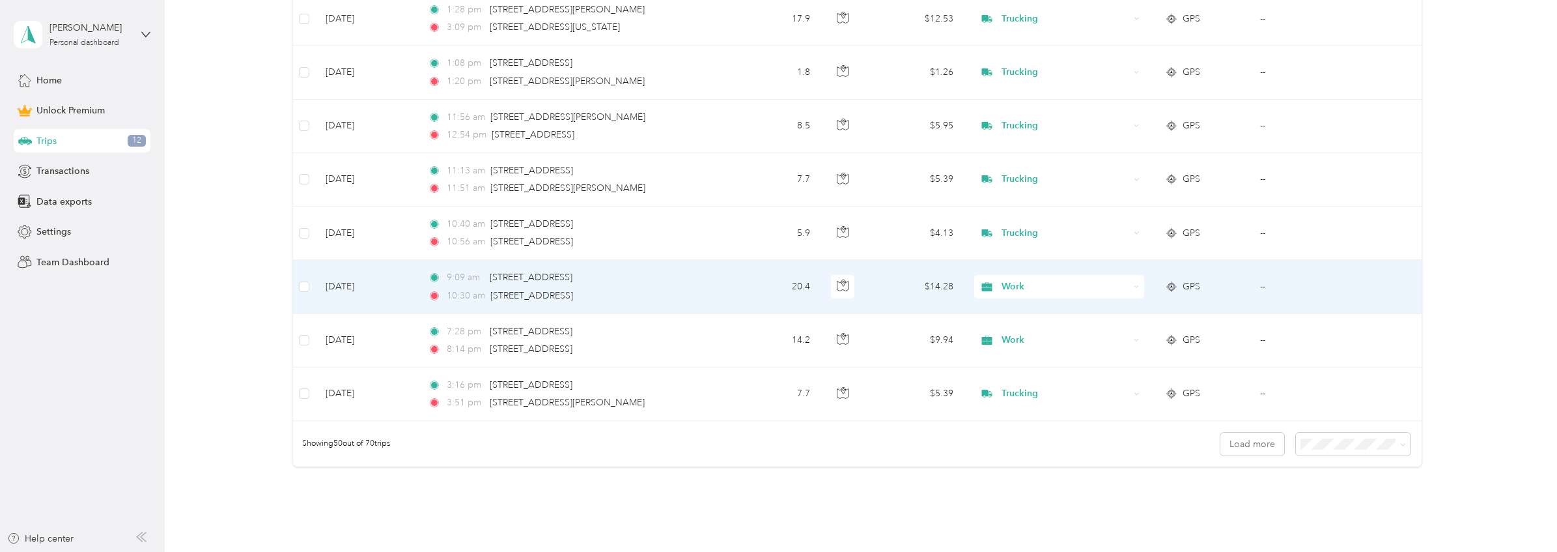
click at [1027, 283] on span "Work" at bounding box center [1066, 286] width 128 height 14
click at [1040, 356] on span "Trucking" at bounding box center [1069, 357] width 128 height 14
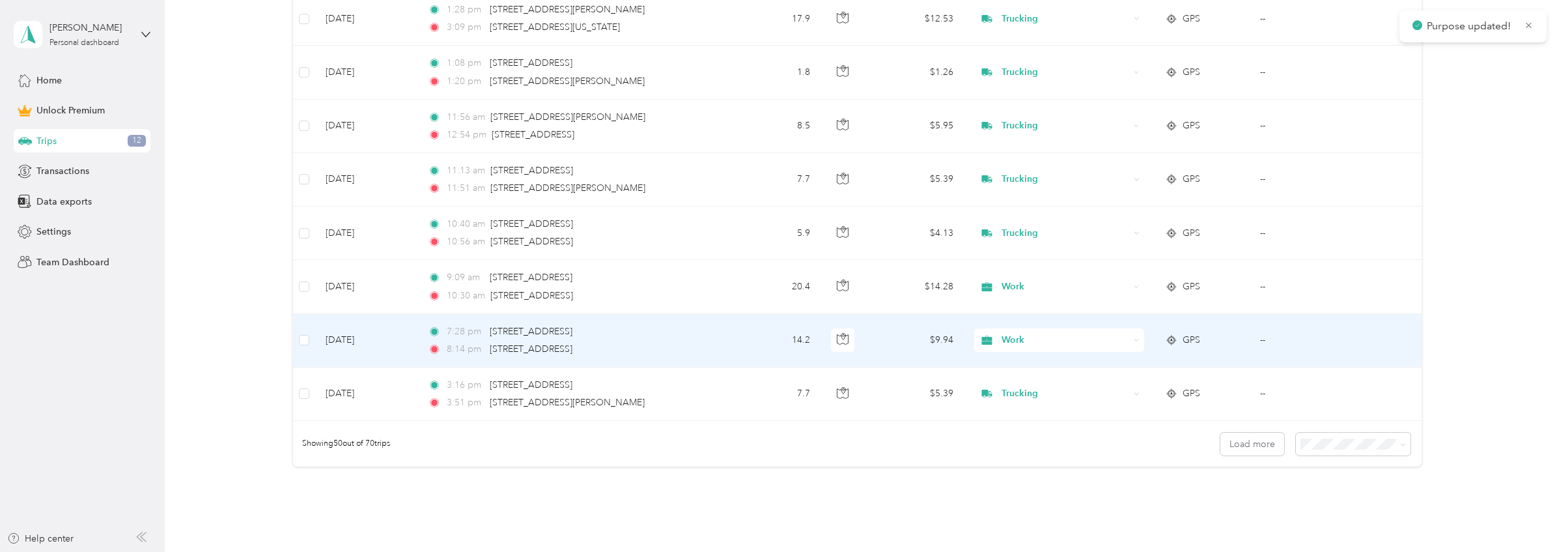
click at [1053, 333] on span "Work" at bounding box center [1066, 340] width 128 height 14
click at [1045, 404] on span "Trucking" at bounding box center [1069, 410] width 128 height 14
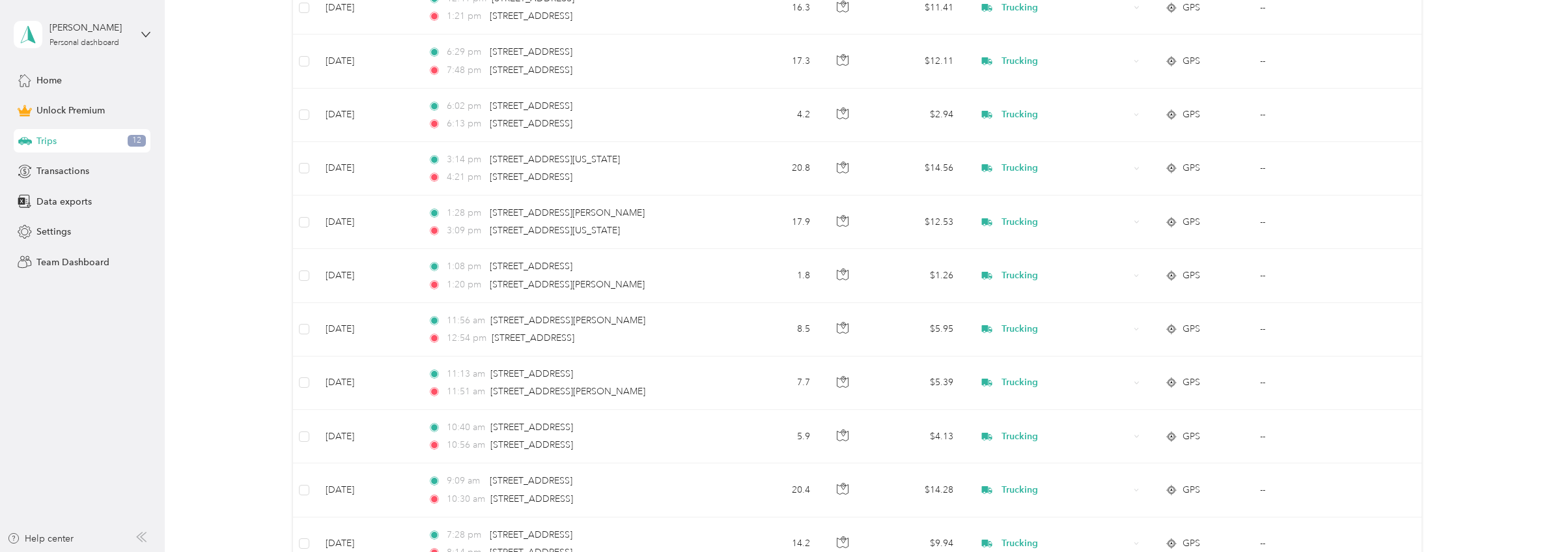
scroll to position [2693, 0]
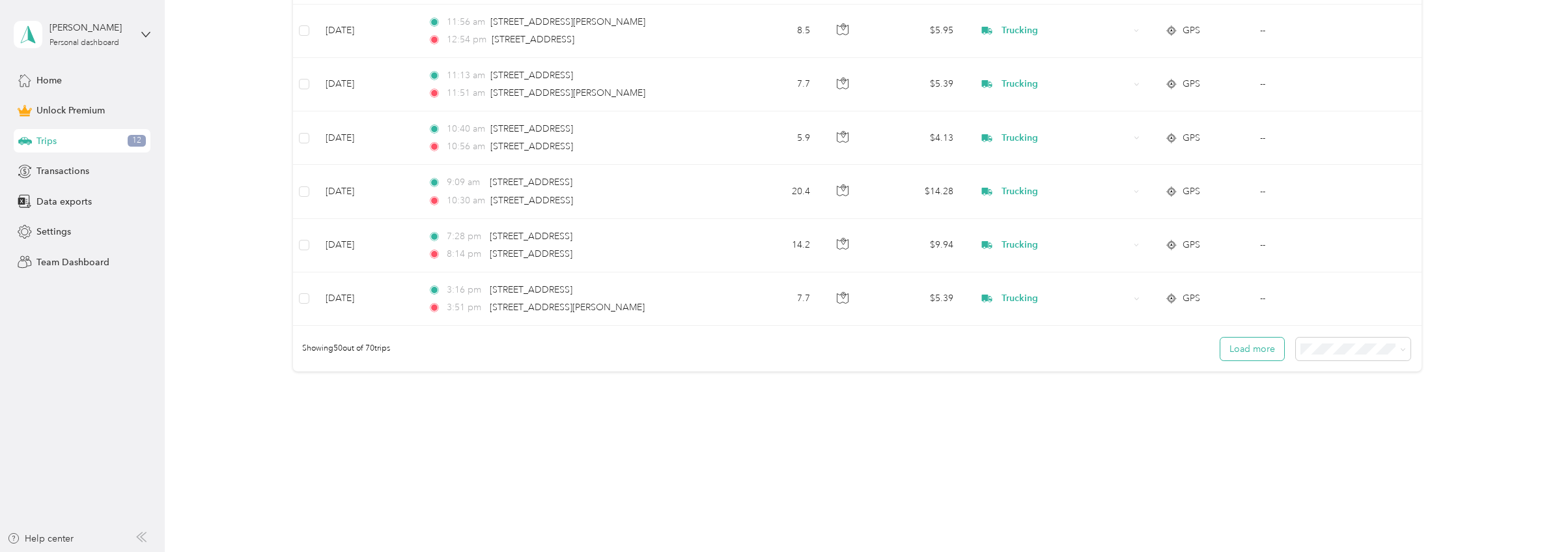
click at [1228, 346] on button "Load more" at bounding box center [1253, 348] width 64 height 23
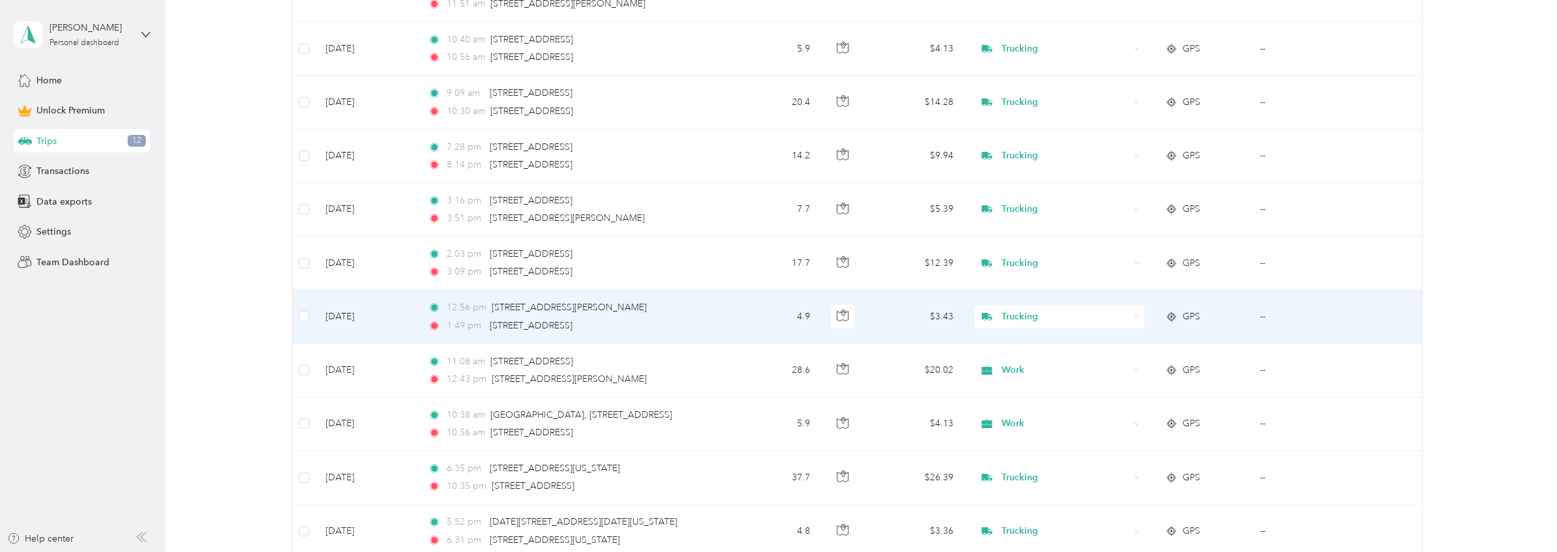
scroll to position [2791, 0]
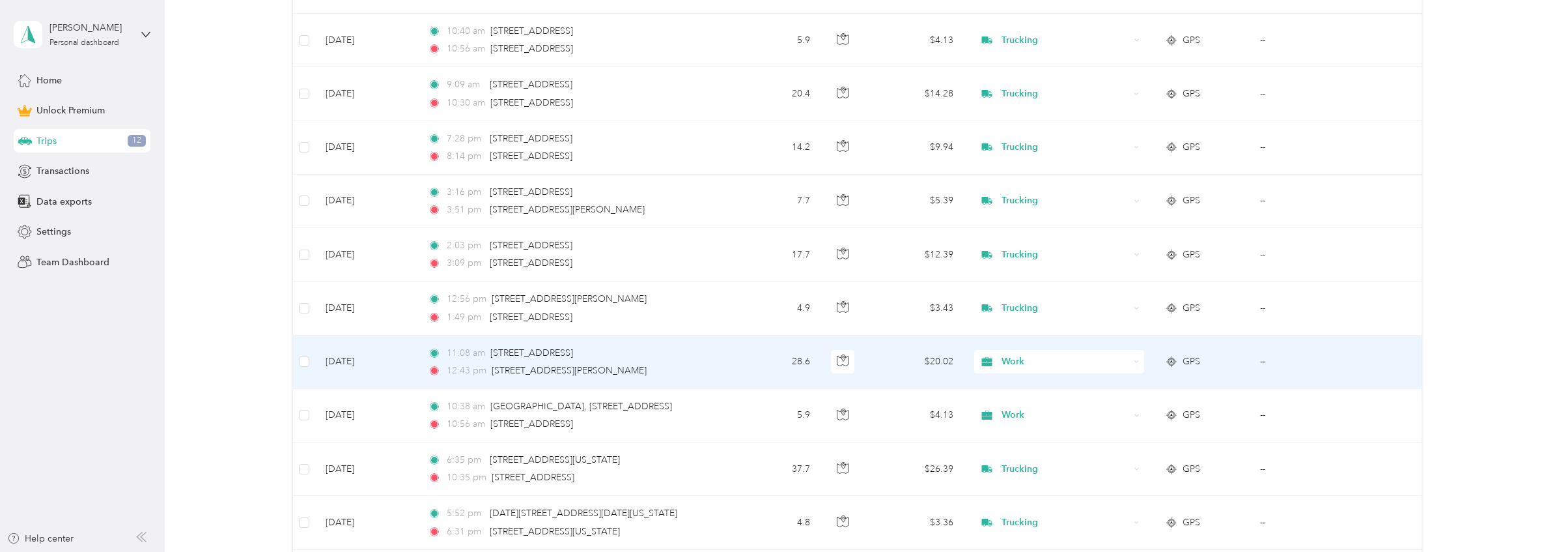
click at [1048, 361] on span "Work" at bounding box center [1066, 361] width 128 height 14
click at [1028, 220] on span "Trucking" at bounding box center [1069, 223] width 128 height 14
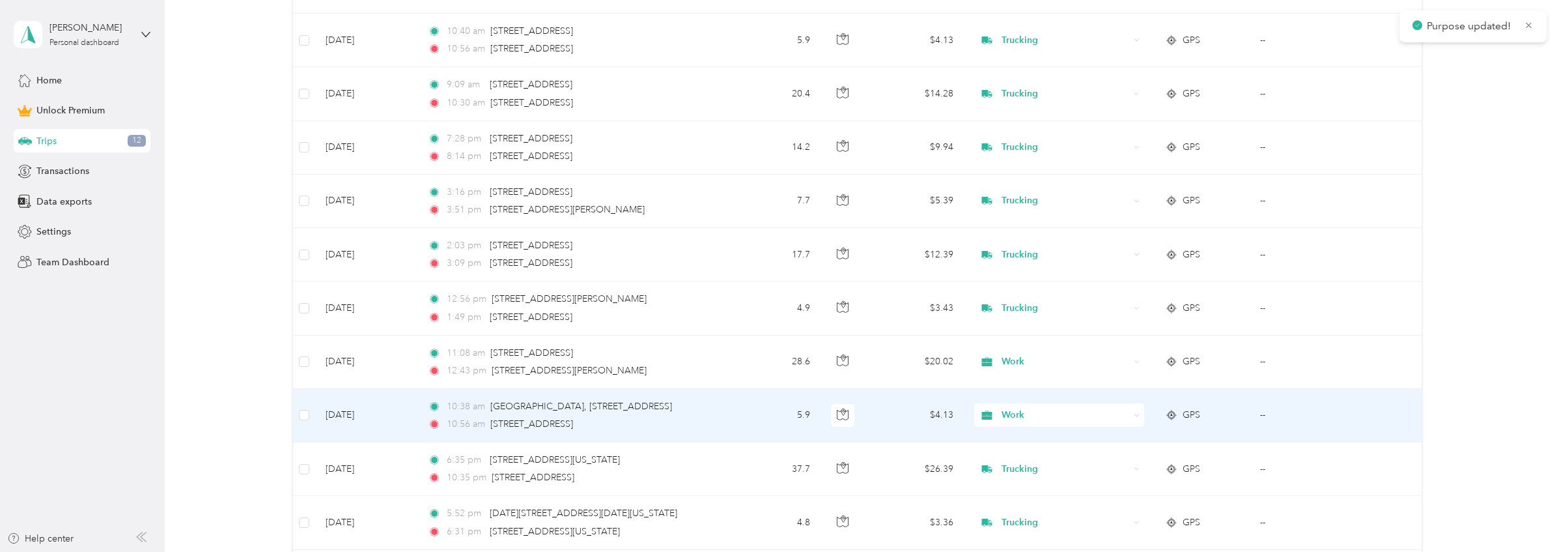
click at [1043, 418] on span "Work" at bounding box center [1066, 415] width 128 height 14
click at [1018, 282] on li "Trucking" at bounding box center [1056, 275] width 169 height 23
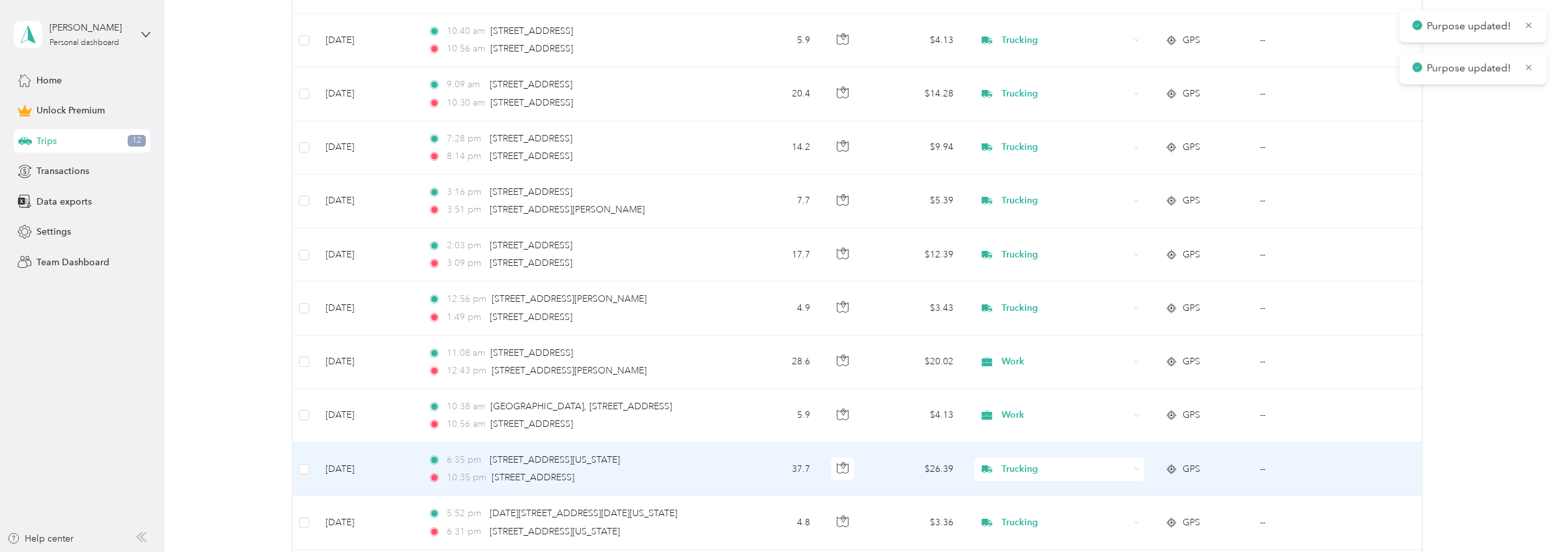
click at [1025, 466] on span "Trucking" at bounding box center [1066, 469] width 128 height 14
click at [1026, 335] on span "Trucking" at bounding box center [1062, 331] width 114 height 14
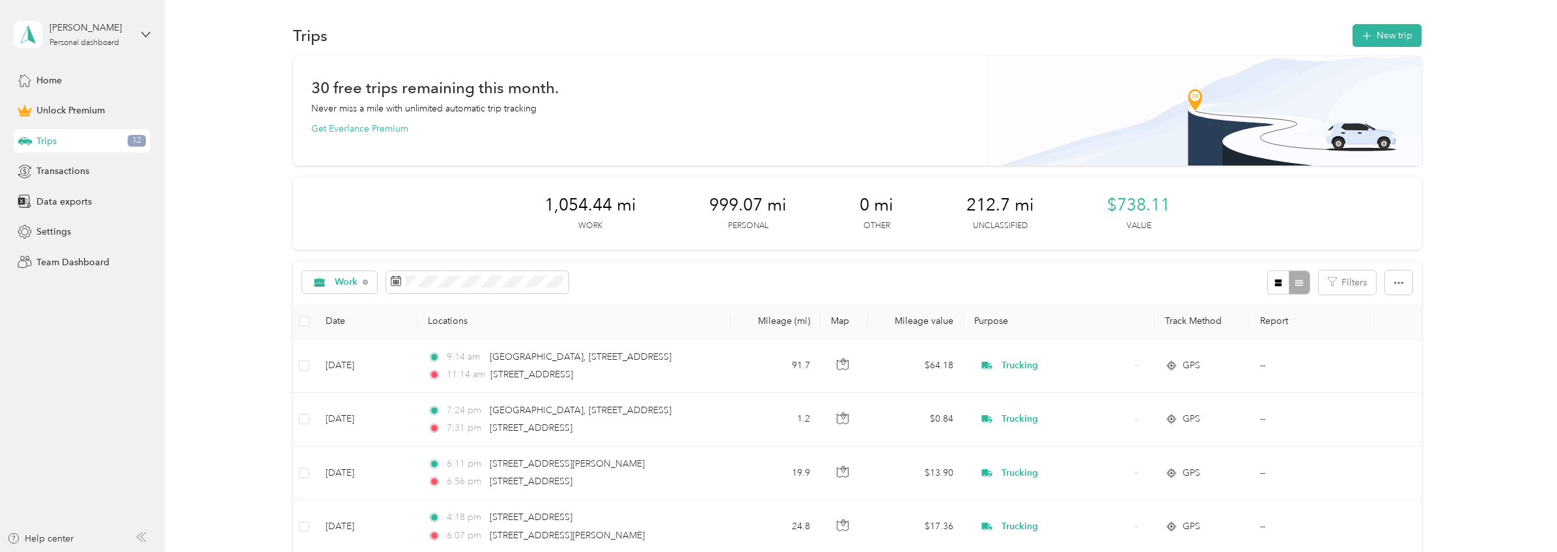
scroll to position [0, 0]
click at [335, 285] on span "Work" at bounding box center [346, 283] width 23 height 9
click at [343, 326] on span "Unclassified" at bounding box center [361, 326] width 53 height 14
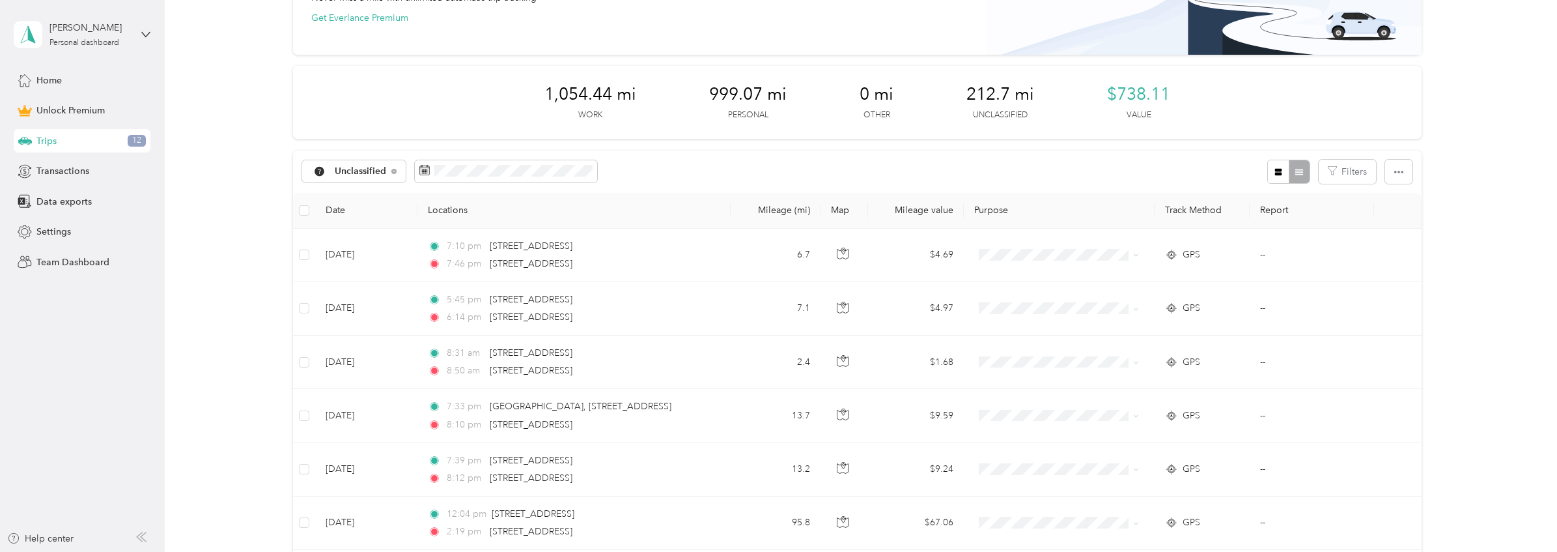
scroll to position [109, 0]
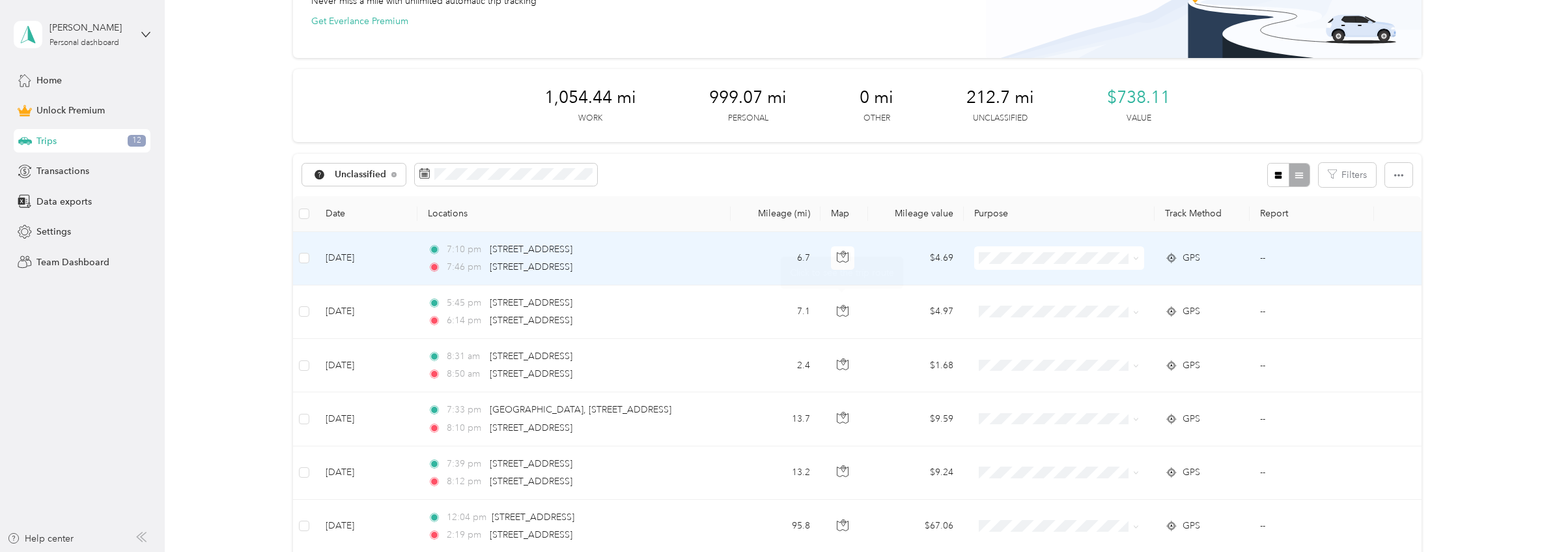
click at [715, 272] on td "7:10 pm 266 Brookside Dr, Millburn, NJ 07041, USA 7:46 pm 32 22nd St, Irvington…" at bounding box center [574, 258] width 313 height 53
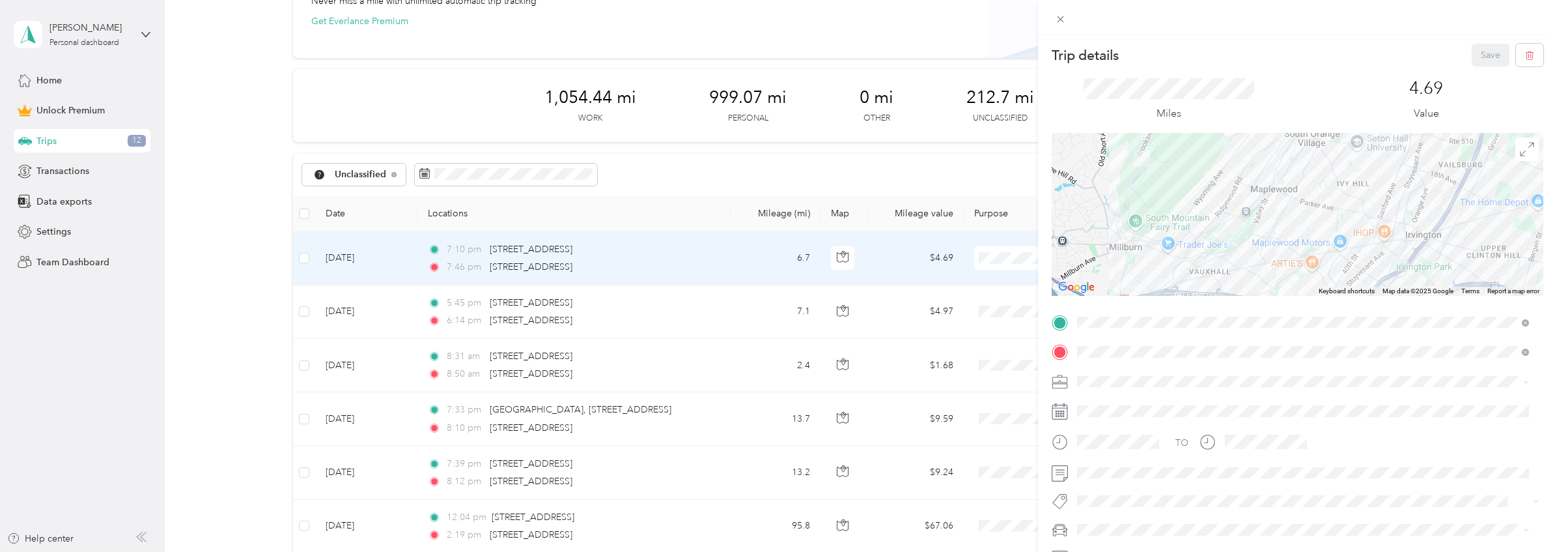
click at [1107, 228] on li "Personal" at bounding box center [1303, 218] width 461 height 23
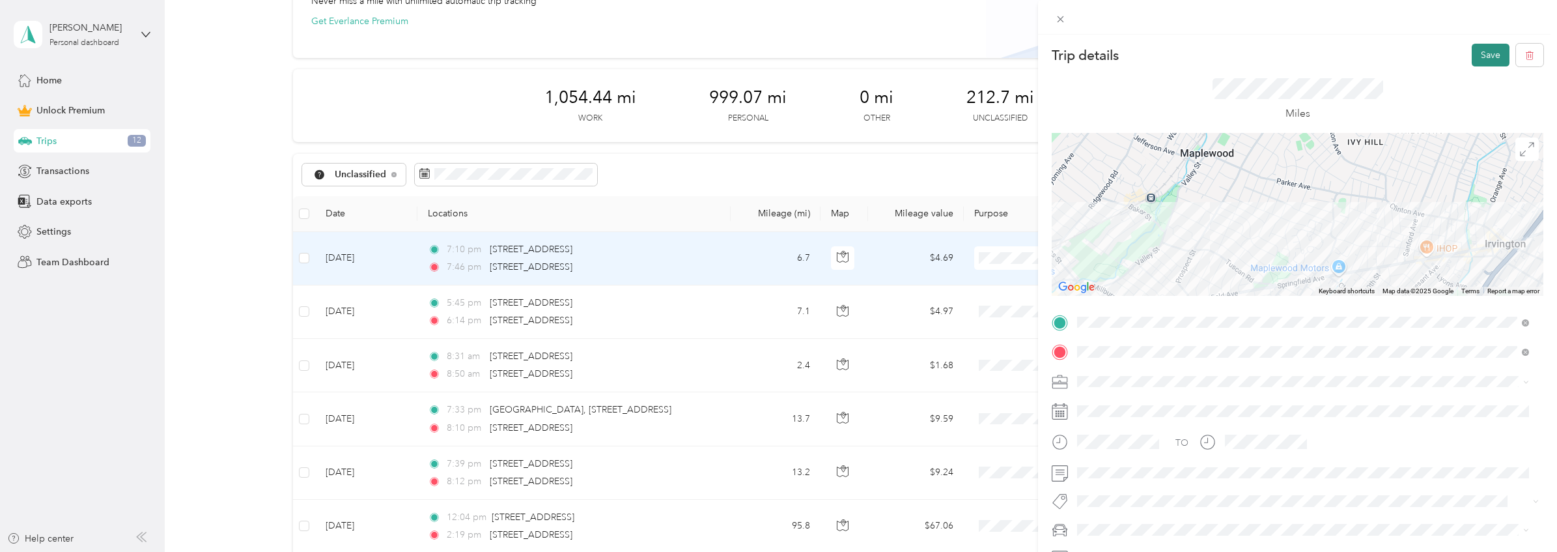
click at [1486, 50] on button "Save" at bounding box center [1491, 55] width 38 height 23
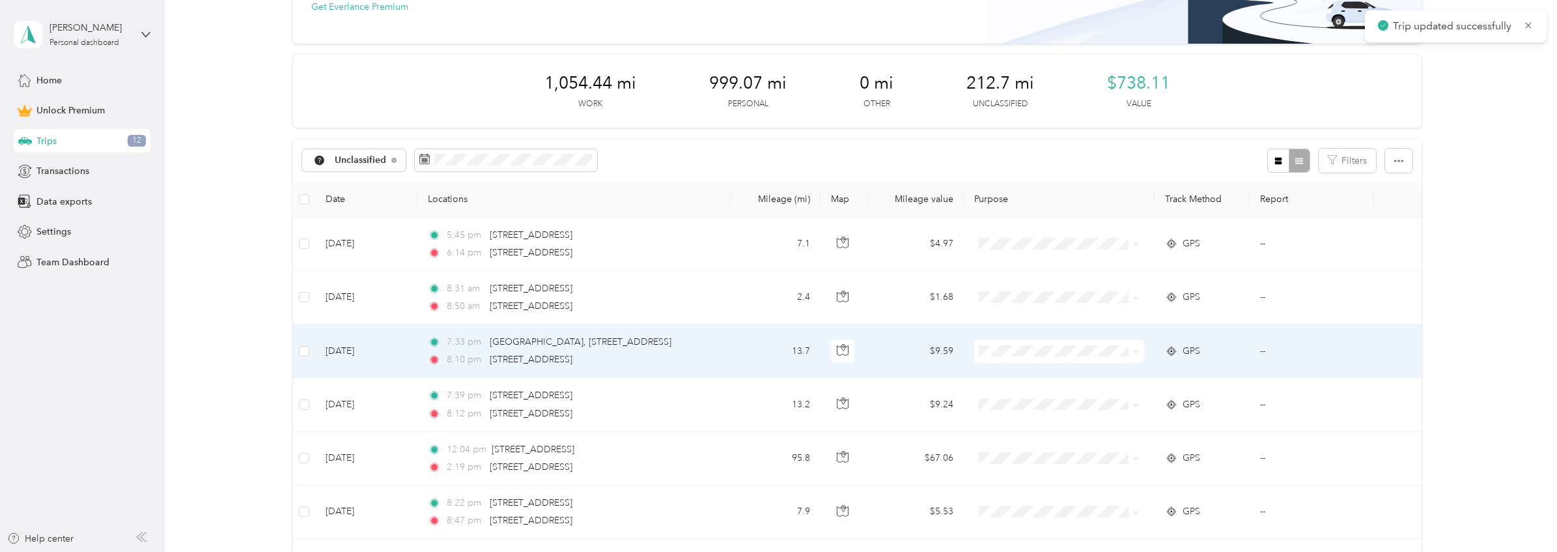
scroll to position [129, 0]
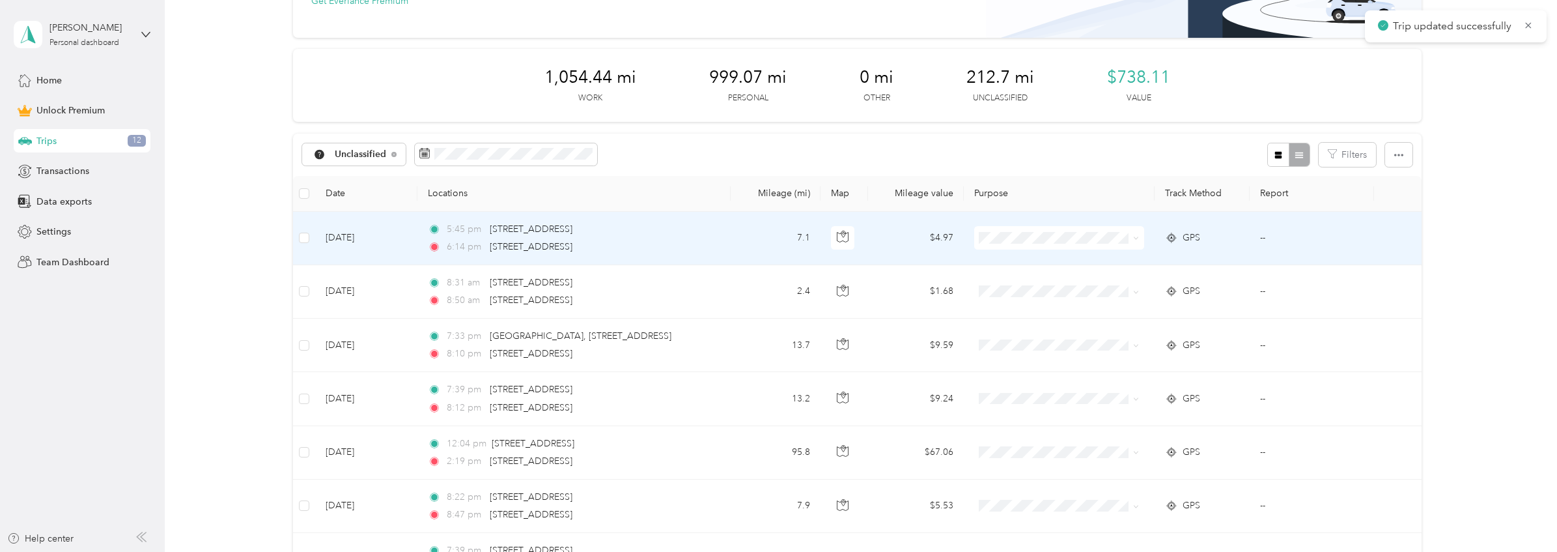
click at [716, 246] on td "5:45 pm 32 22nd St, Irvington, NJ 07111, USA 6:14 pm 266 Brookside Dr, Millburn…" at bounding box center [574, 238] width 313 height 53
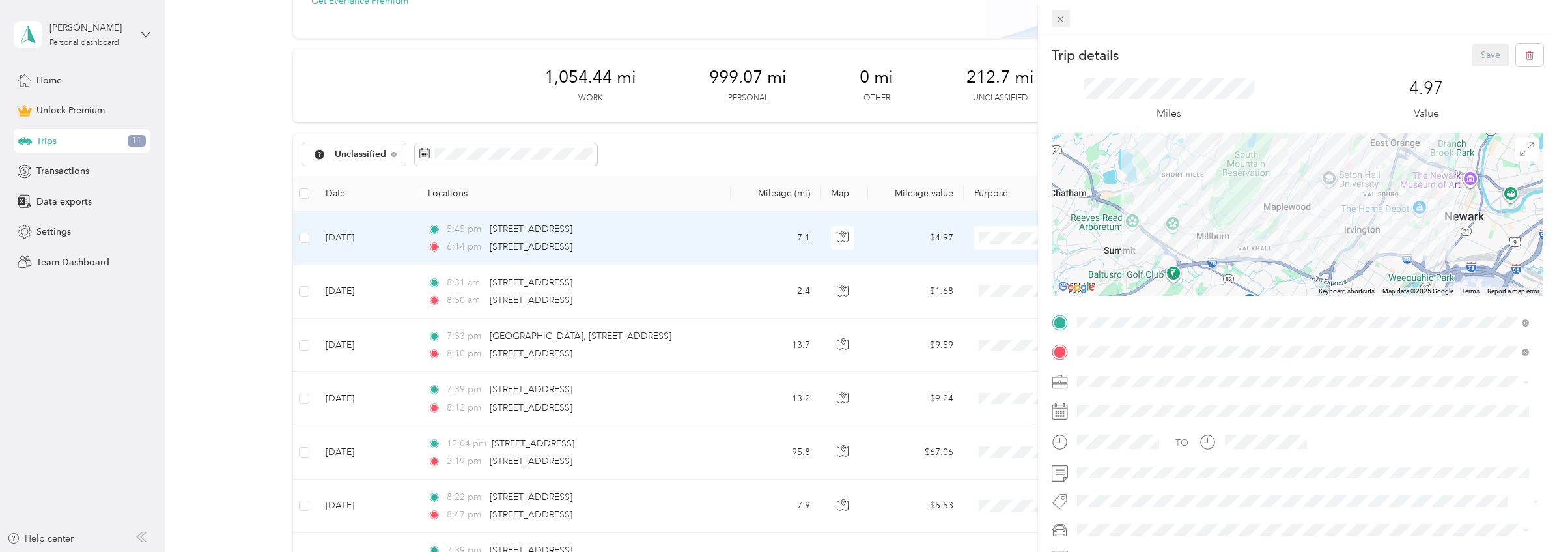
click at [1064, 14] on icon at bounding box center [1060, 19] width 11 height 11
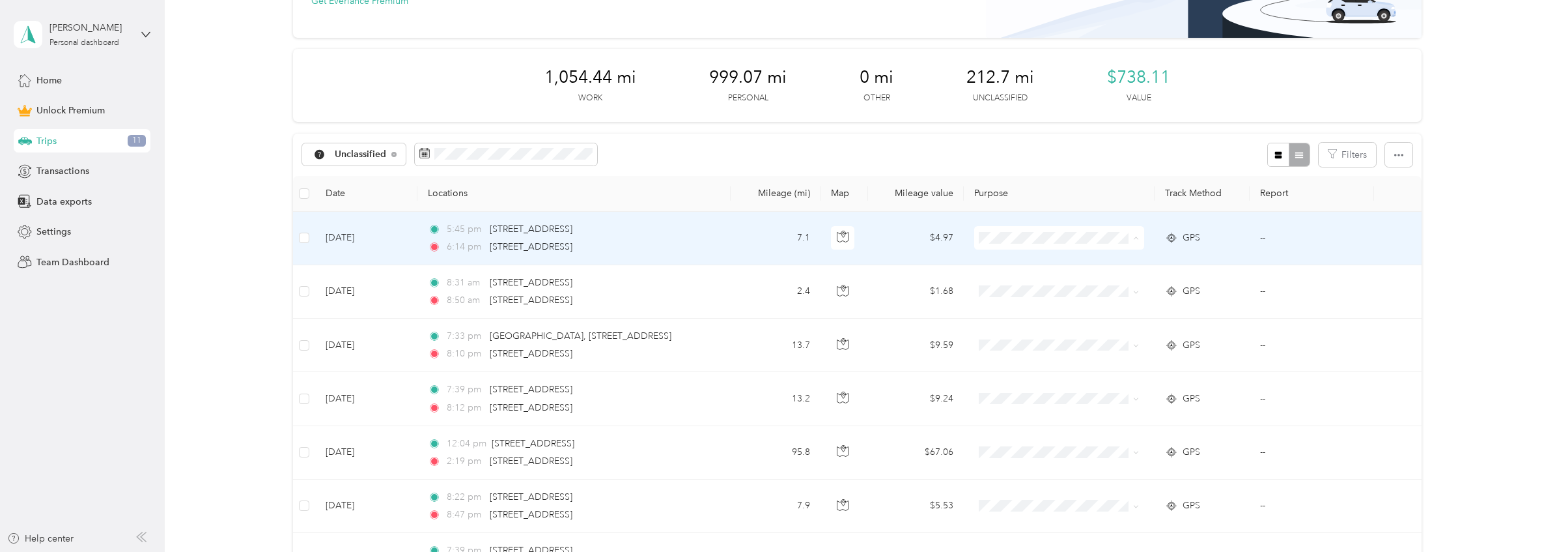
click at [1025, 286] on span "Personal" at bounding box center [1069, 285] width 128 height 14
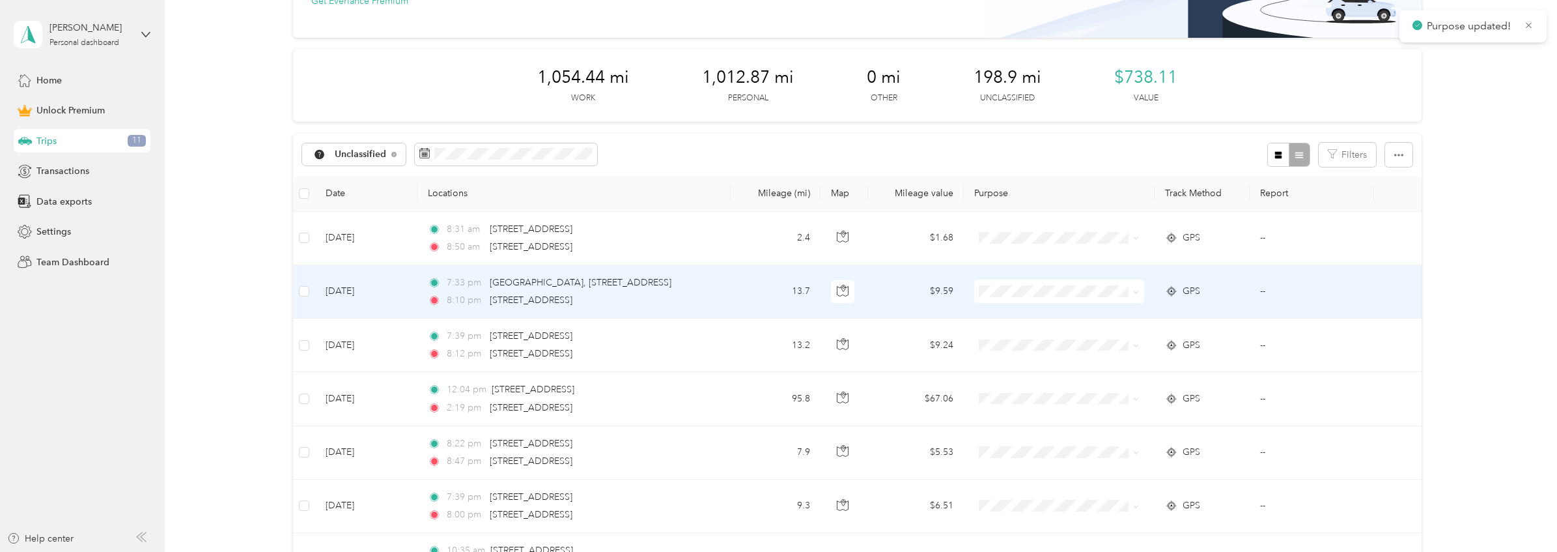
click at [746, 302] on td "13.7" at bounding box center [776, 291] width 90 height 53
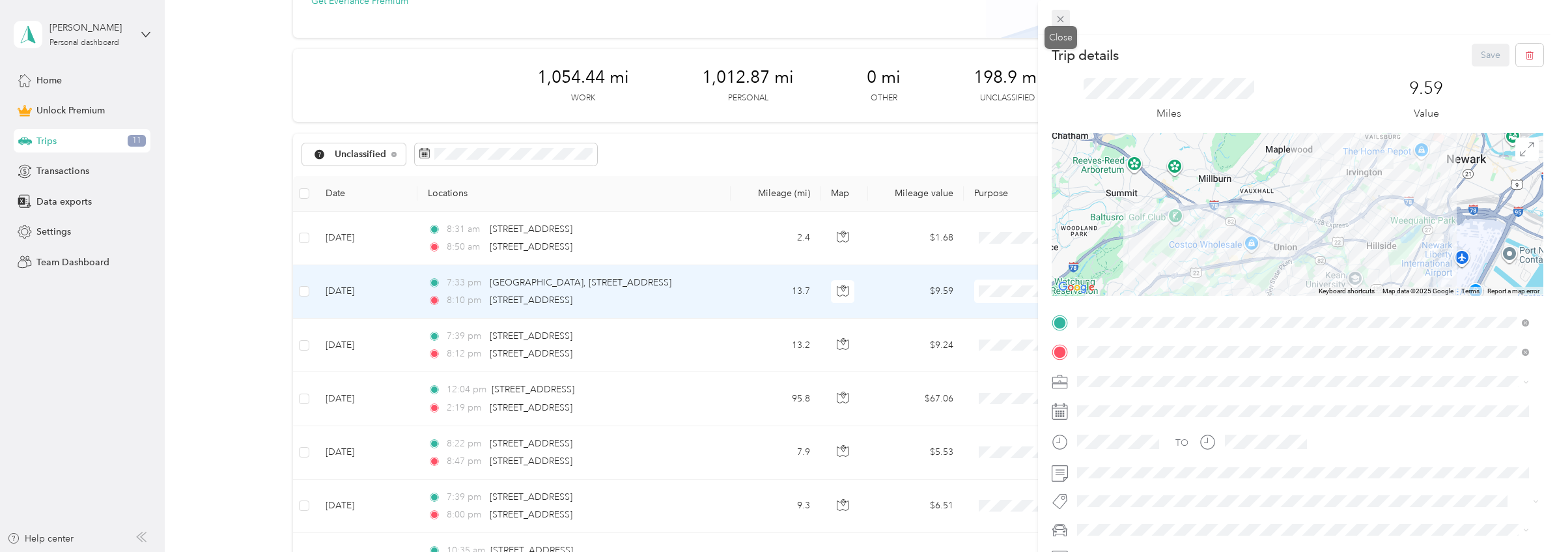
click at [1058, 15] on icon at bounding box center [1060, 19] width 11 height 11
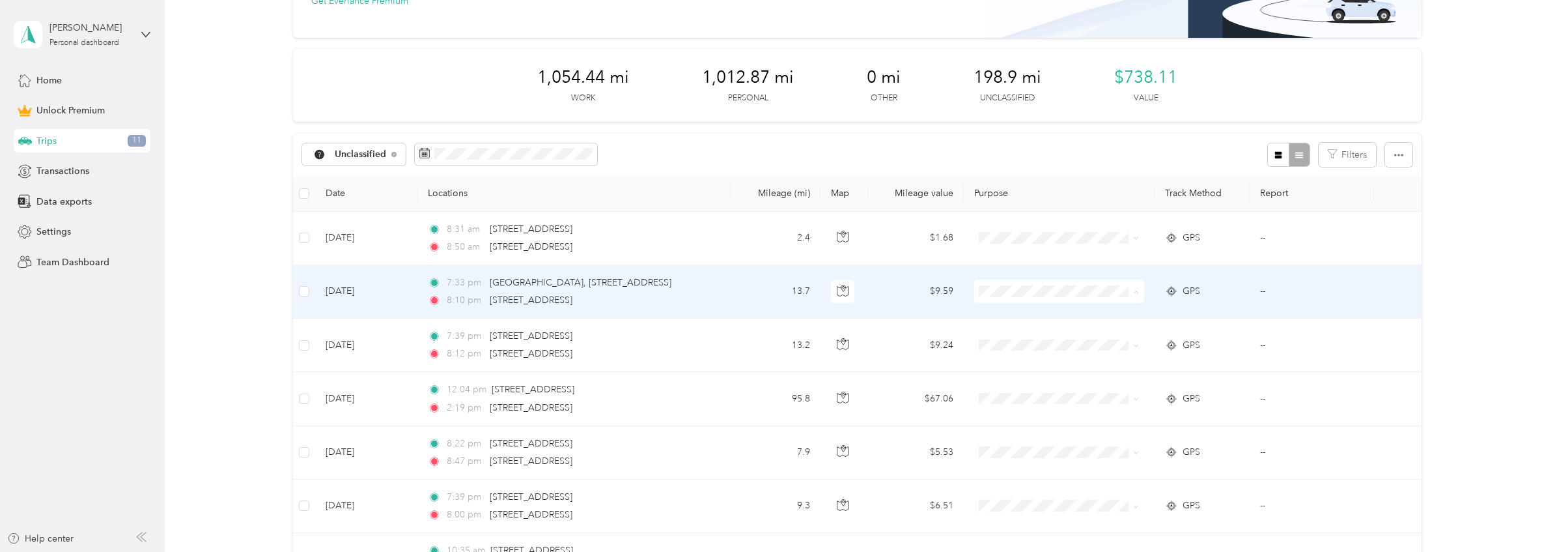
click at [1014, 337] on span "Personal" at bounding box center [1069, 339] width 128 height 14
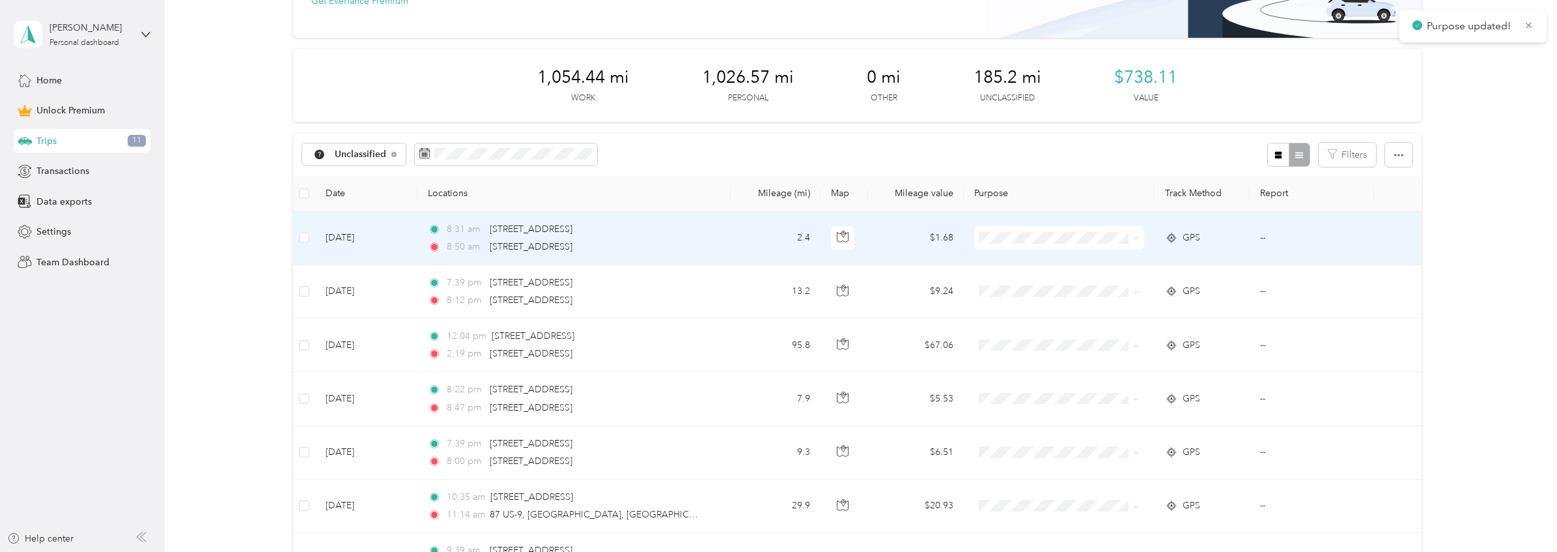
click at [739, 240] on td "2.4" at bounding box center [776, 238] width 90 height 53
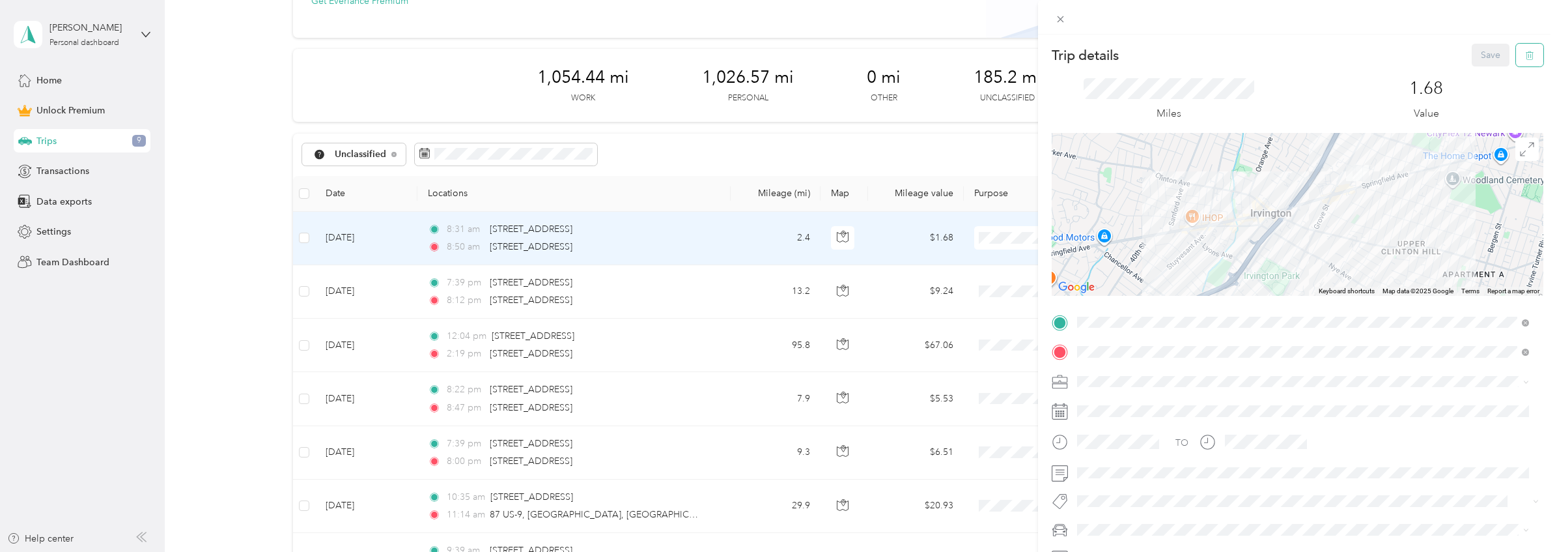
click at [1525, 56] on icon "button" at bounding box center [1529, 55] width 9 height 9
click at [1477, 74] on button "Yes" at bounding box center [1481, 71] width 25 height 21
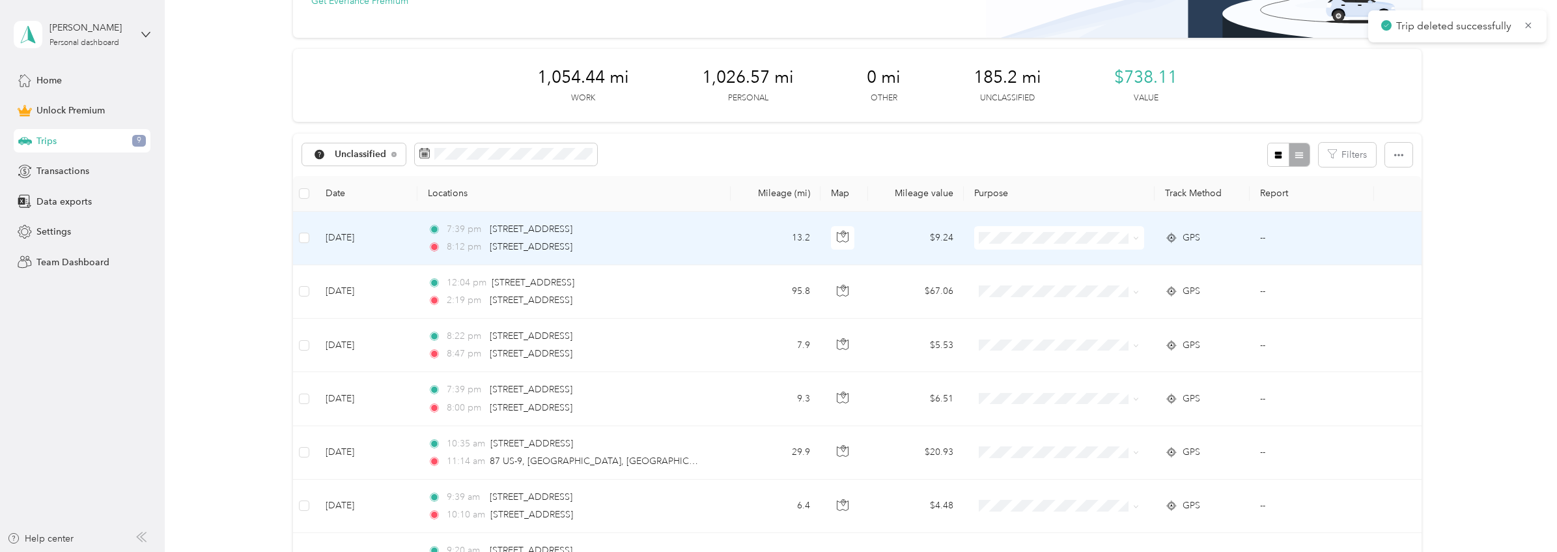
click at [773, 248] on td "13.2" at bounding box center [776, 238] width 90 height 53
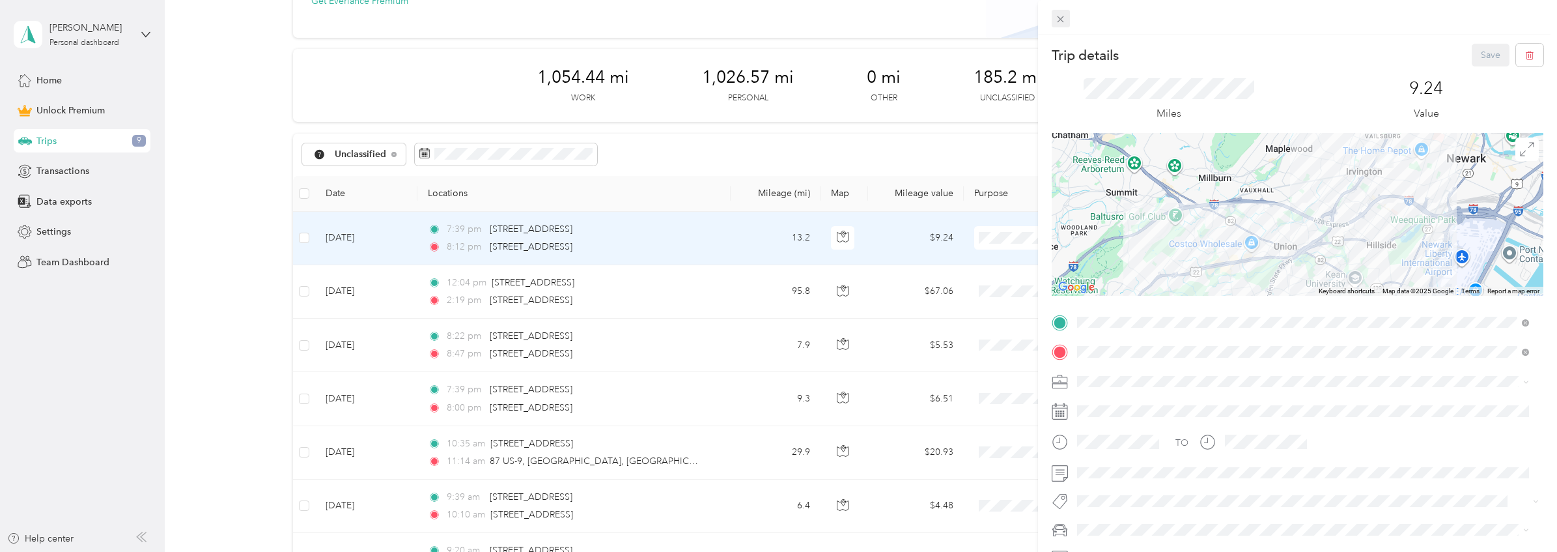
click at [1068, 16] on span at bounding box center [1061, 19] width 18 height 18
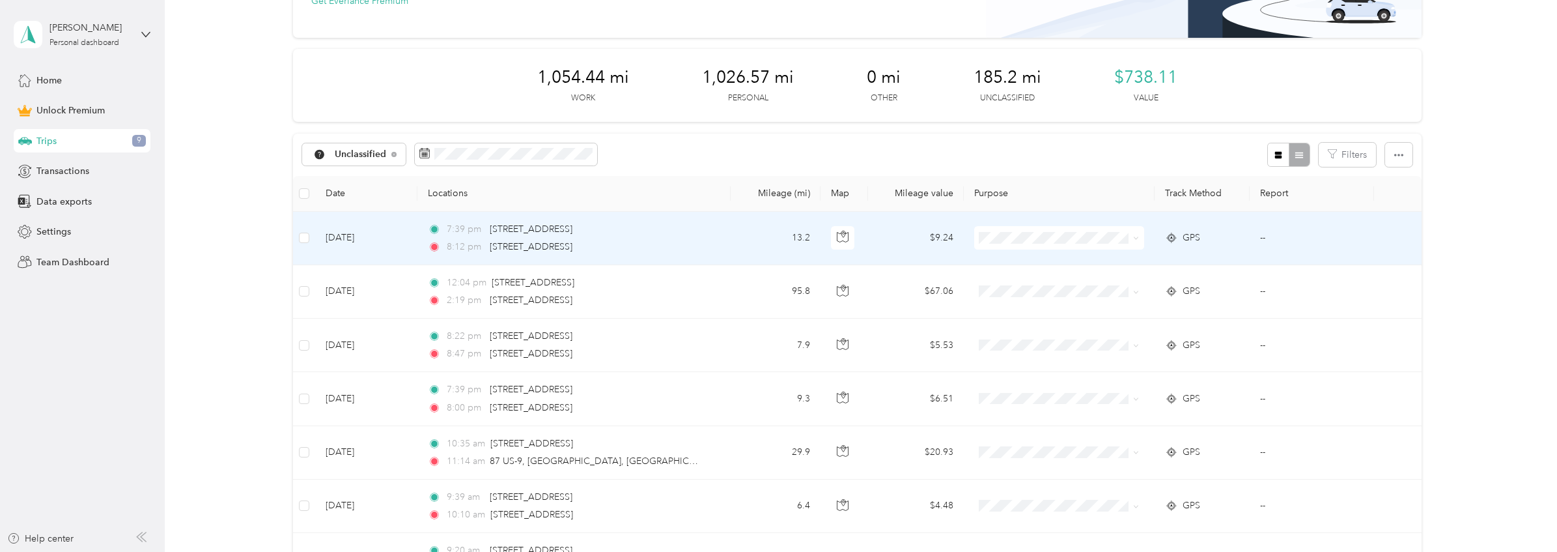
click at [1047, 276] on li "Personal" at bounding box center [1056, 281] width 169 height 23
click at [746, 224] on td "95.8" at bounding box center [776, 238] width 90 height 53
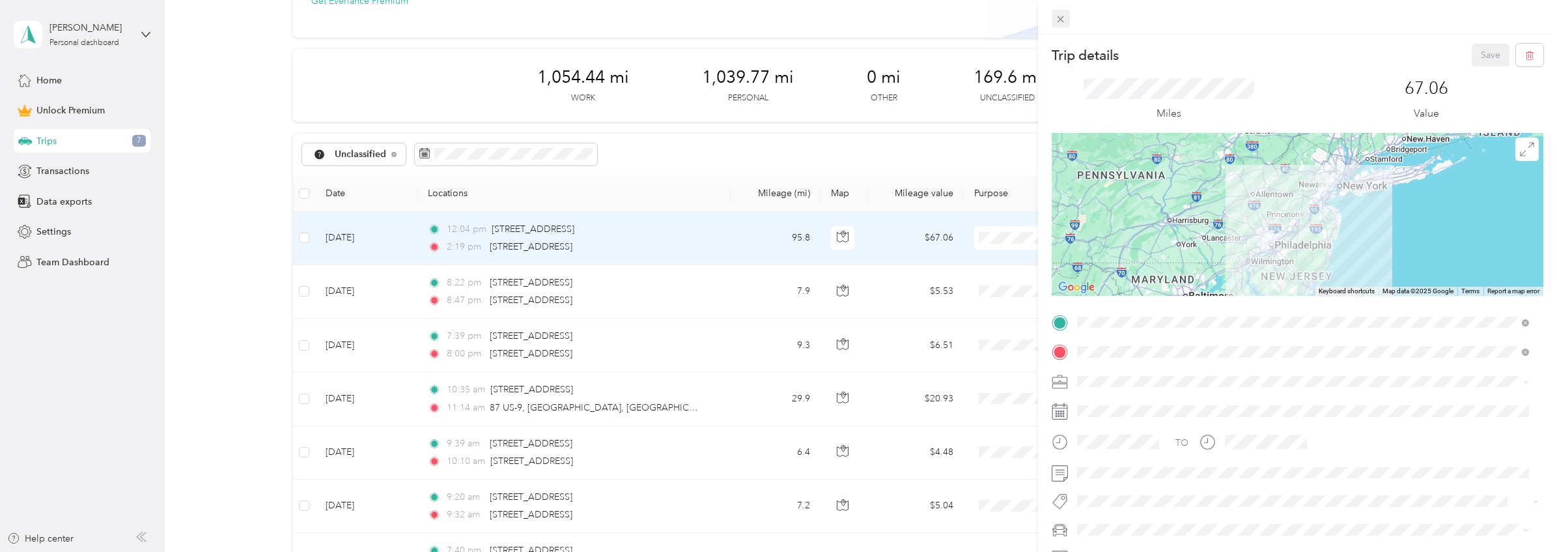
click at [1066, 18] on span at bounding box center [1061, 19] width 18 height 18
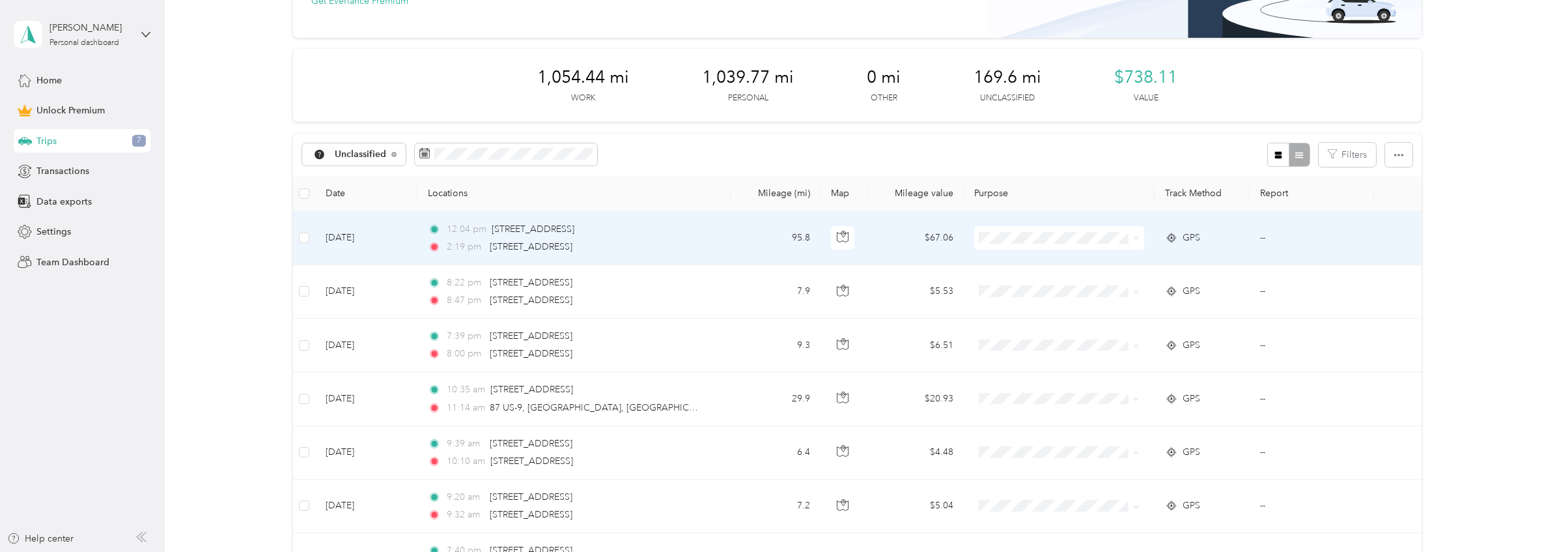
click at [1042, 283] on span "Personal" at bounding box center [1069, 285] width 128 height 14
click at [710, 239] on td "8:22 pm 900 Springfield Rd, Union, NJ 07083, USA 8:47 pm 23 22nd St, Irvington,…" at bounding box center [574, 238] width 313 height 53
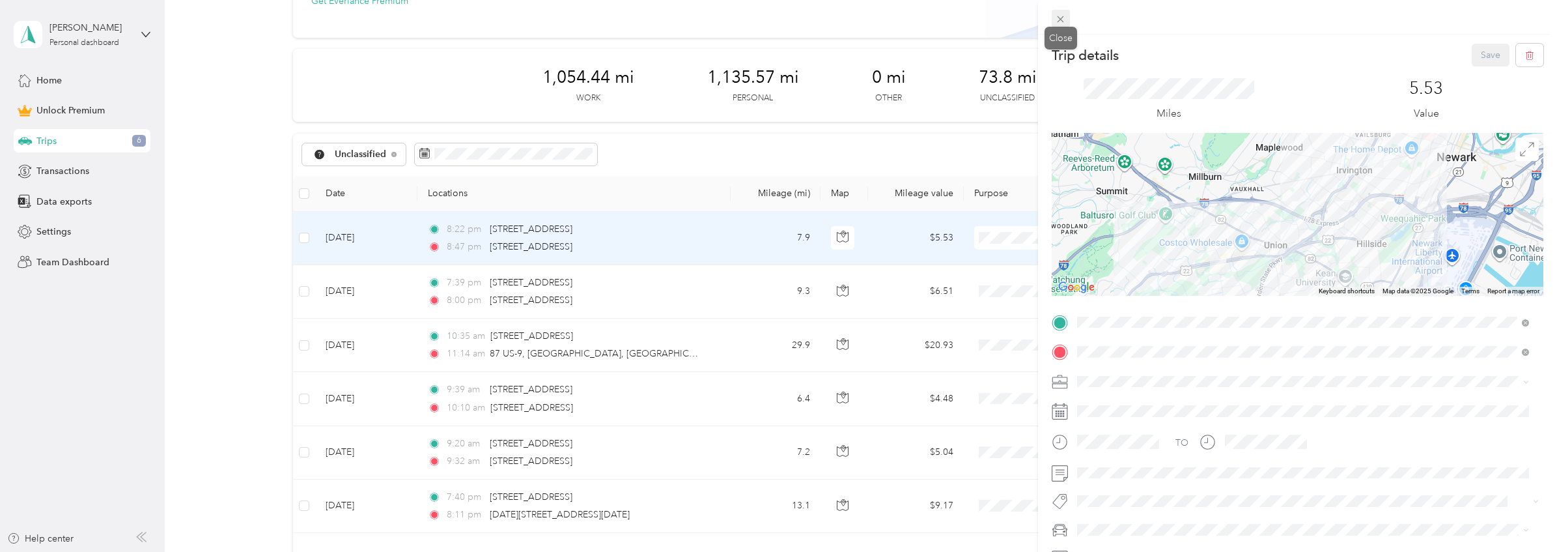
click at [1062, 21] on icon at bounding box center [1060, 19] width 11 height 11
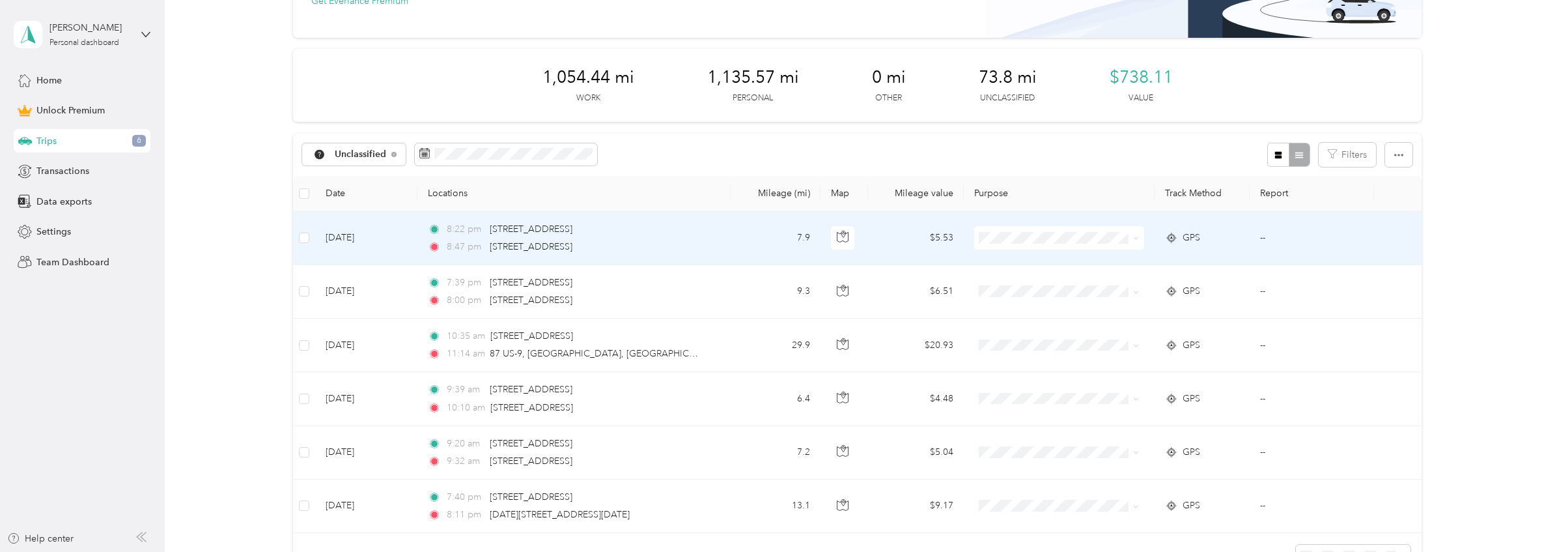
click at [1038, 287] on li "Personal" at bounding box center [1056, 284] width 169 height 23
click at [747, 239] on td "9.3" at bounding box center [776, 238] width 90 height 53
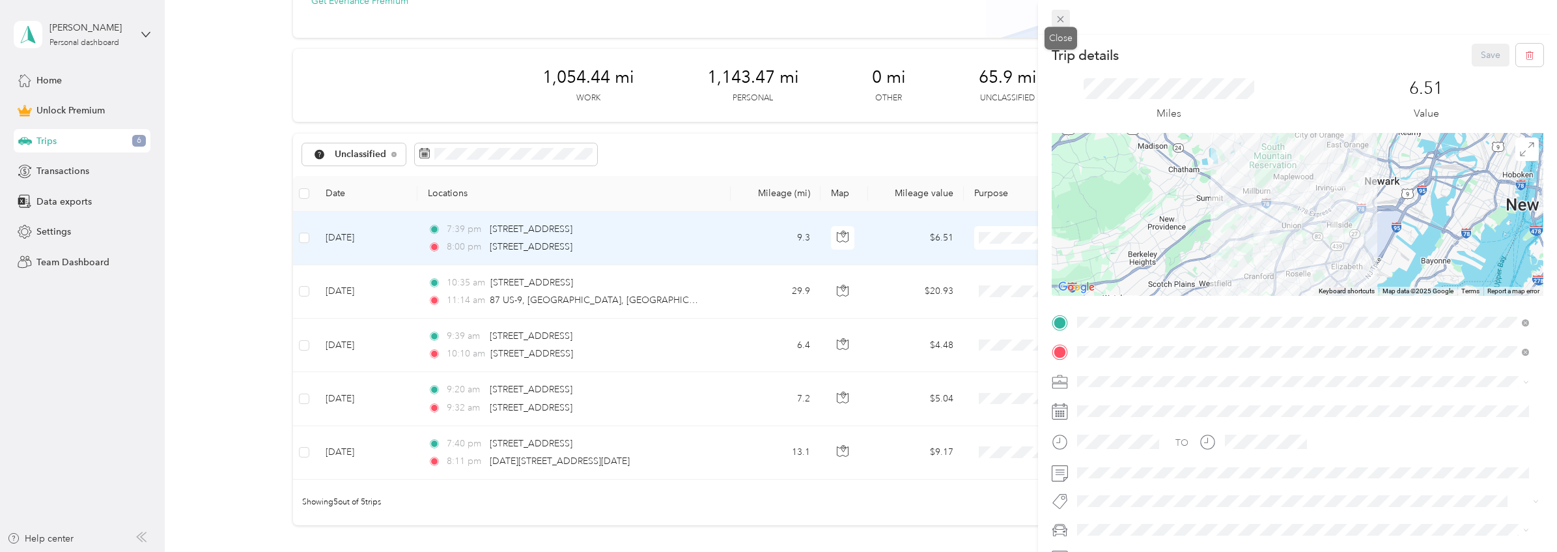
click at [1060, 14] on icon at bounding box center [1060, 19] width 11 height 11
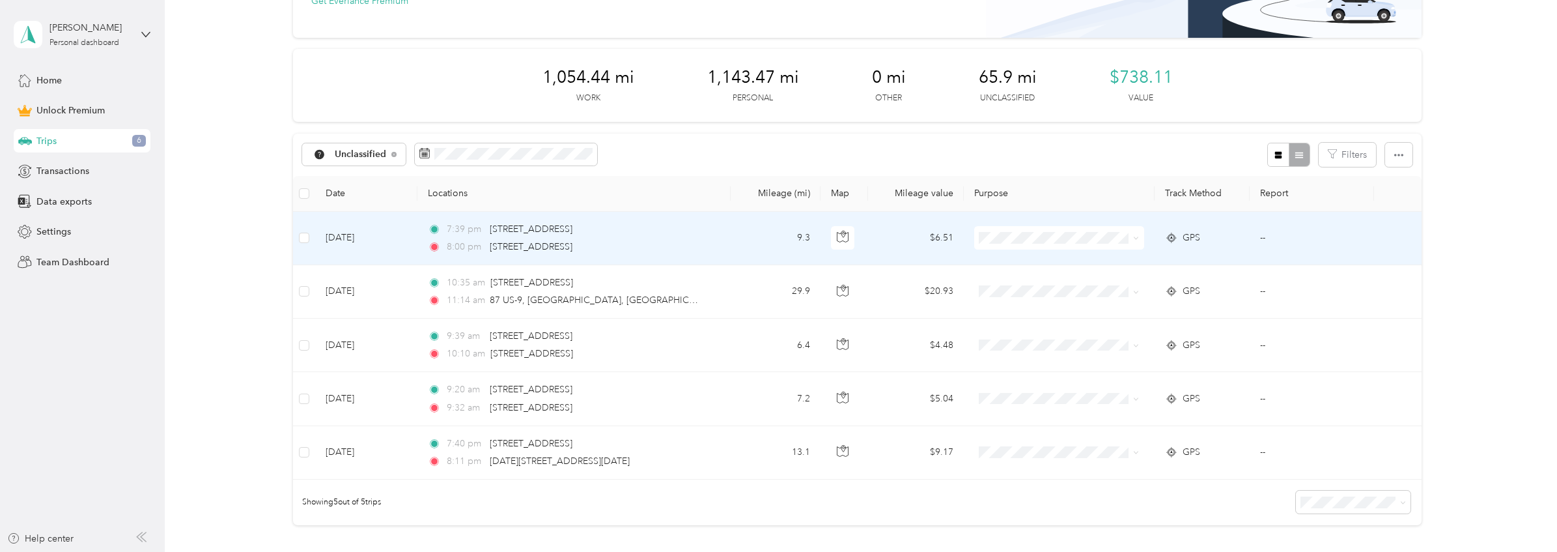
click at [1041, 286] on span "Personal" at bounding box center [1069, 283] width 128 height 14
click at [741, 244] on td "29.9" at bounding box center [776, 238] width 90 height 53
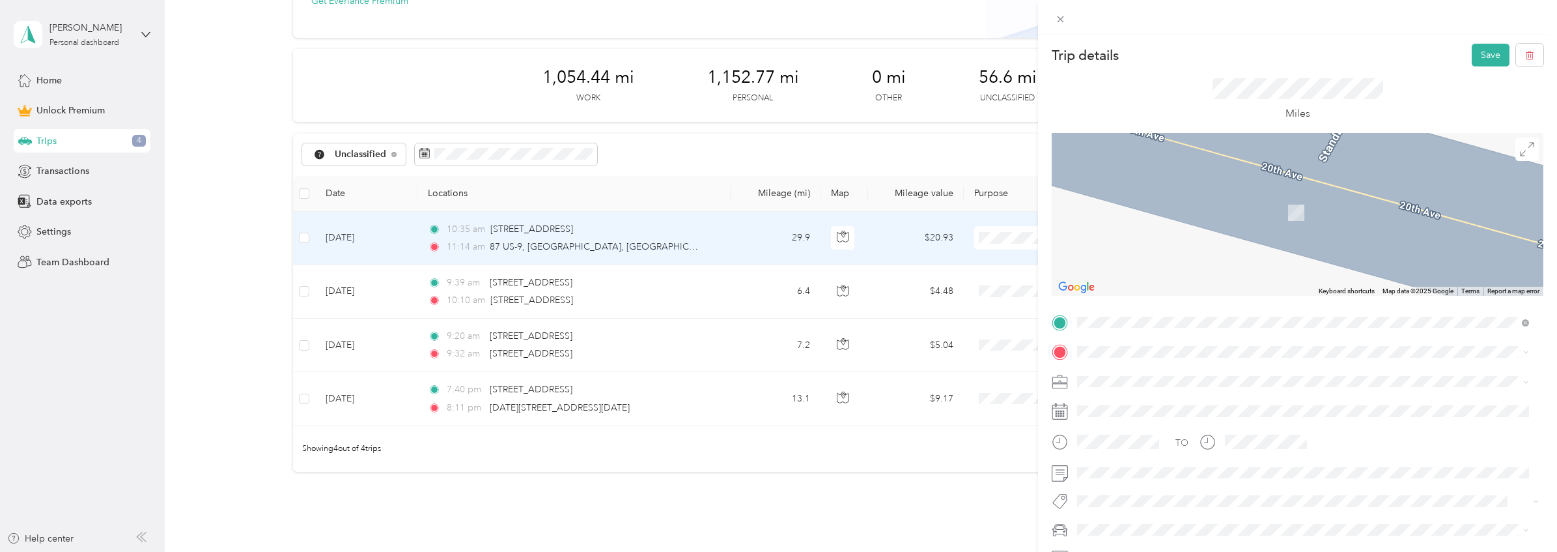
click at [1254, 425] on span "95 US Route 9 Englishtown, New Jersey 07726, United States" at bounding box center [1236, 420] width 268 height 12
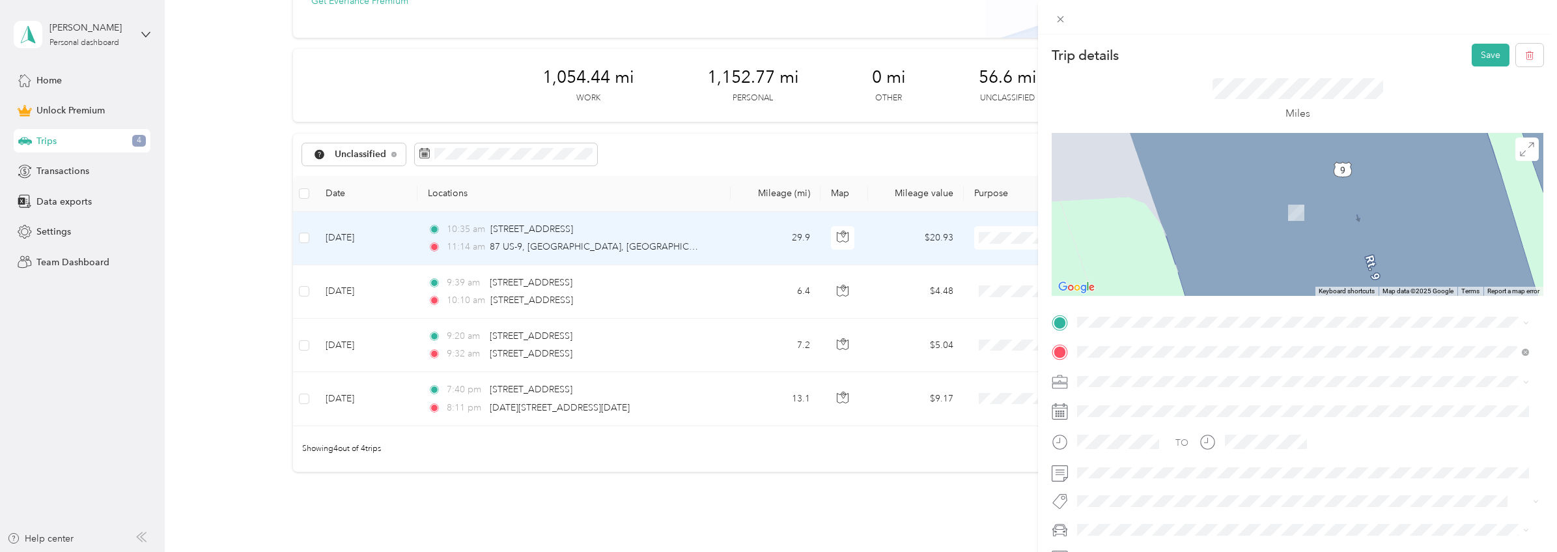
click at [1189, 366] on span "34 22nd Street Irvington, New Jersey 07111, United States" at bounding box center [1167, 368] width 130 height 12
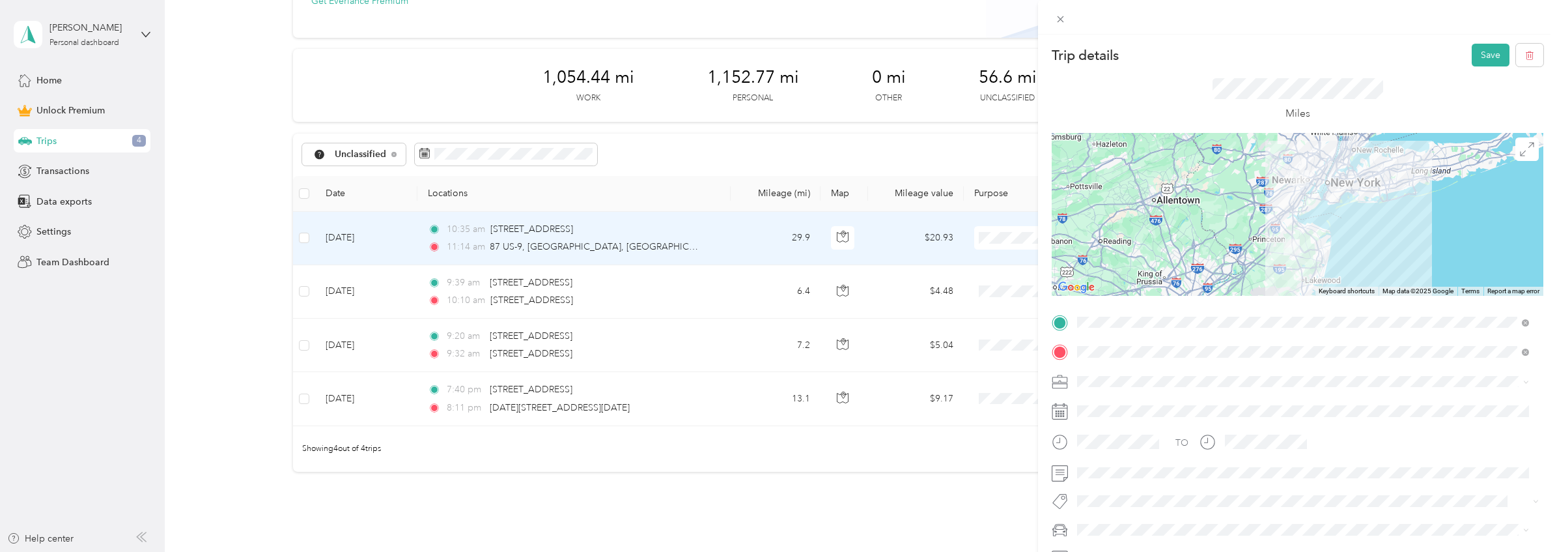
click at [1279, 225] on div at bounding box center [1298, 214] width 492 height 163
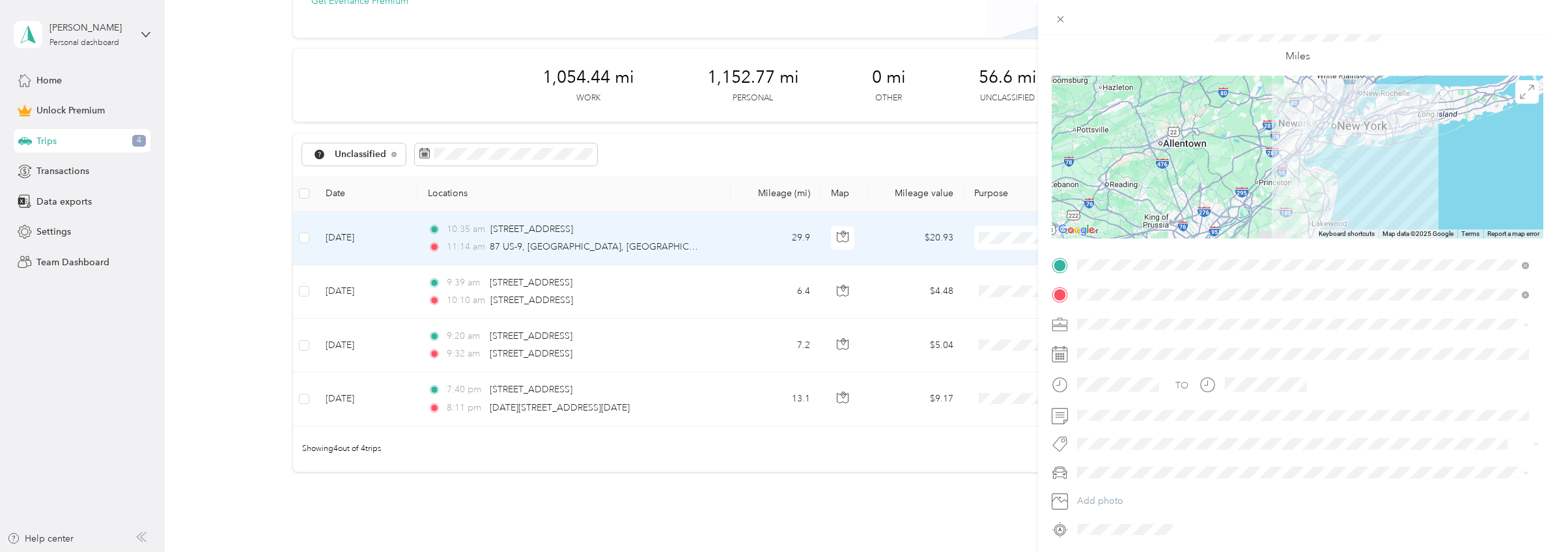
scroll to position [23, 0]
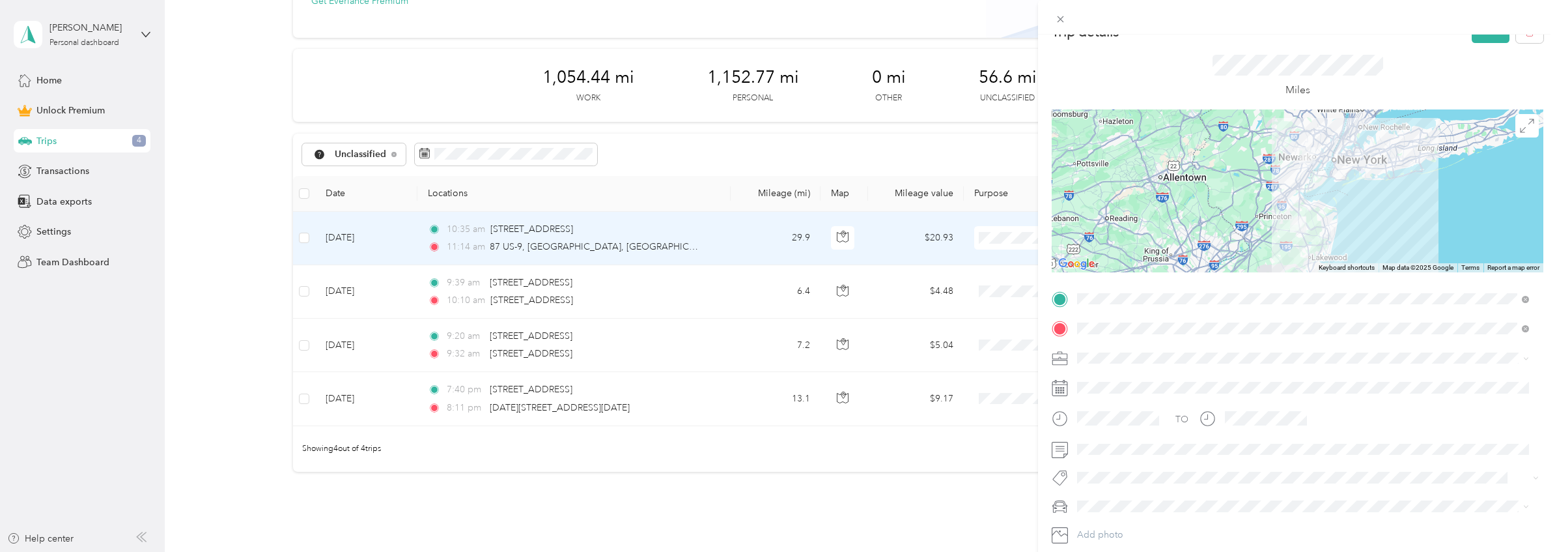
click at [1124, 398] on div "Personal" at bounding box center [1303, 402] width 443 height 14
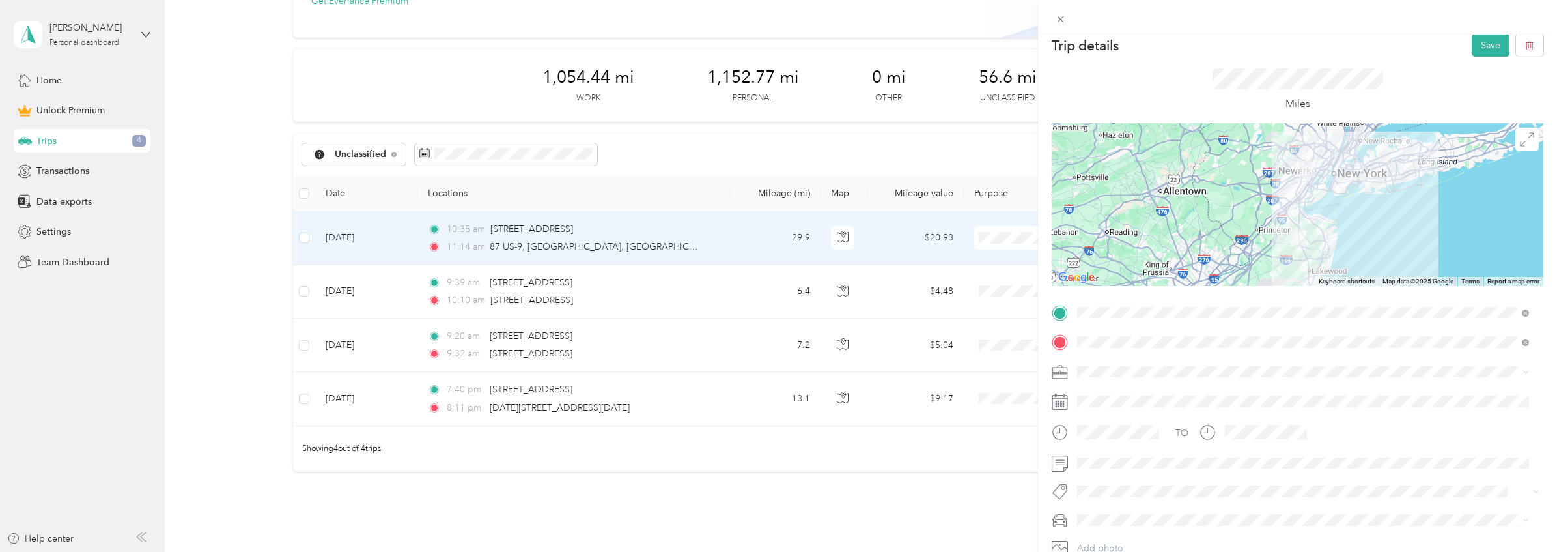
scroll to position [0, 0]
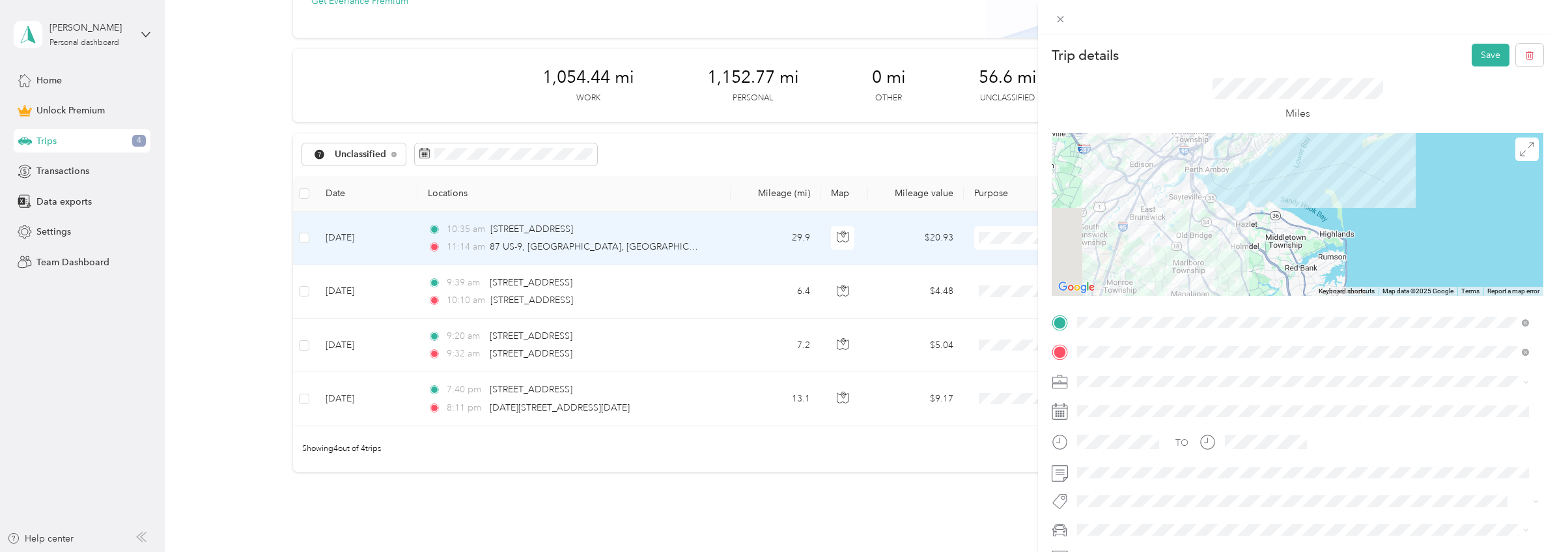
drag, startPoint x: 1261, startPoint y: 198, endPoint x: 1282, endPoint y: 181, distance: 26.9
click at [1281, 181] on div at bounding box center [1298, 214] width 492 height 163
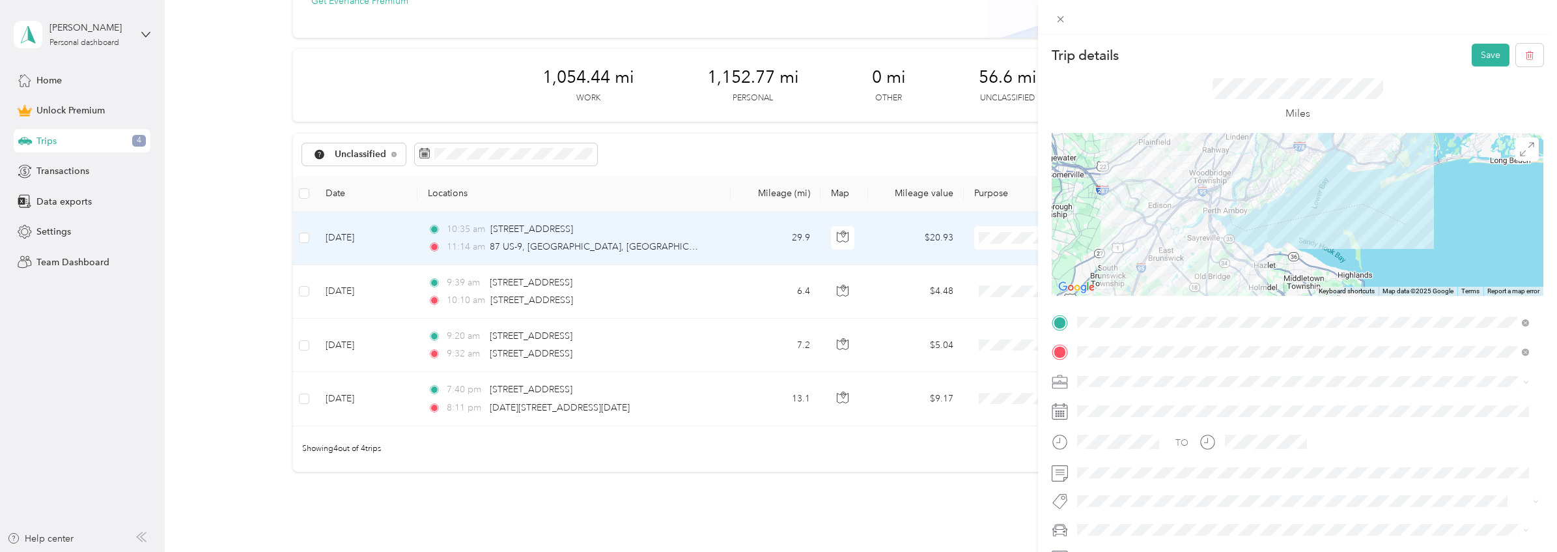
drag, startPoint x: 1292, startPoint y: 180, endPoint x: 1290, endPoint y: 265, distance: 85.4
click at [1290, 265] on div at bounding box center [1298, 214] width 492 height 163
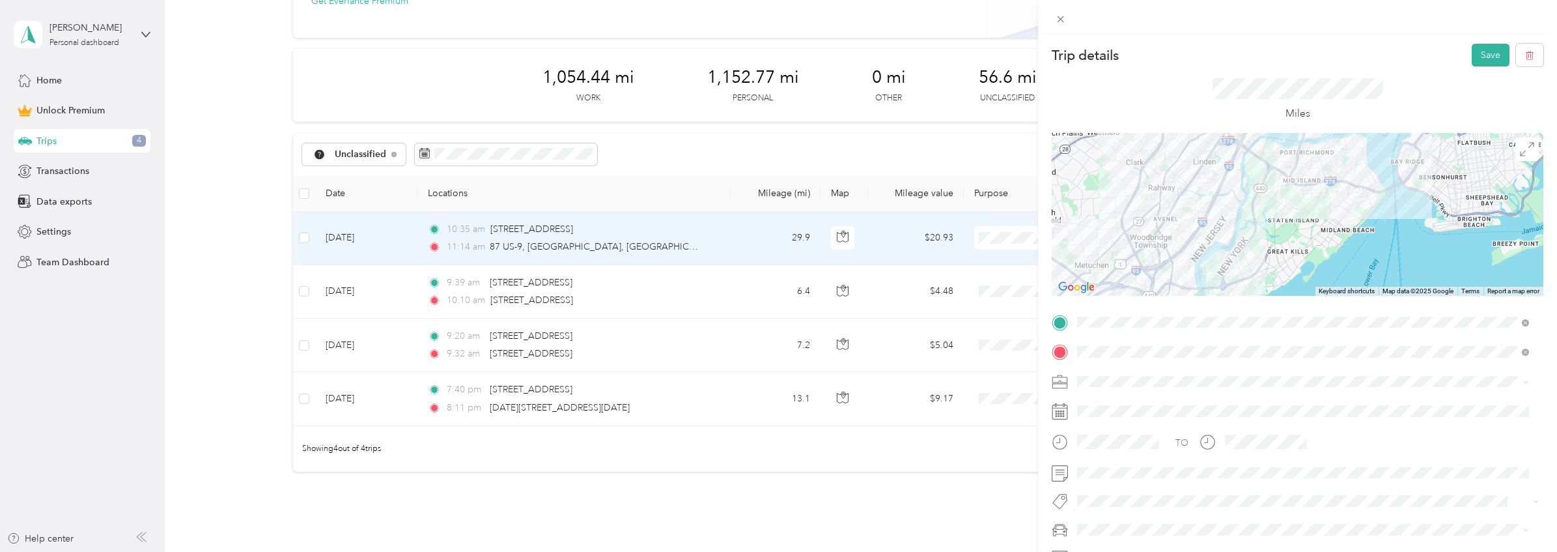
drag, startPoint x: 1179, startPoint y: 241, endPoint x: 1187, endPoint y: 304, distance: 63.0
click at [1187, 305] on div "Trip details Save This trip cannot be edited because it is either under review,…" at bounding box center [1298, 320] width 492 height 553
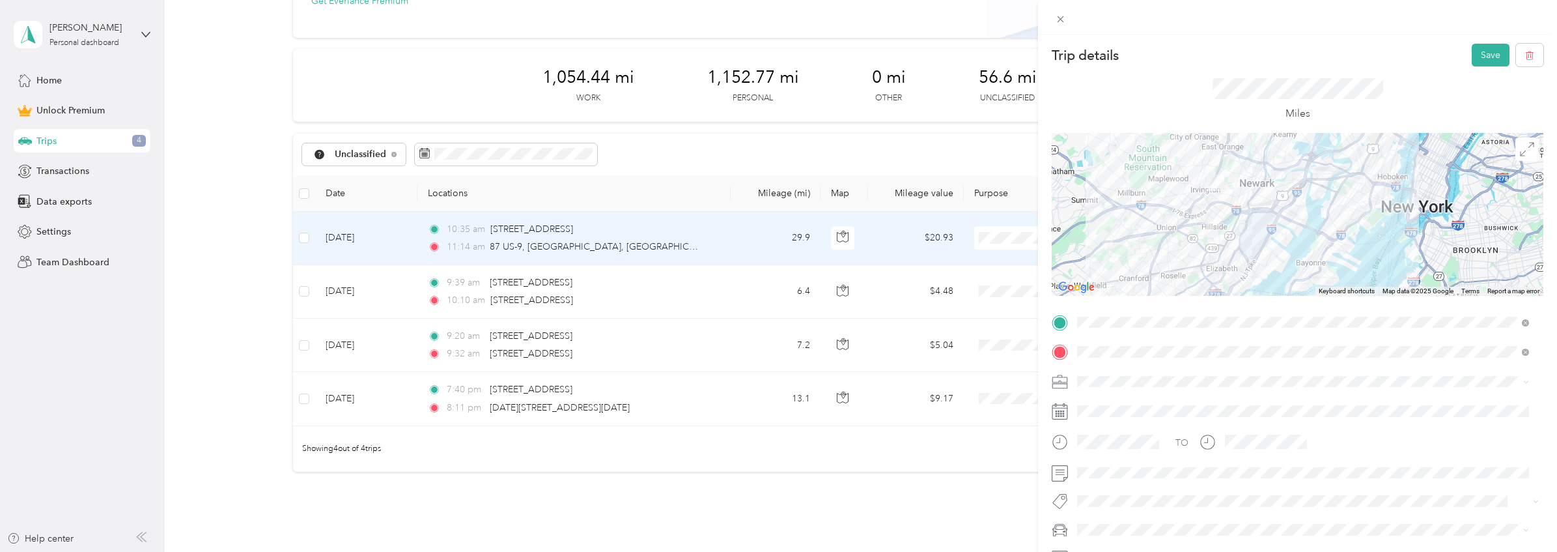
drag, startPoint x: 1212, startPoint y: 203, endPoint x: 1205, endPoint y: 264, distance: 61.6
click at [1202, 266] on div at bounding box center [1298, 214] width 492 height 163
drag, startPoint x: 1205, startPoint y: 264, endPoint x: 1264, endPoint y: 194, distance: 91.5
click at [1262, 197] on div at bounding box center [1298, 214] width 492 height 163
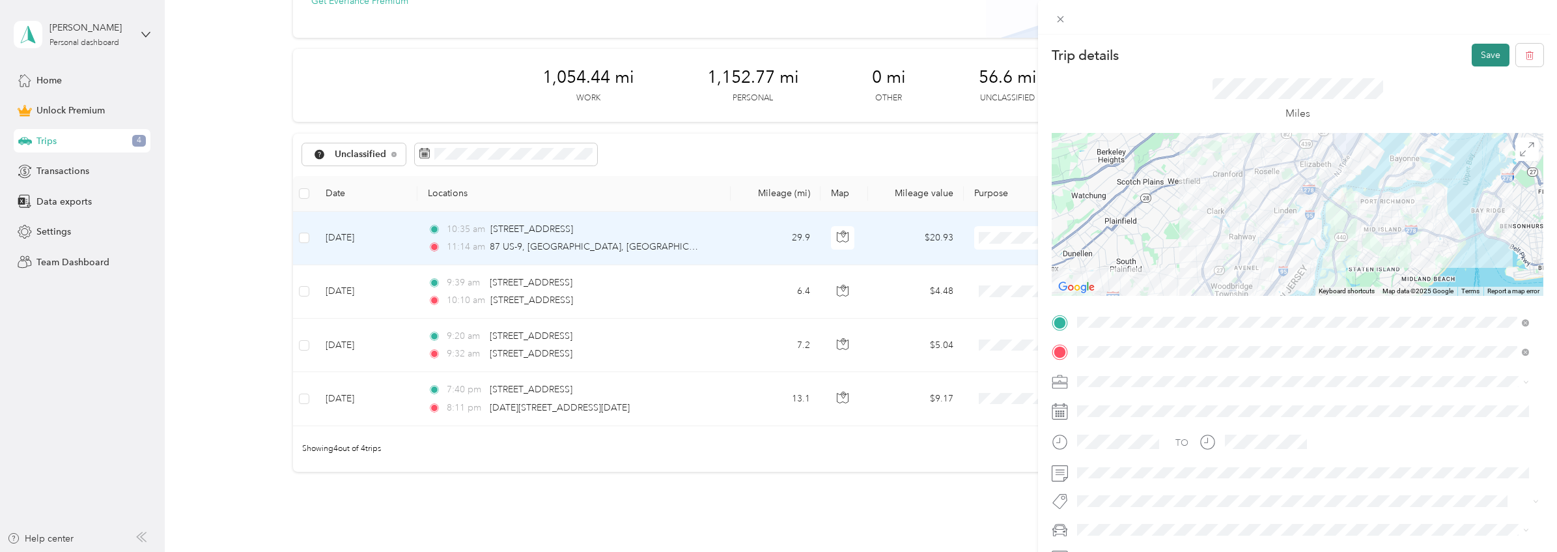
click at [1472, 54] on button "Save" at bounding box center [1491, 55] width 38 height 23
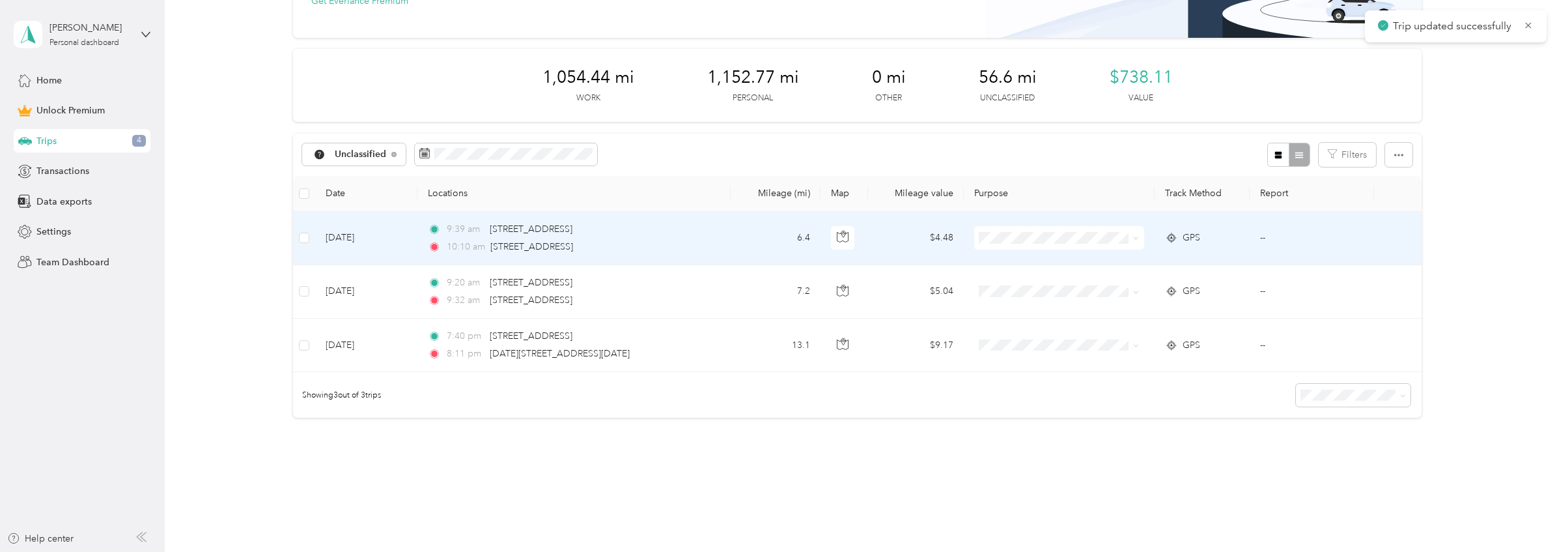
click at [765, 242] on td "6.4" at bounding box center [776, 238] width 90 height 53
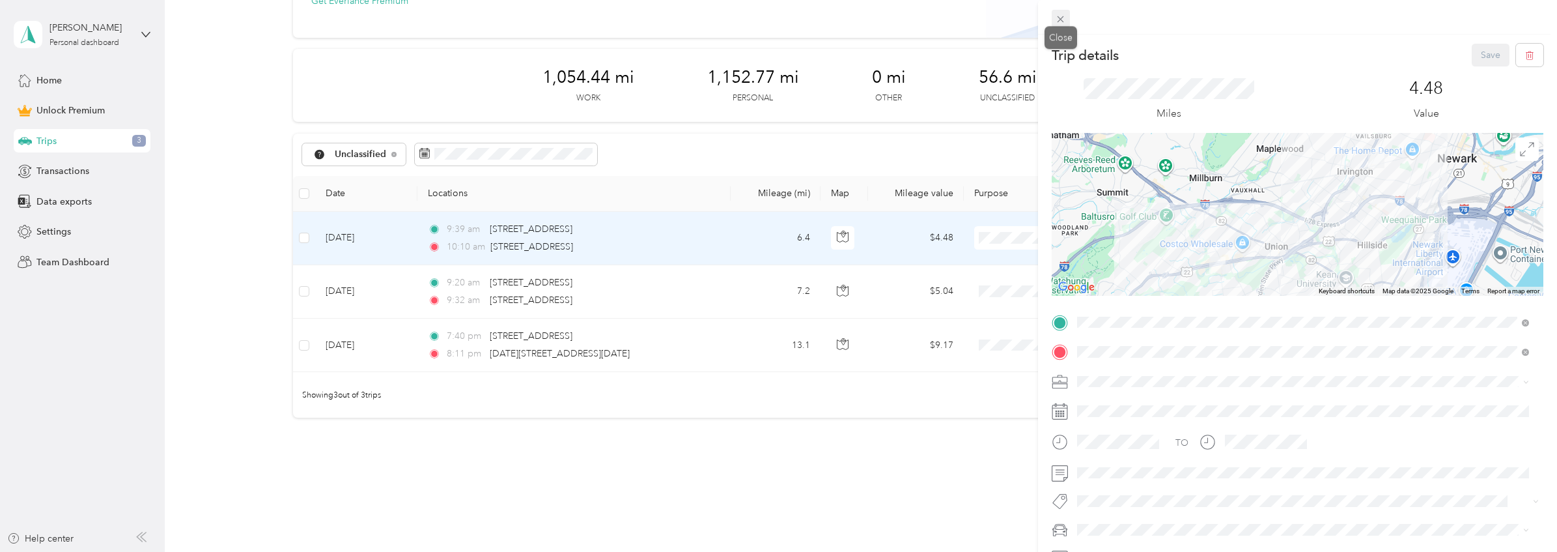
click at [1059, 10] on span at bounding box center [1061, 19] width 18 height 18
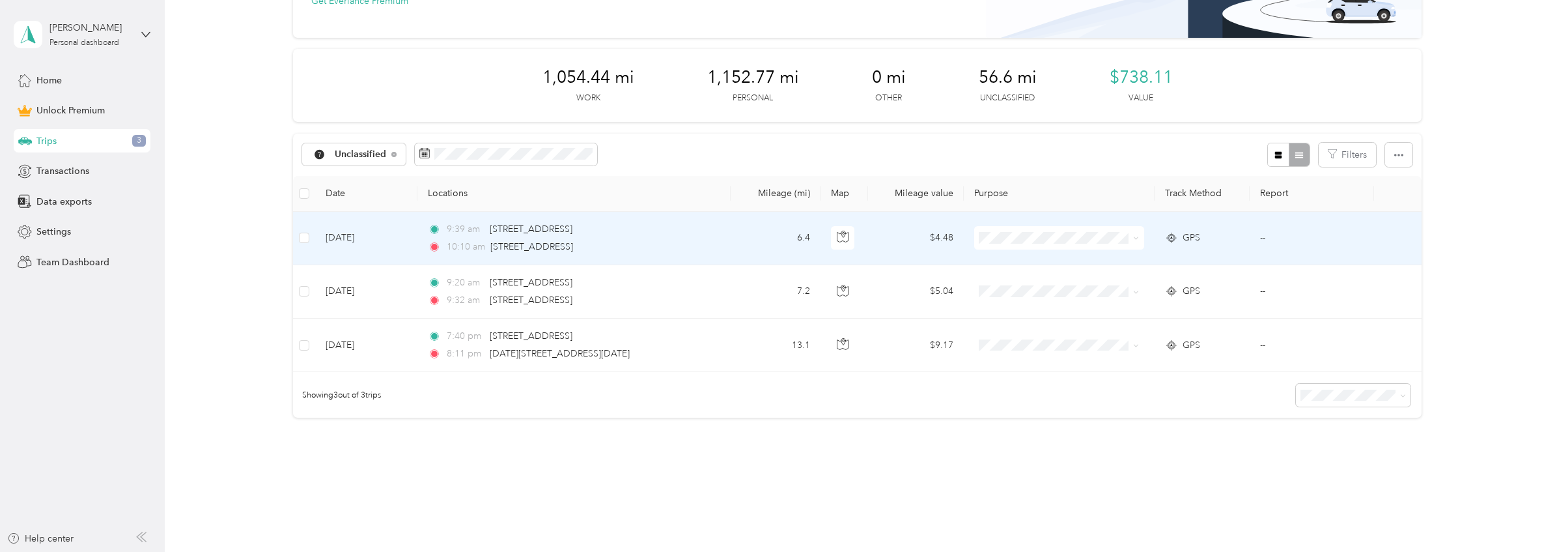
click at [1025, 288] on li "Personal" at bounding box center [1056, 279] width 169 height 23
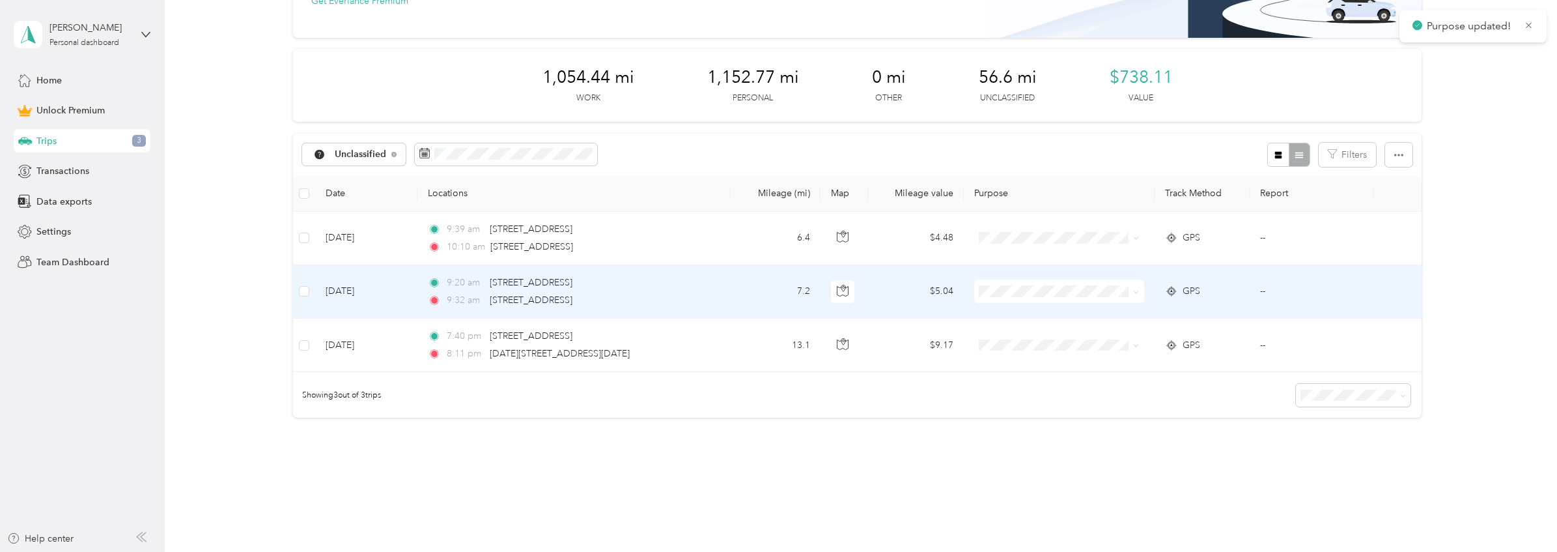
scroll to position [122, 0]
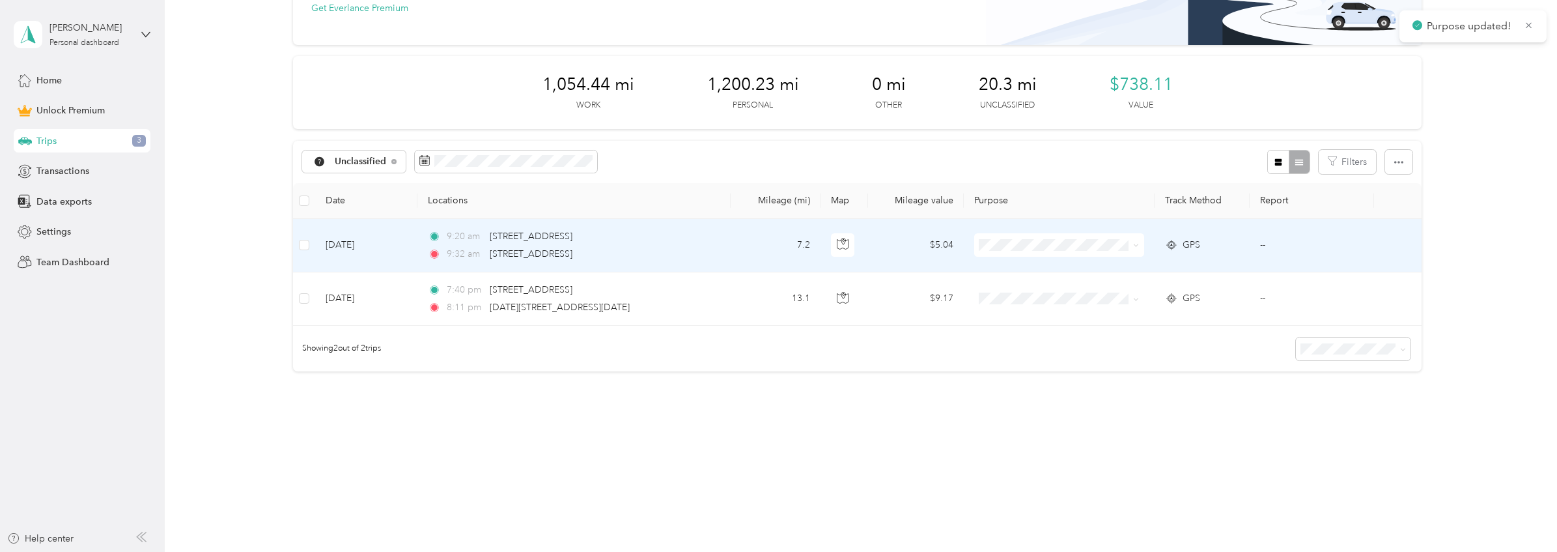
click at [759, 253] on td "7.2" at bounding box center [776, 245] width 90 height 53
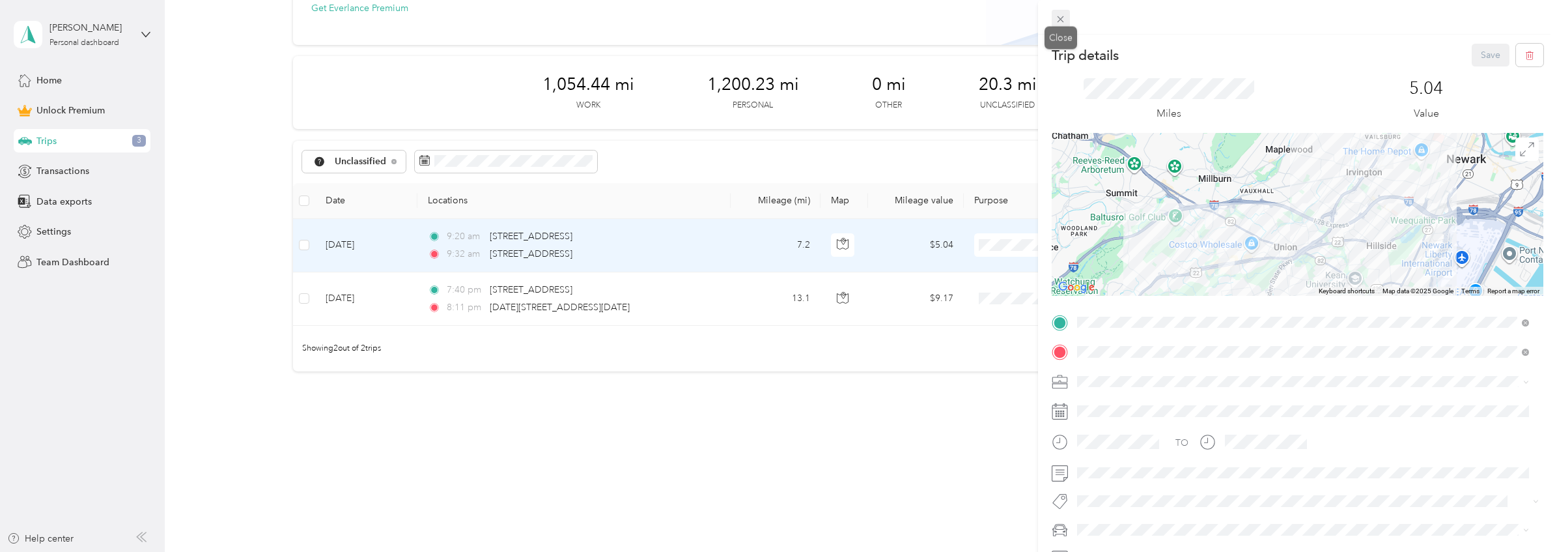
click at [1069, 17] on span at bounding box center [1061, 19] width 18 height 18
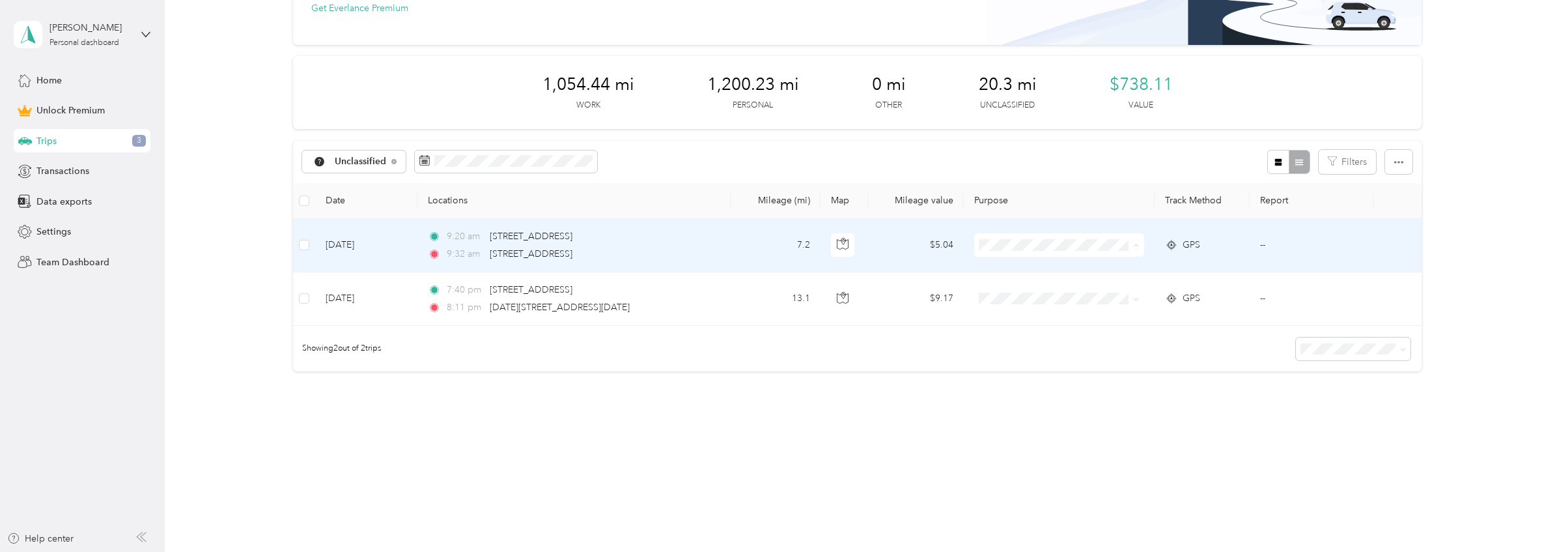
click at [1039, 293] on li "Personal" at bounding box center [1056, 292] width 169 height 23
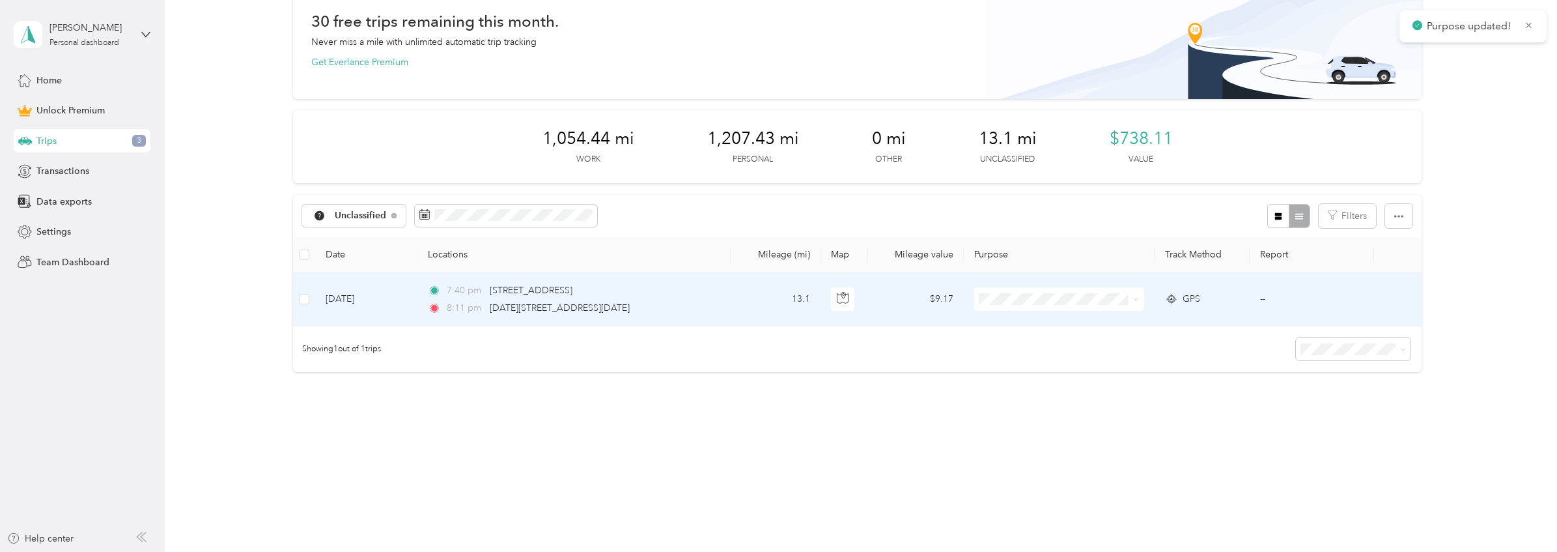
click at [778, 294] on td "13.1" at bounding box center [776, 299] width 90 height 53
click at [778, 294] on div at bounding box center [778, 276] width 1557 height 552
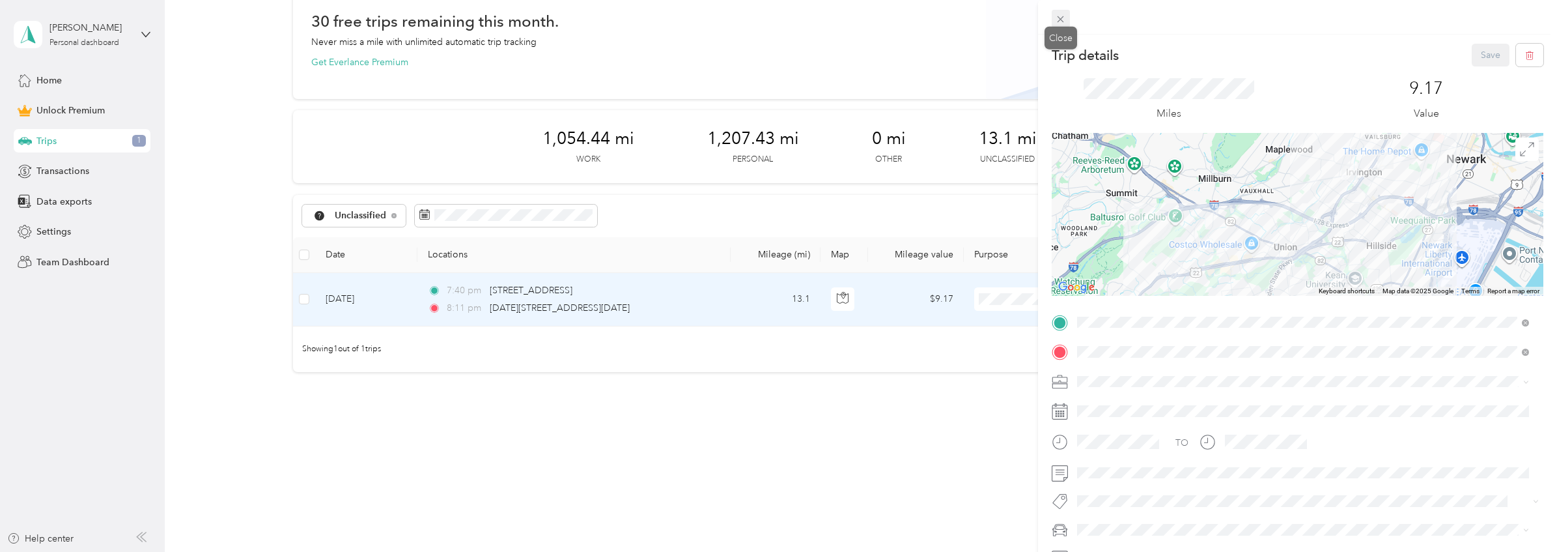
click at [1061, 20] on icon at bounding box center [1060, 19] width 11 height 11
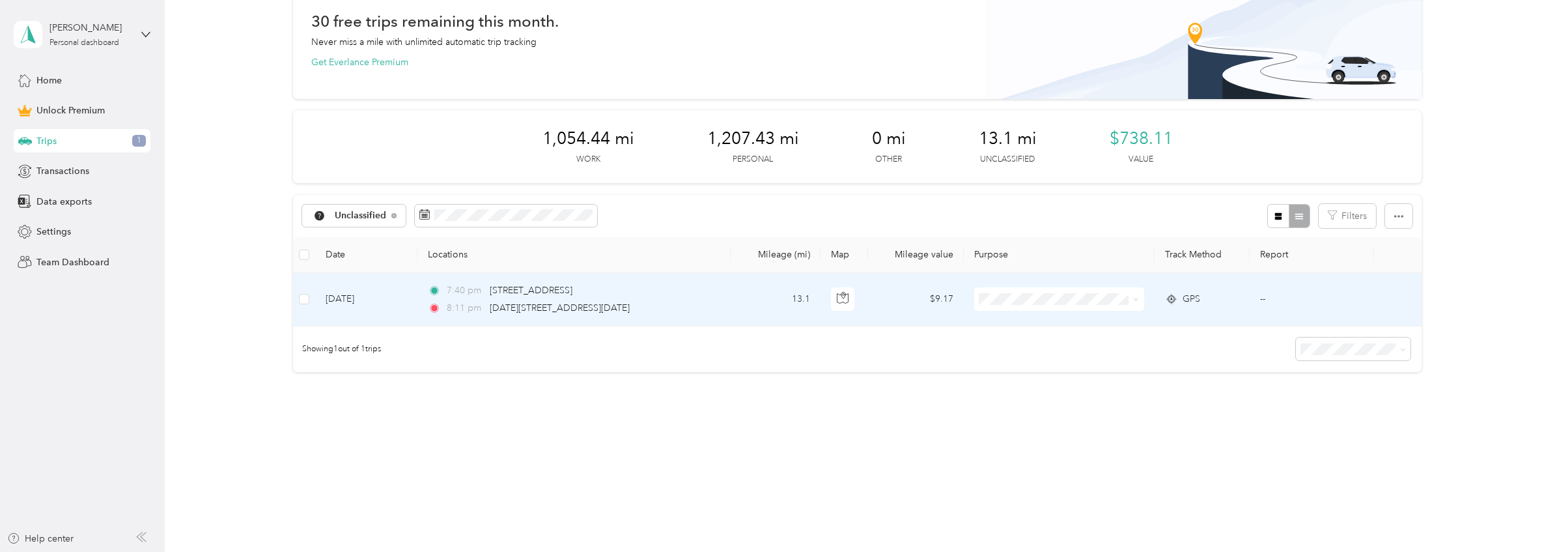
click at [1081, 284] on td at bounding box center [1059, 299] width 191 height 53
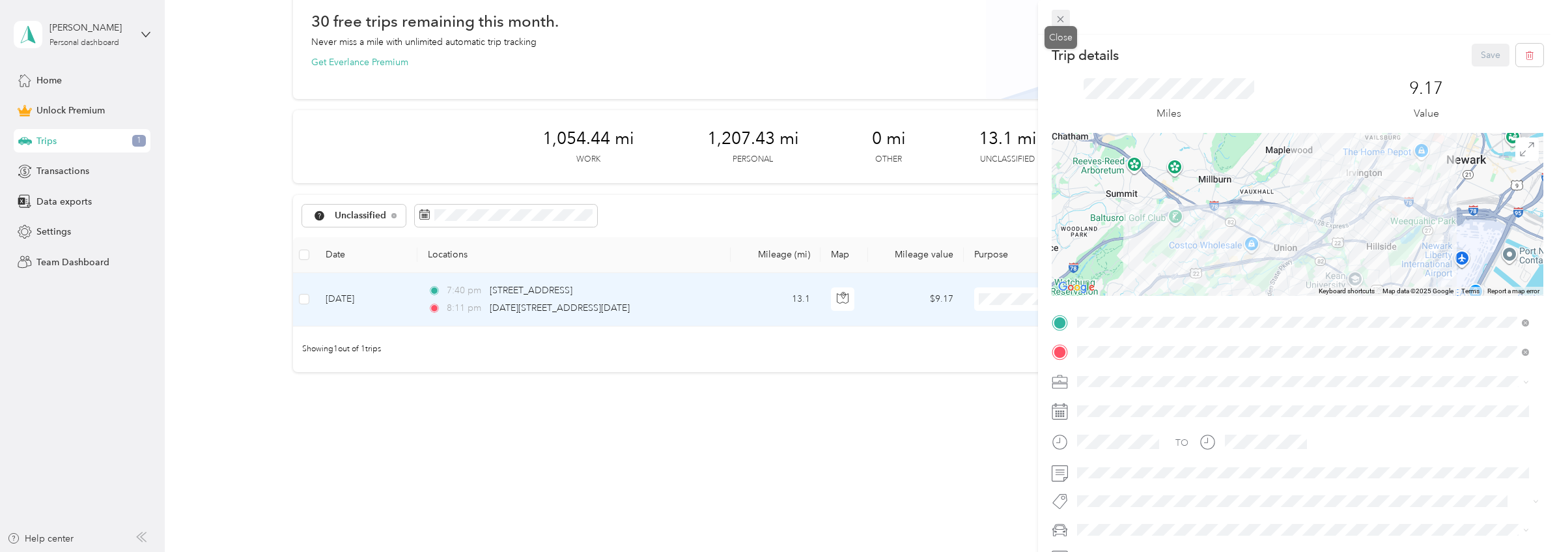
click at [1060, 15] on icon at bounding box center [1060, 19] width 11 height 11
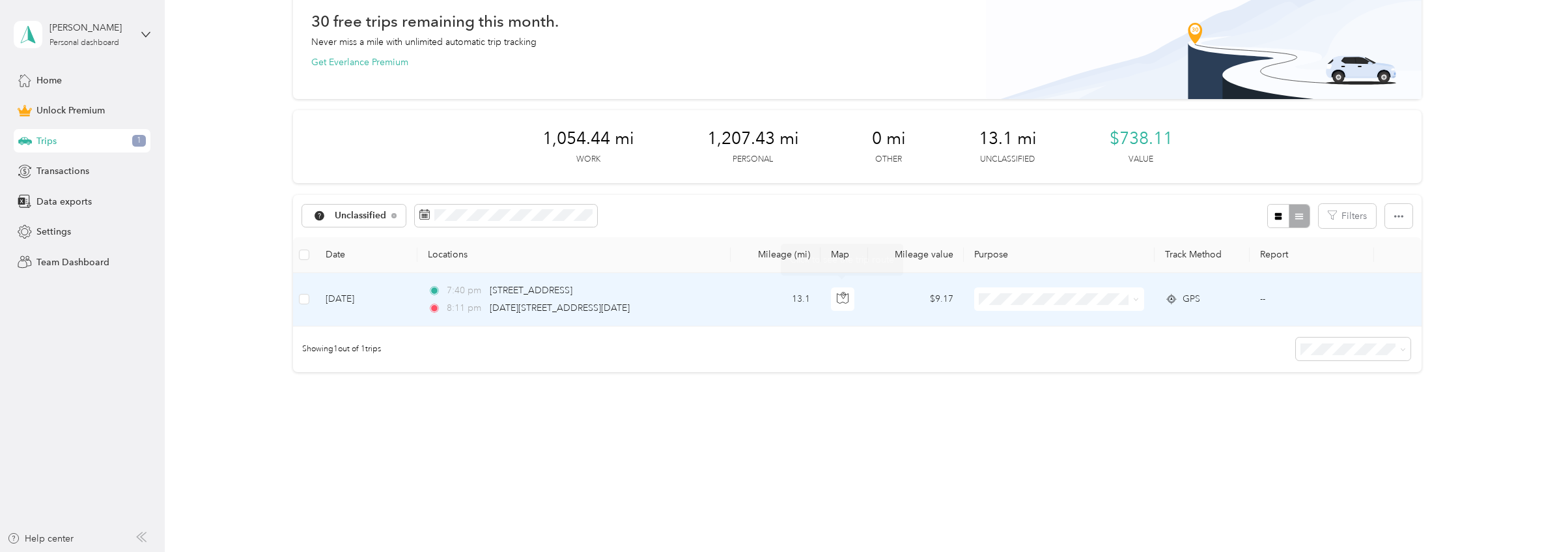
click at [761, 307] on td "13.1" at bounding box center [776, 299] width 90 height 53
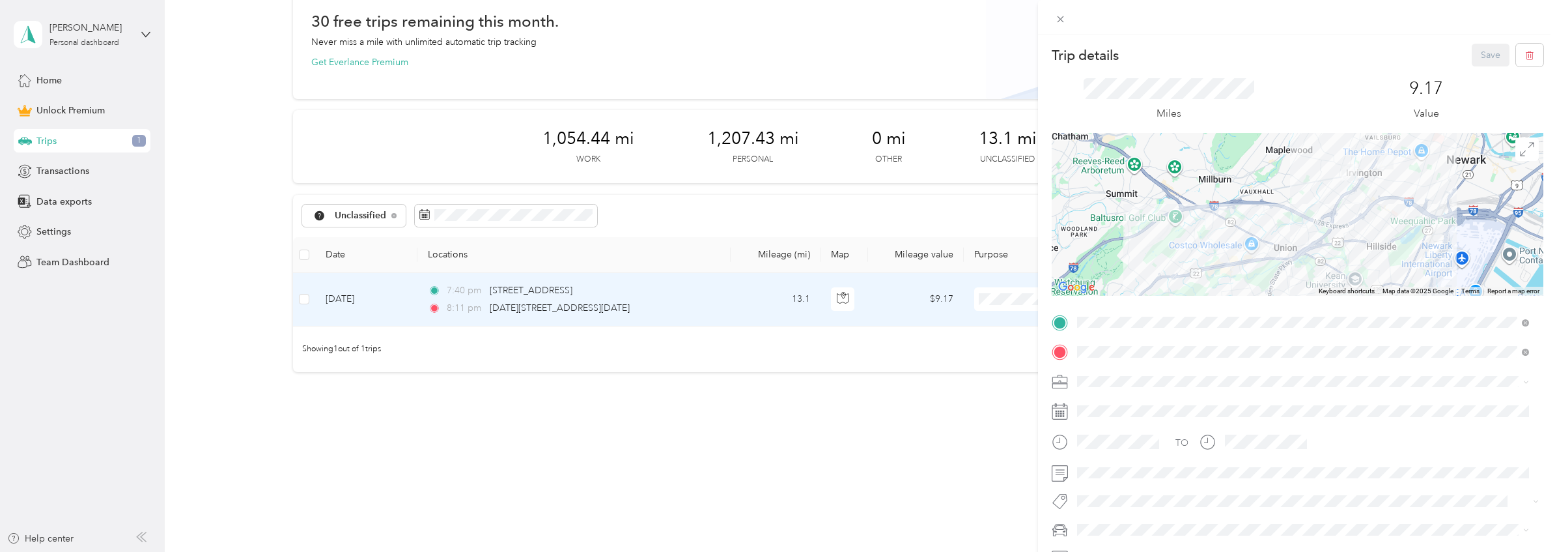
click at [980, 299] on div "Trip details Save This trip cannot be edited because it is either under review,…" at bounding box center [778, 276] width 1557 height 552
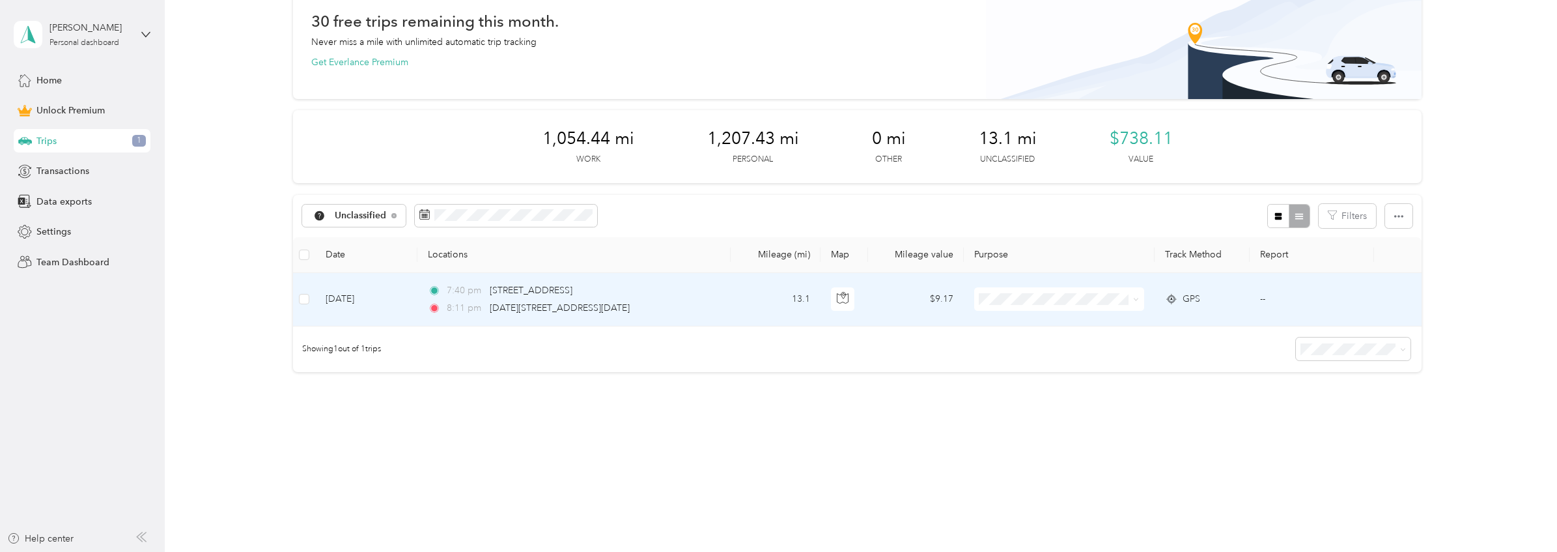
click at [1037, 306] on span at bounding box center [1059, 298] width 170 height 23
click at [1038, 350] on li "Personal" at bounding box center [1056, 346] width 169 height 23
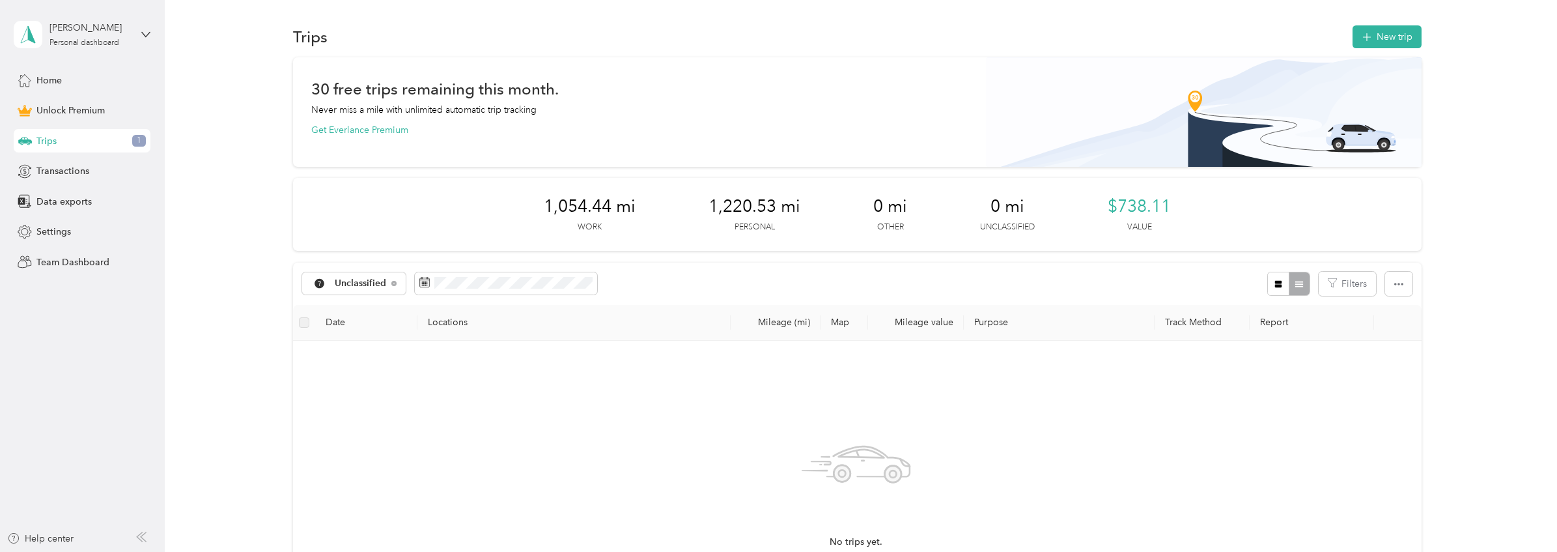
click at [100, 138] on div "Trips 1" at bounding box center [82, 140] width 137 height 23
click at [78, 76] on div "Home" at bounding box center [82, 79] width 137 height 23
